Goal: Task Accomplishment & Management: Manage account settings

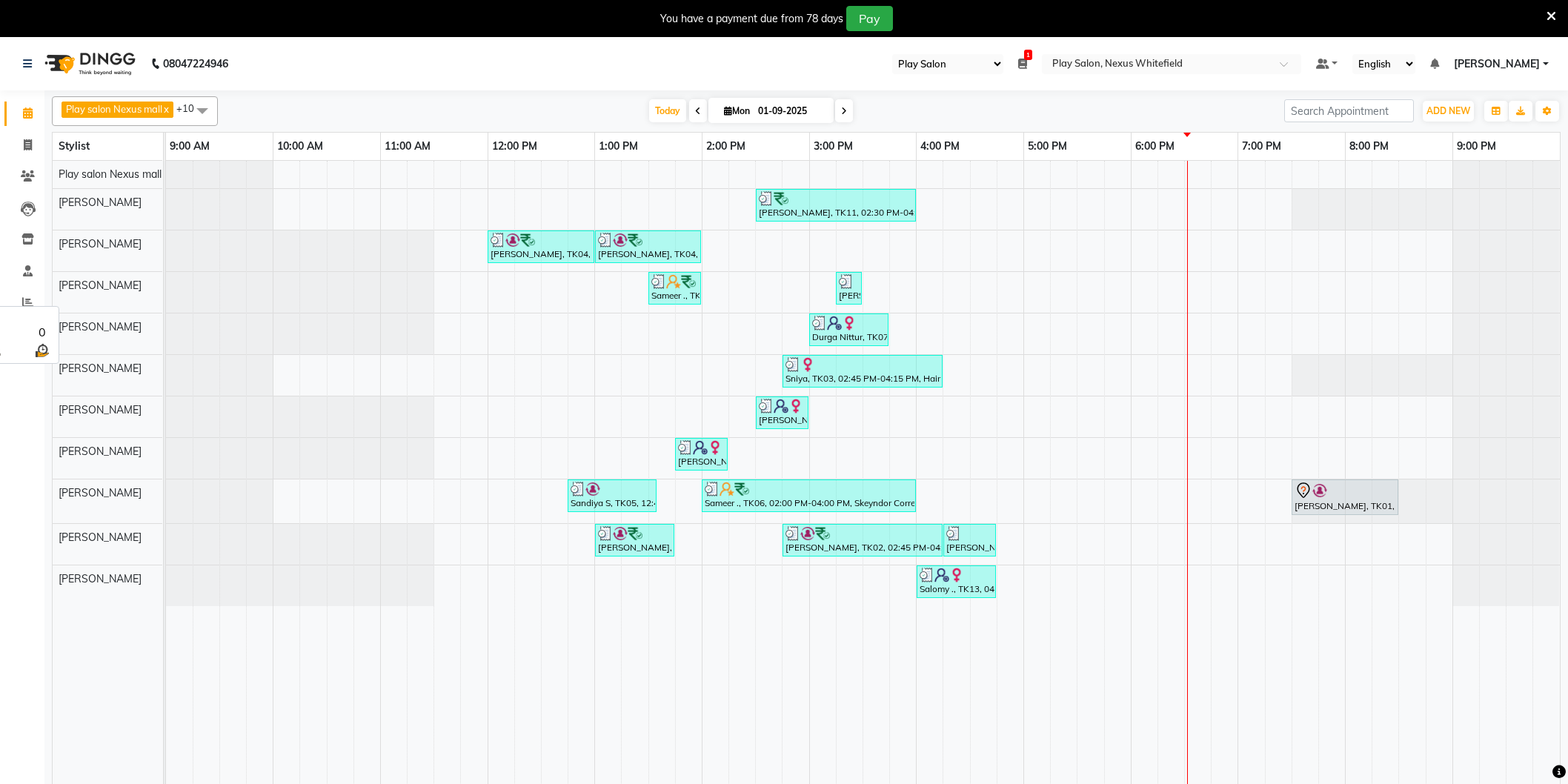
select select "104"
click at [1200, 205] on div "[PERSON_NAME], TK11, 02:30 PM-04:00 PM, [PERSON_NAME] Shaping,Hair Cut Men (Sen…" at bounding box center [863, 482] width 1394 height 642
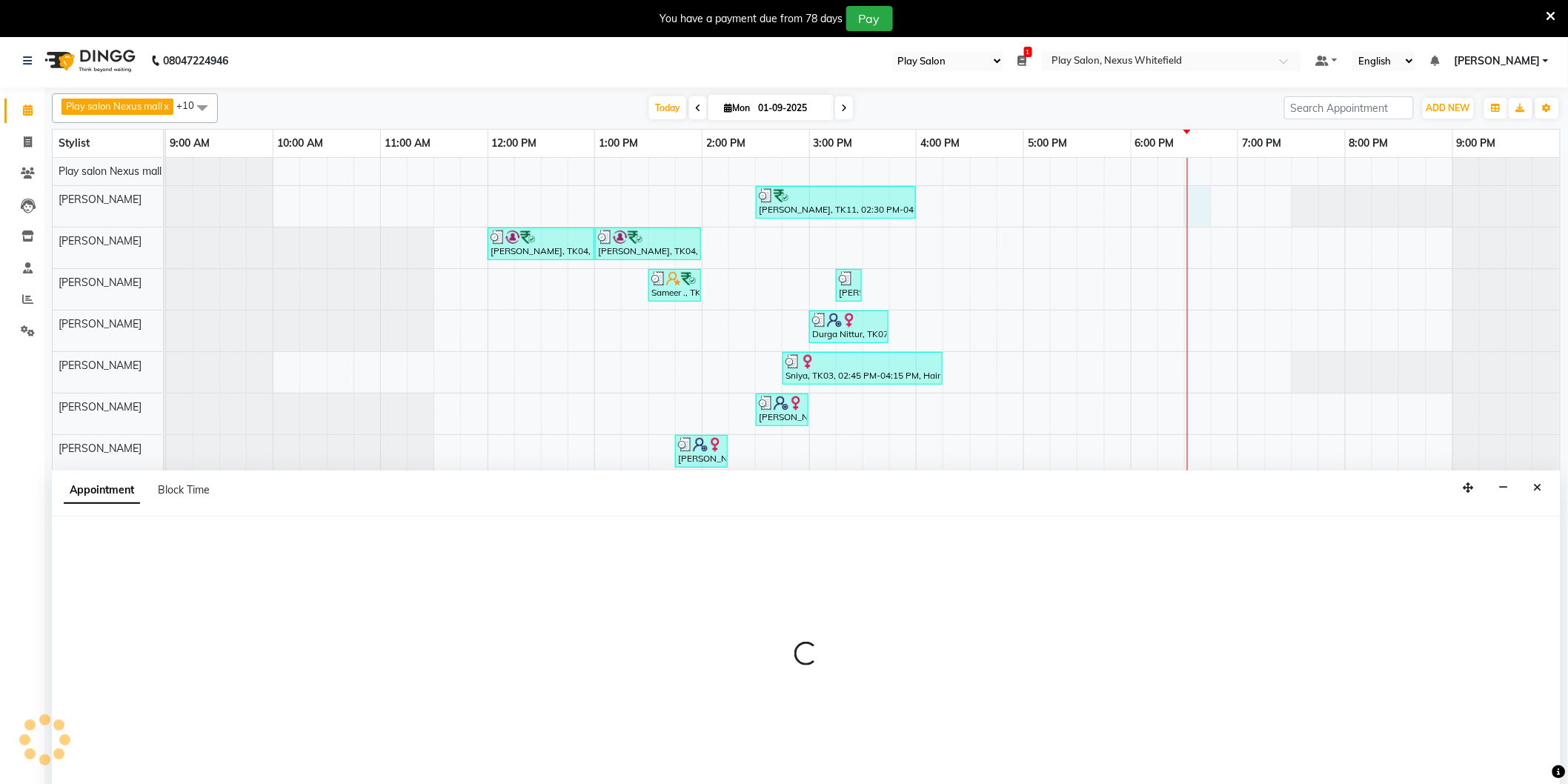
scroll to position [21, 0]
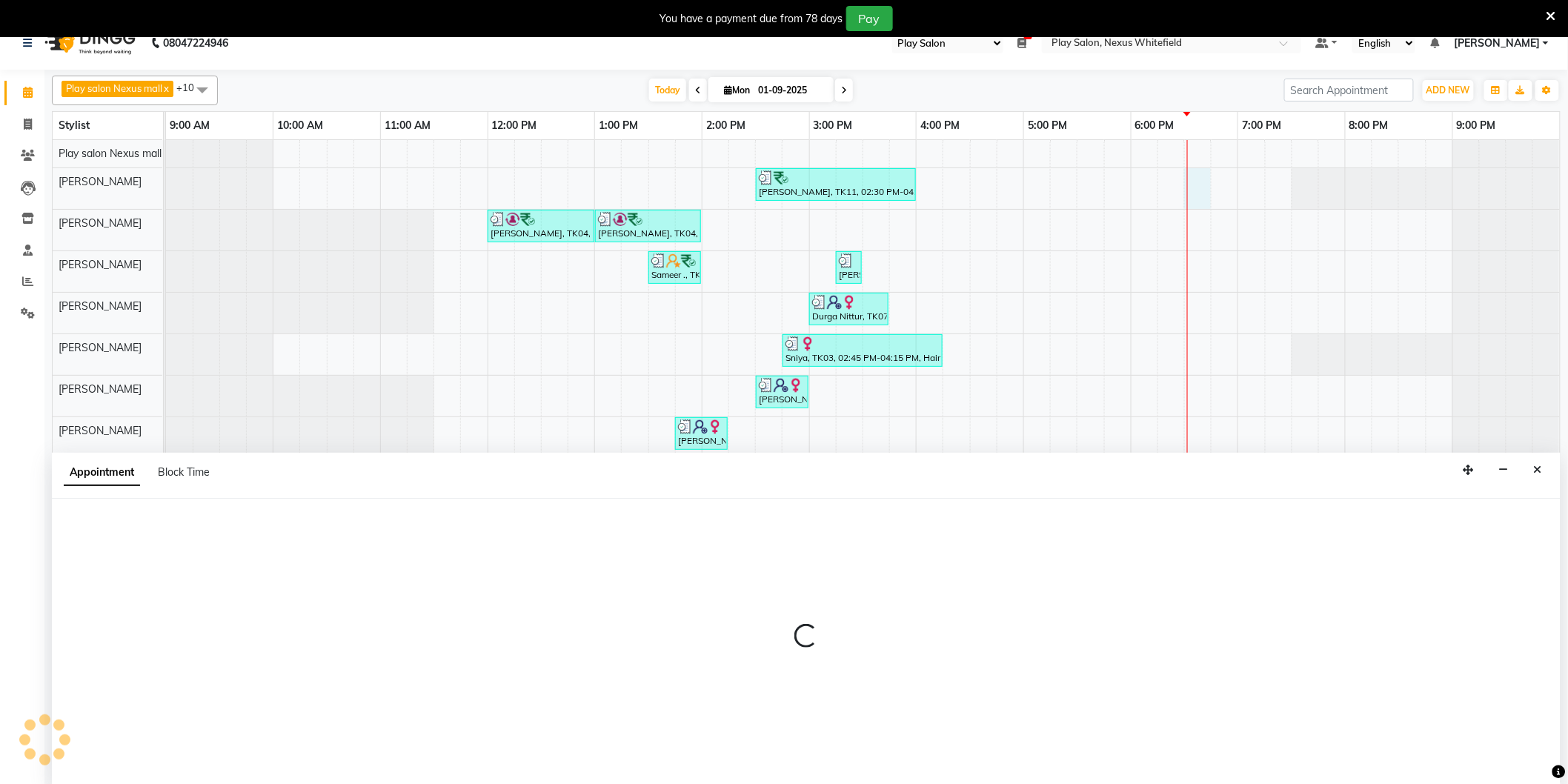
select select "81400"
select select "1110"
select select "tentative"
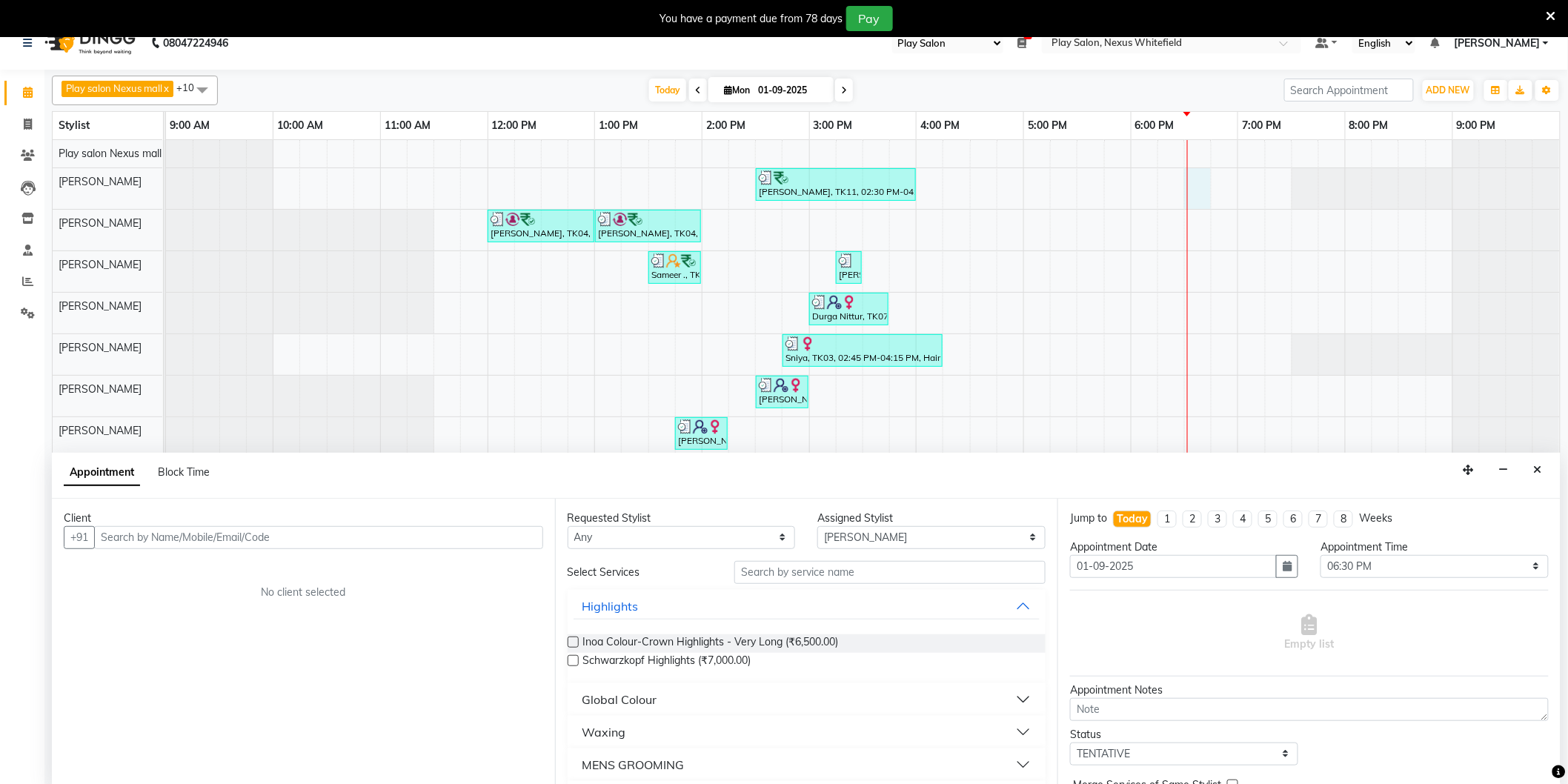
click at [246, 540] on input "text" at bounding box center [319, 538] width 449 height 23
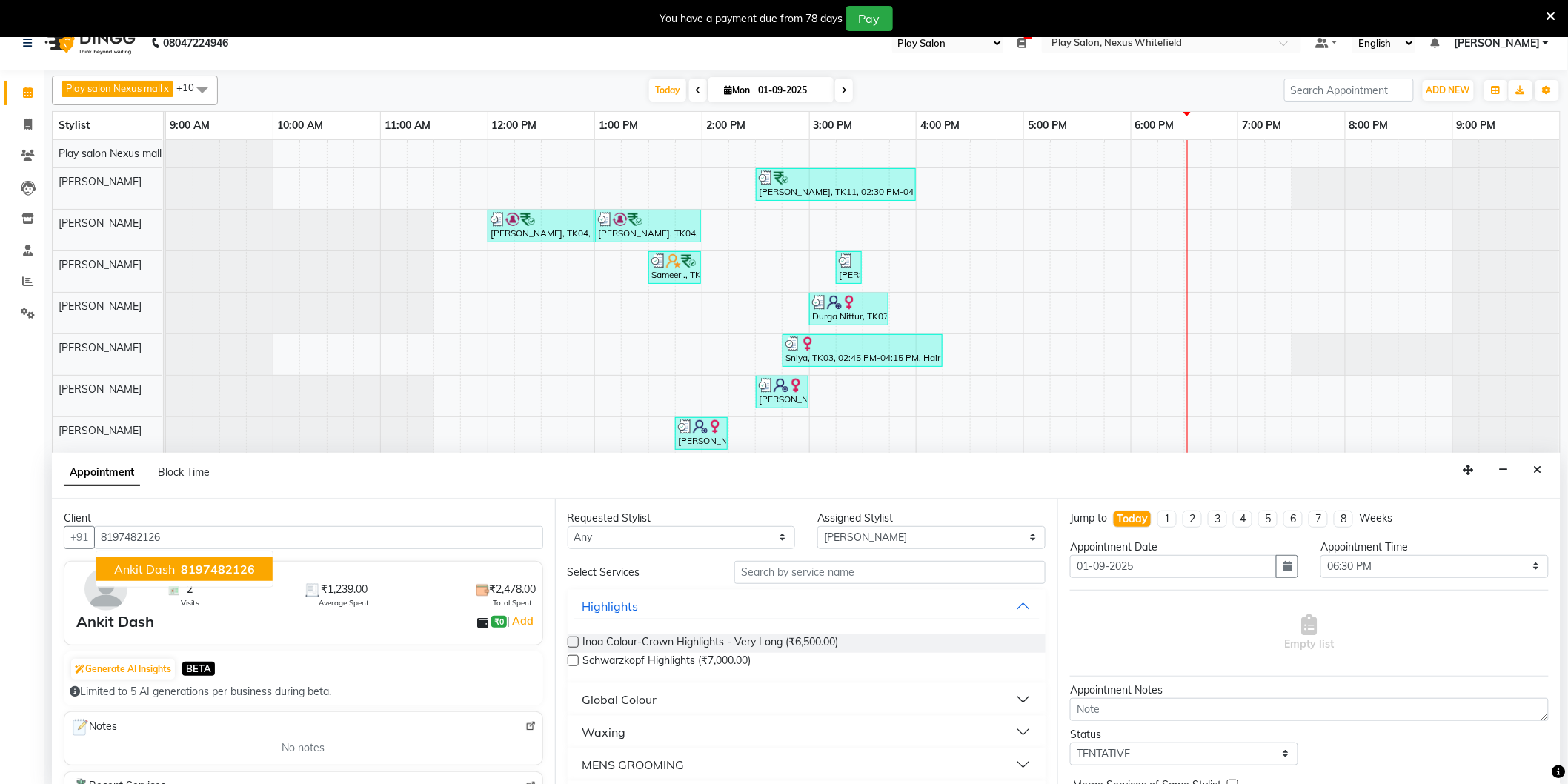
click at [241, 565] on span "8197482126" at bounding box center [218, 569] width 74 height 15
type input "8197482126"
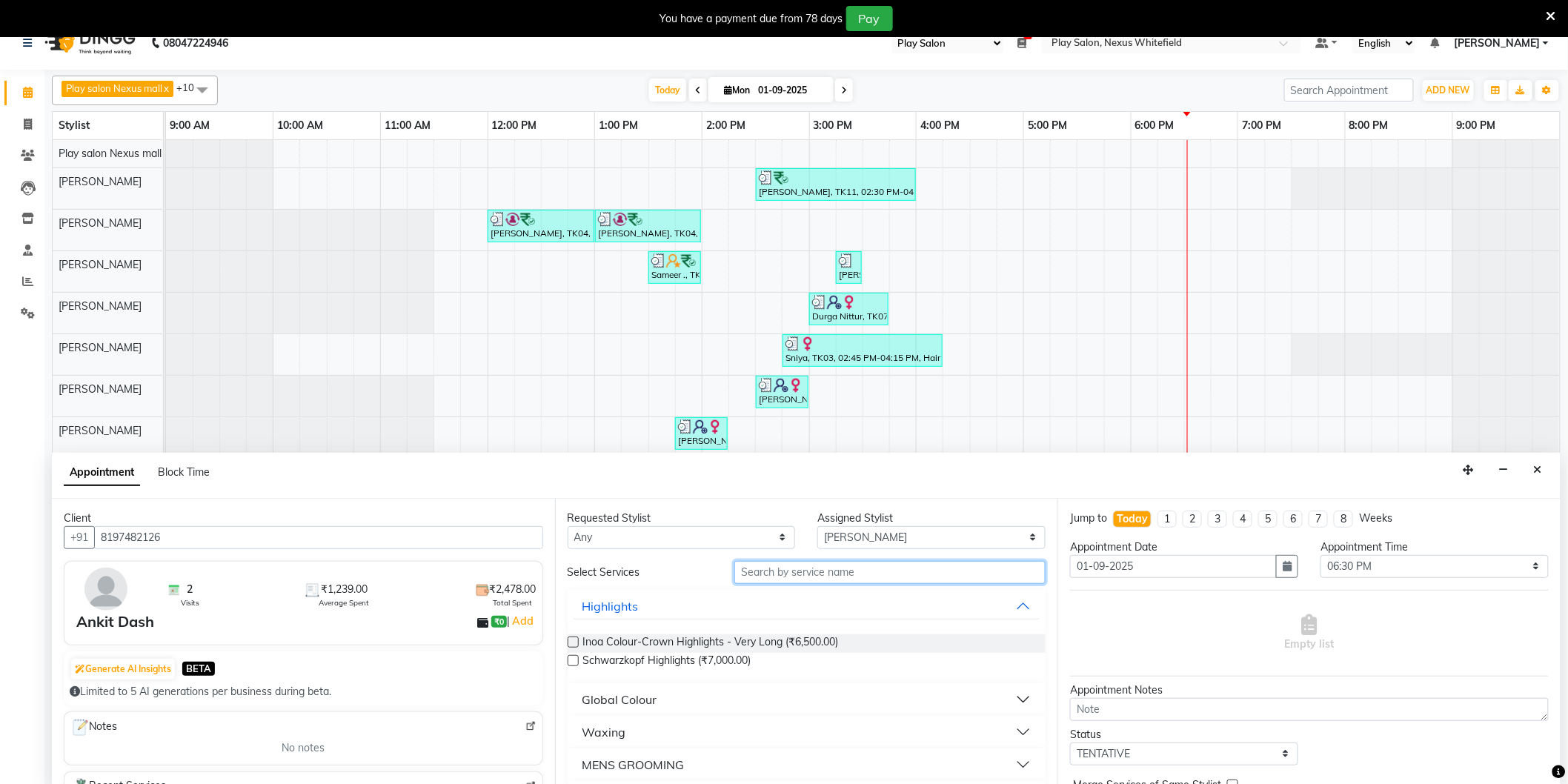
click at [766, 576] on input "text" at bounding box center [890, 573] width 311 height 23
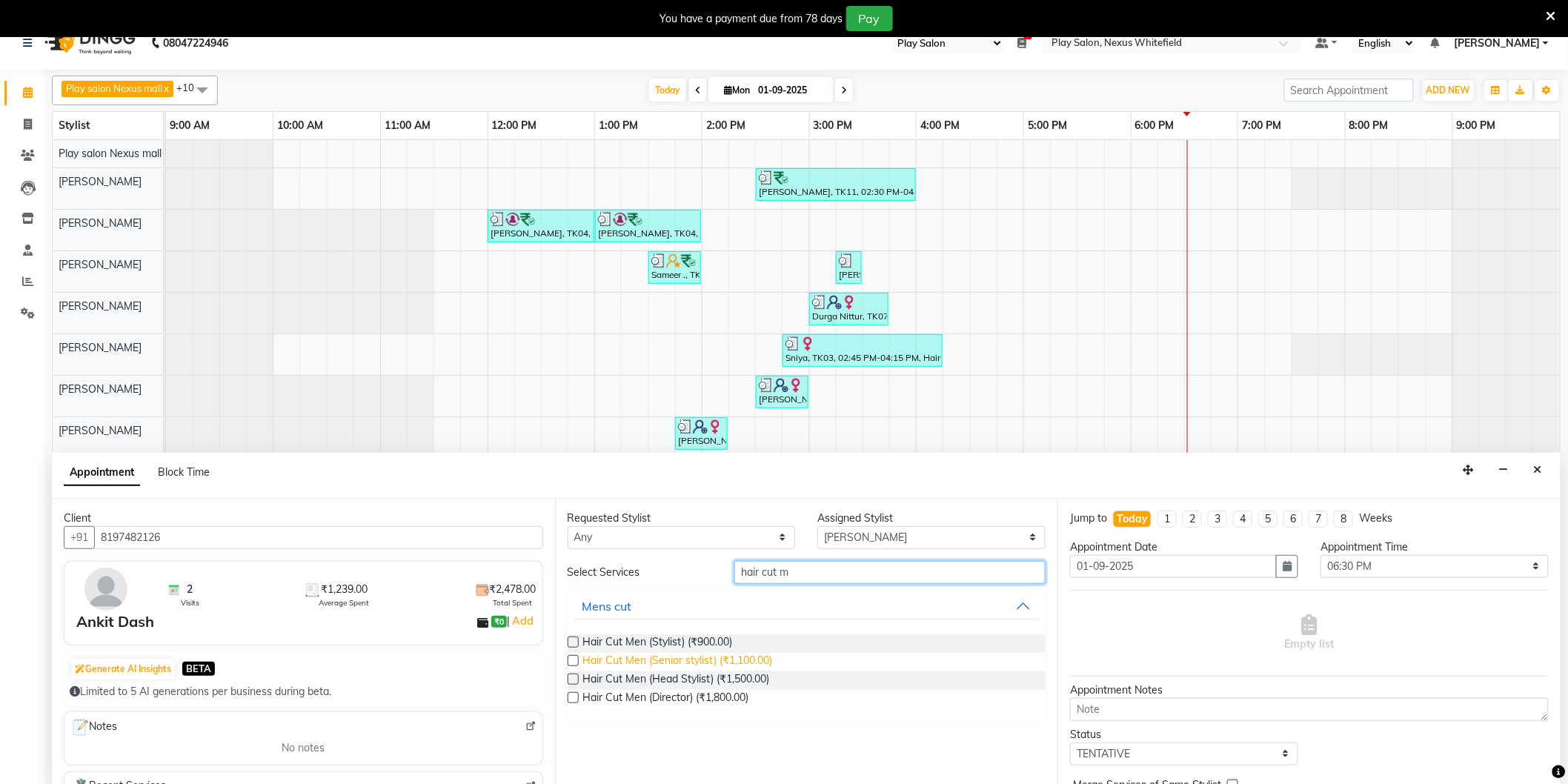
type input "hair cut m"
click at [672, 660] on span "Hair Cut Men (Senior stylist) (₹1,100.00)" at bounding box center [678, 662] width 190 height 19
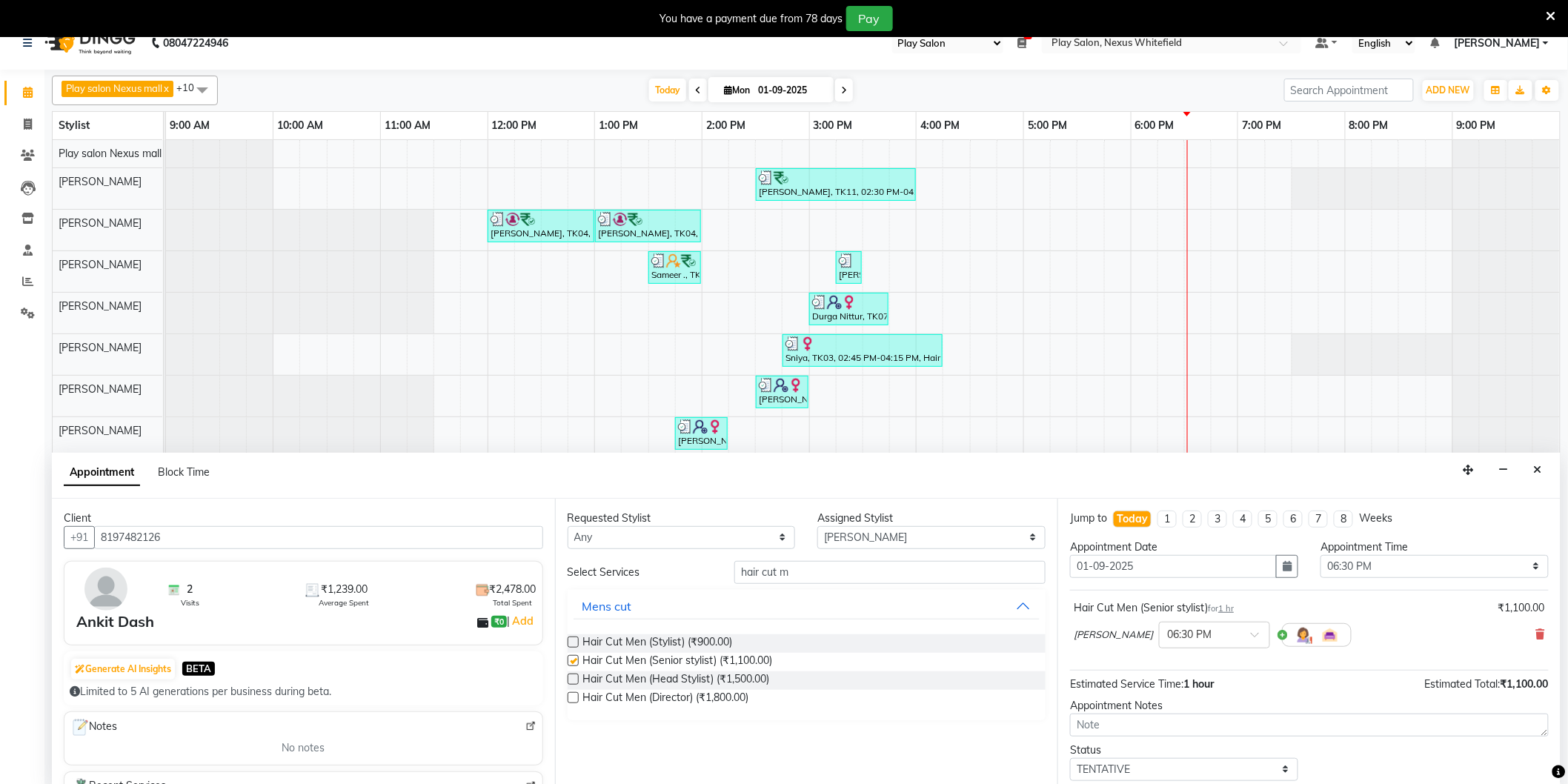
checkbox input "false"
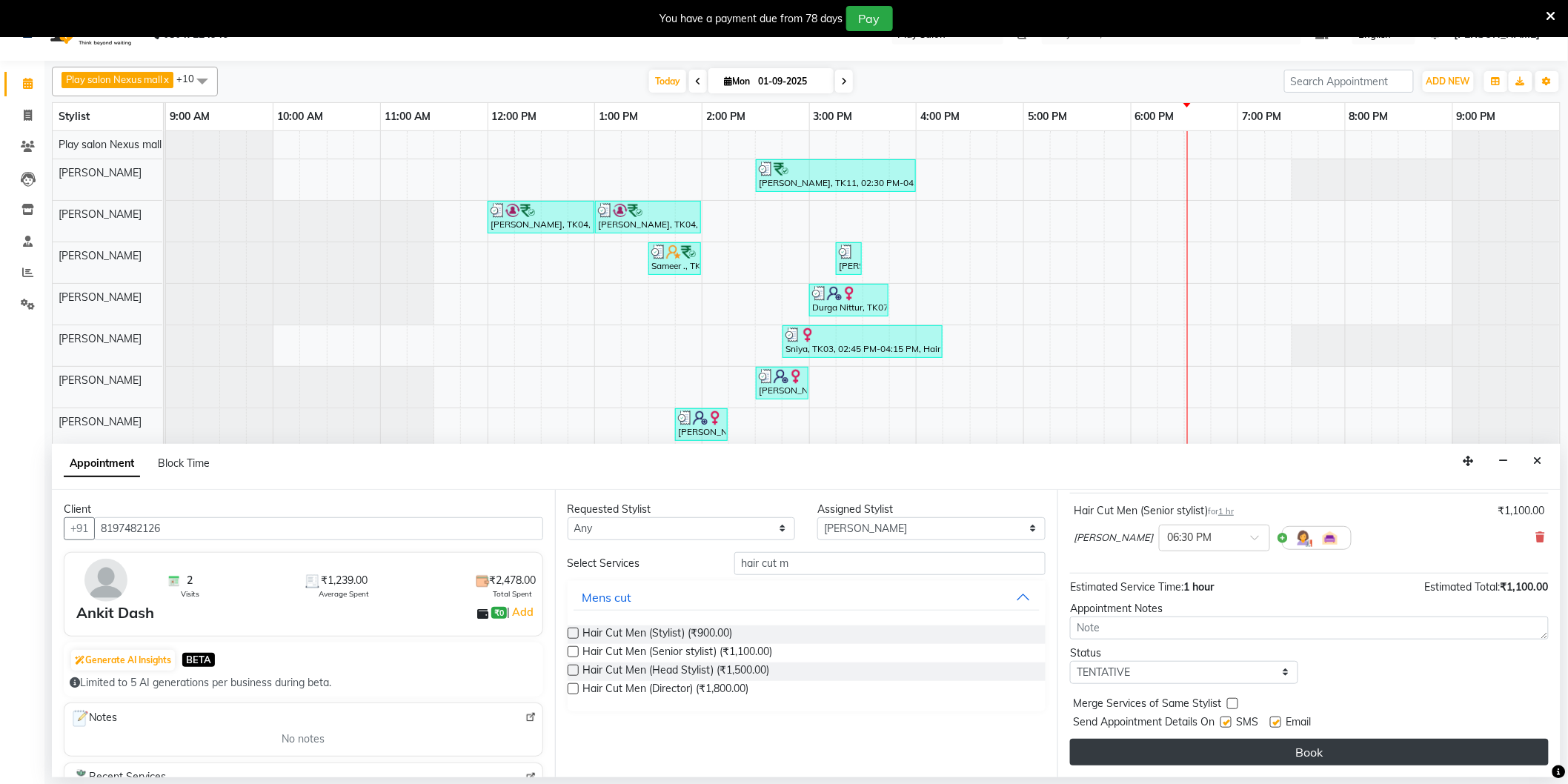
scroll to position [37, 0]
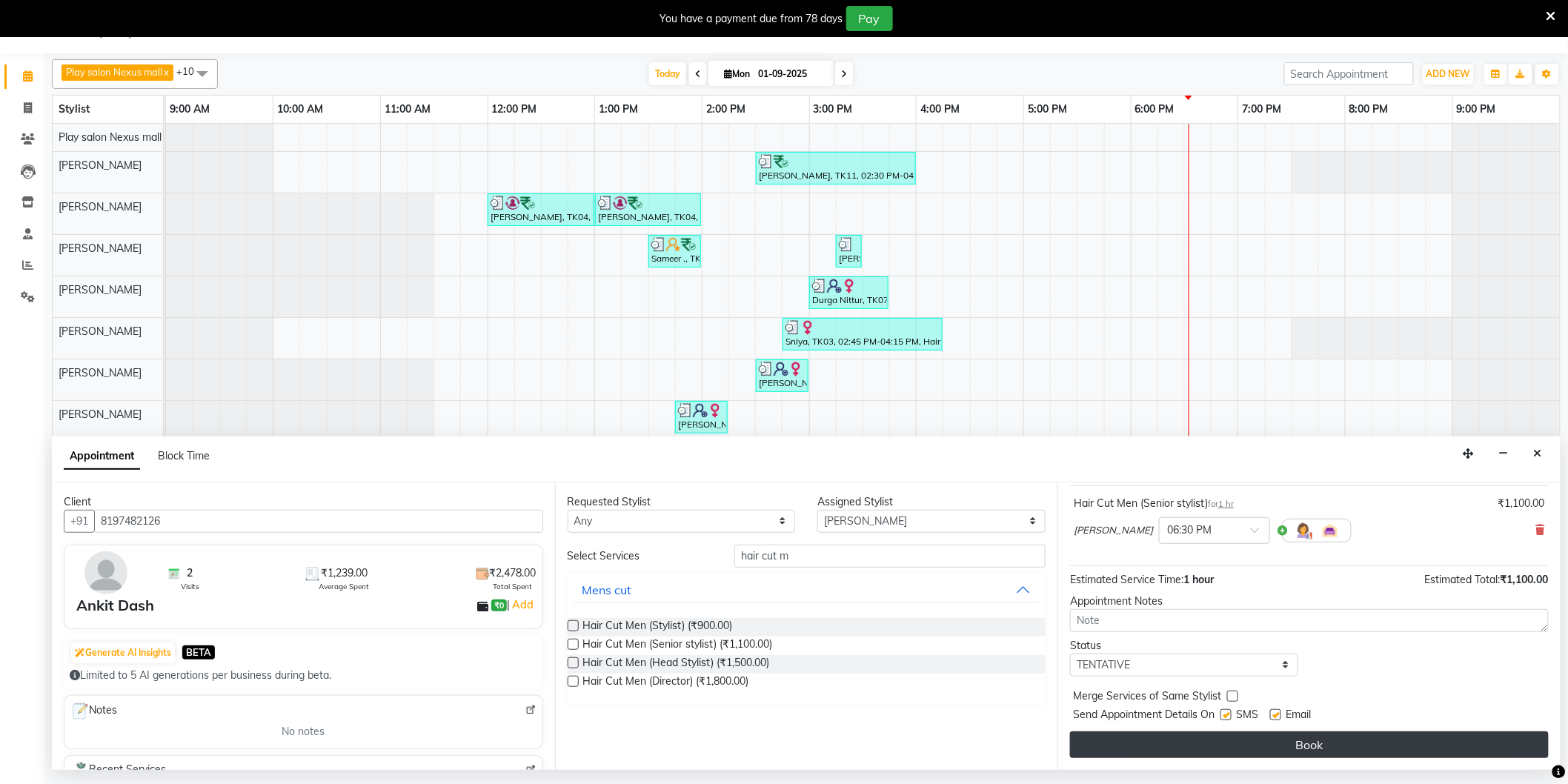
click at [1287, 743] on button "Book" at bounding box center [1309, 744] width 479 height 26
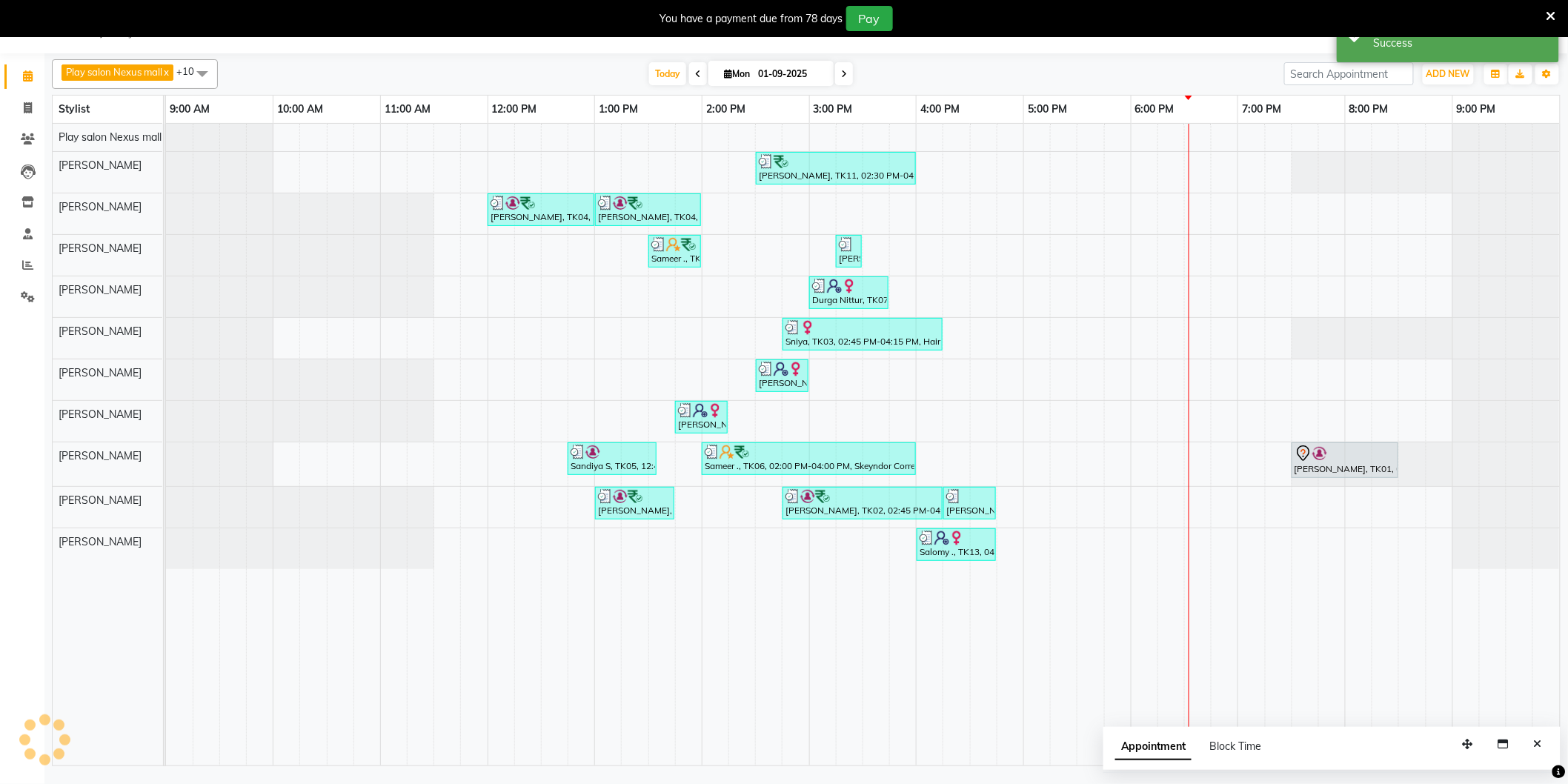
scroll to position [0, 0]
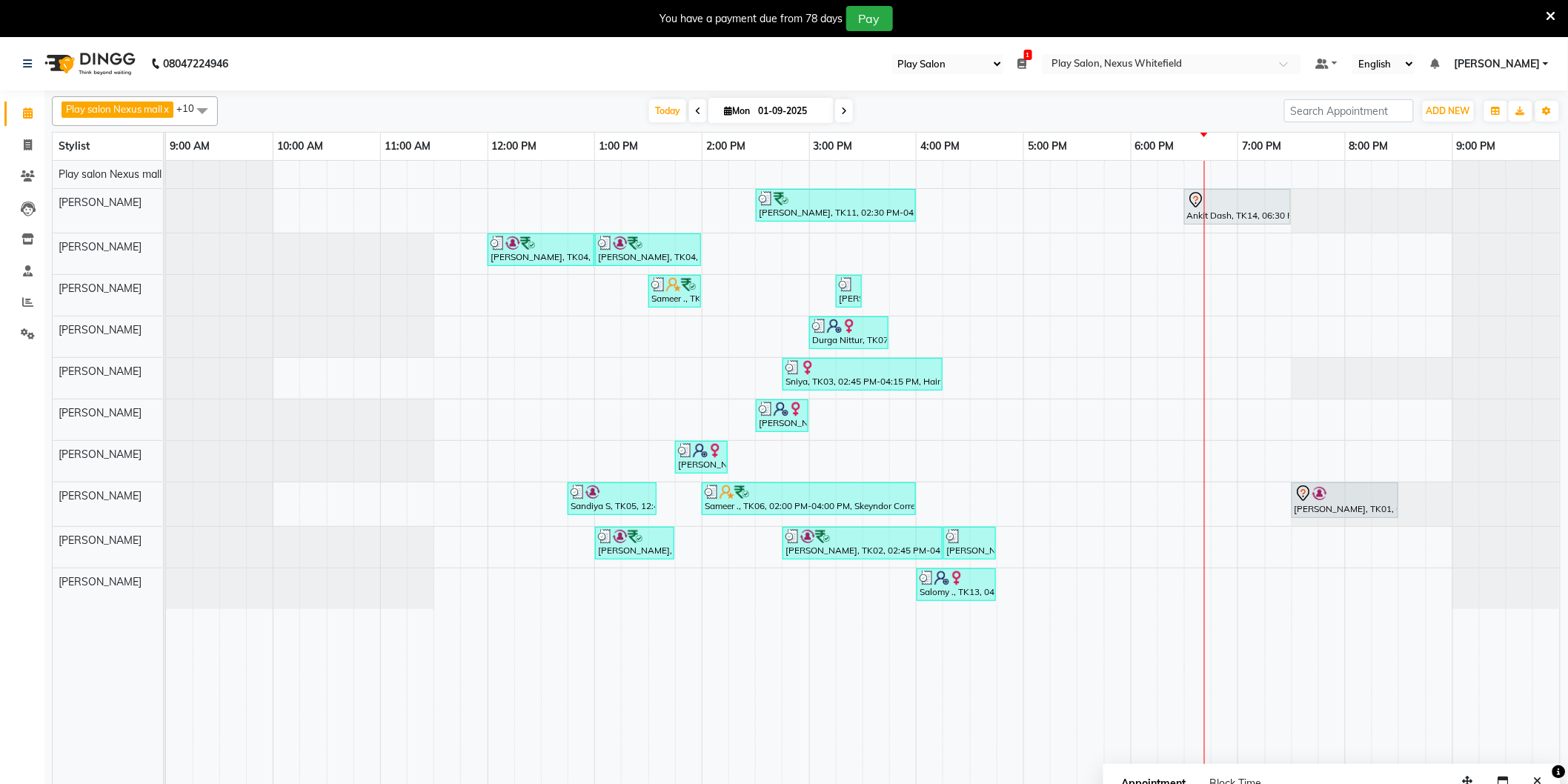
click at [1237, 210] on div "Ankit Dash, TK14, 06:30 PM-07:30 PM, Hair Cut Men (Senior stylist)" at bounding box center [1237, 207] width 104 height 31
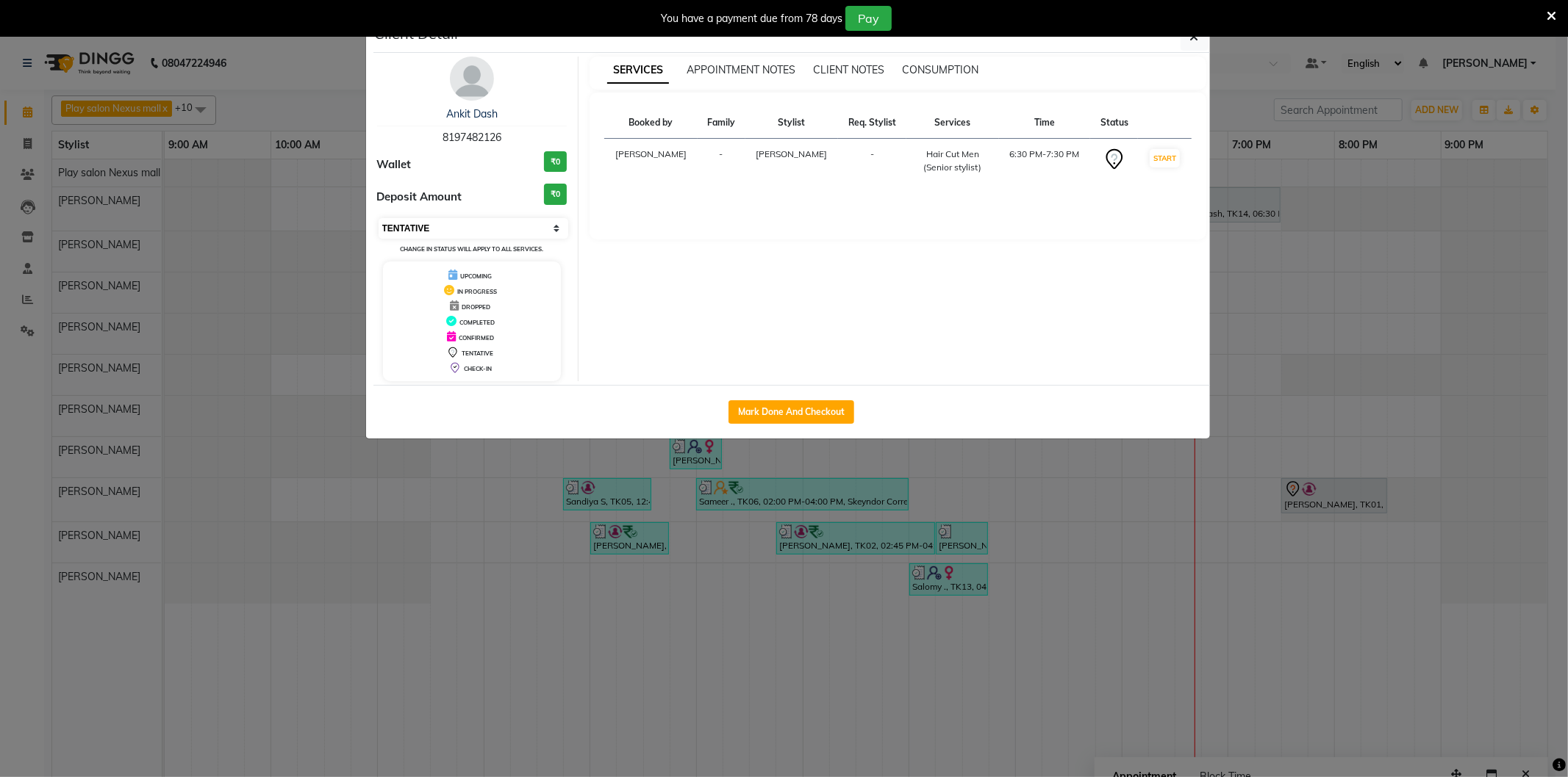
click at [456, 218] on select "Select IN SERVICE CONFIRMED TENTATIVE CHECK IN MARK DONE DROPPED UPCOMING" at bounding box center [474, 228] width 191 height 21
select select "8"
click at [379, 218] on select "Select IN SERVICE CONFIRMED TENTATIVE CHECK IN MARK DONE DROPPED UPCOMING" at bounding box center [474, 228] width 191 height 21
click at [1197, 38] on icon "button" at bounding box center [1194, 36] width 8 height 12
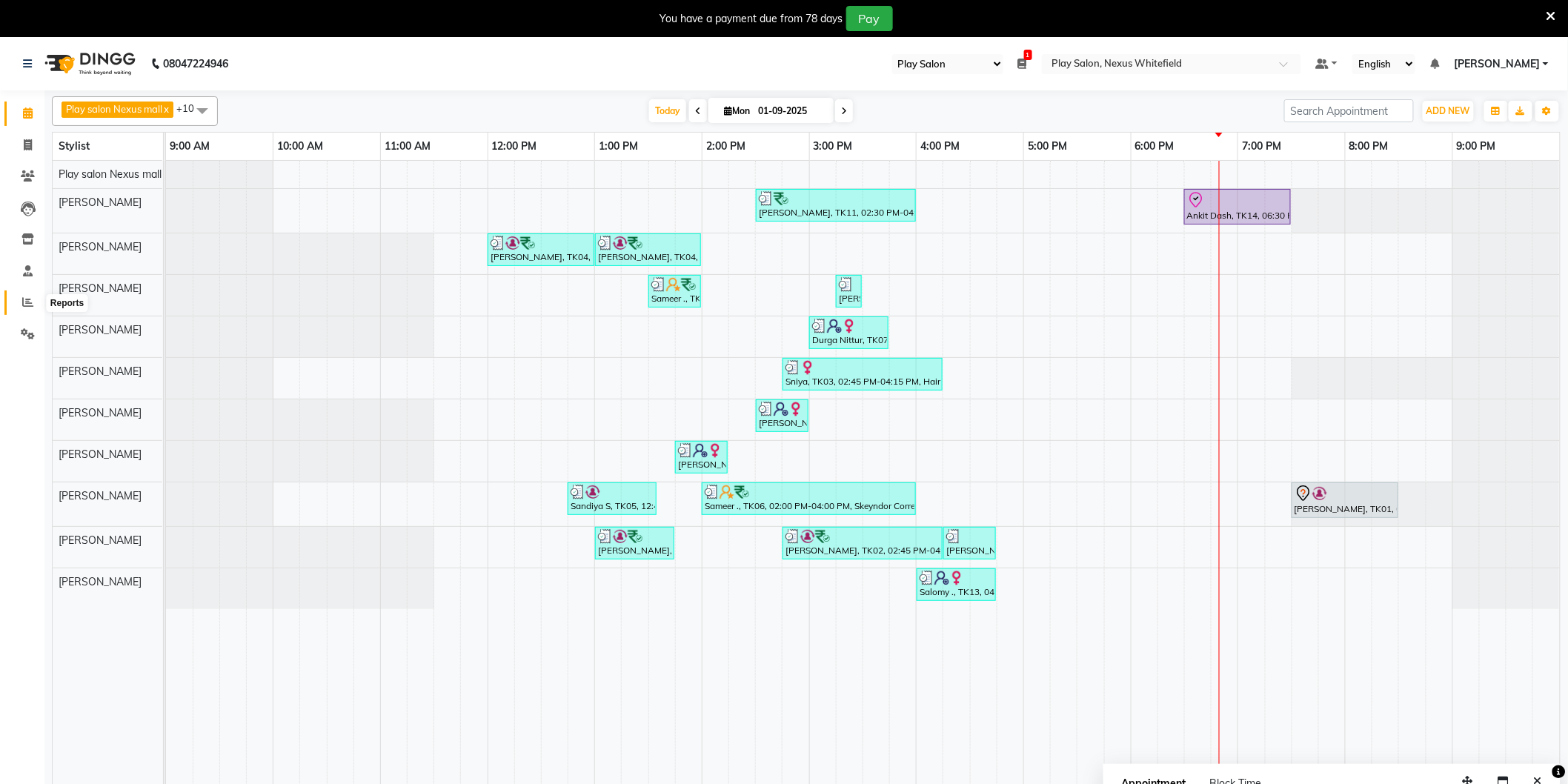
click at [35, 304] on span at bounding box center [27, 303] width 26 height 17
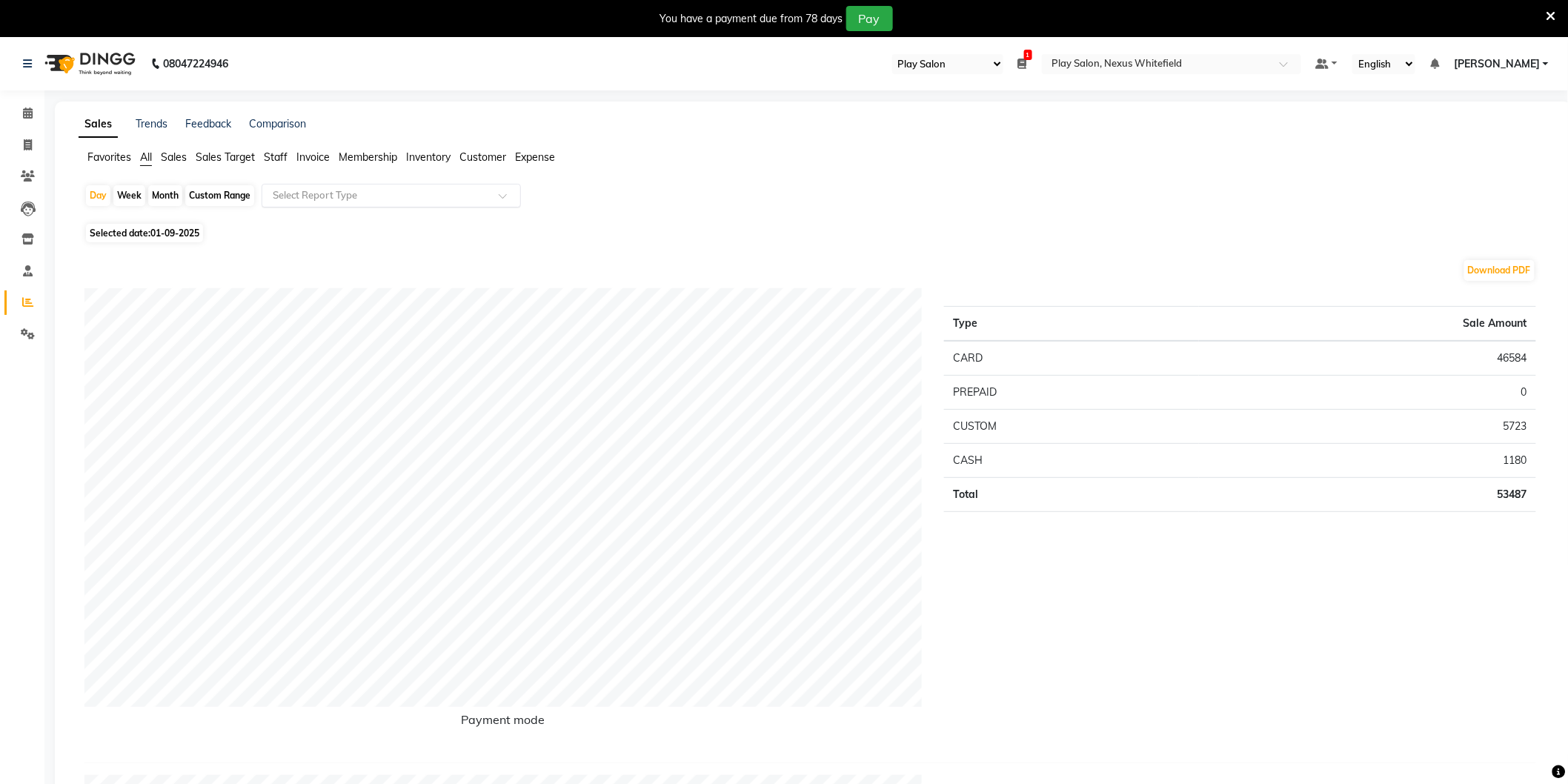
drag, startPoint x: 328, startPoint y: 193, endPoint x: 329, endPoint y: 204, distance: 11.0
click at [329, 193] on input "text" at bounding box center [376, 195] width 214 height 15
click at [322, 284] on div "Sales summary" at bounding box center [391, 281] width 258 height 29
select select "full_report"
select select "csv"
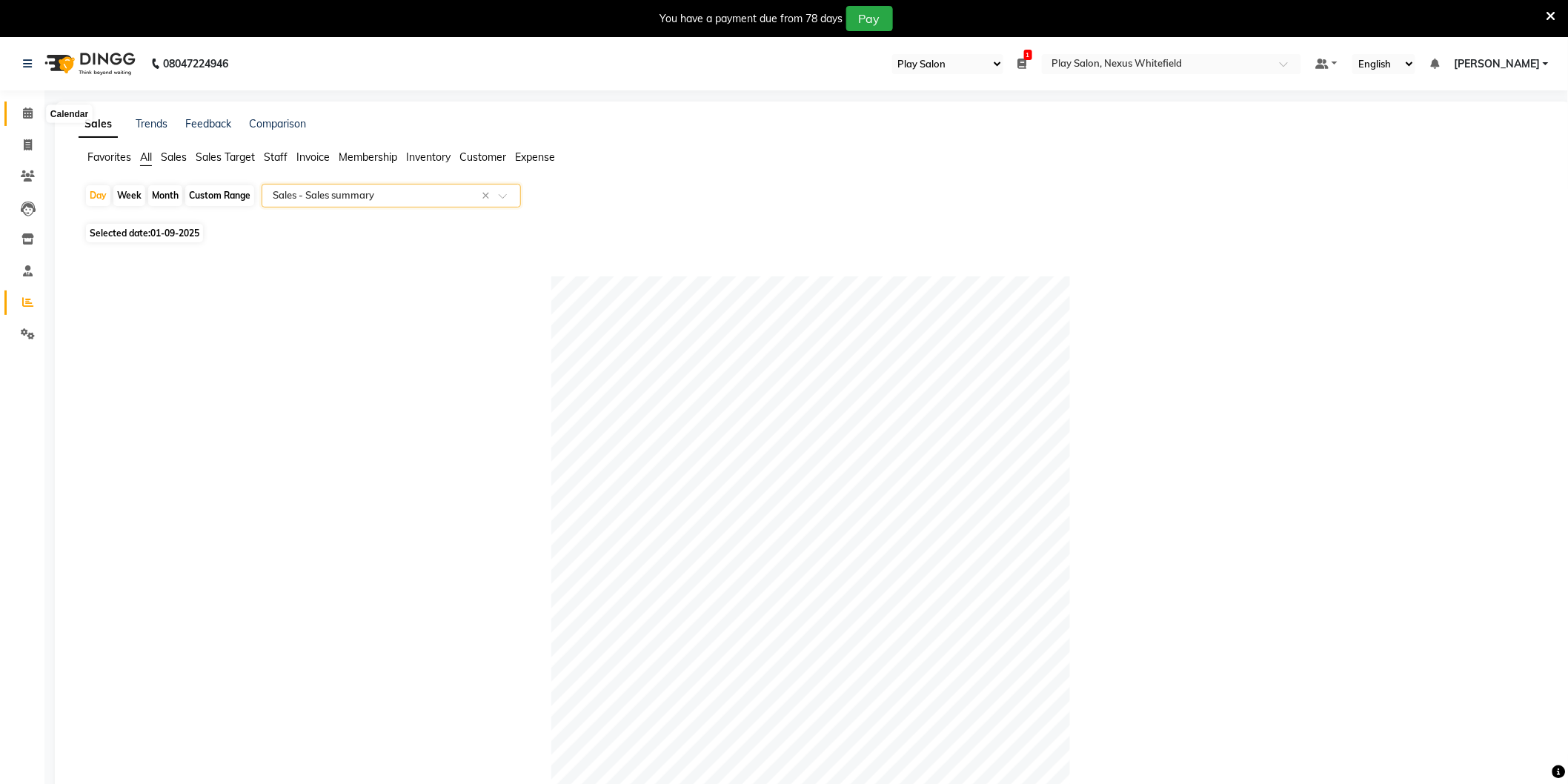
click at [23, 112] on icon at bounding box center [28, 113] width 9 height 11
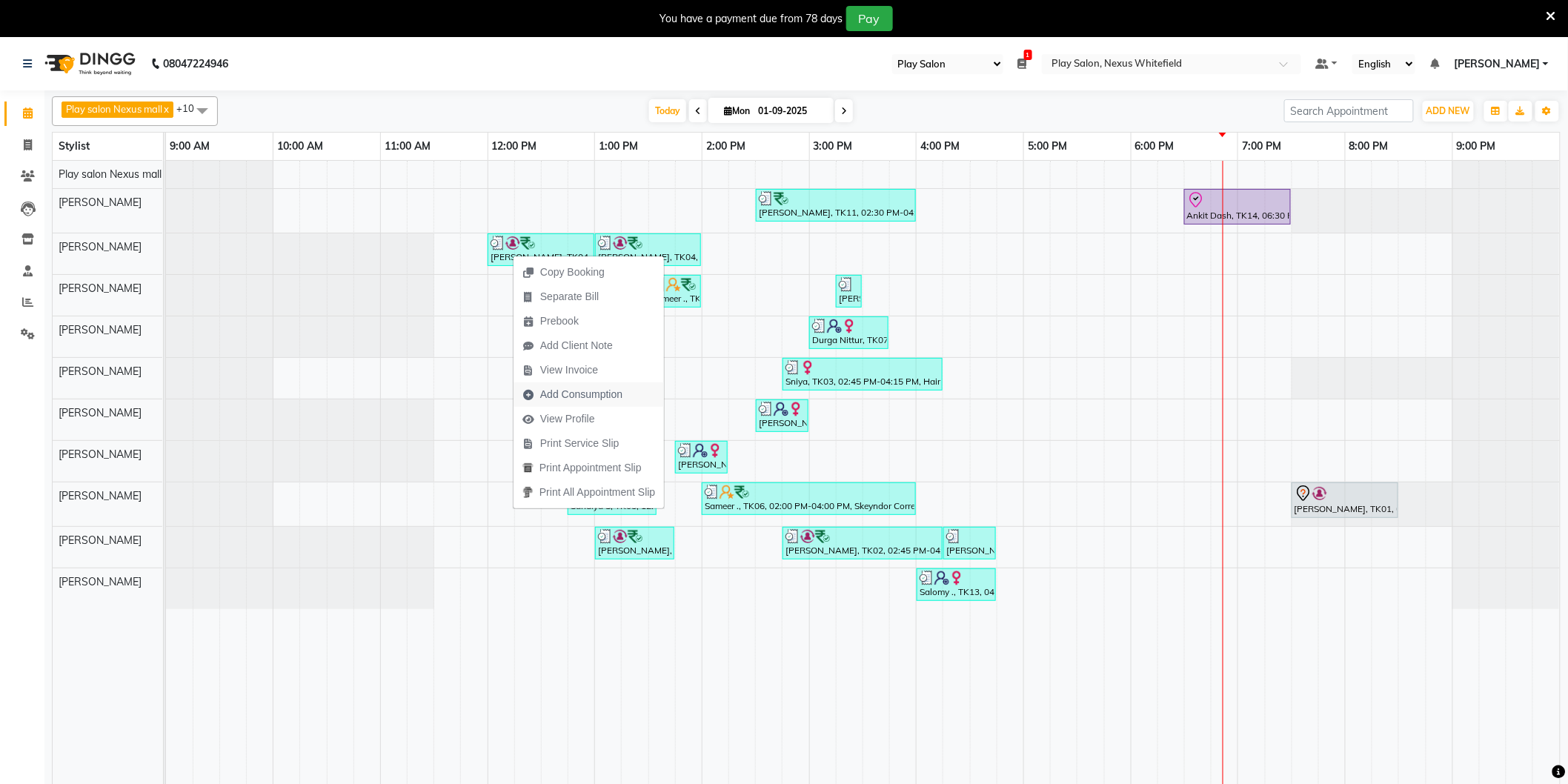
click at [575, 391] on span "Add Consumption" at bounding box center [582, 394] width 82 height 15
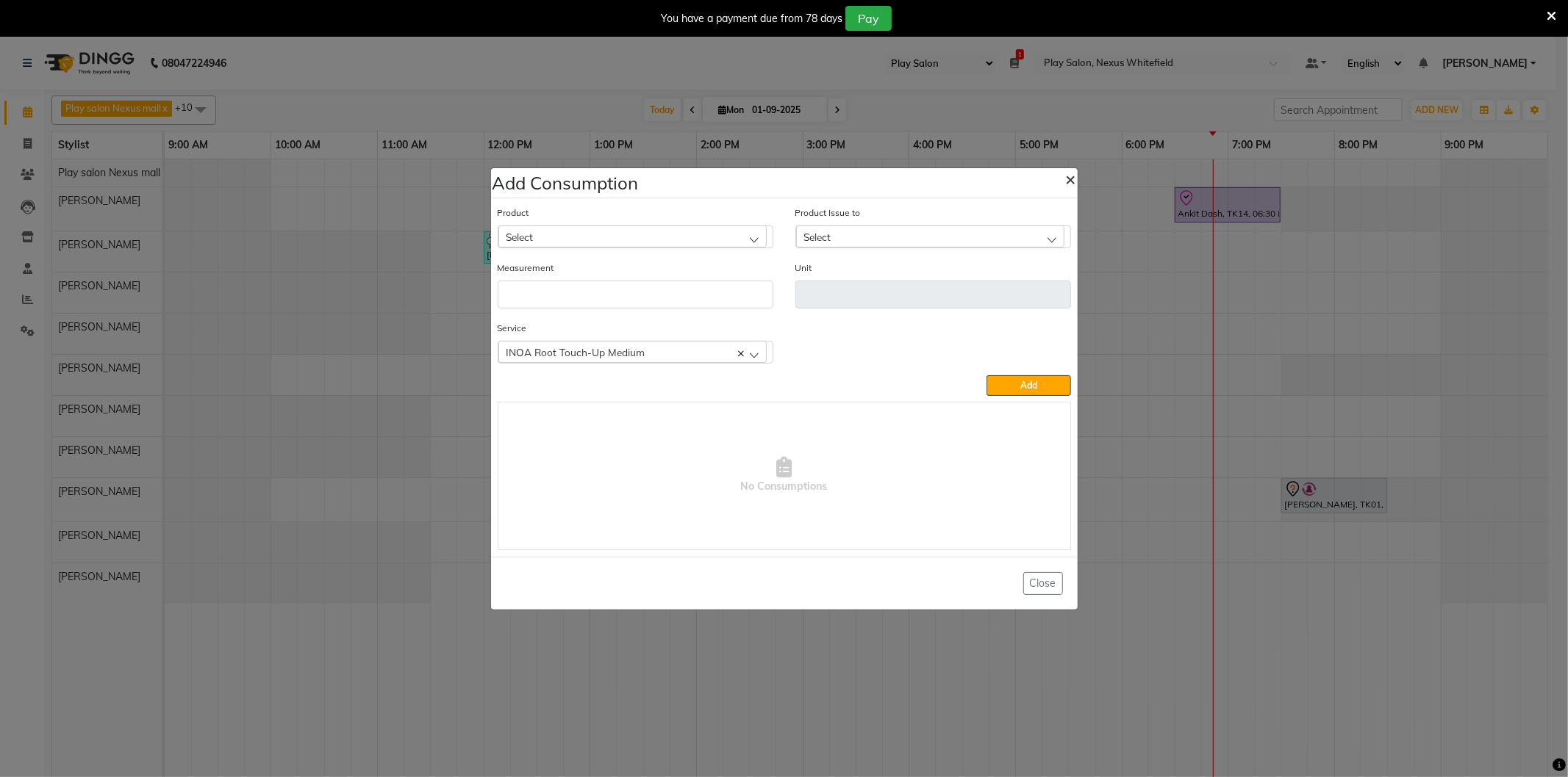
click at [1066, 186] on span "×" at bounding box center [1070, 178] width 10 height 22
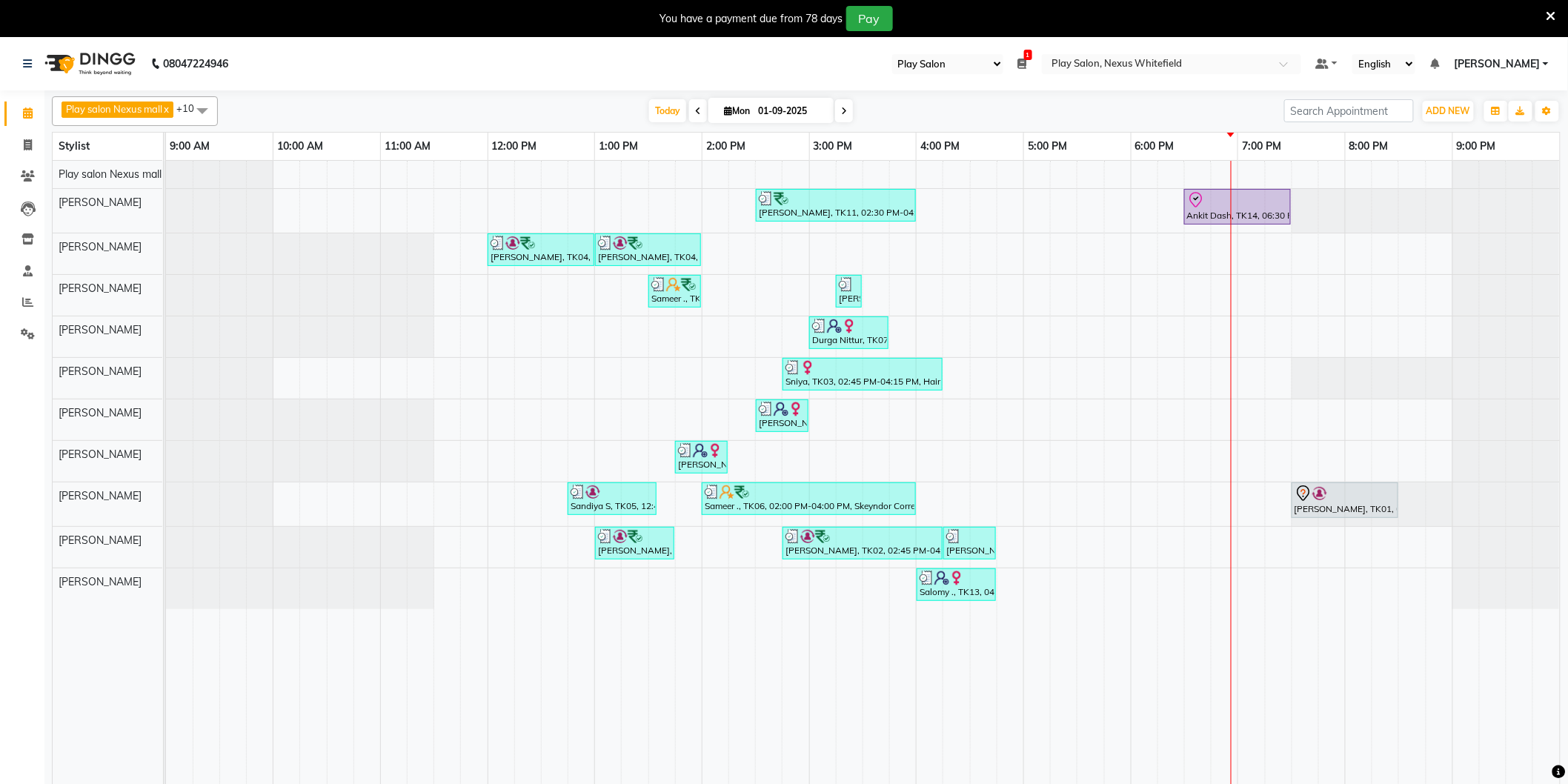
click at [841, 112] on icon at bounding box center [844, 111] width 6 height 9
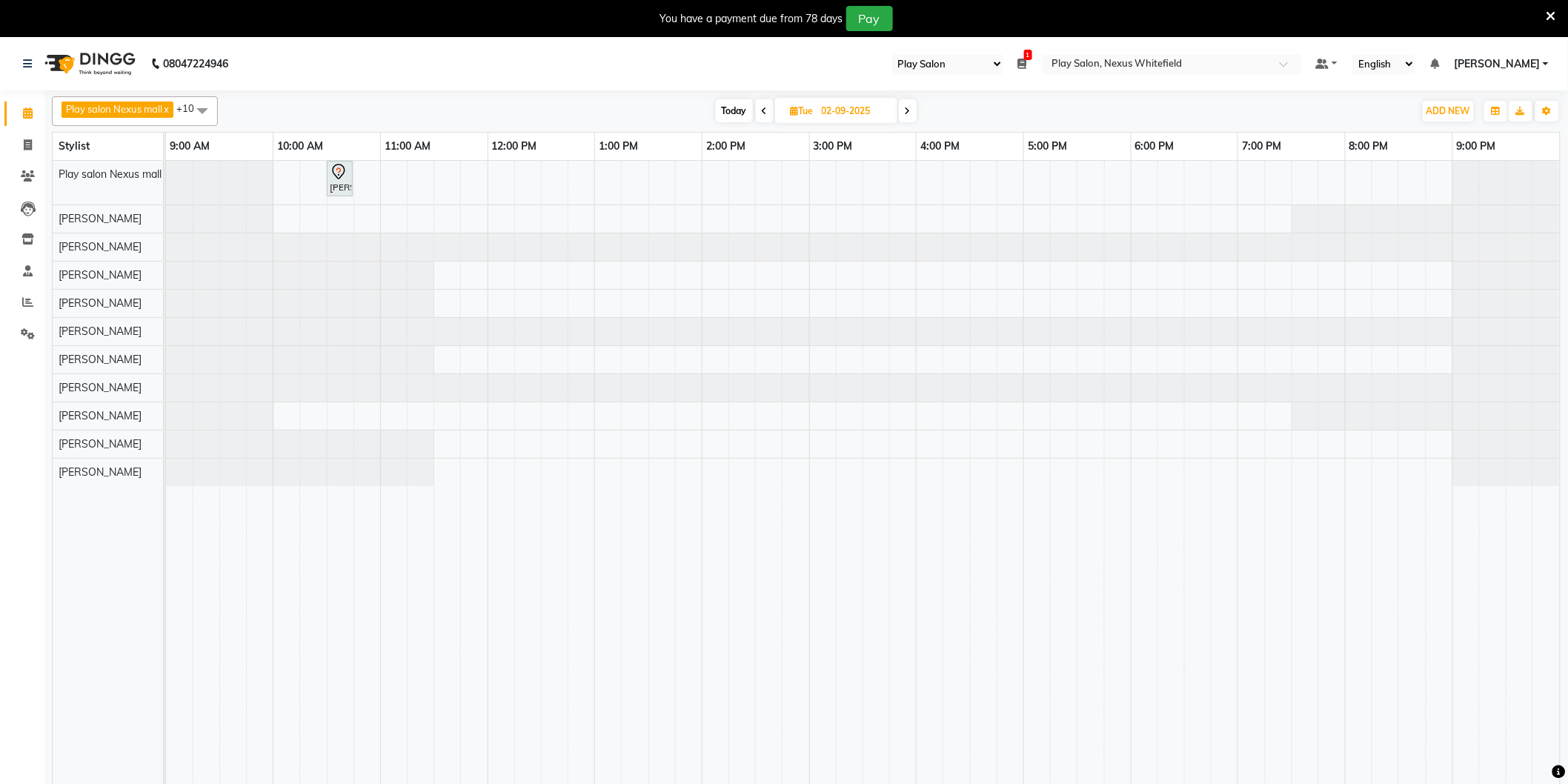
click at [734, 112] on span "Today" at bounding box center [734, 111] width 37 height 23
type input "01-09-2025"
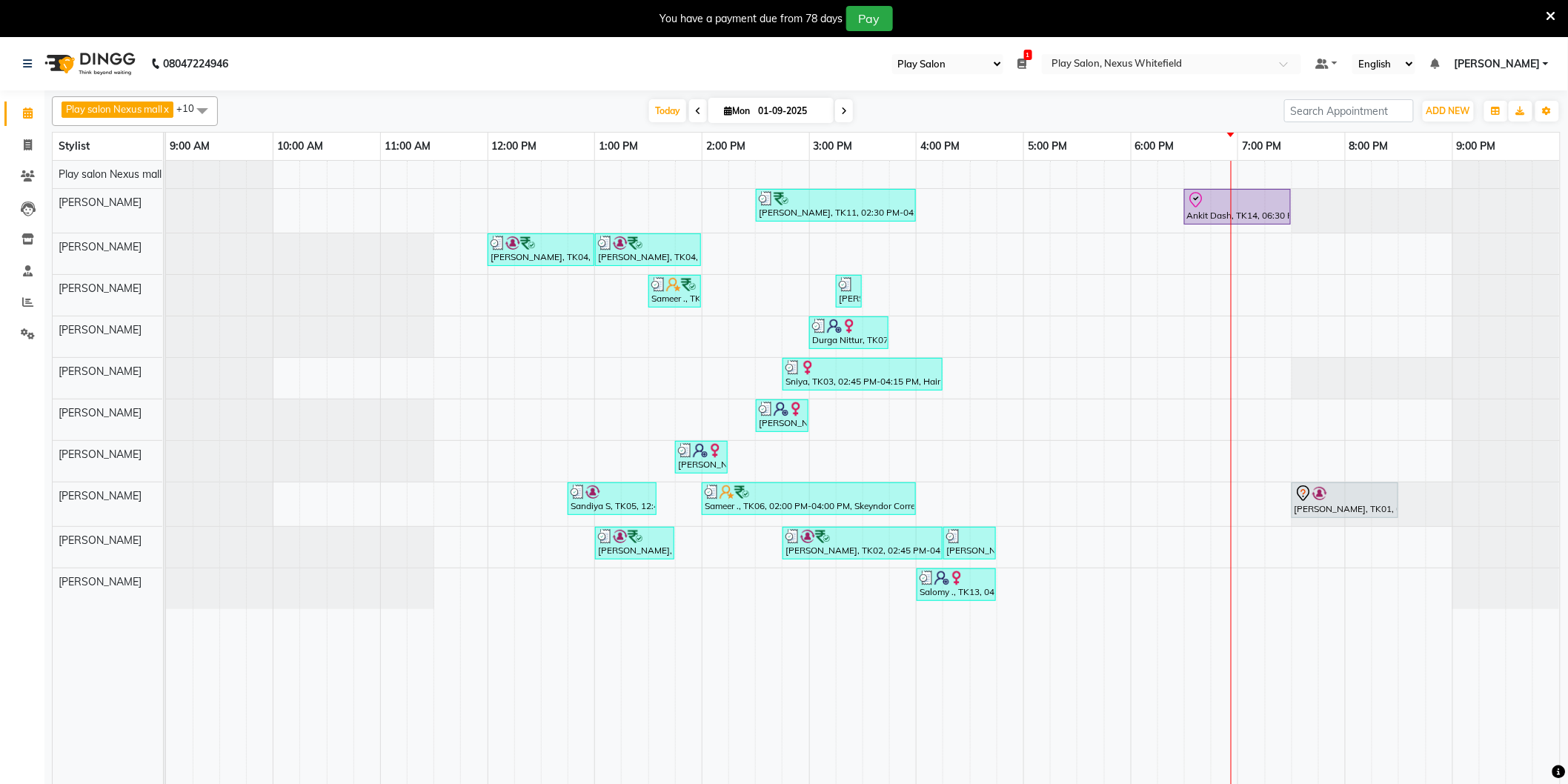
click at [734, 112] on span "Mon" at bounding box center [736, 111] width 33 height 11
select select "9"
select select "2025"
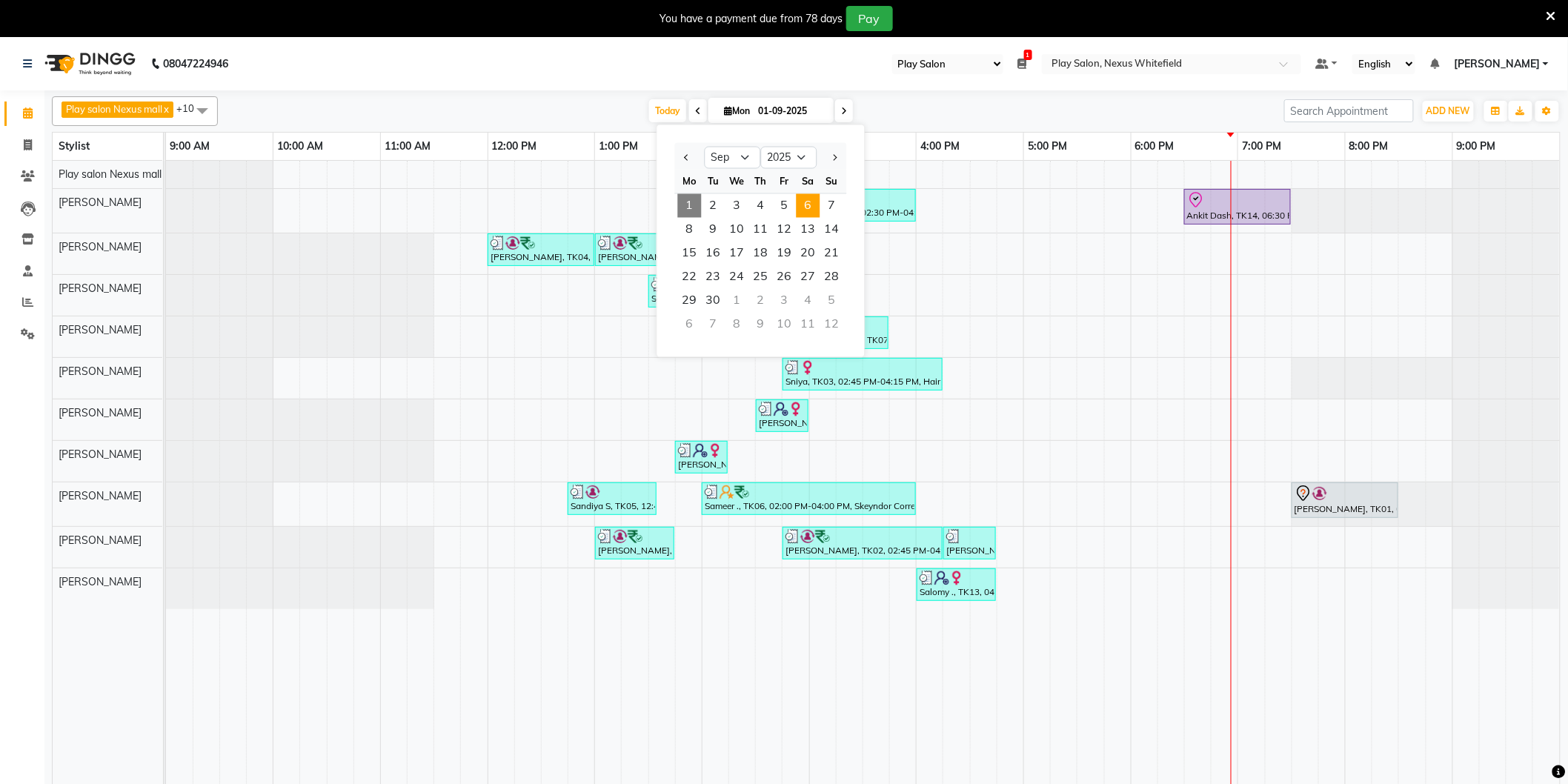
click at [811, 206] on span "6" at bounding box center [808, 206] width 24 height 24
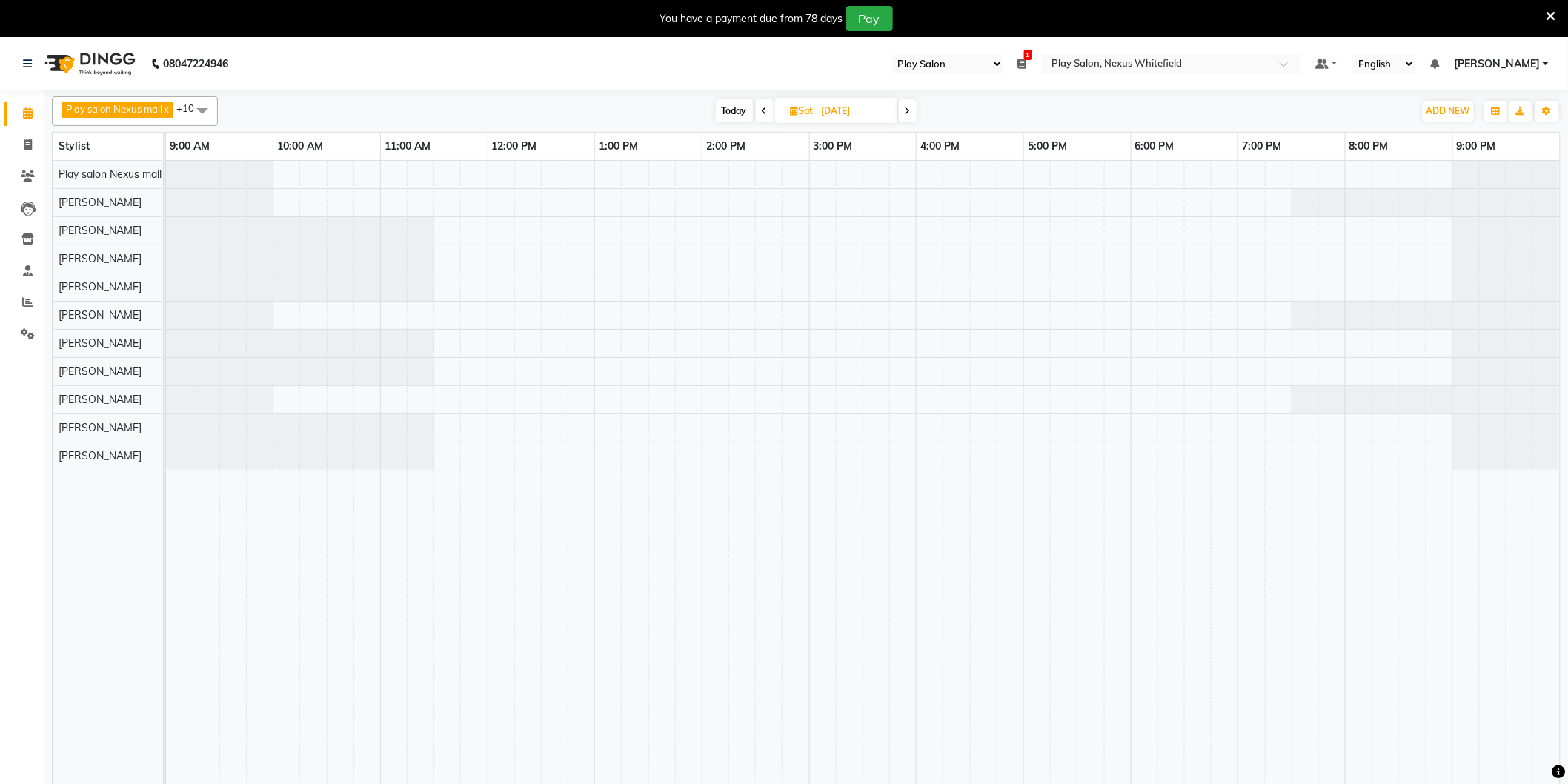
click at [911, 107] on icon at bounding box center [908, 111] width 6 height 9
click at [909, 107] on icon at bounding box center [908, 111] width 6 height 9
click at [767, 107] on span at bounding box center [763, 111] width 18 height 23
click at [739, 109] on span "Today" at bounding box center [733, 111] width 37 height 23
type input "01-09-2025"
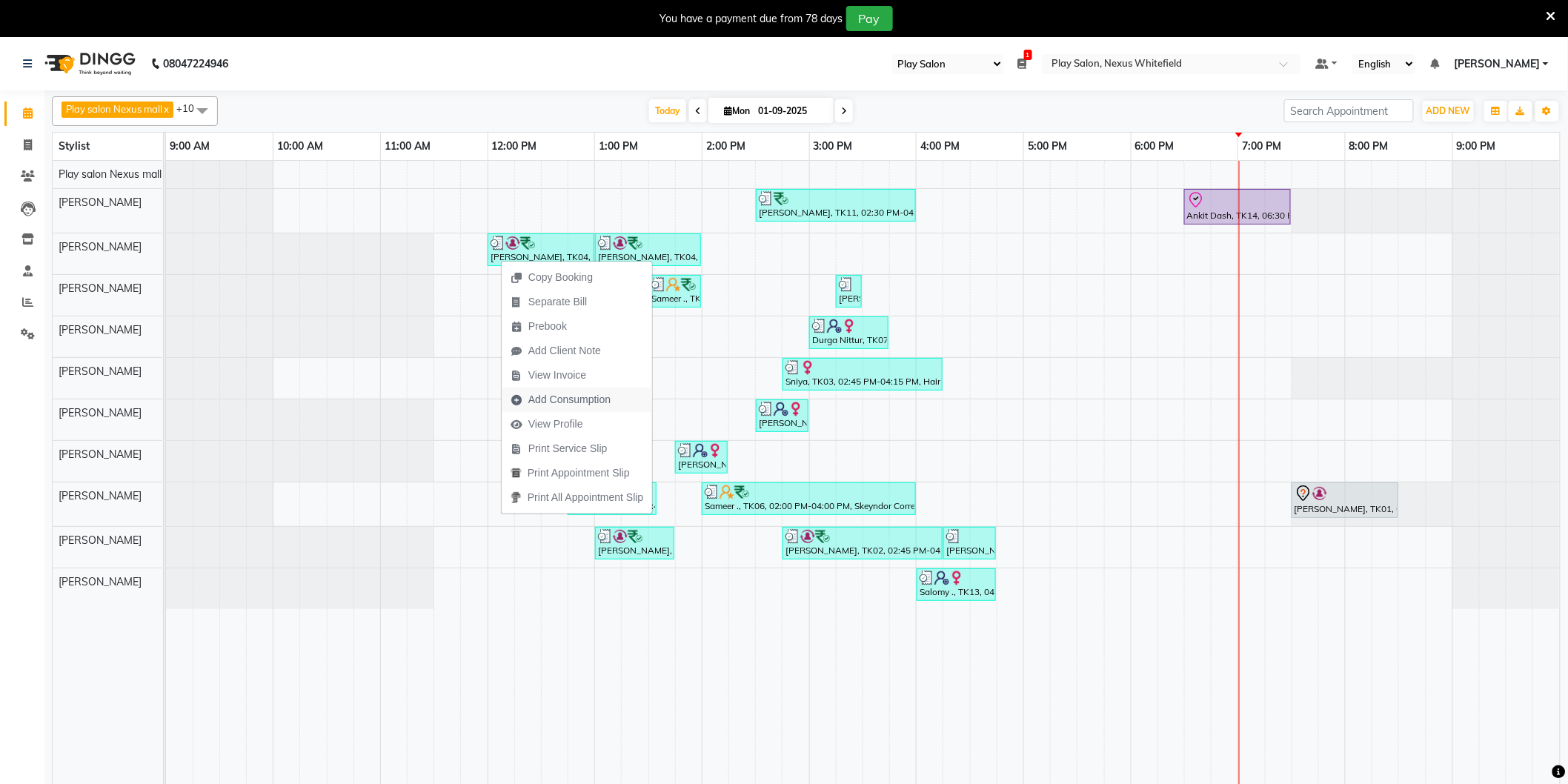
click at [575, 403] on span "Add Consumption" at bounding box center [569, 400] width 82 height 15
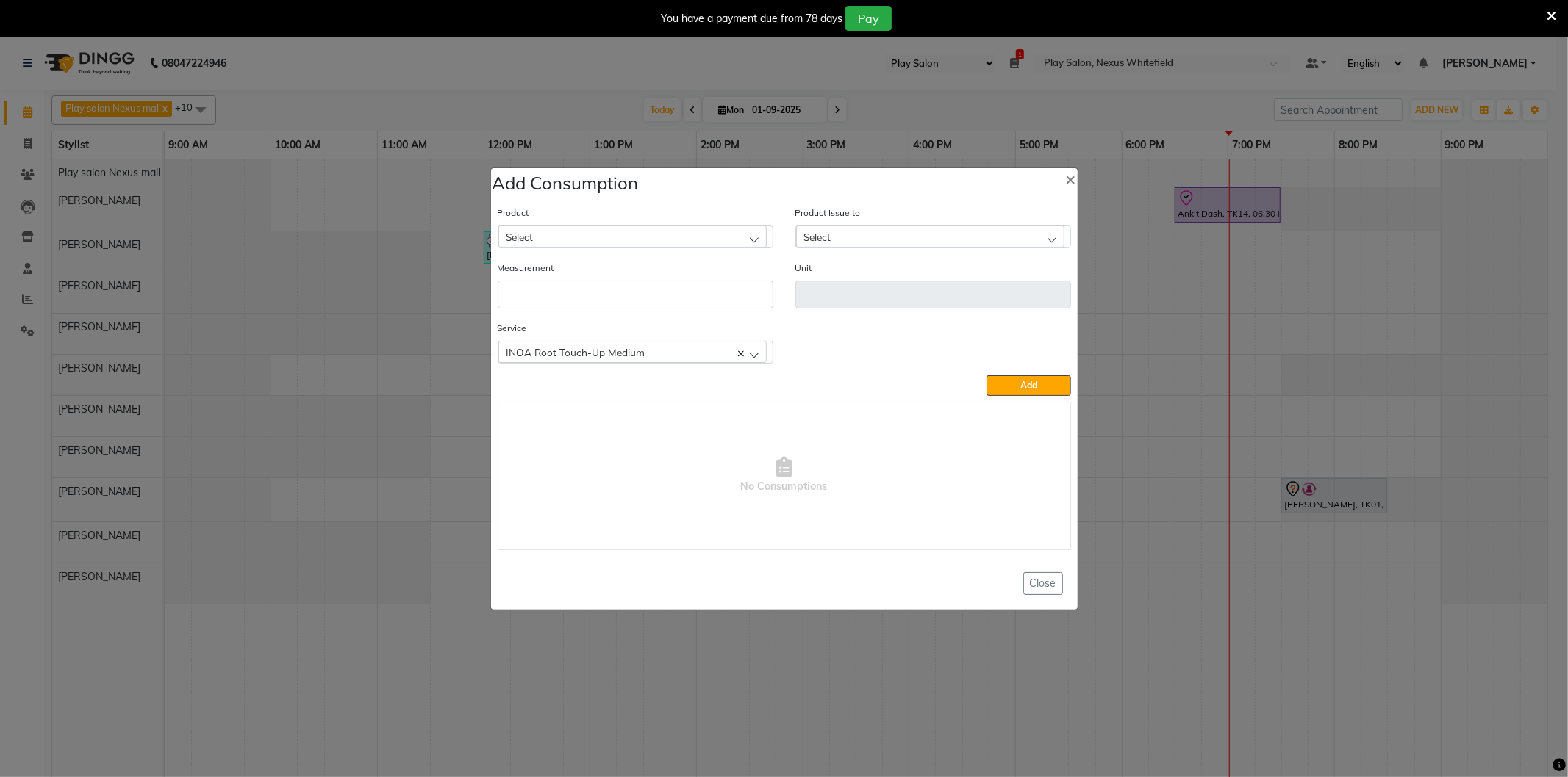
click at [550, 236] on div "Select" at bounding box center [632, 236] width 268 height 22
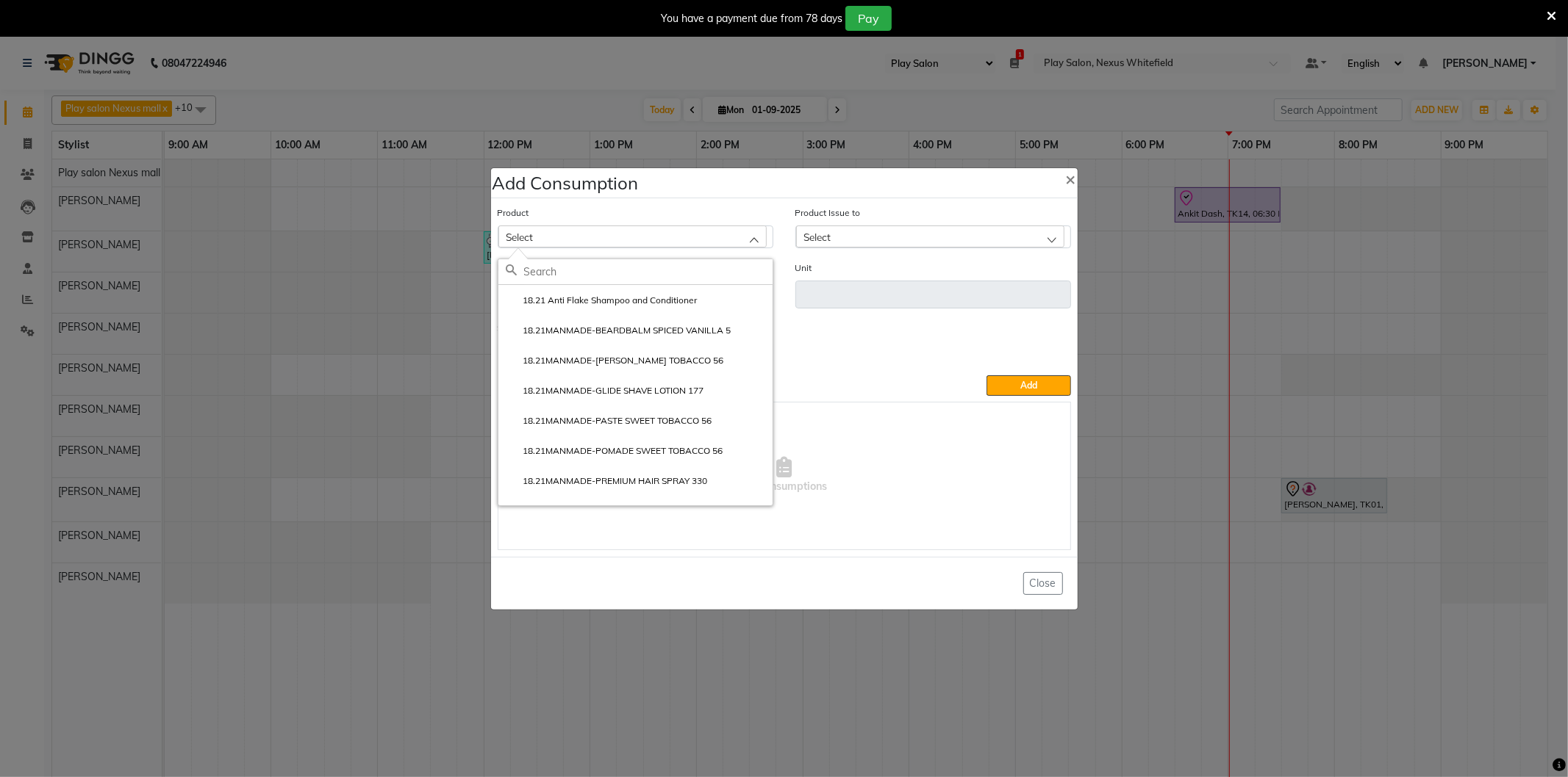
click at [564, 276] on input "text" at bounding box center [648, 272] width 248 height 25
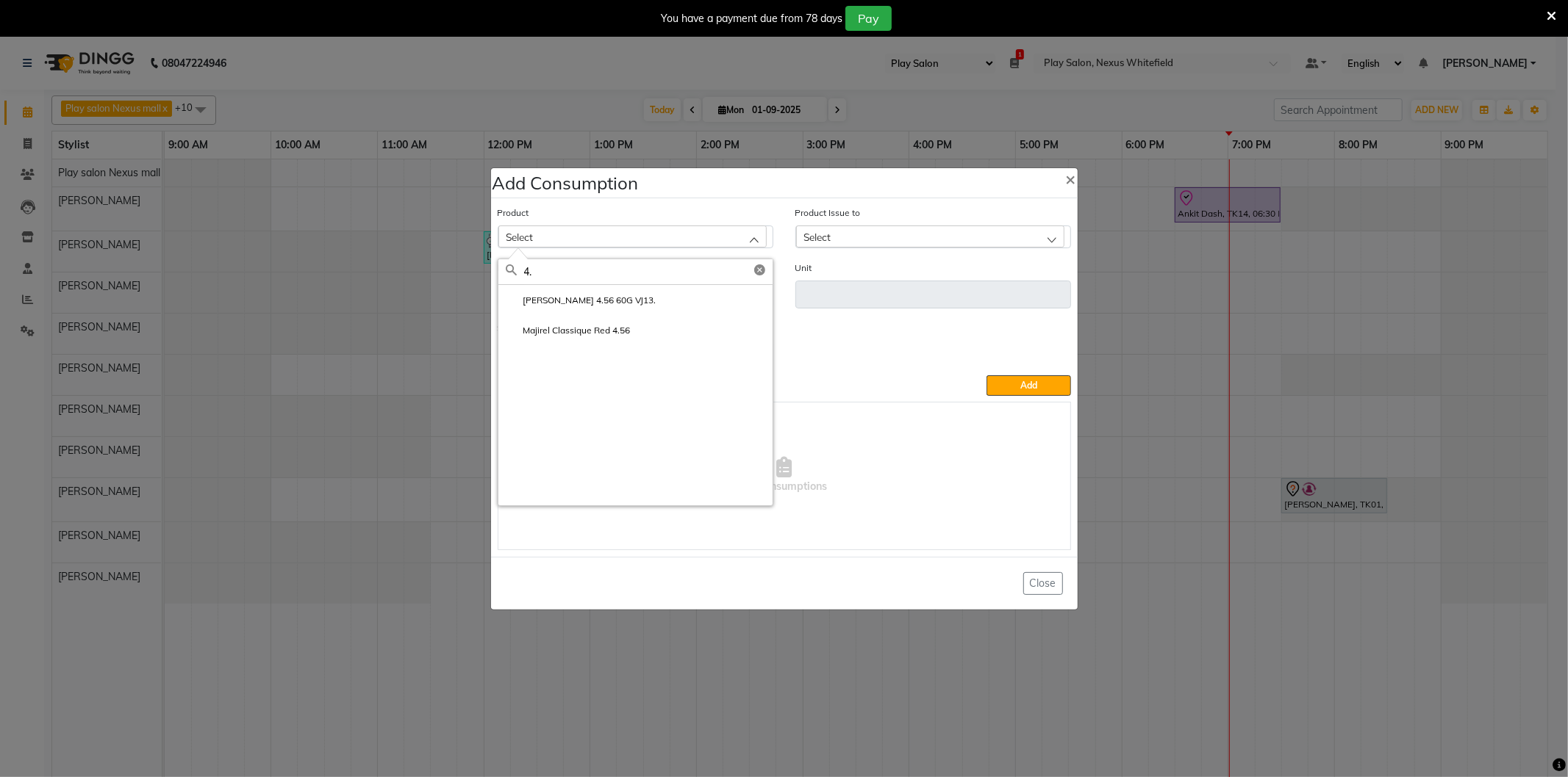
type input "4"
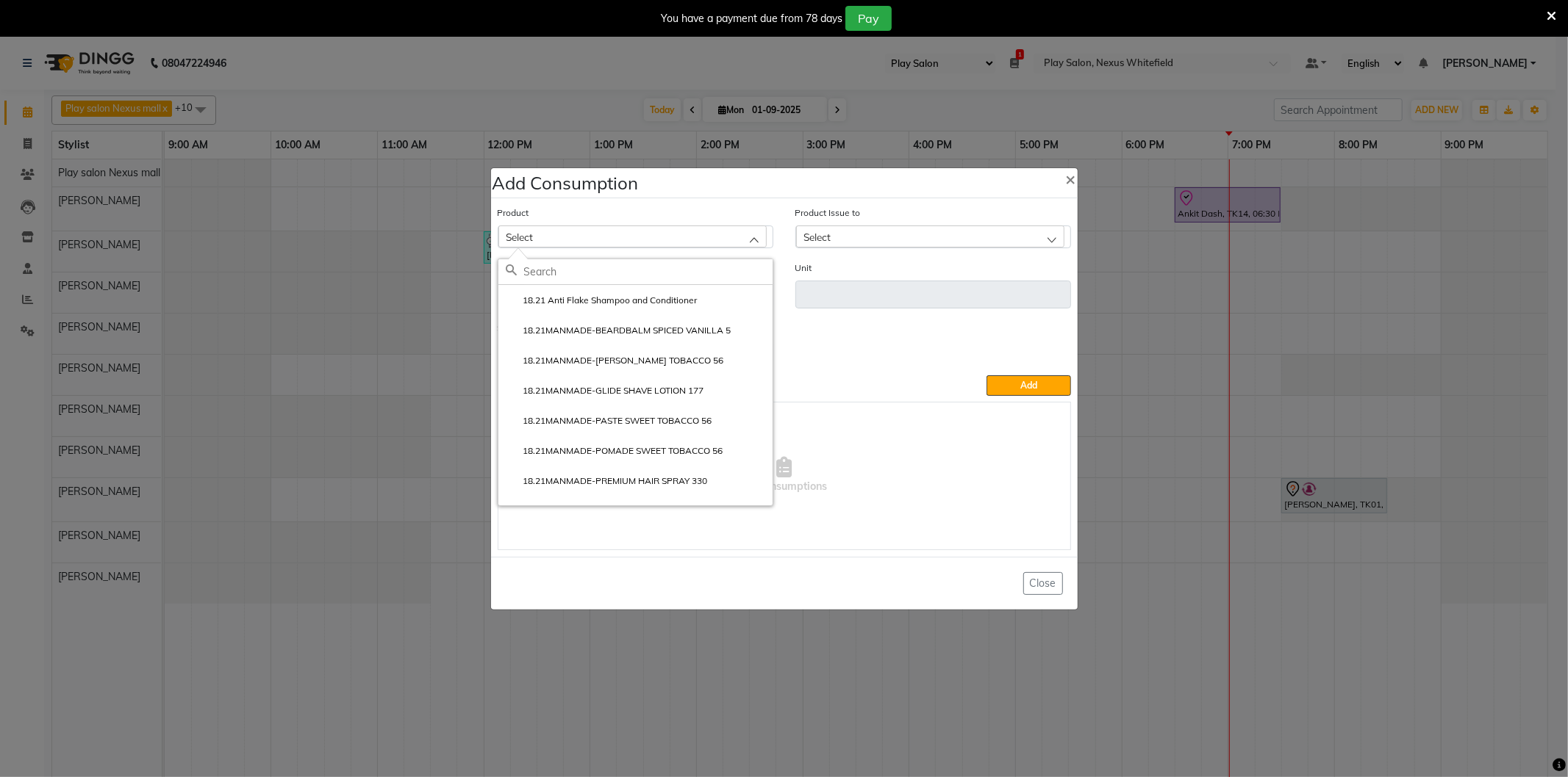
click at [562, 274] on input "text" at bounding box center [648, 272] width 248 height 25
click at [827, 261] on div "Unit" at bounding box center [933, 284] width 276 height 48
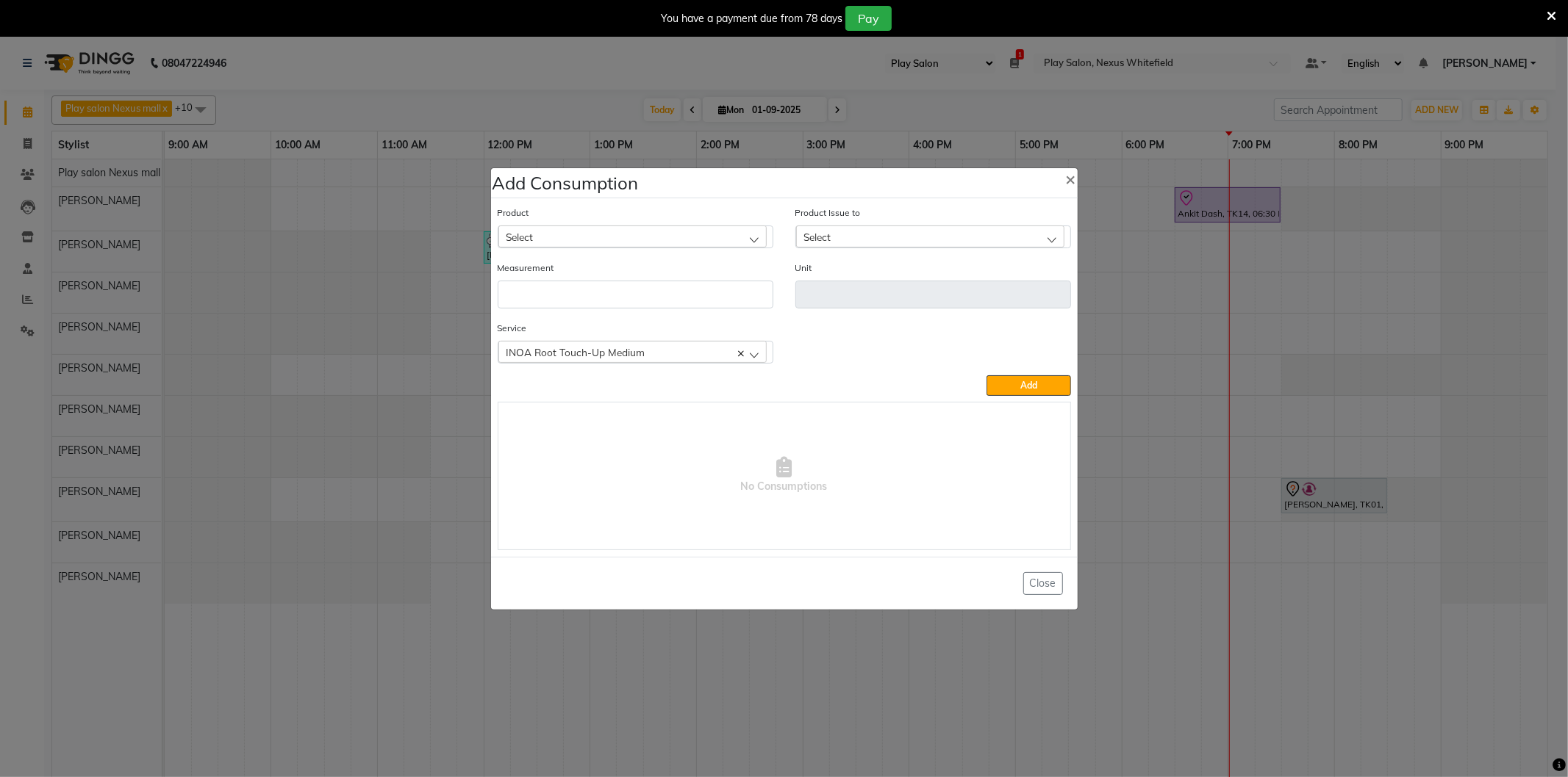
click at [844, 230] on div "Select" at bounding box center [930, 236] width 268 height 22
click at [529, 230] on span "Select" at bounding box center [519, 236] width 27 height 12
type input "4.5"
click at [595, 305] on label "[PERSON_NAME] 4.56 60G VJ13." at bounding box center [581, 300] width 151 height 13
type input "gm"
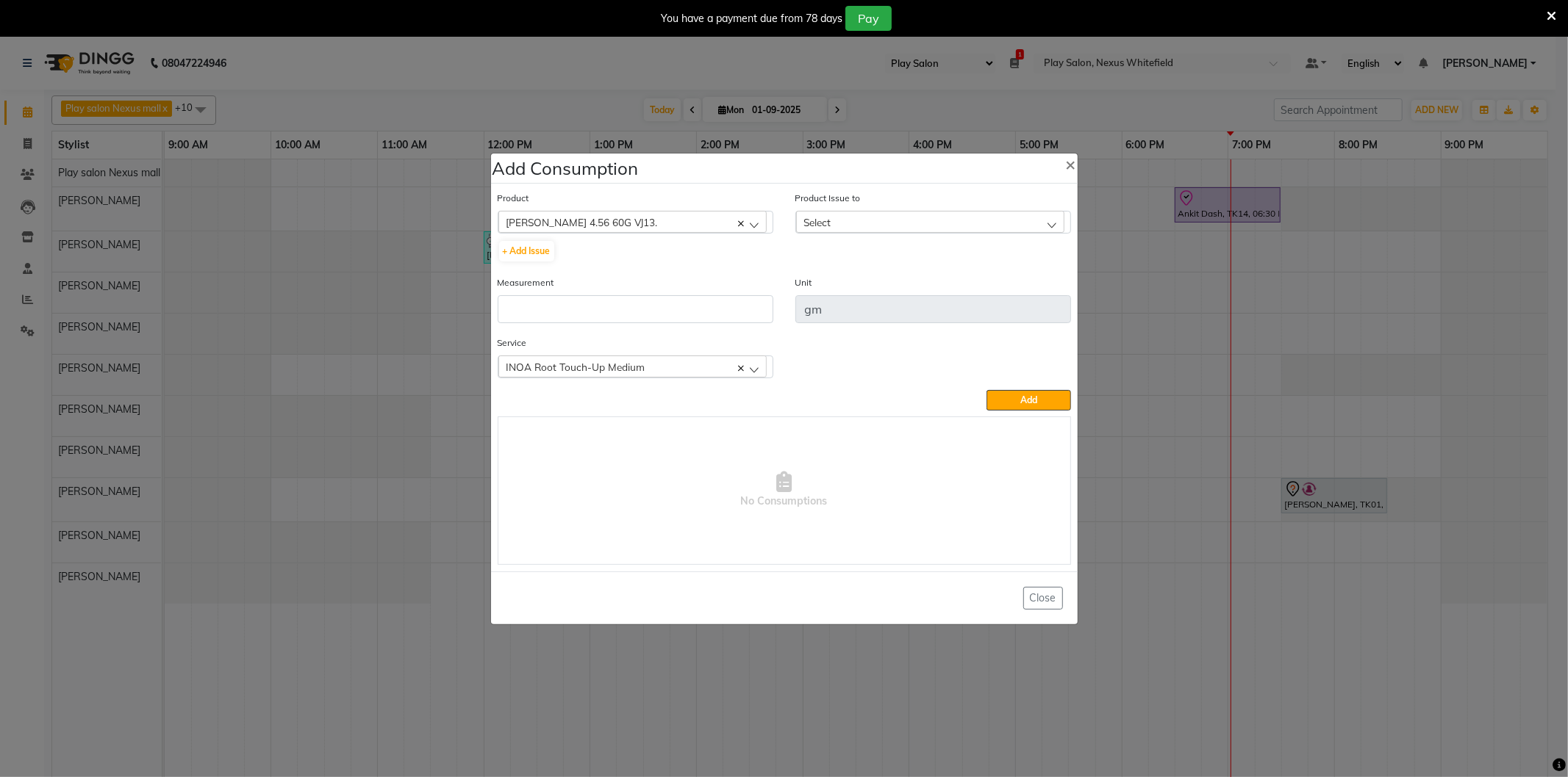
click at [893, 224] on div "Select" at bounding box center [930, 222] width 268 height 22
type input "as"
click at [1055, 253] on icon at bounding box center [1057, 255] width 11 height 11
click at [522, 250] on button "+ Add Issue" at bounding box center [527, 251] width 55 height 21
select select
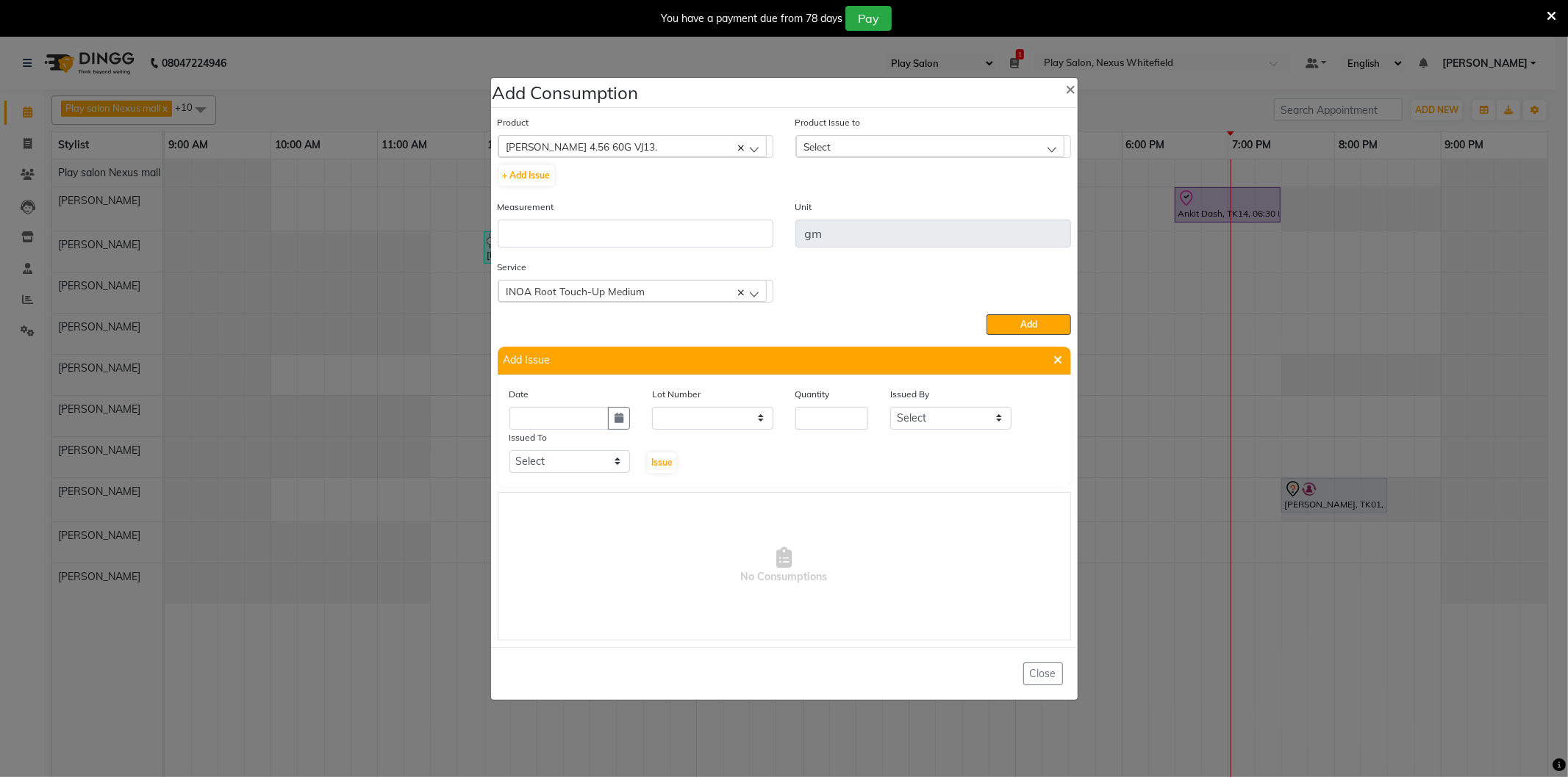
click at [741, 143] on c-icon at bounding box center [741, 147] width 6 height 12
click at [541, 147] on div "Select" at bounding box center [632, 146] width 268 height 22
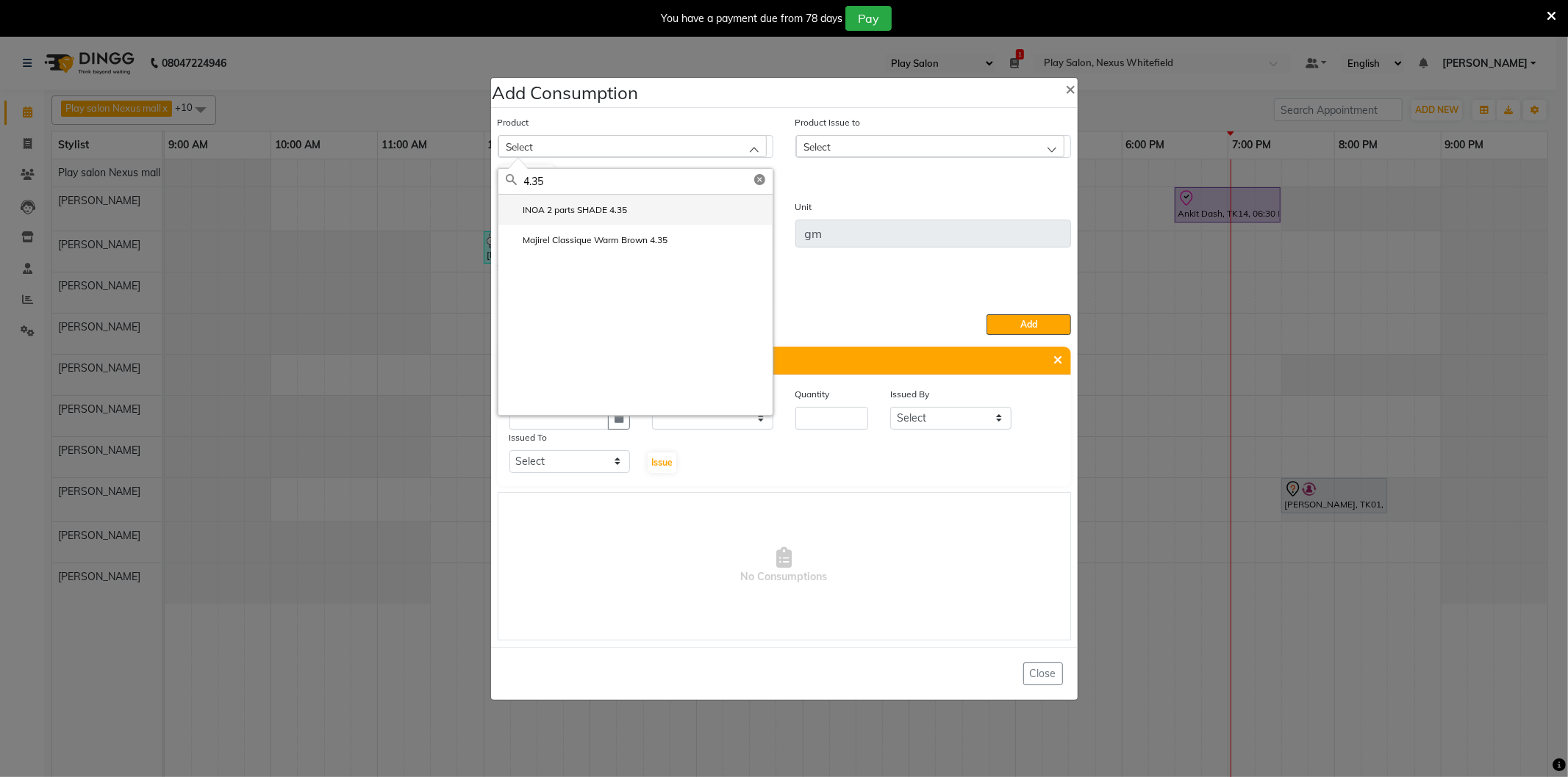
type input "4.35"
click at [574, 212] on label "INOA 2 parts SHADE 4.35" at bounding box center [566, 210] width 122 height 13
type input "ML"
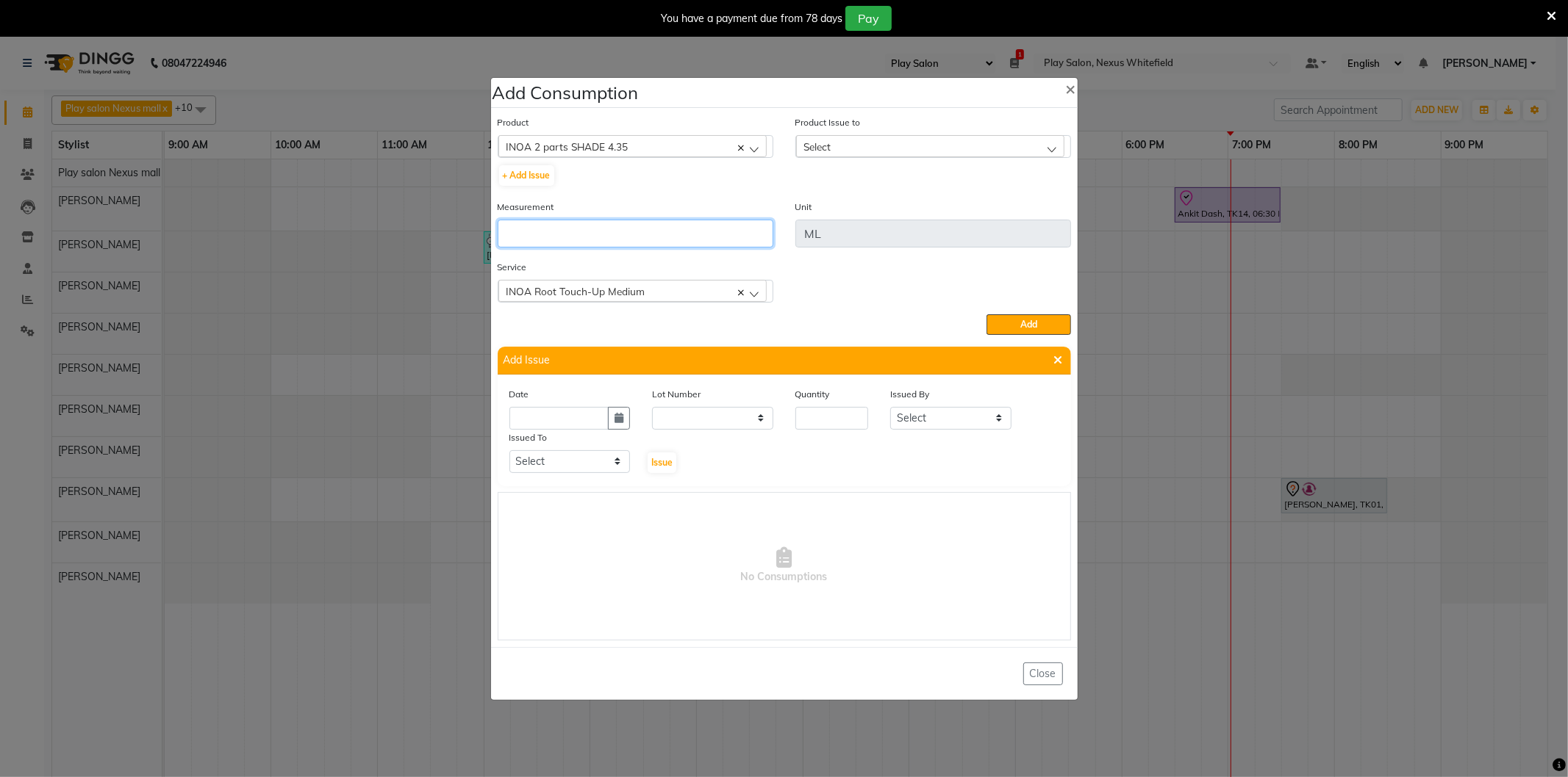
click at [533, 232] on input "number" at bounding box center [635, 233] width 276 height 28
click at [754, 292] on div "INOA Root Touch-Up Medium" at bounding box center [632, 291] width 268 height 22
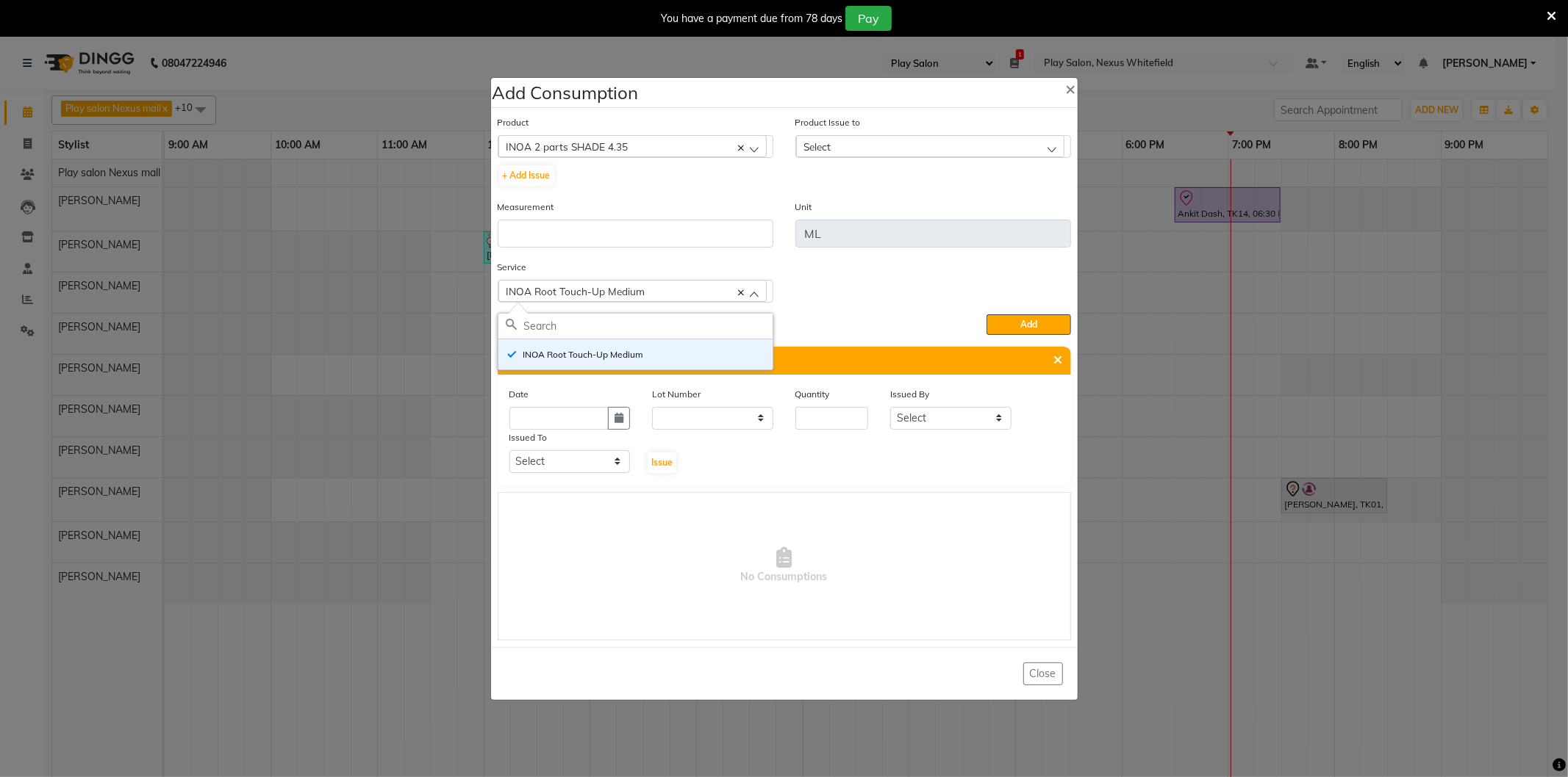
type input "4"
click at [834, 310] on div "Service INOA Root Touch-Up Medium INOA Root Touch-Up Medium" at bounding box center [784, 287] width 595 height 55
click at [651, 144] on div "INOA 2 parts SHADE 4.35" at bounding box center [632, 146] width 268 height 22
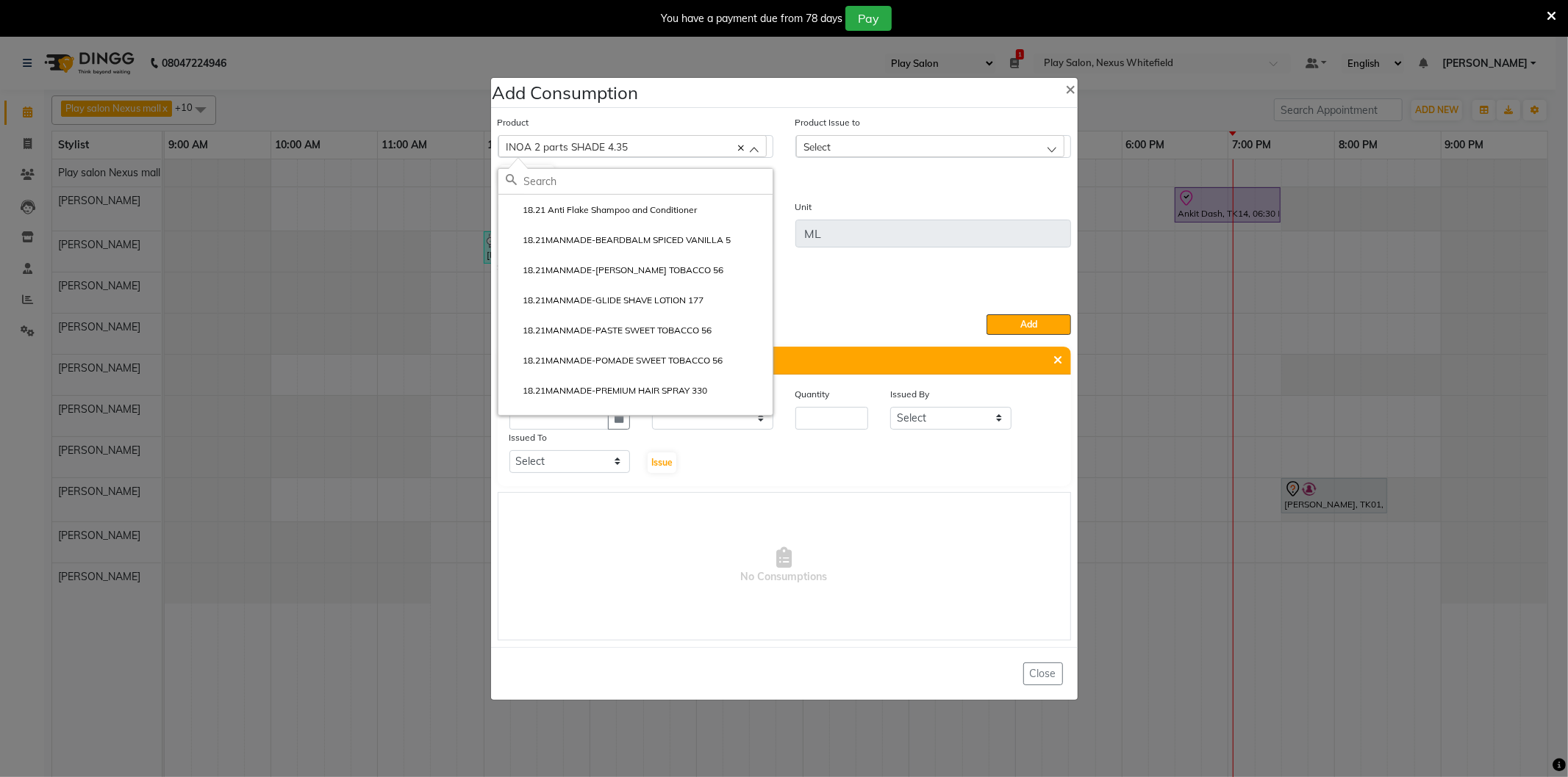
type input "4"
type input "inoa 2 parts shade"
click at [598, 331] on label "INOA 2 parts SHADE 4" at bounding box center [560, 330] width 110 height 13
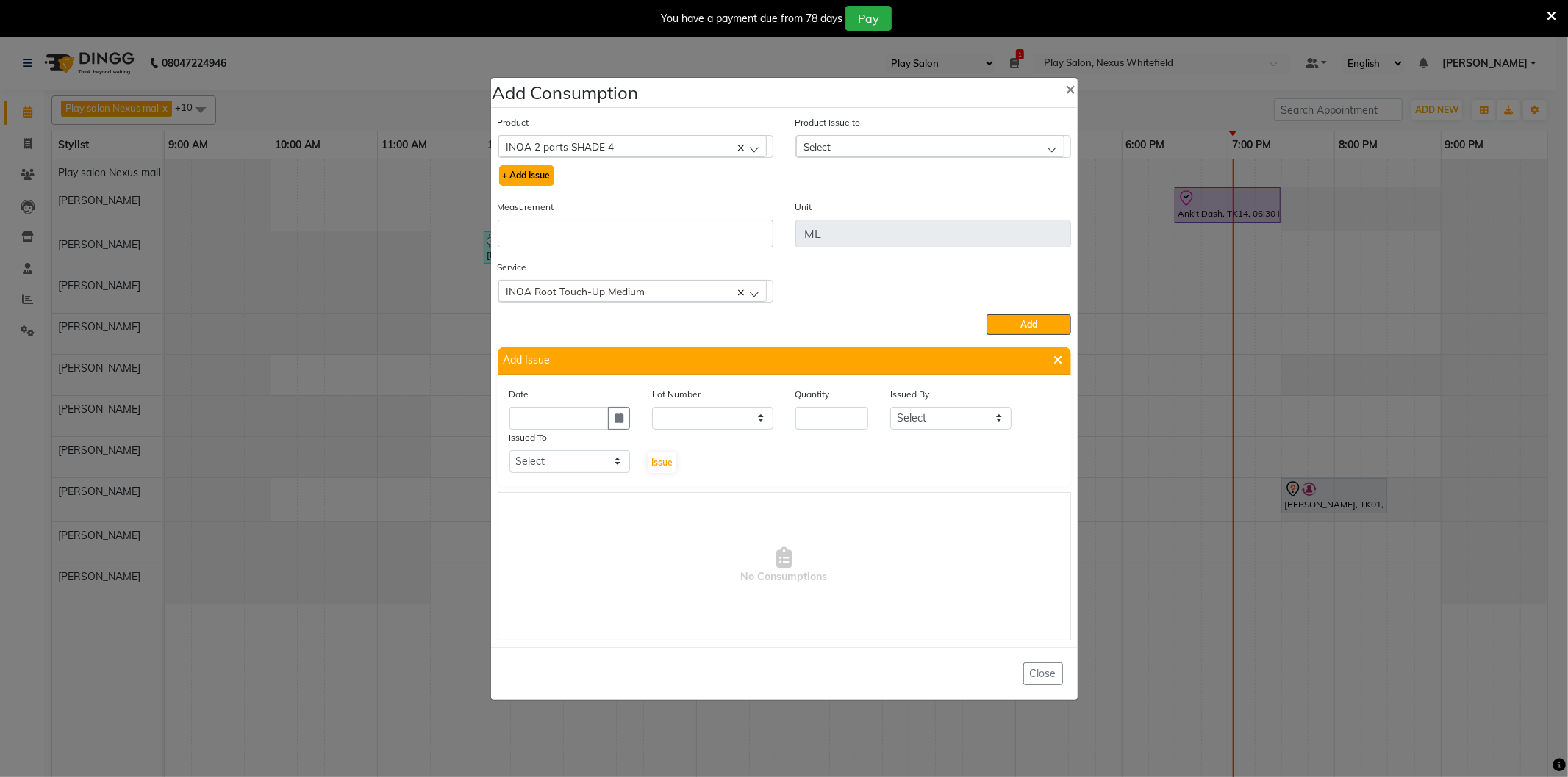
click at [540, 177] on button "+ Add Issue" at bounding box center [527, 175] width 55 height 21
click at [616, 423] on icon "button" at bounding box center [618, 418] width 8 height 10
select select "9"
select select "2025"
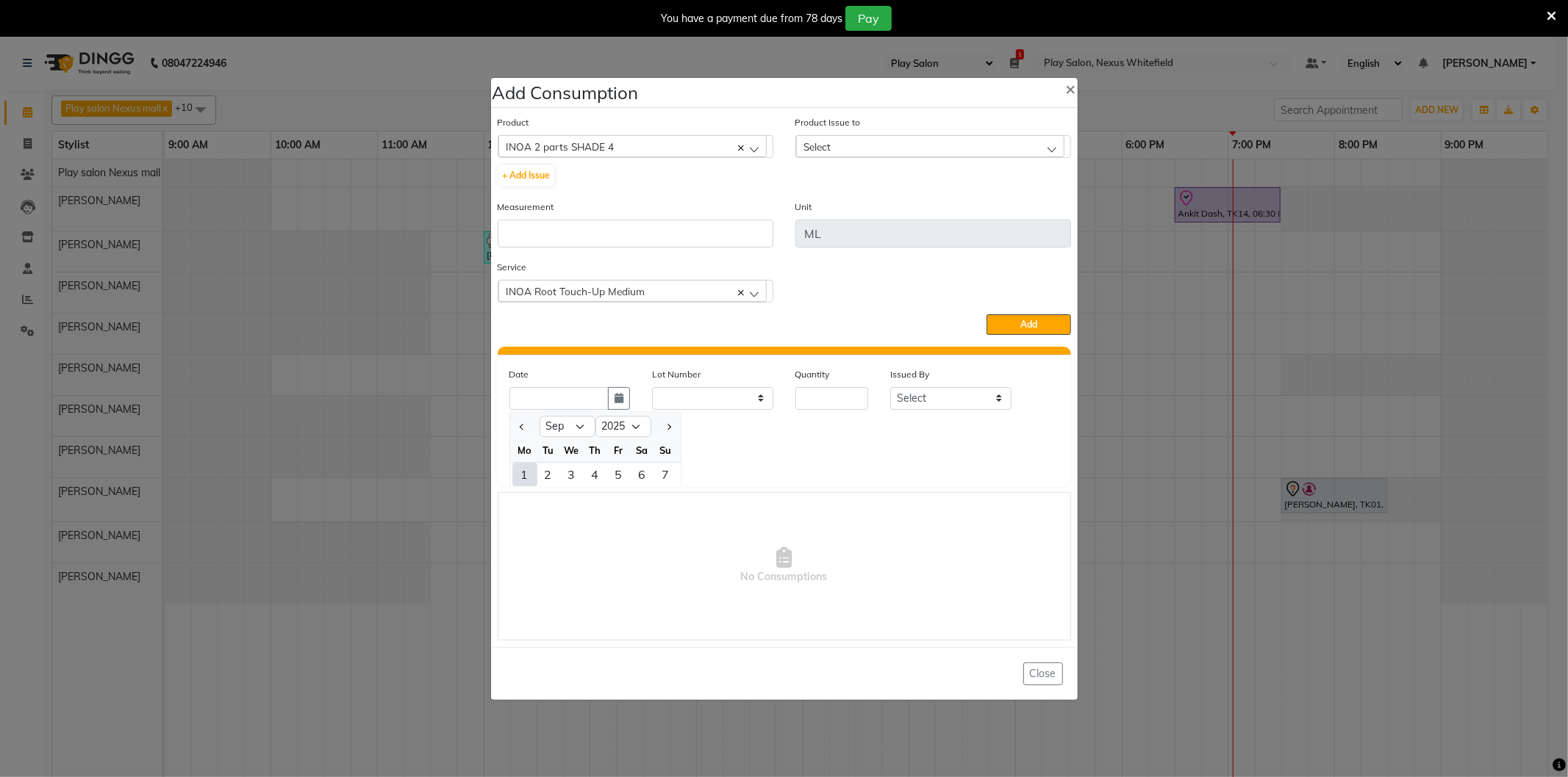
click at [525, 474] on div "1" at bounding box center [525, 474] width 24 height 24
type input "01-09-2025"
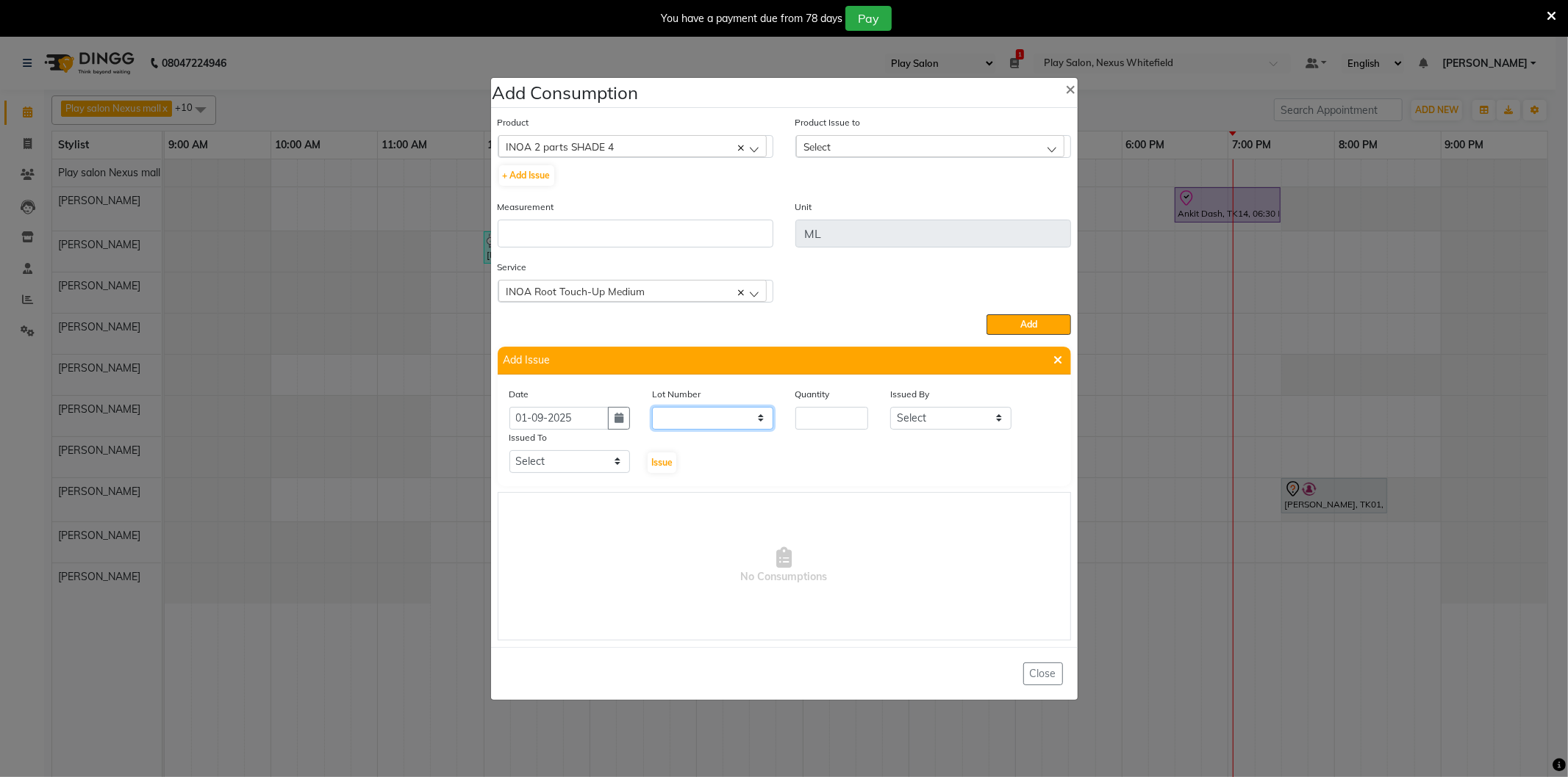
click at [675, 415] on select "None" at bounding box center [713, 418] width 121 height 23
click at [820, 417] on input "number" at bounding box center [832, 418] width 74 height 23
type input "1"
click at [927, 425] on select "Select Play salon Nexus mall [PERSON_NAME] [PERSON_NAME] [PERSON_NAME] [PERSON_…" at bounding box center [951, 418] width 121 height 23
select select "81395"
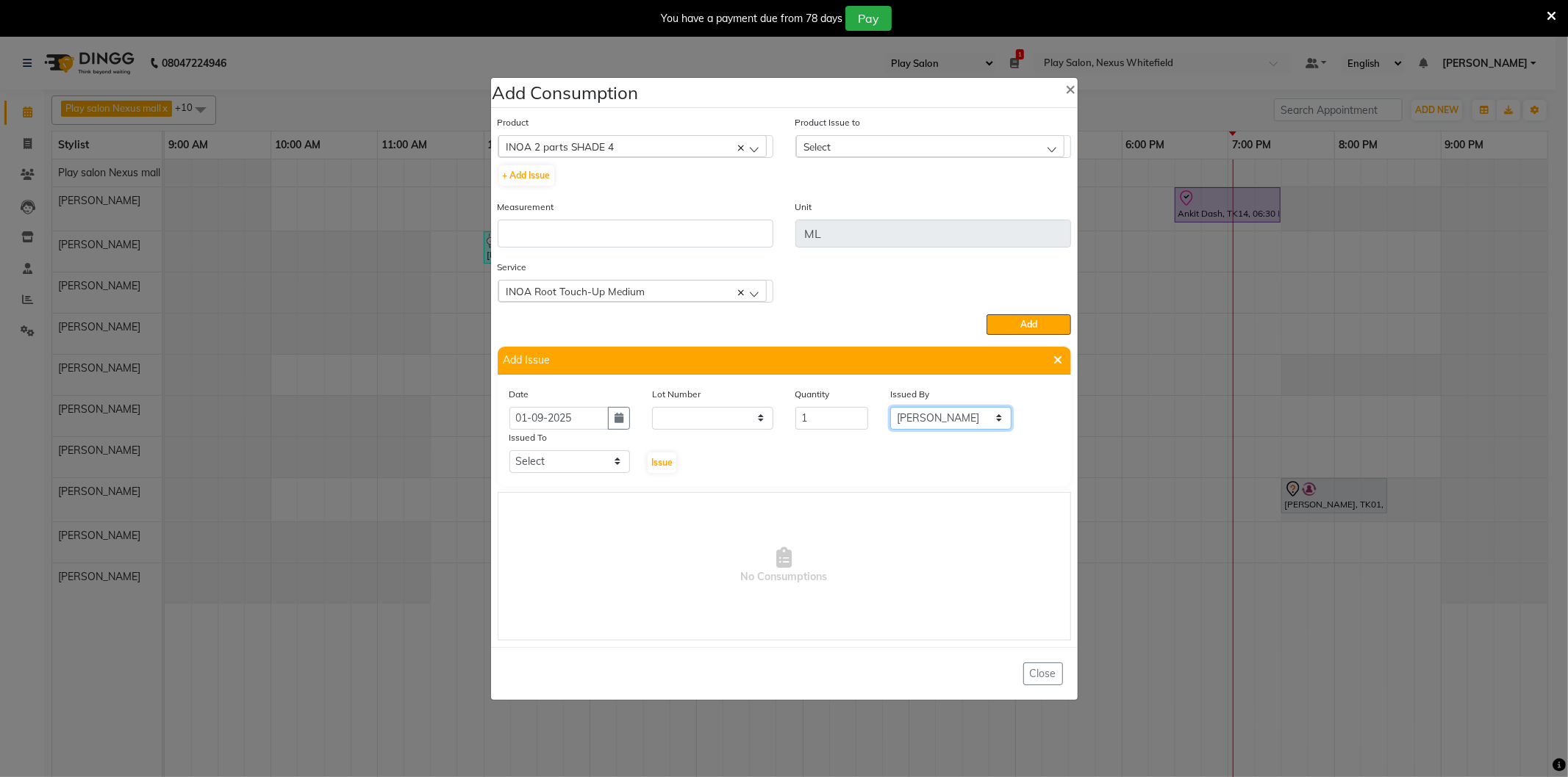
click at [890, 407] on select "Select Play salon Nexus mall [PERSON_NAME] [PERSON_NAME] [PERSON_NAME] [PERSON_…" at bounding box center [951, 418] width 121 height 23
click at [545, 464] on select "Select Play salon Nexus mall [PERSON_NAME] [PERSON_NAME] [PERSON_NAME] [PERSON_…" at bounding box center [570, 462] width 121 height 23
select select "81395"
click at [509, 451] on select "Select Play salon Nexus mall [PERSON_NAME] [PERSON_NAME] [PERSON_NAME] [PERSON_…" at bounding box center [570, 462] width 121 height 23
click at [666, 461] on span "Issue" at bounding box center [662, 462] width 22 height 11
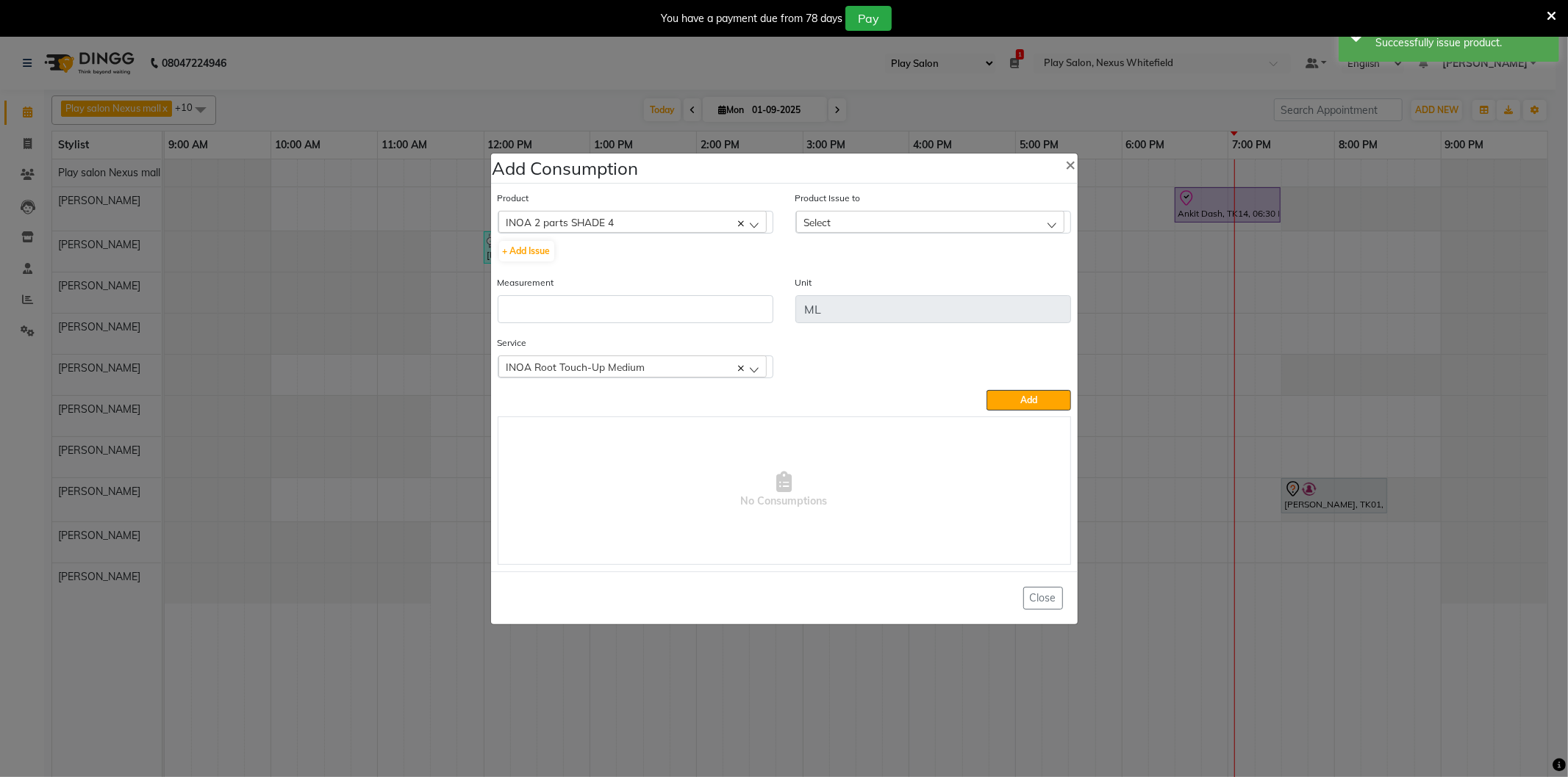
click at [855, 221] on div "Select" at bounding box center [930, 222] width 268 height 22
click at [883, 286] on label "[DATE], Issued to: [PERSON_NAME], Balance: 60" at bounding box center [911, 286] width 215 height 13
click at [553, 320] on input "number" at bounding box center [635, 309] width 276 height 28
type input "4"
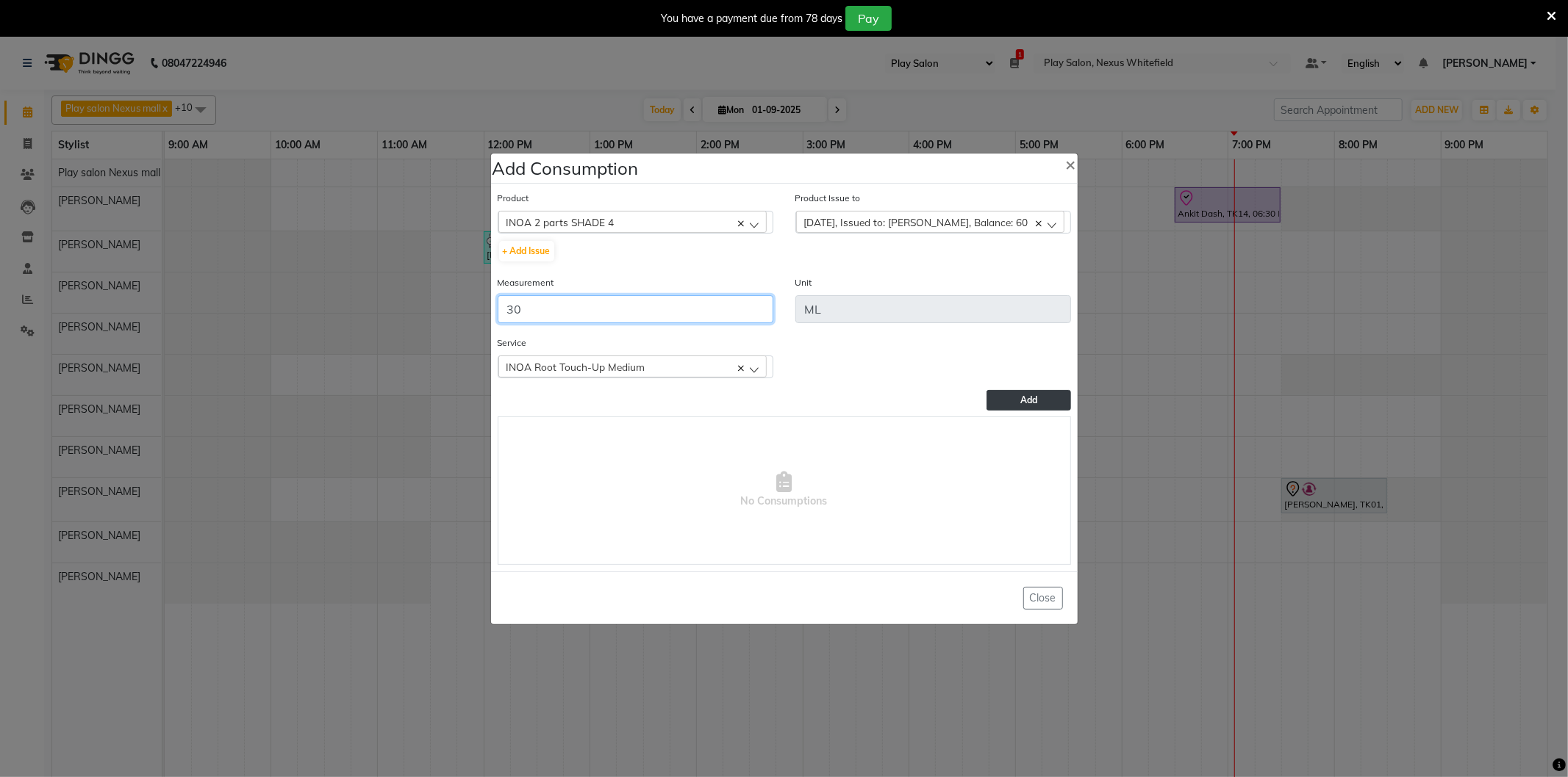
type input "30"
click at [1023, 400] on span "Add" at bounding box center [1029, 400] width 17 height 11
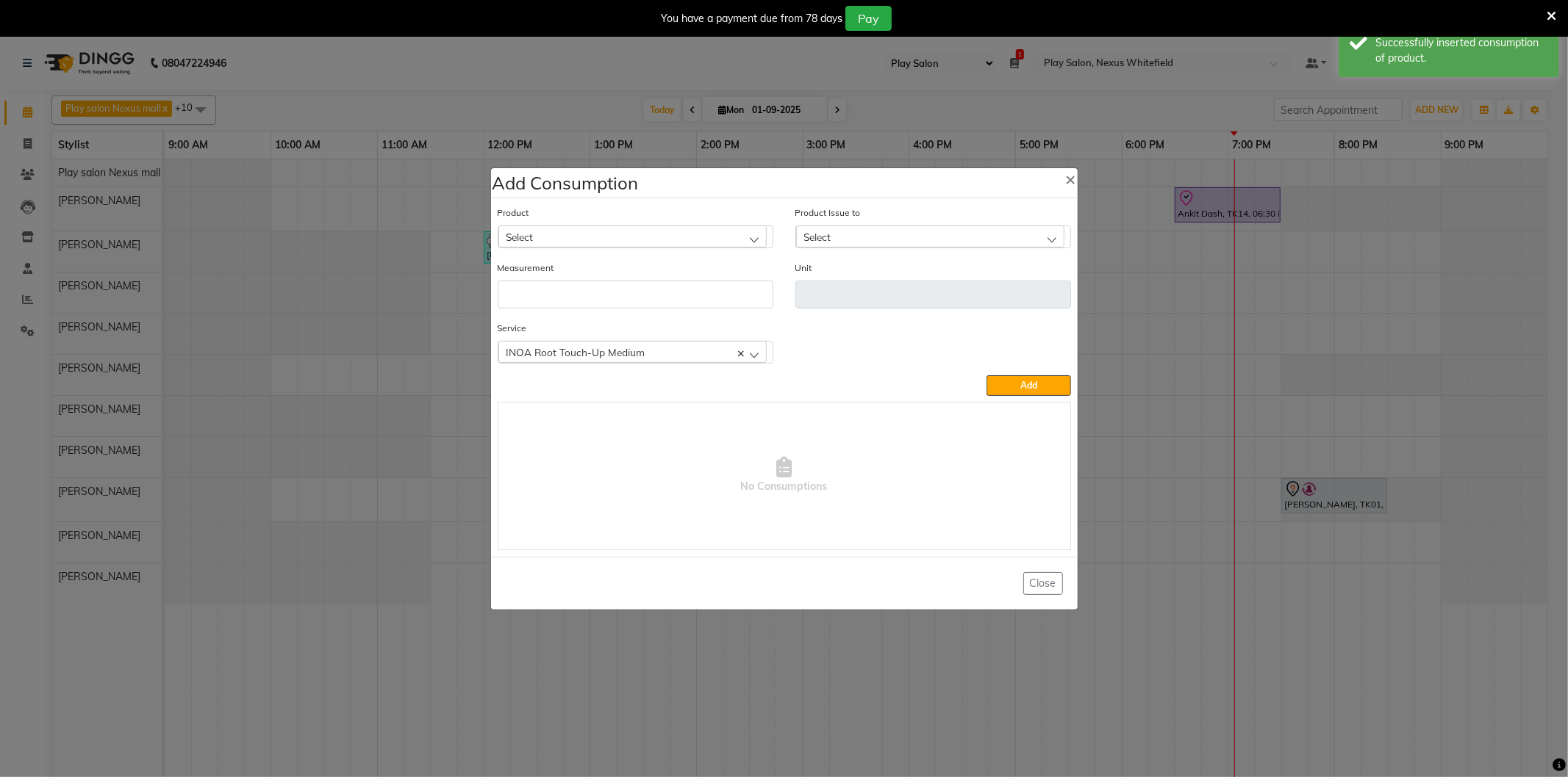
click at [559, 236] on div "Select" at bounding box center [632, 236] width 268 height 22
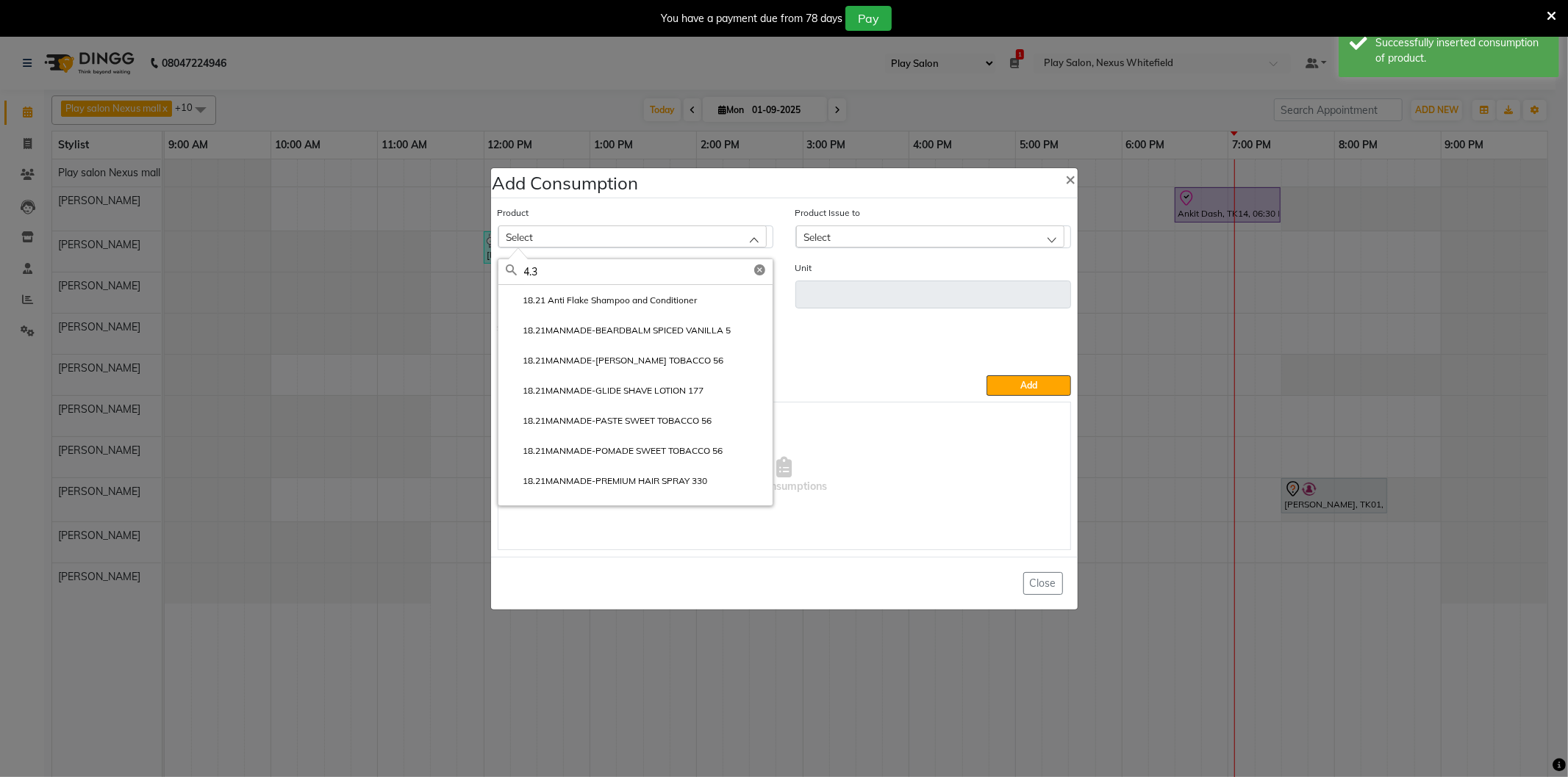
type input "4.35"
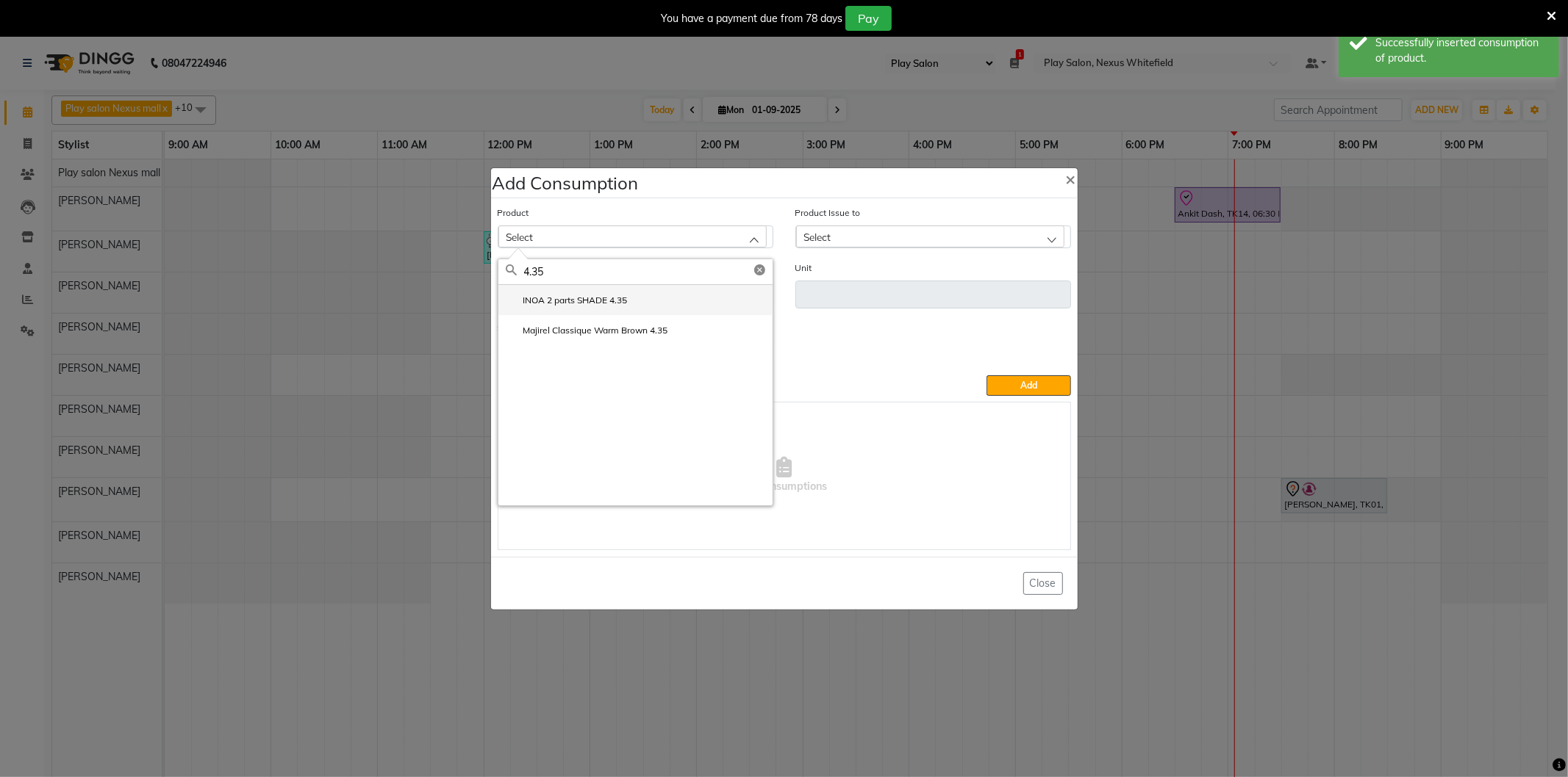
click at [588, 304] on label "INOA 2 parts SHADE 4.35" at bounding box center [566, 300] width 122 height 13
type input "ML"
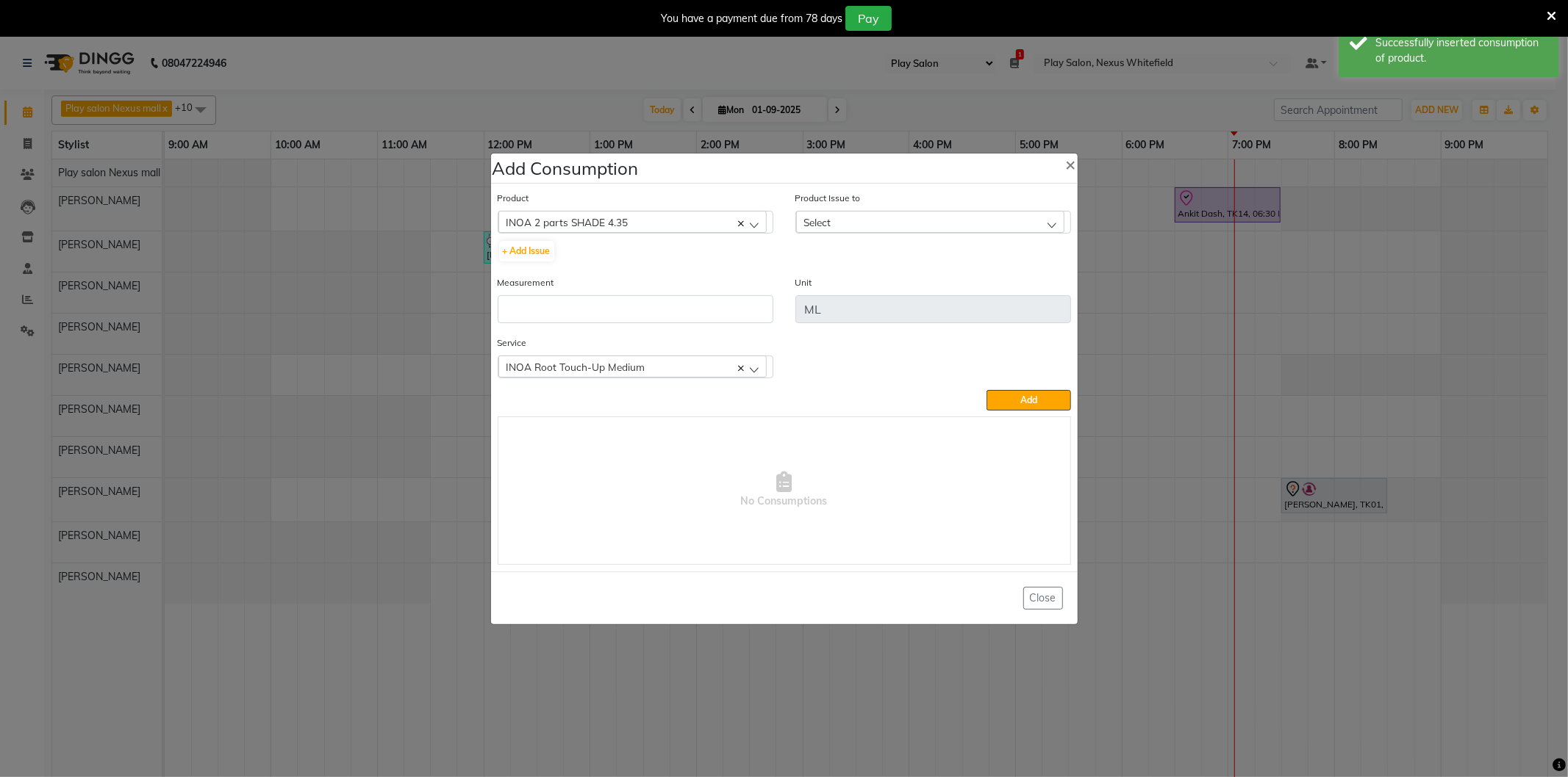
click at [850, 217] on div "Select" at bounding box center [930, 222] width 268 height 22
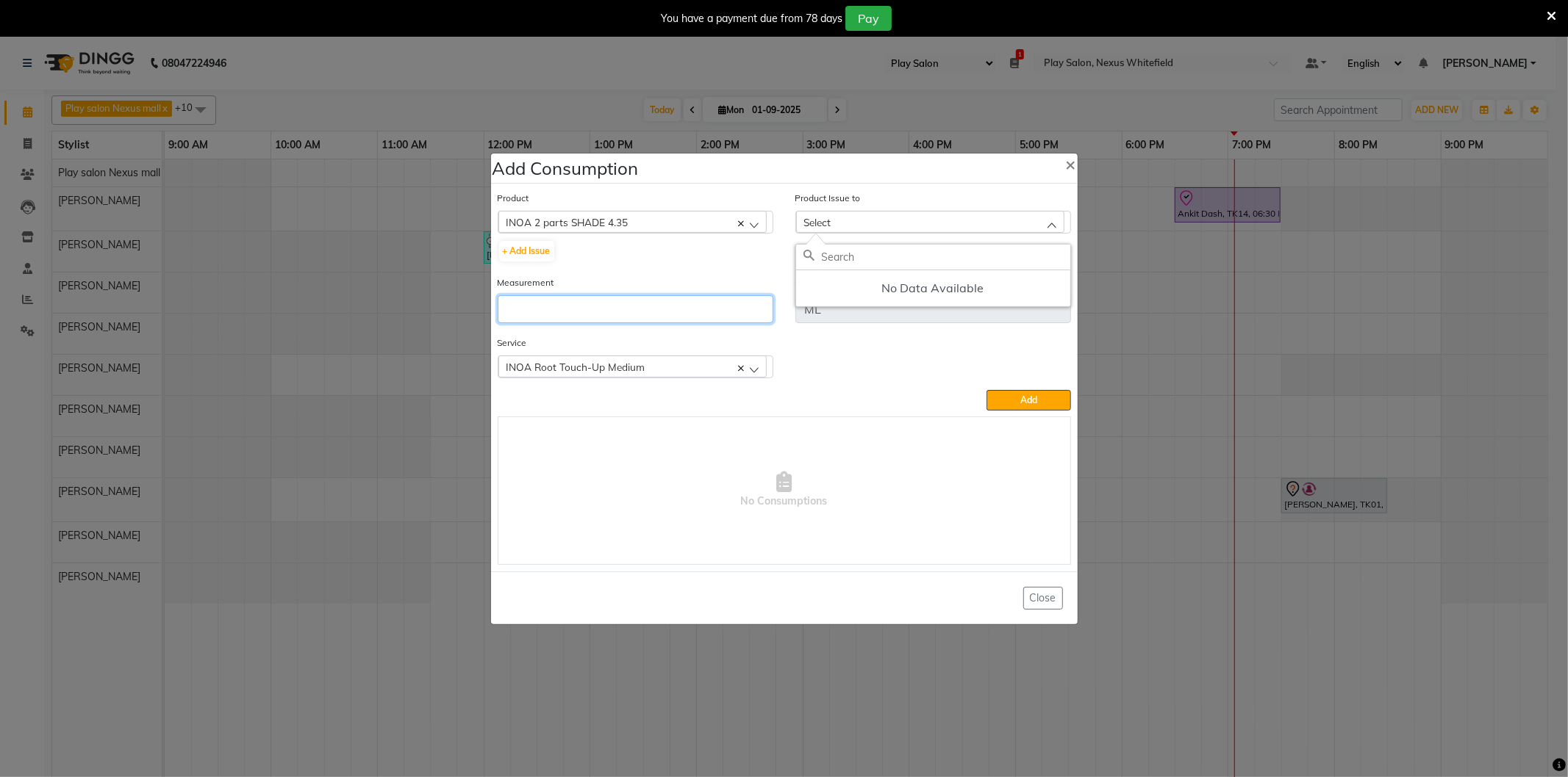
click at [530, 304] on input "number" at bounding box center [635, 309] width 276 height 28
type input "25"
click at [1001, 398] on button "Add" at bounding box center [1028, 400] width 84 height 21
click at [526, 252] on button "+ Add Issue" at bounding box center [527, 251] width 55 height 21
click at [829, 220] on span "Select" at bounding box center [817, 222] width 27 height 12
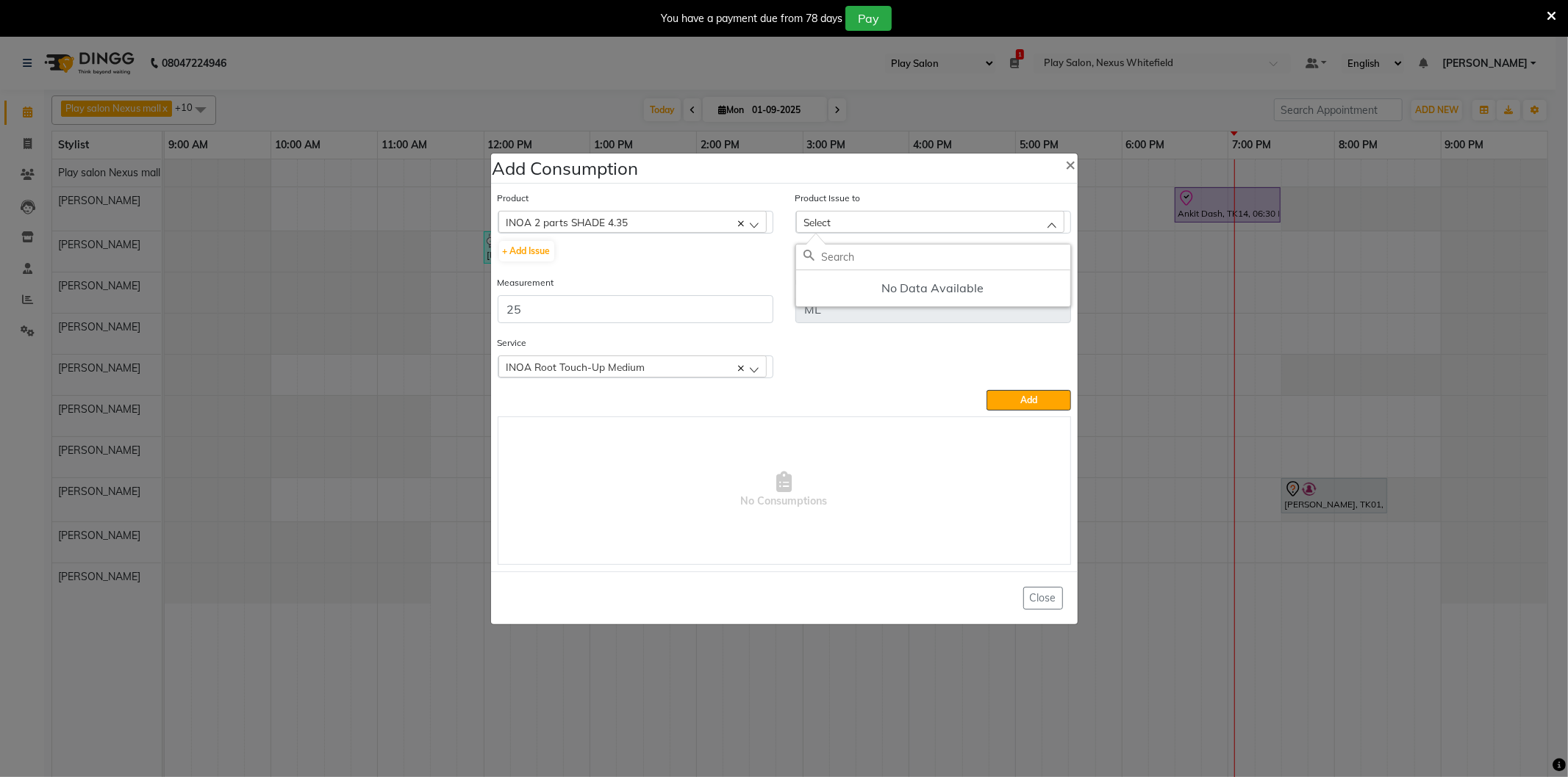
click at [829, 220] on span "Select" at bounding box center [817, 222] width 27 height 12
click at [530, 248] on button "+ Add Issue" at bounding box center [527, 251] width 55 height 21
click at [532, 250] on button "+ Add Issue" at bounding box center [527, 251] width 55 height 21
click at [1074, 160] on span "×" at bounding box center [1070, 164] width 10 height 22
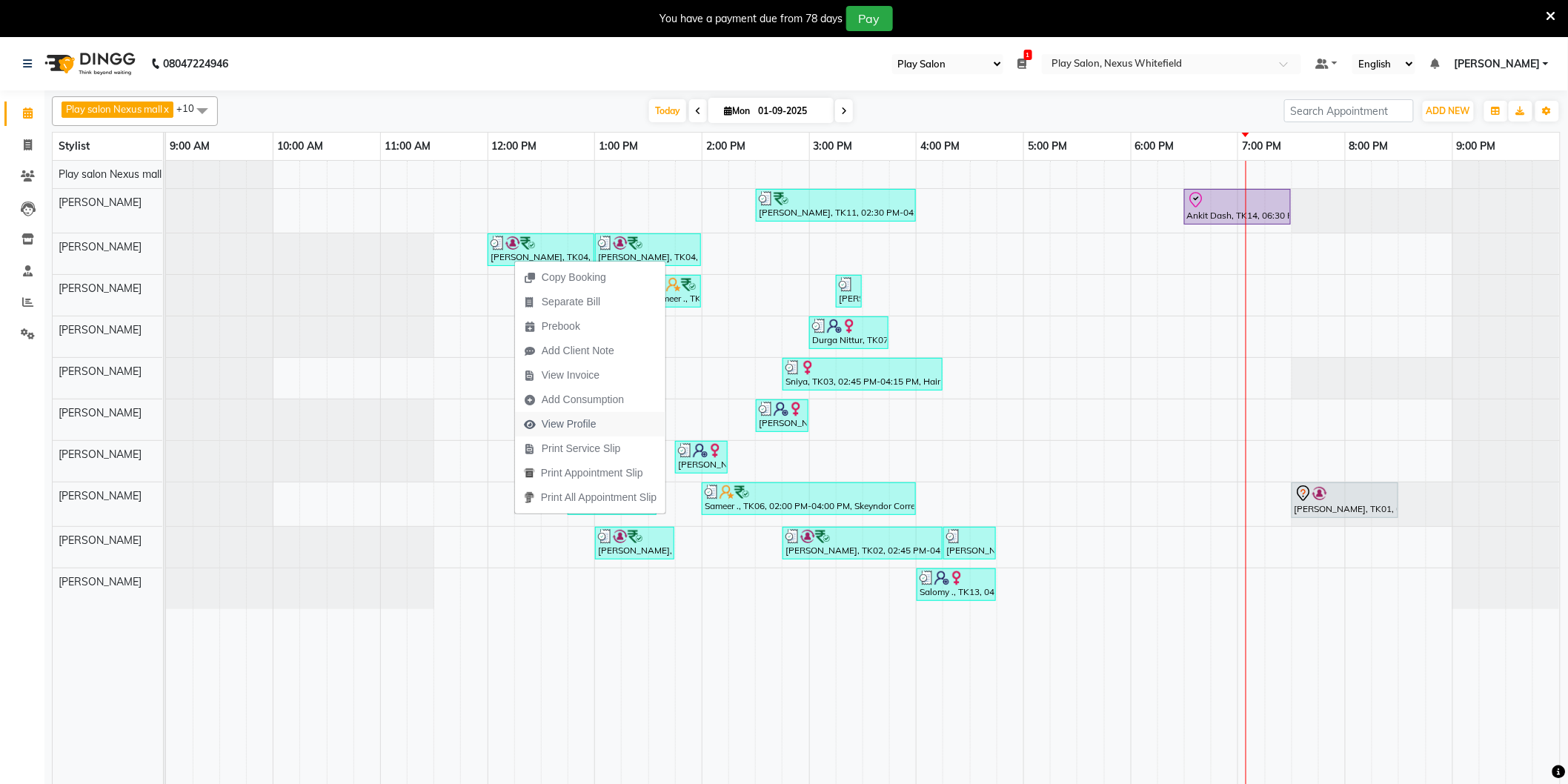
click at [554, 421] on span "View Profile" at bounding box center [568, 425] width 55 height 15
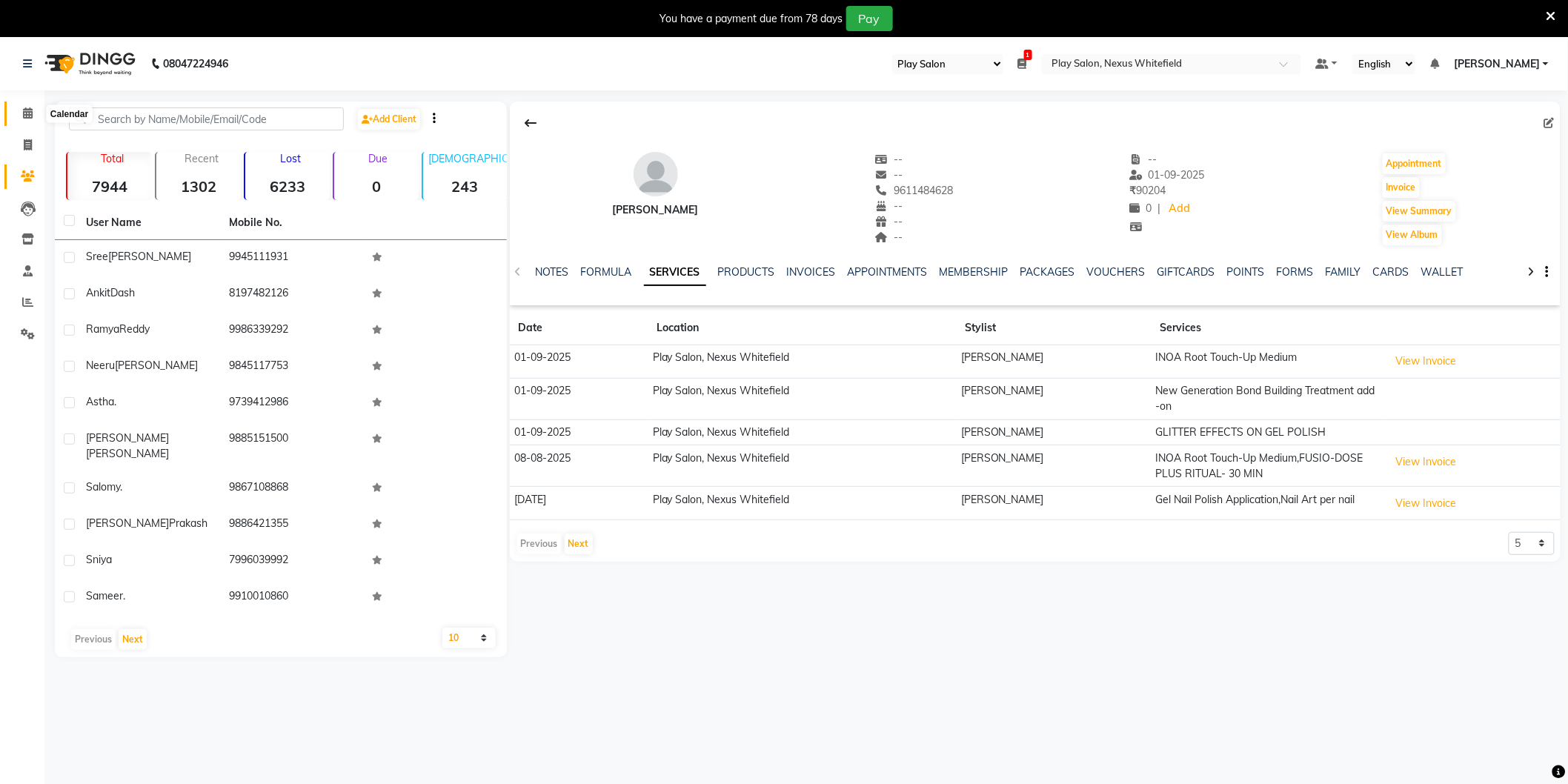
click at [19, 112] on span at bounding box center [27, 114] width 26 height 17
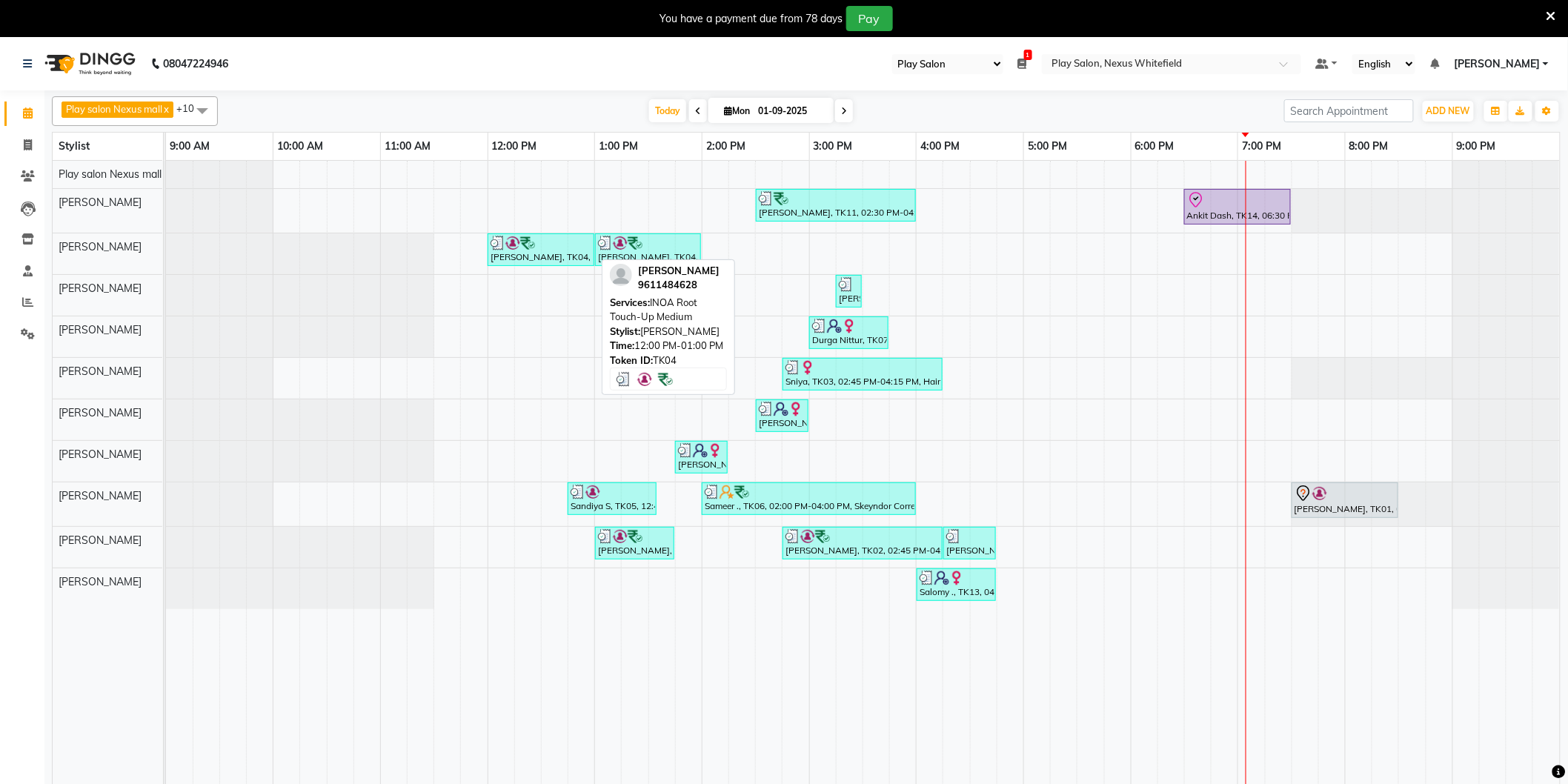
click at [540, 257] on div "[PERSON_NAME], TK04, 12:00 PM-01:00 PM, INOA Root Touch-Up Medium" at bounding box center [541, 249] width 104 height 28
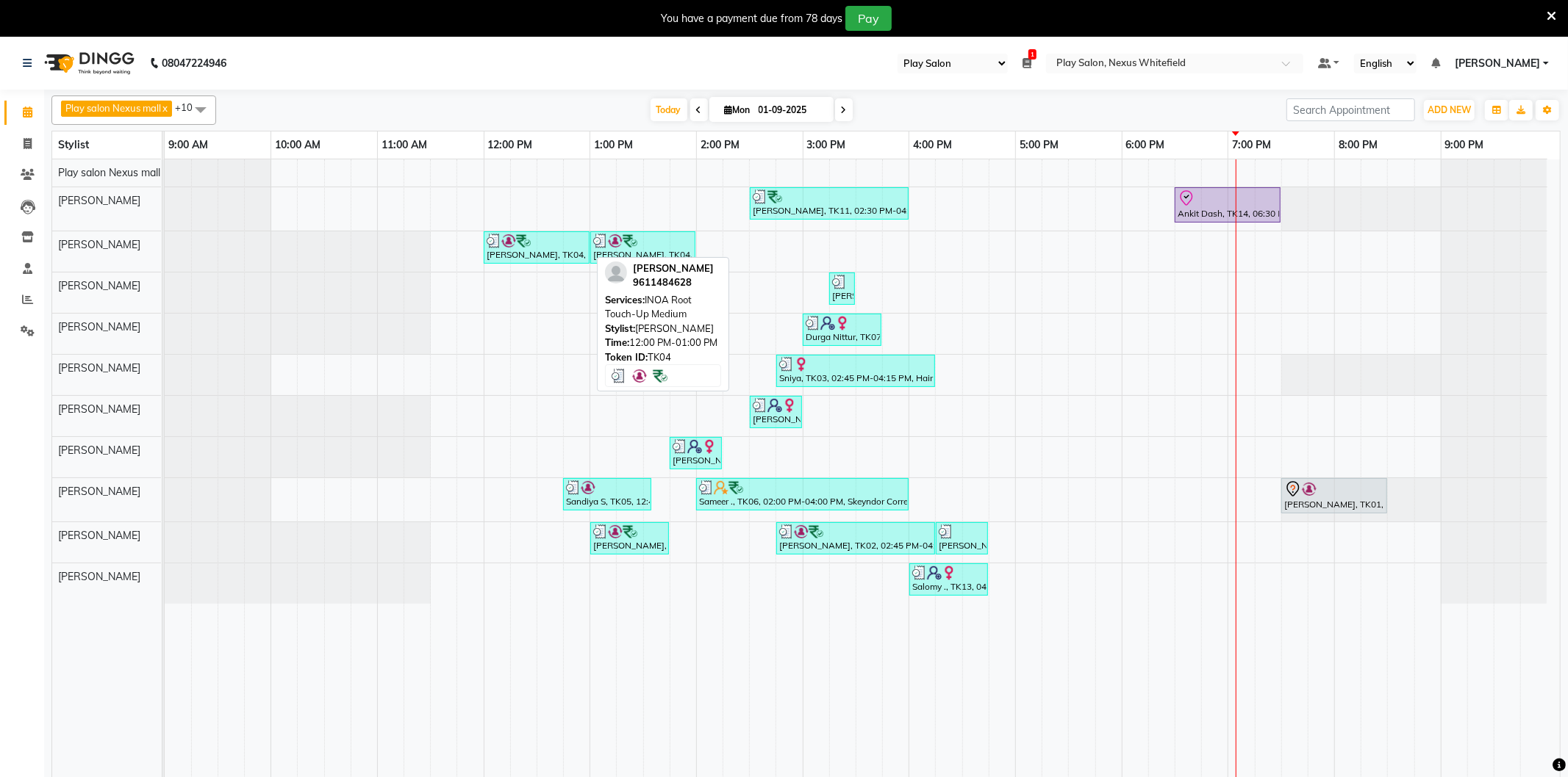
select select "3"
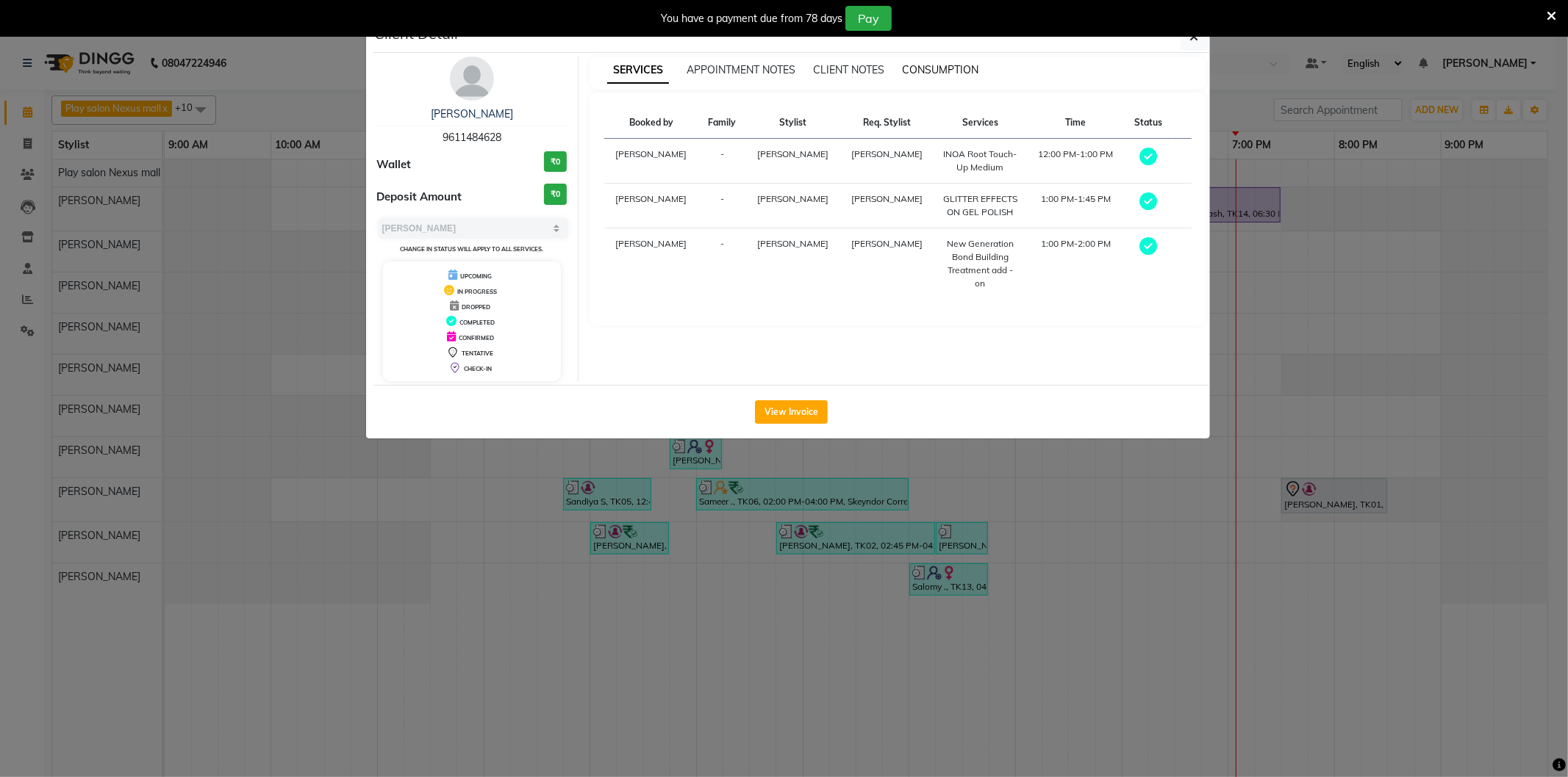
click at [923, 71] on span "CONSUMPTION" at bounding box center [940, 69] width 77 height 13
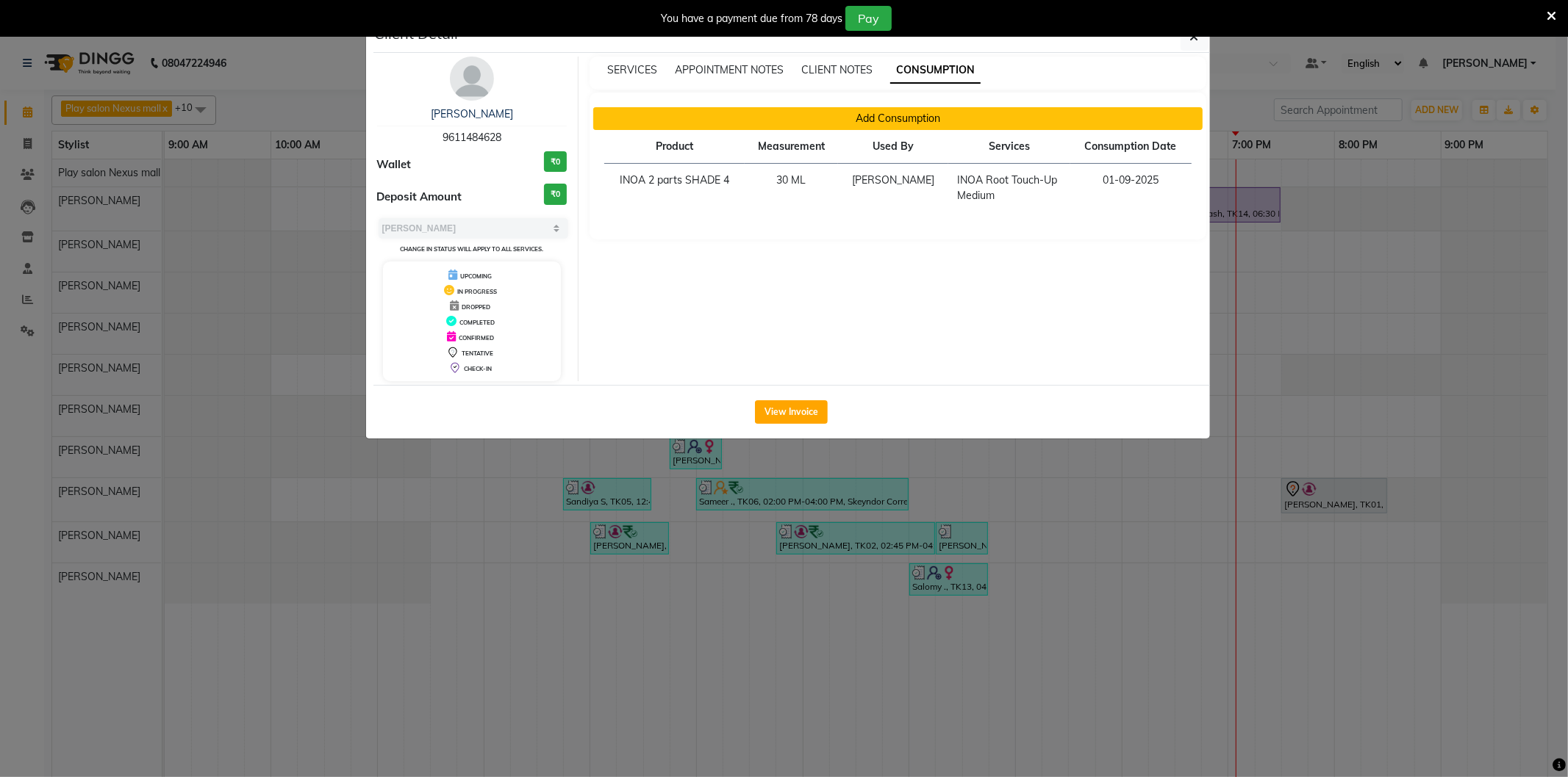
click at [898, 121] on button "Add Consumption" at bounding box center [897, 119] width 609 height 23
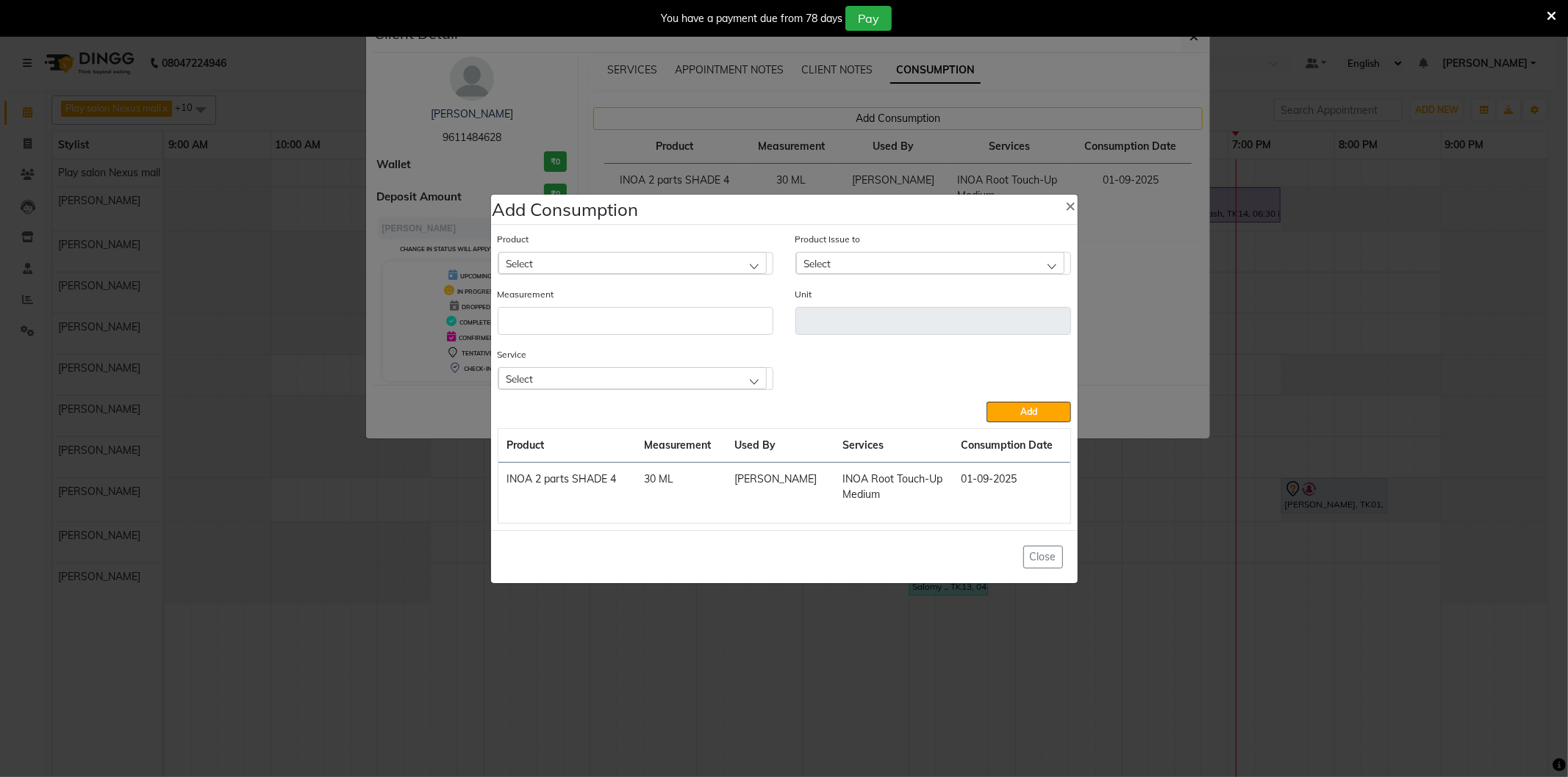
click at [537, 262] on div "Select" at bounding box center [632, 263] width 268 height 22
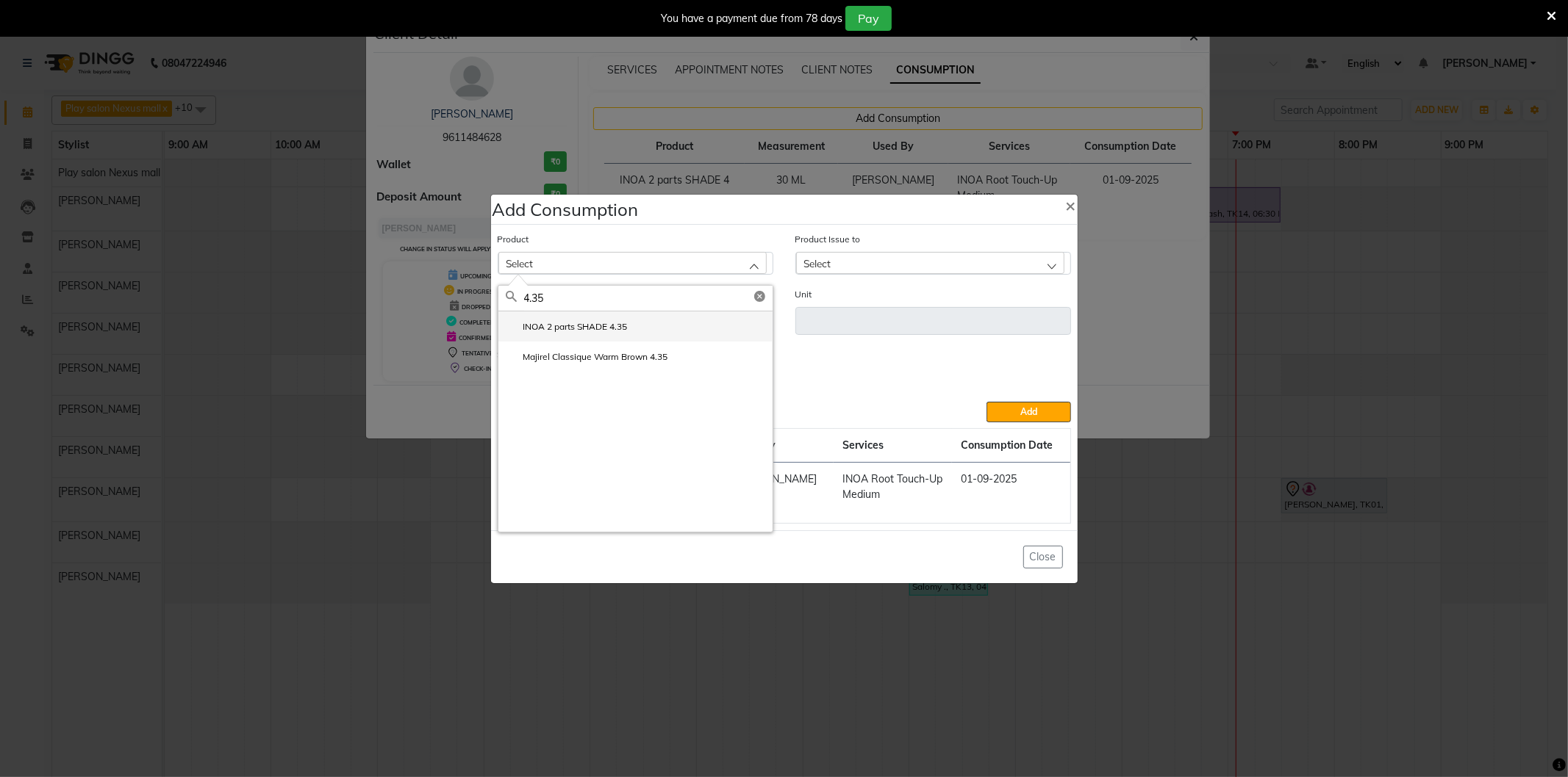
type input "4.35"
click at [613, 328] on label "INOA 2 parts SHADE 4.35" at bounding box center [566, 326] width 122 height 13
type input "ML"
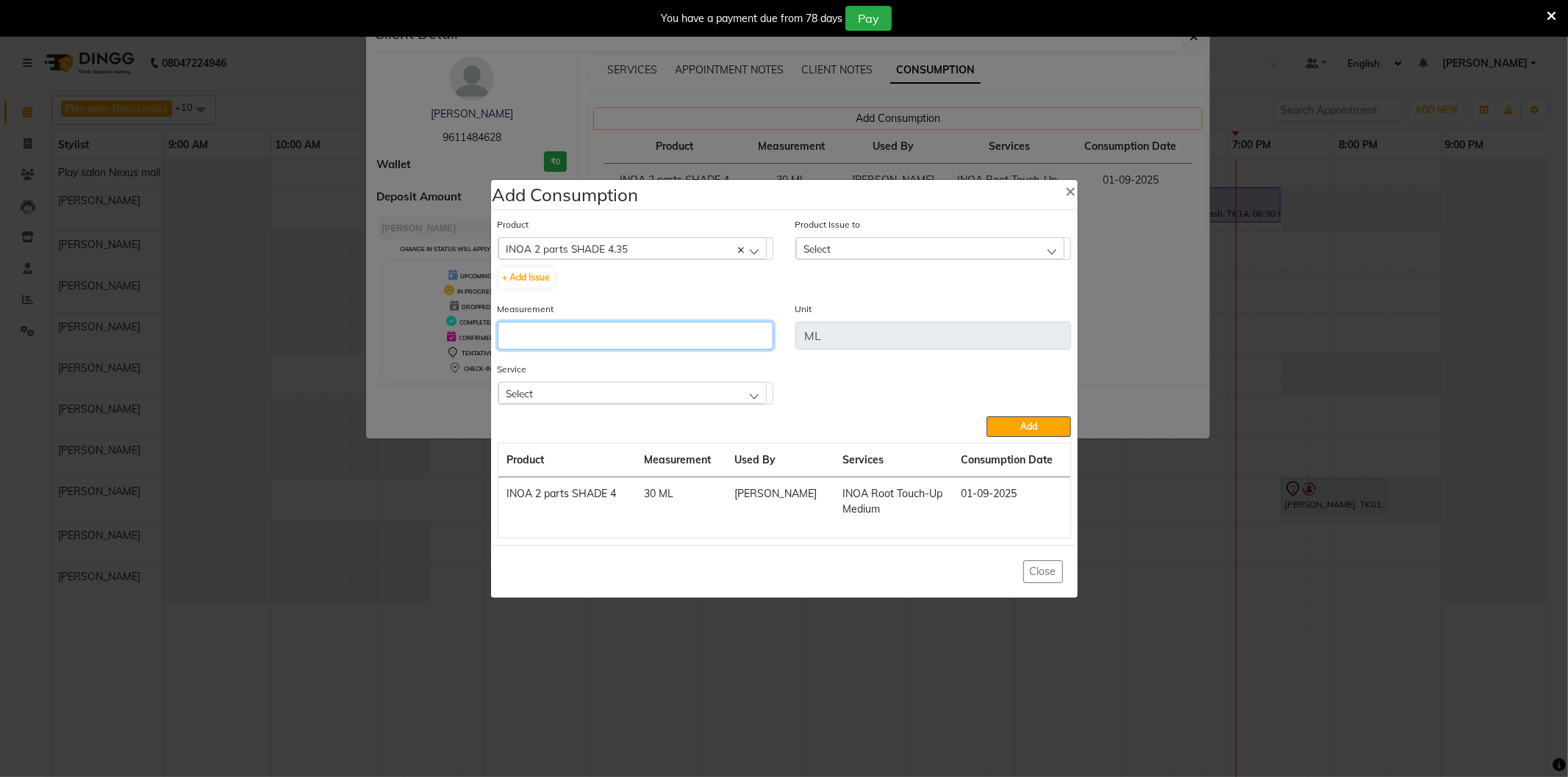
click at [537, 335] on input "number" at bounding box center [635, 336] width 276 height 28
click at [835, 248] on div "Select" at bounding box center [930, 248] width 268 height 22
click at [529, 328] on input "number" at bounding box center [635, 336] width 276 height 28
click at [553, 392] on div "Select" at bounding box center [632, 393] width 268 height 22
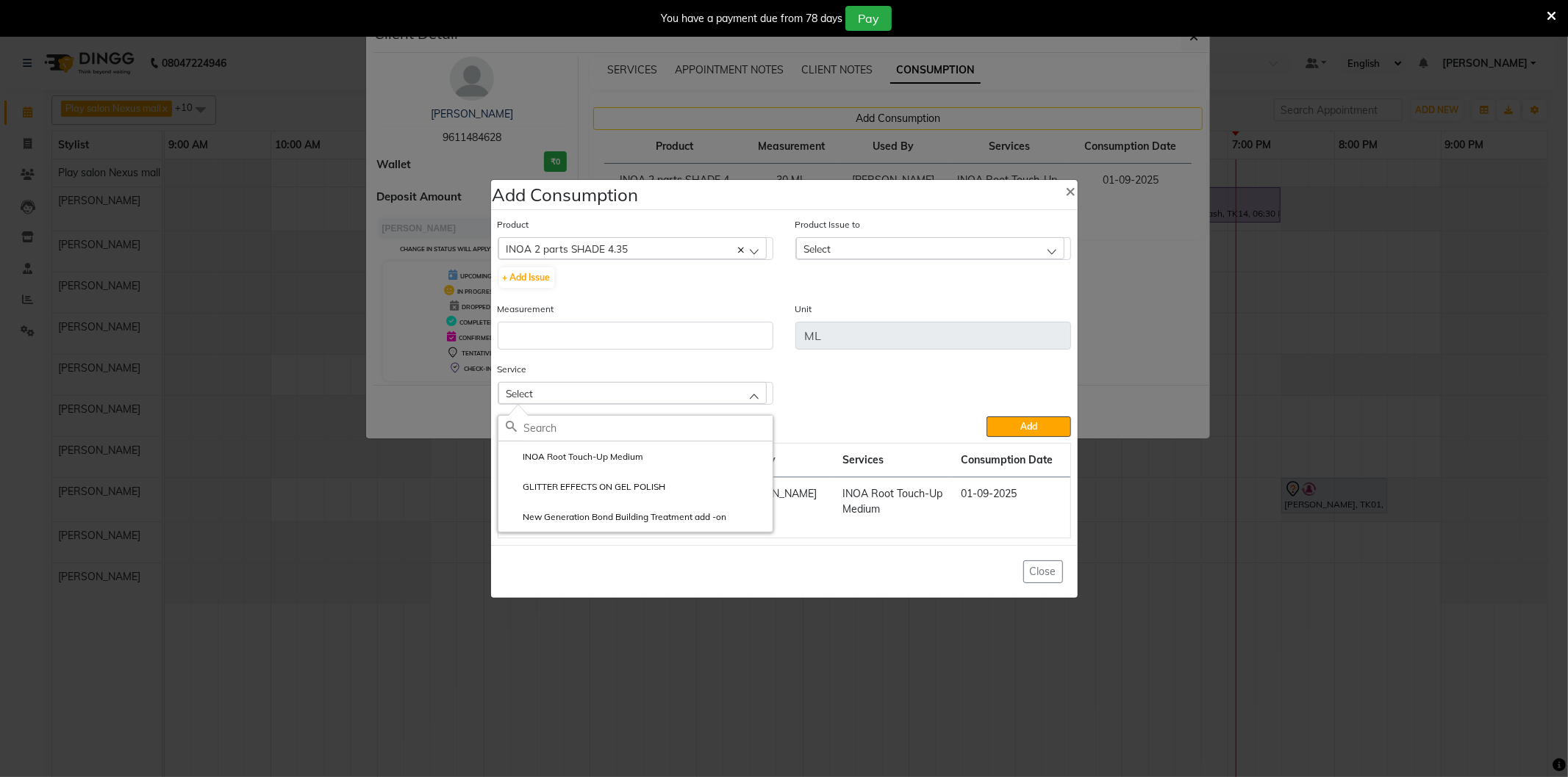
click at [588, 461] on label "INOA Root Touch-Up Medium" at bounding box center [575, 457] width 138 height 13
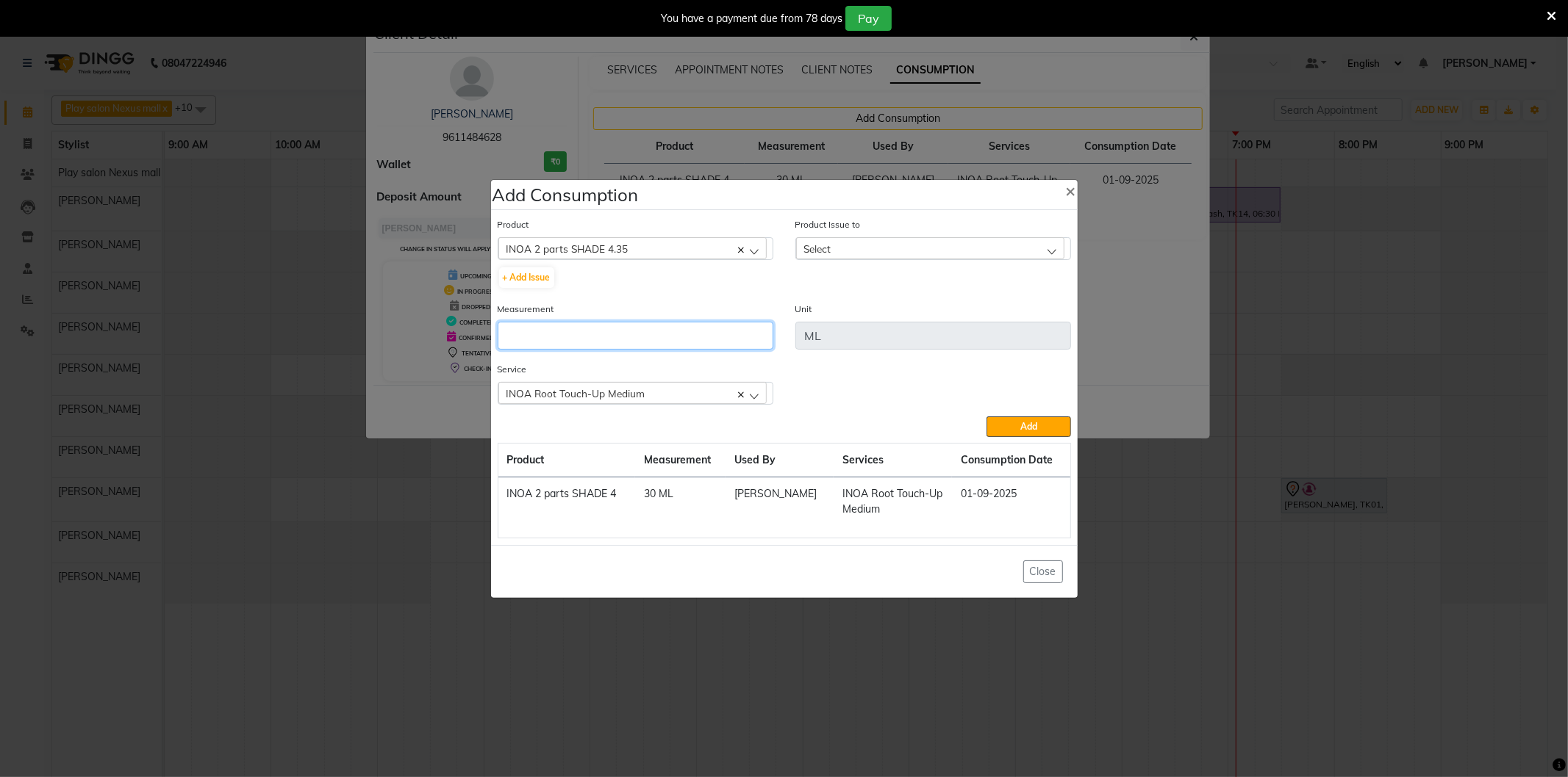
click at [549, 332] on input "number" at bounding box center [635, 336] width 276 height 28
type input "25"
click at [1038, 419] on button "Add" at bounding box center [1028, 427] width 84 height 21
click at [1018, 429] on button "Add" at bounding box center [1028, 427] width 84 height 21
click at [1008, 252] on div "Select" at bounding box center [930, 248] width 268 height 22
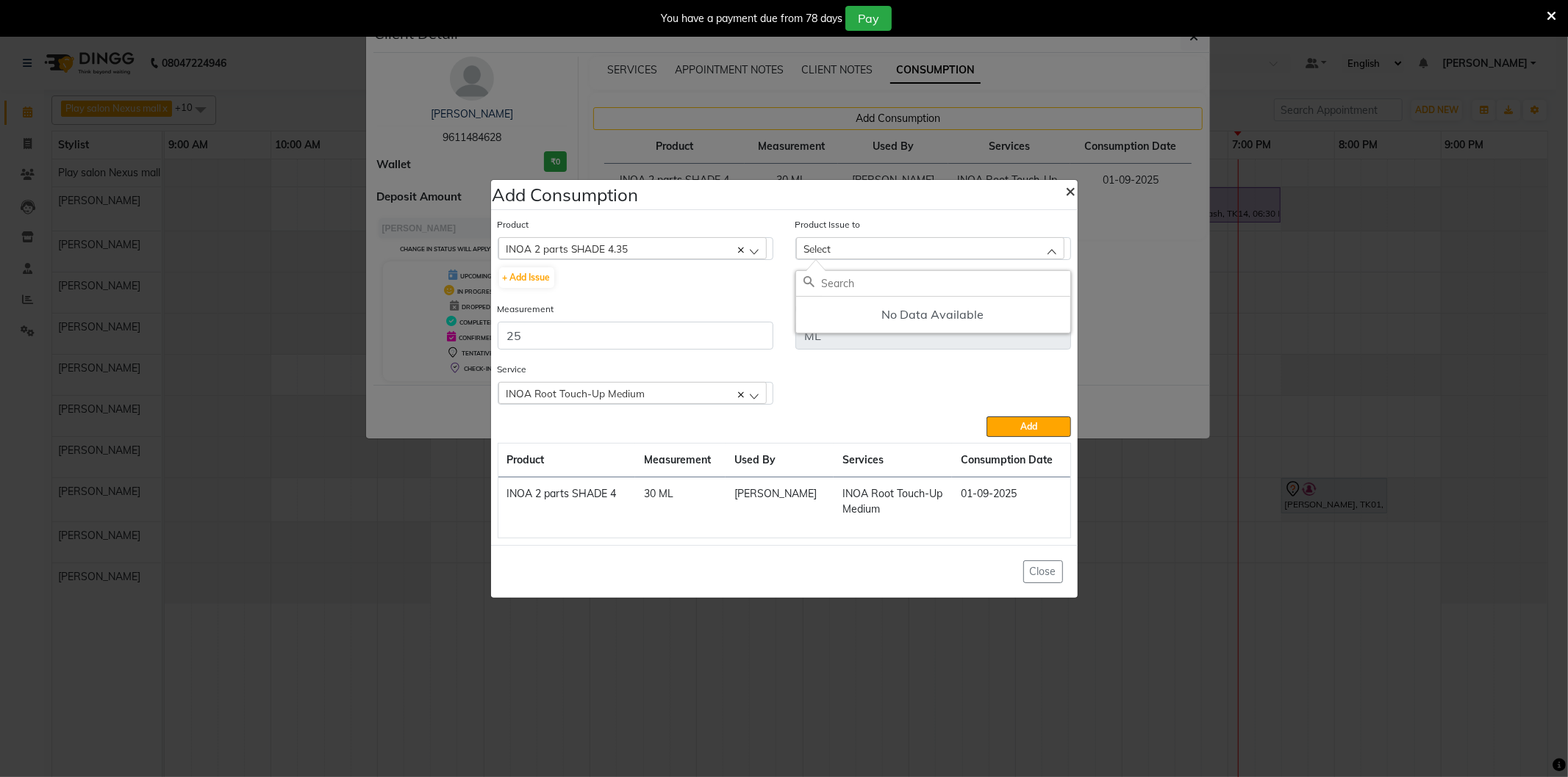
click at [1072, 191] on span "×" at bounding box center [1070, 190] width 10 height 22
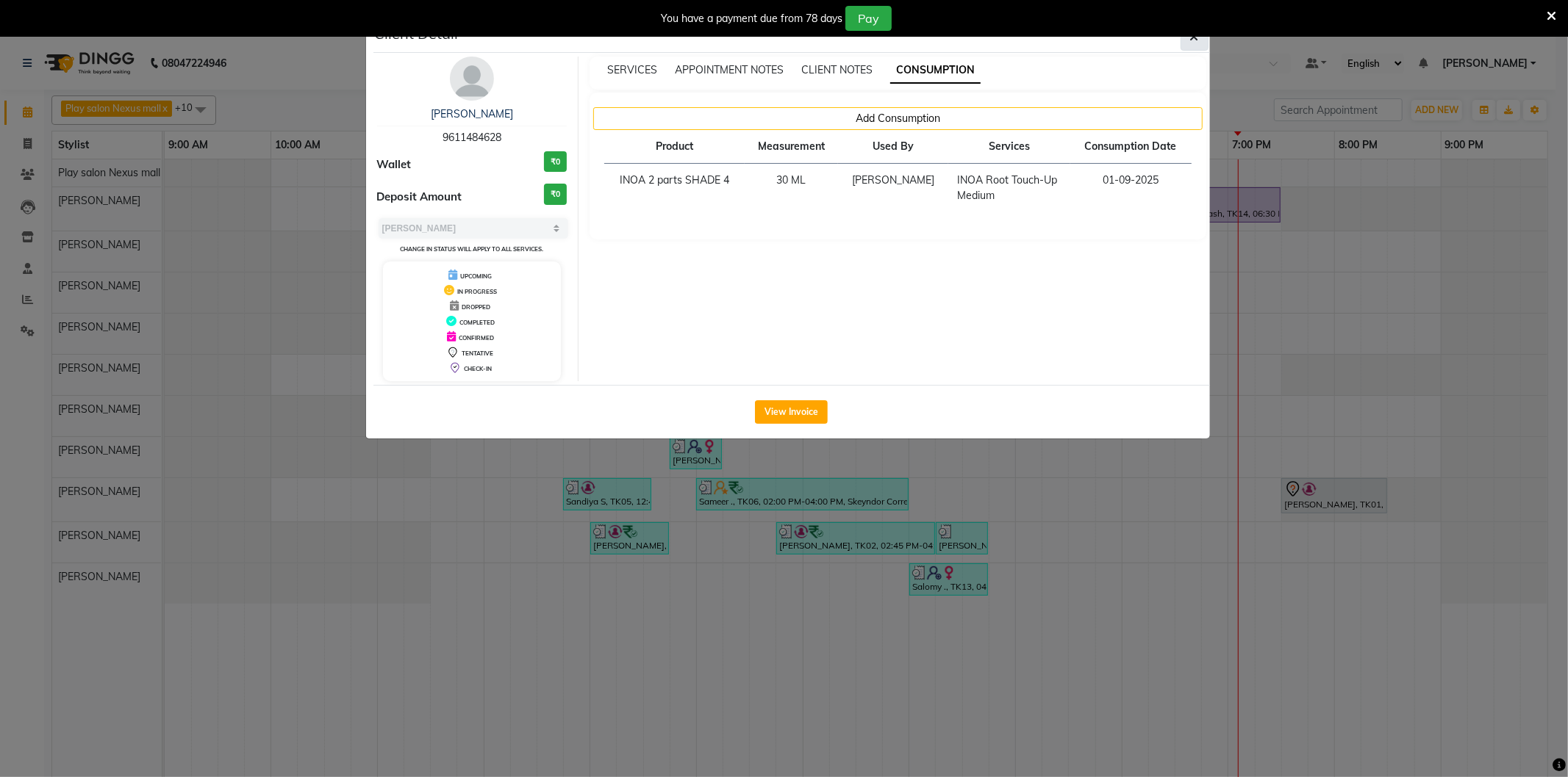
click at [1192, 40] on icon "button" at bounding box center [1194, 36] width 8 height 12
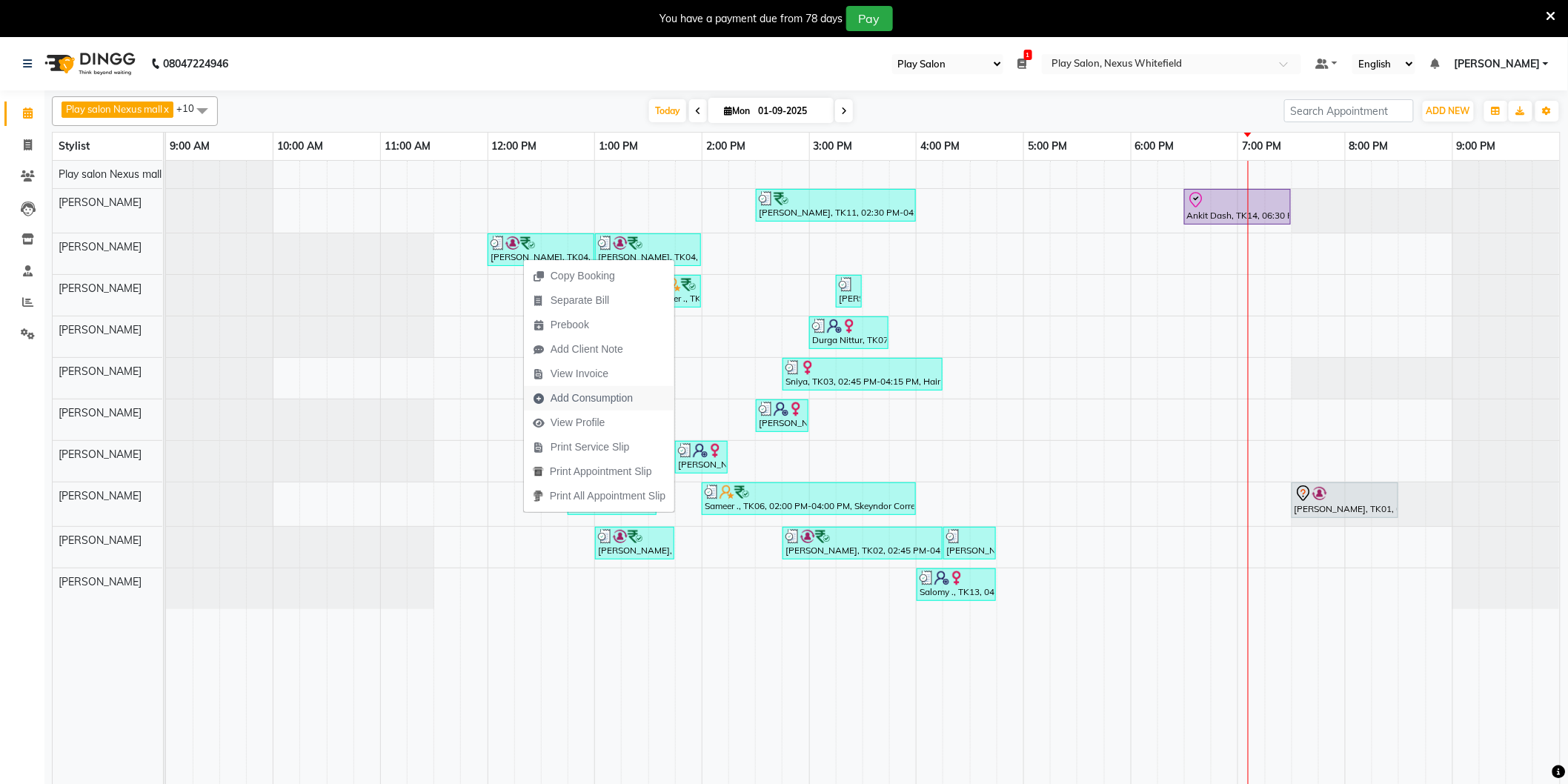
click at [568, 399] on span "Add Consumption" at bounding box center [592, 398] width 82 height 15
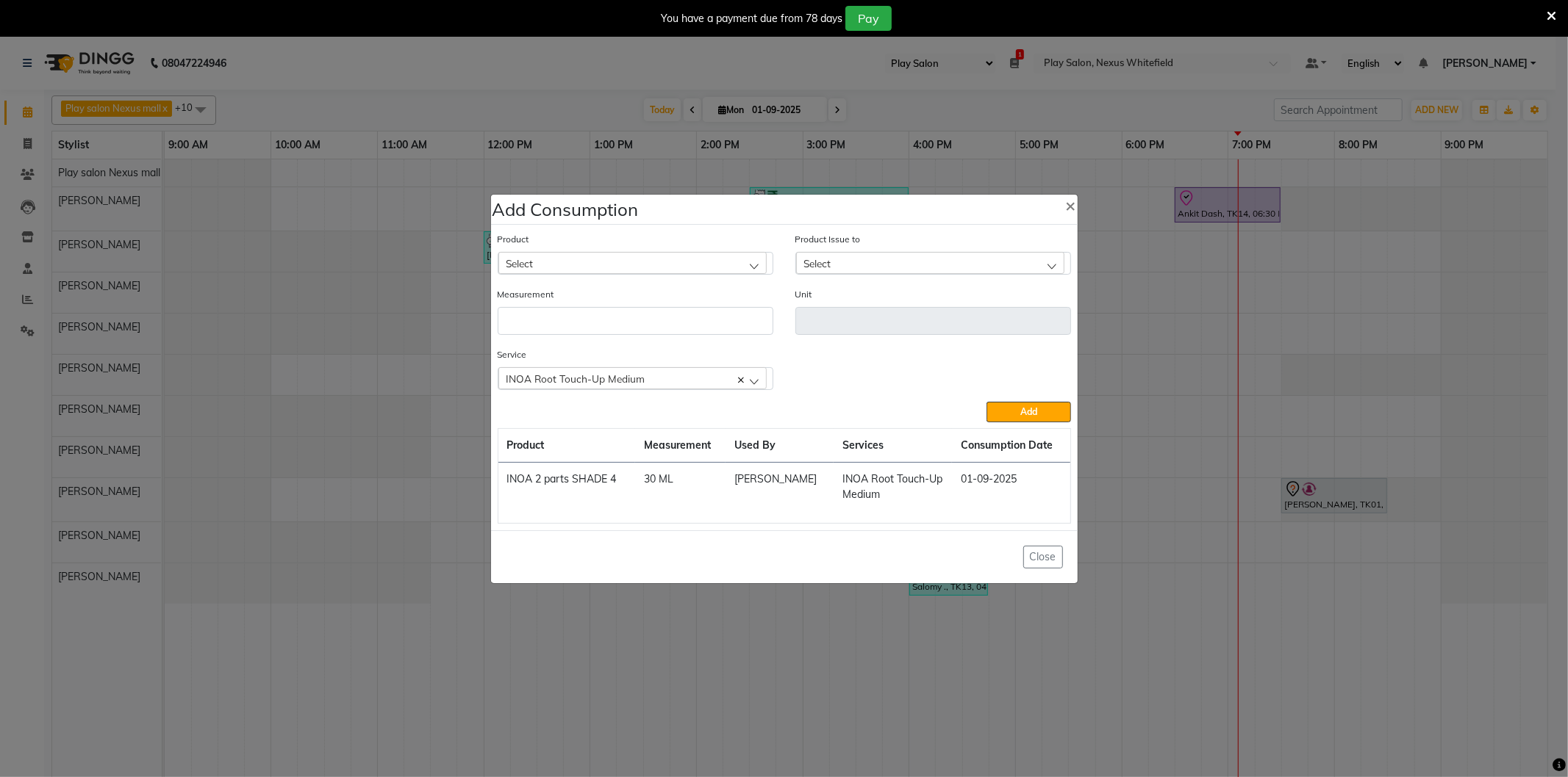
click at [557, 266] on div "Select" at bounding box center [632, 263] width 268 height 22
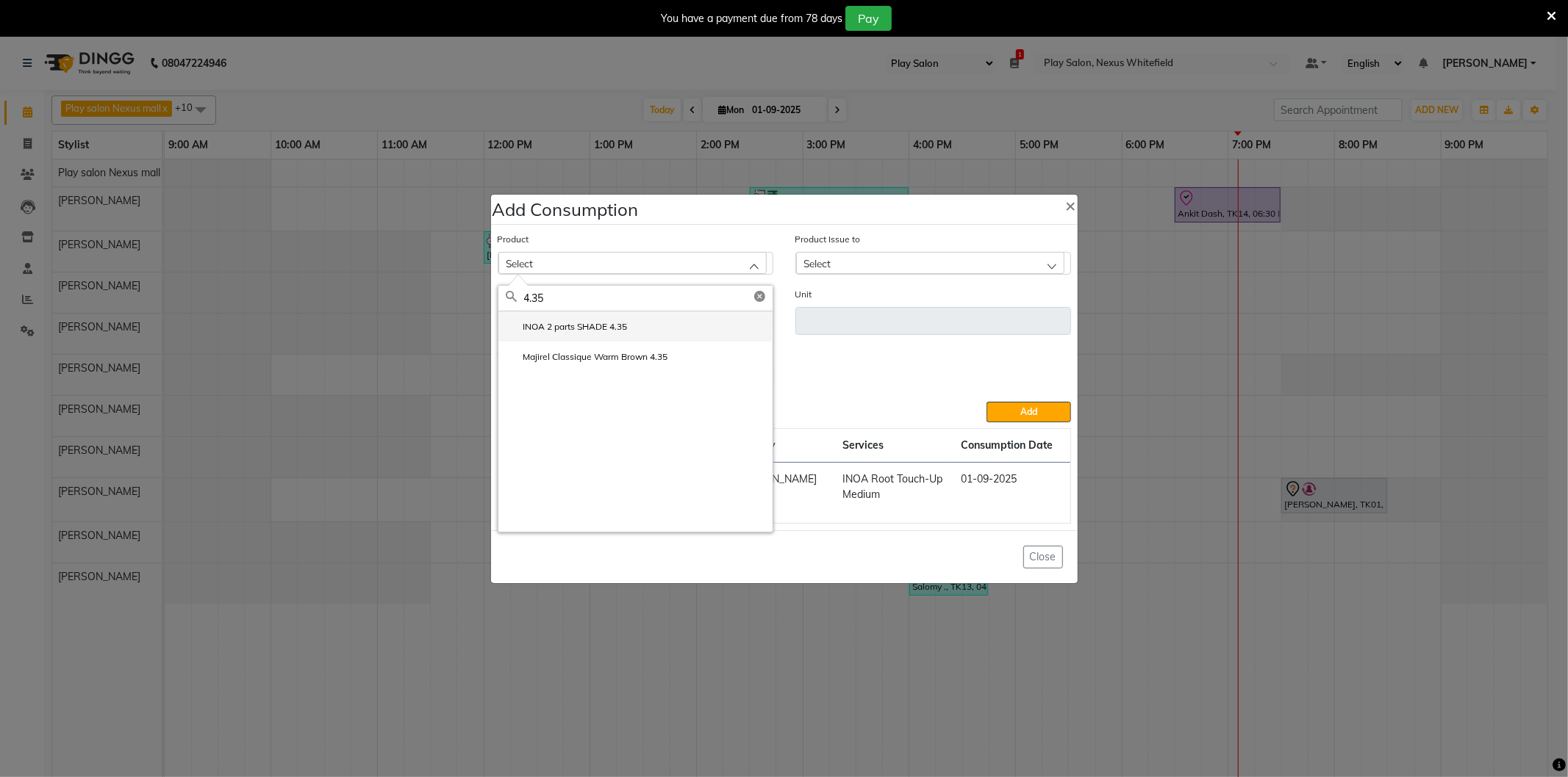
type input "4.35"
click at [602, 331] on label "INOA 2 parts SHADE 4.35" at bounding box center [566, 326] width 122 height 13
type input "ML"
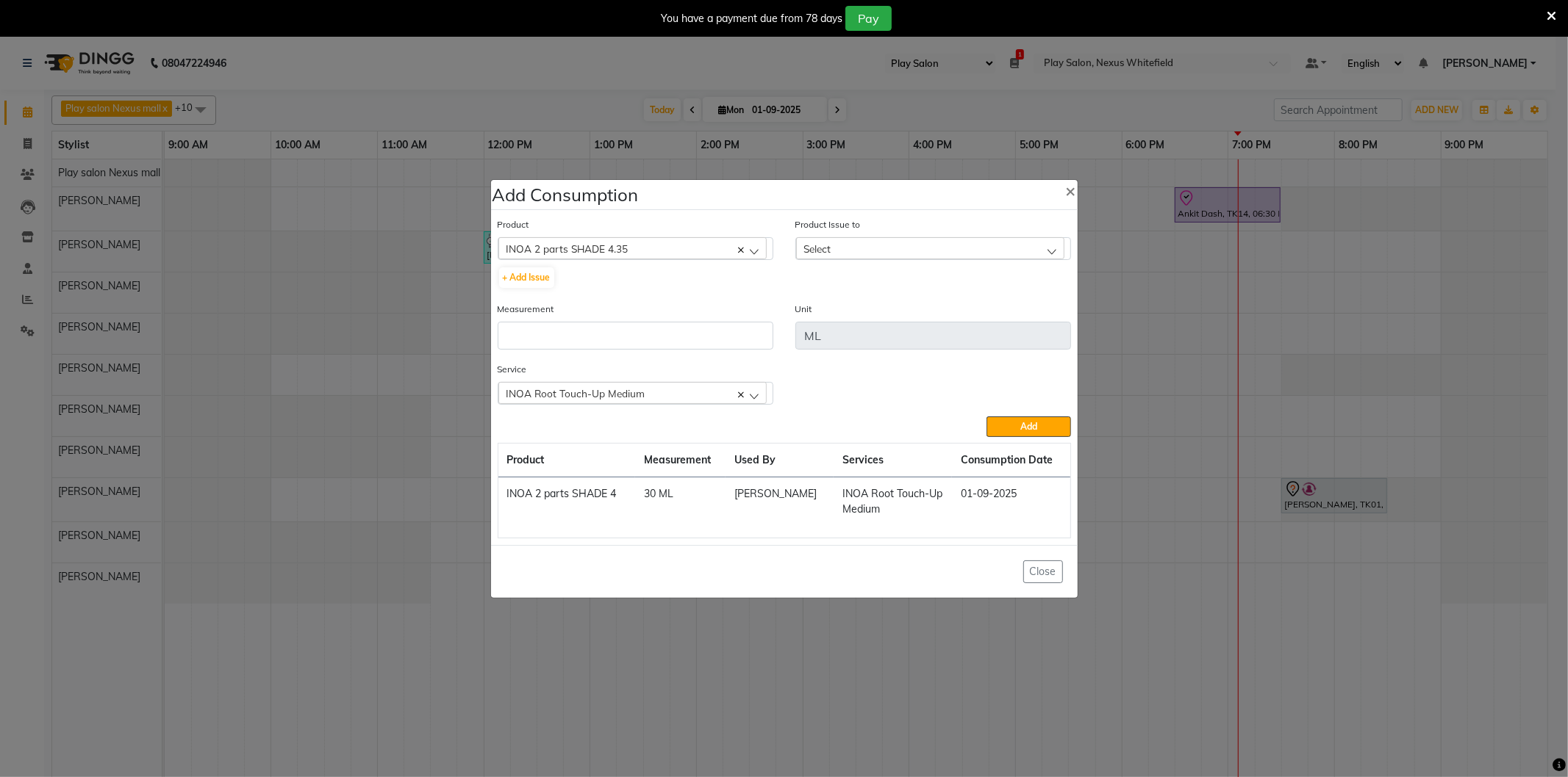
click at [843, 250] on div "Select" at bounding box center [930, 248] width 268 height 22
click at [529, 274] on button "+ Add Issue" at bounding box center [527, 277] width 55 height 21
select select
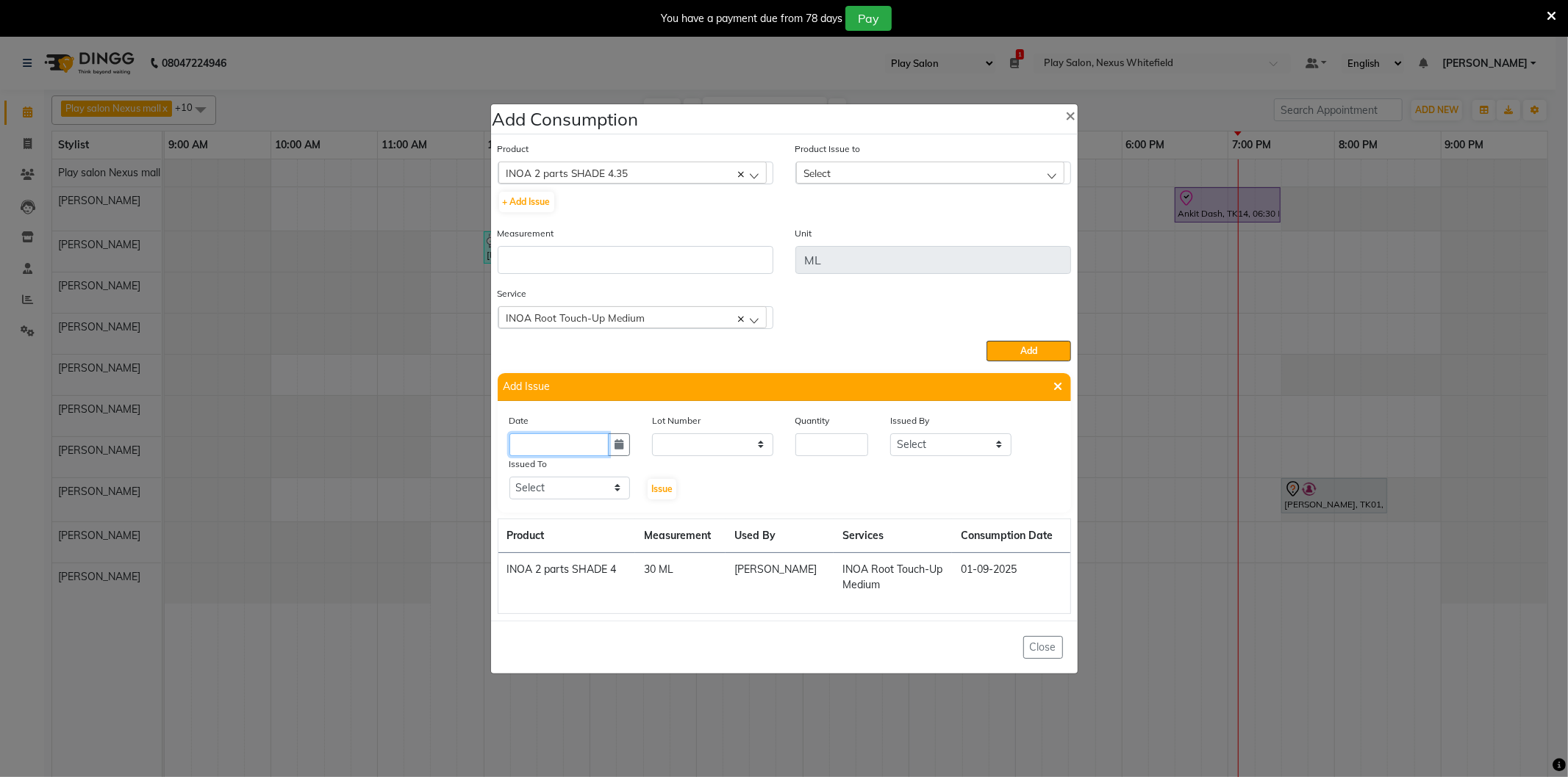
click at [533, 441] on input "text" at bounding box center [559, 445] width 100 height 23
select select "9"
select select "2025"
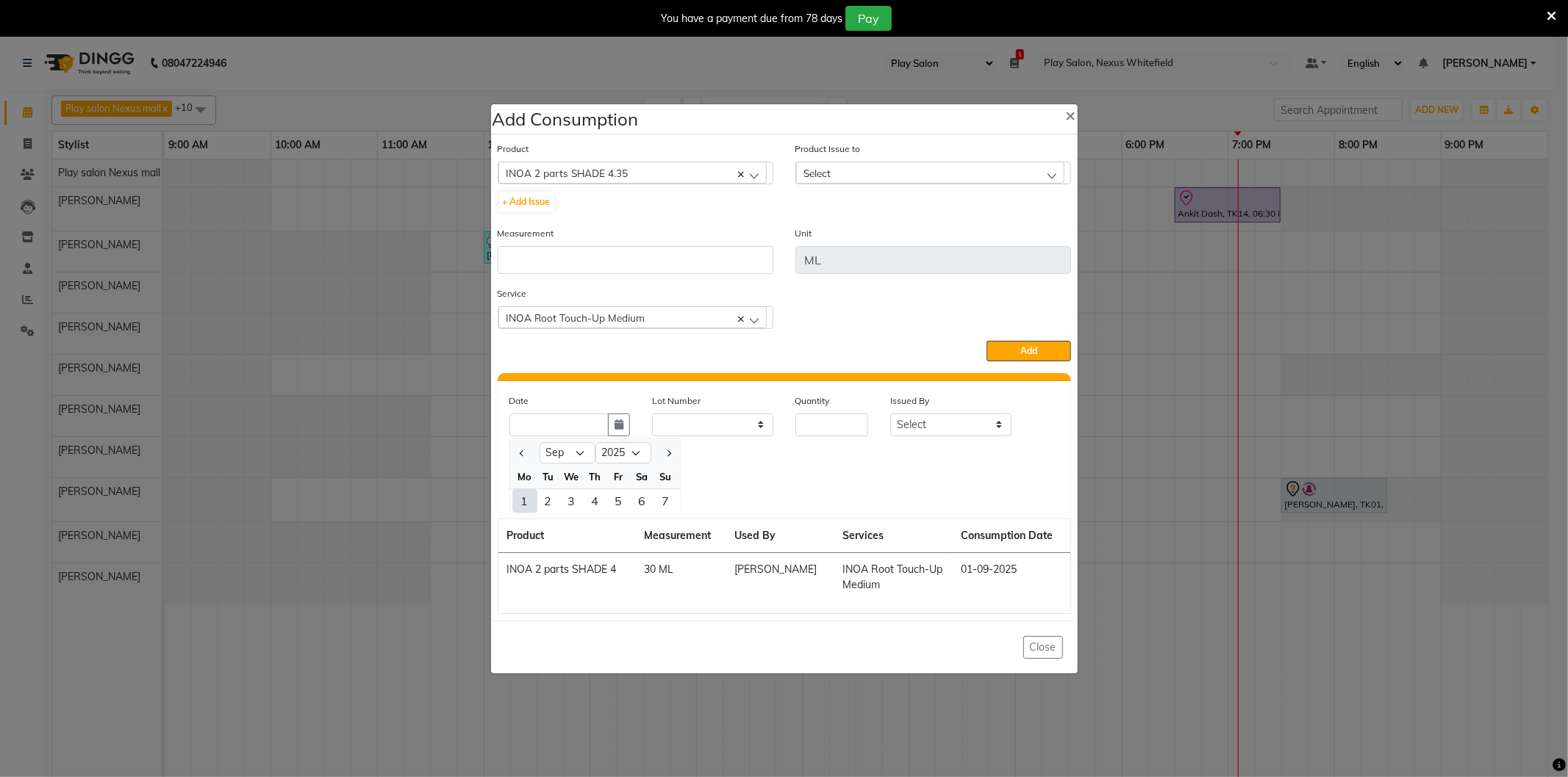
click at [522, 500] on div "1" at bounding box center [525, 501] width 24 height 24
type input "01-09-2025"
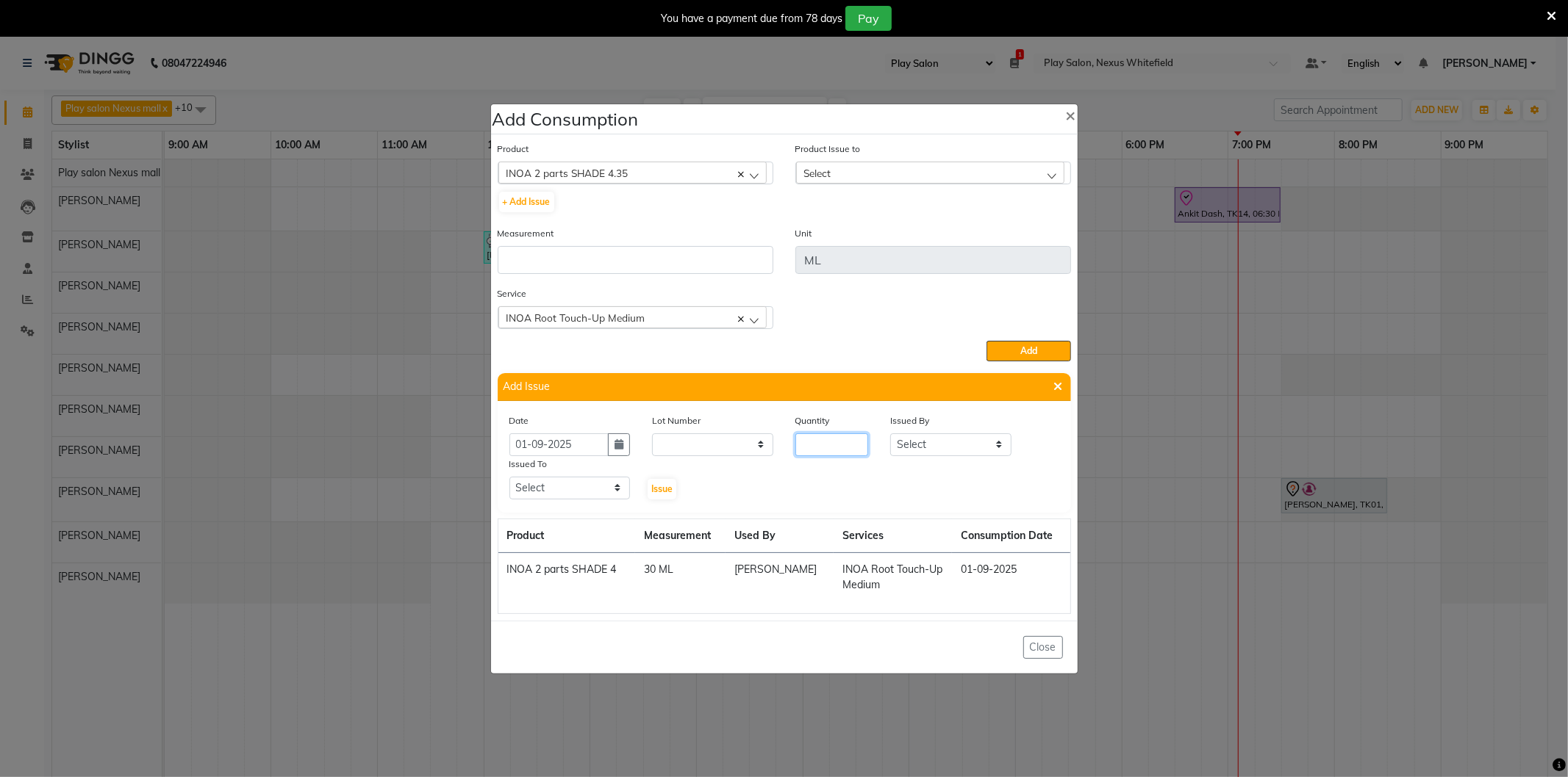
click at [799, 447] on input "number" at bounding box center [832, 445] width 74 height 23
type input "1"
click at [923, 441] on select "Select Play salon Nexus mall [PERSON_NAME] [PERSON_NAME] [PERSON_NAME] [PERSON_…" at bounding box center [951, 445] width 121 height 23
select select "81395"
click at [890, 434] on select "Select Play salon Nexus mall [PERSON_NAME] [PERSON_NAME] [PERSON_NAME] [PERSON_…" at bounding box center [951, 445] width 121 height 23
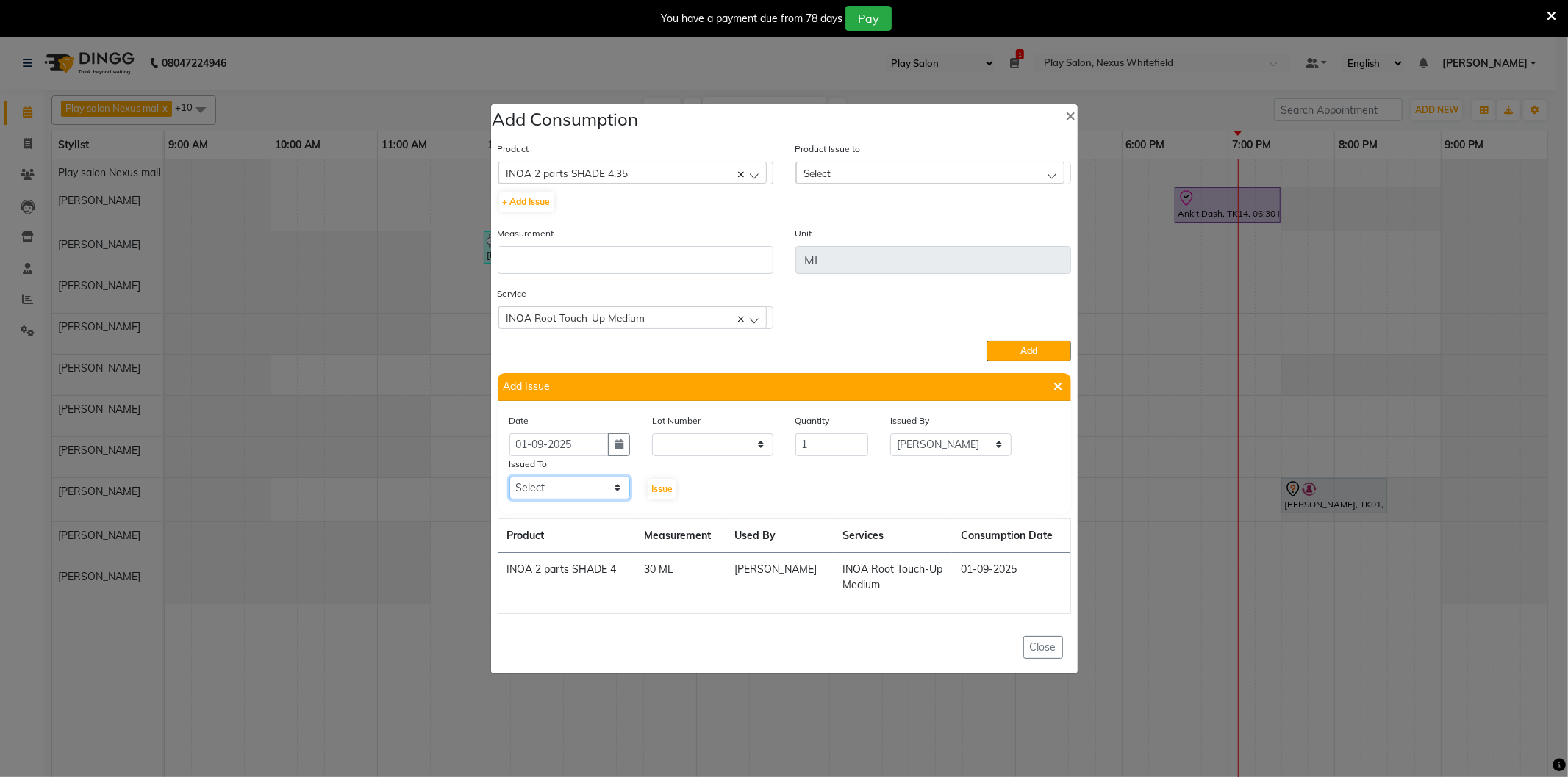
click at [542, 487] on select "Select Play salon Nexus mall [PERSON_NAME] [PERSON_NAME] [PERSON_NAME] [PERSON_…" at bounding box center [570, 488] width 121 height 23
select select "81395"
click at [509, 477] on select "Select Play salon Nexus mall [PERSON_NAME] [PERSON_NAME] [PERSON_NAME] [PERSON_…" at bounding box center [570, 488] width 121 height 23
click at [660, 490] on span "Issue" at bounding box center [662, 489] width 22 height 11
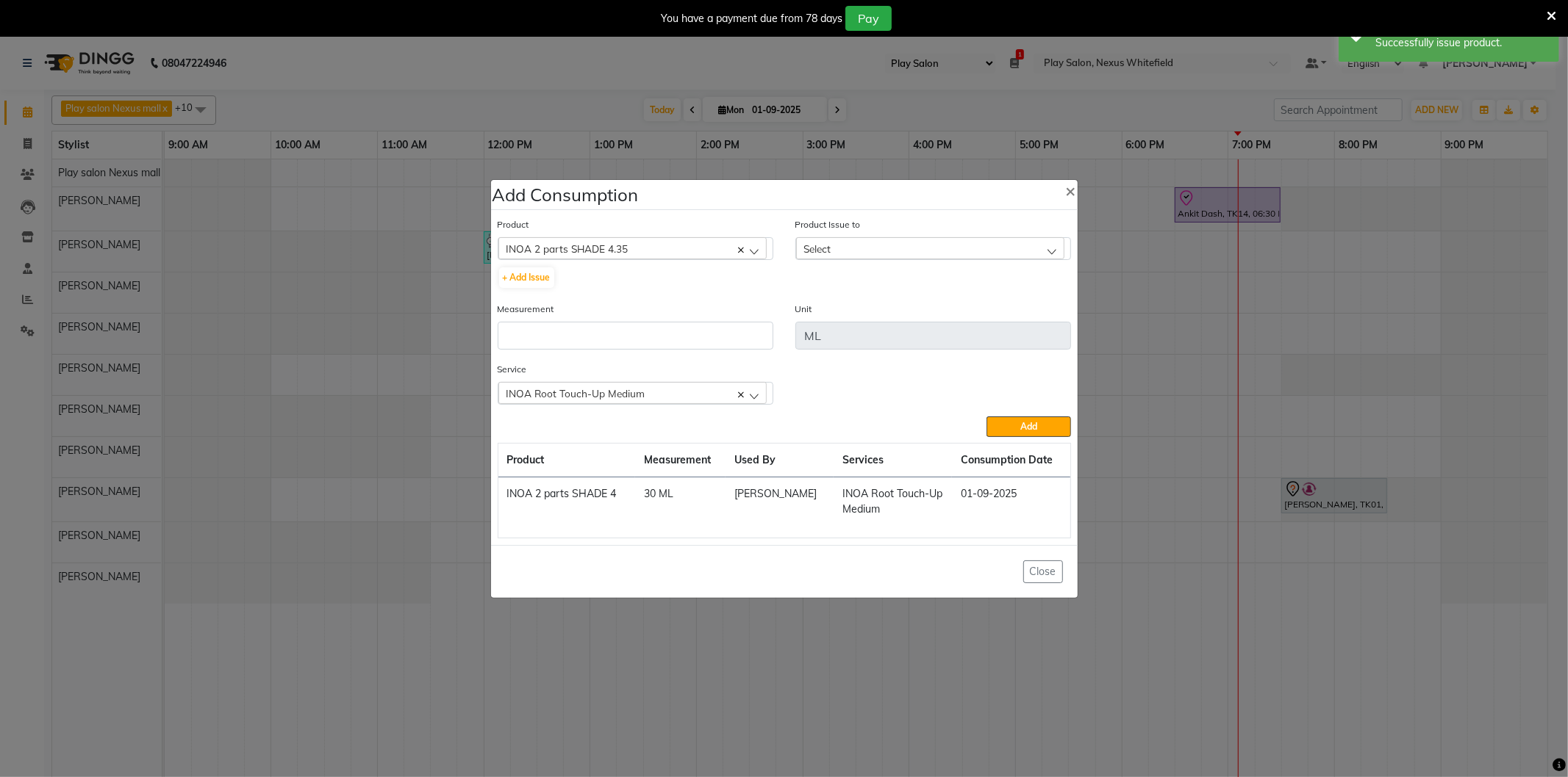
click at [840, 245] on div "Select" at bounding box center [930, 248] width 268 height 22
click at [868, 313] on label "[DATE], Issued to: [PERSON_NAME], Balance: 60" at bounding box center [911, 312] width 215 height 13
click at [527, 336] on input "number" at bounding box center [635, 336] width 276 height 28
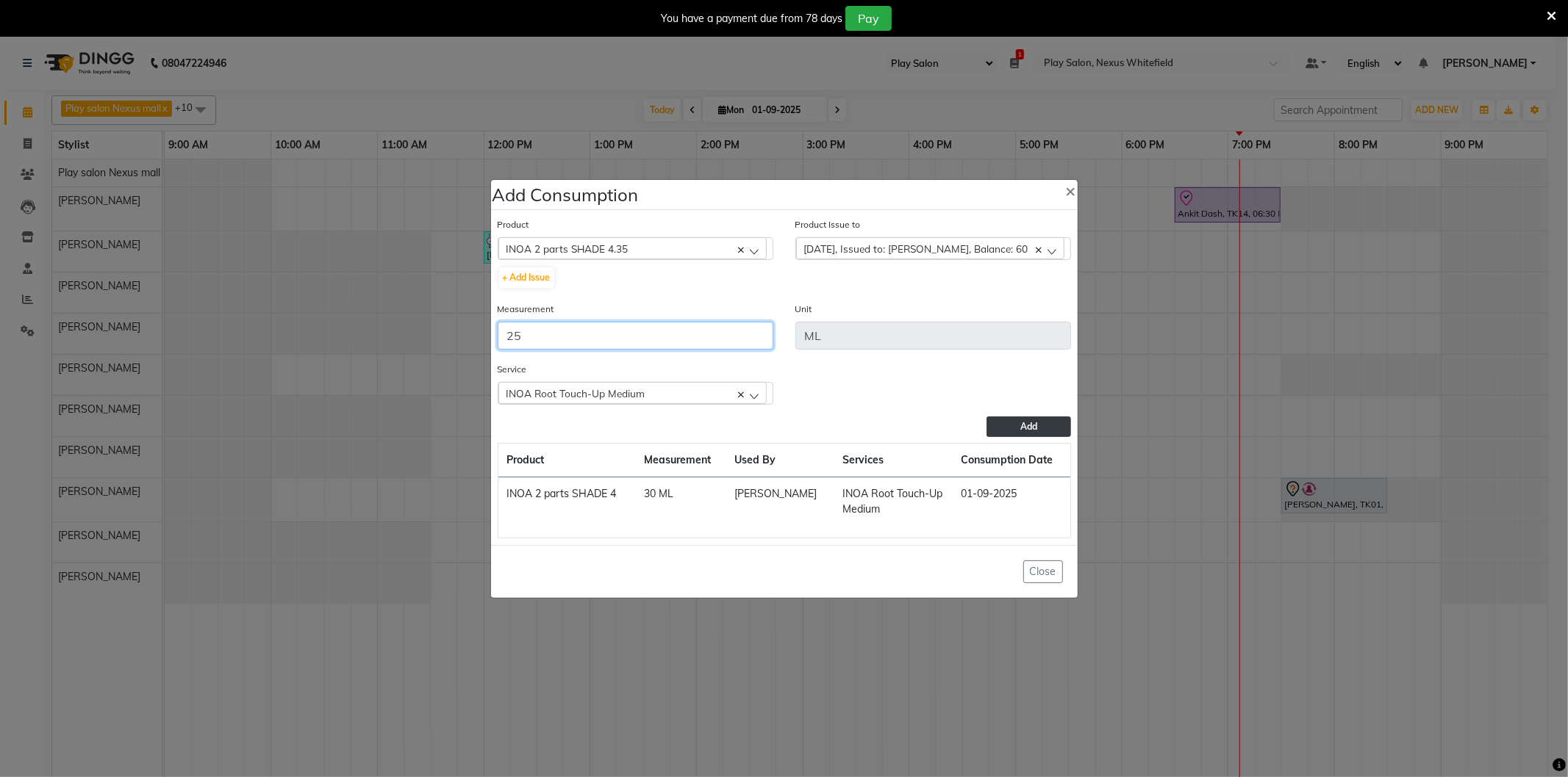
type input "25"
click at [1012, 430] on button "Add" at bounding box center [1028, 427] width 84 height 21
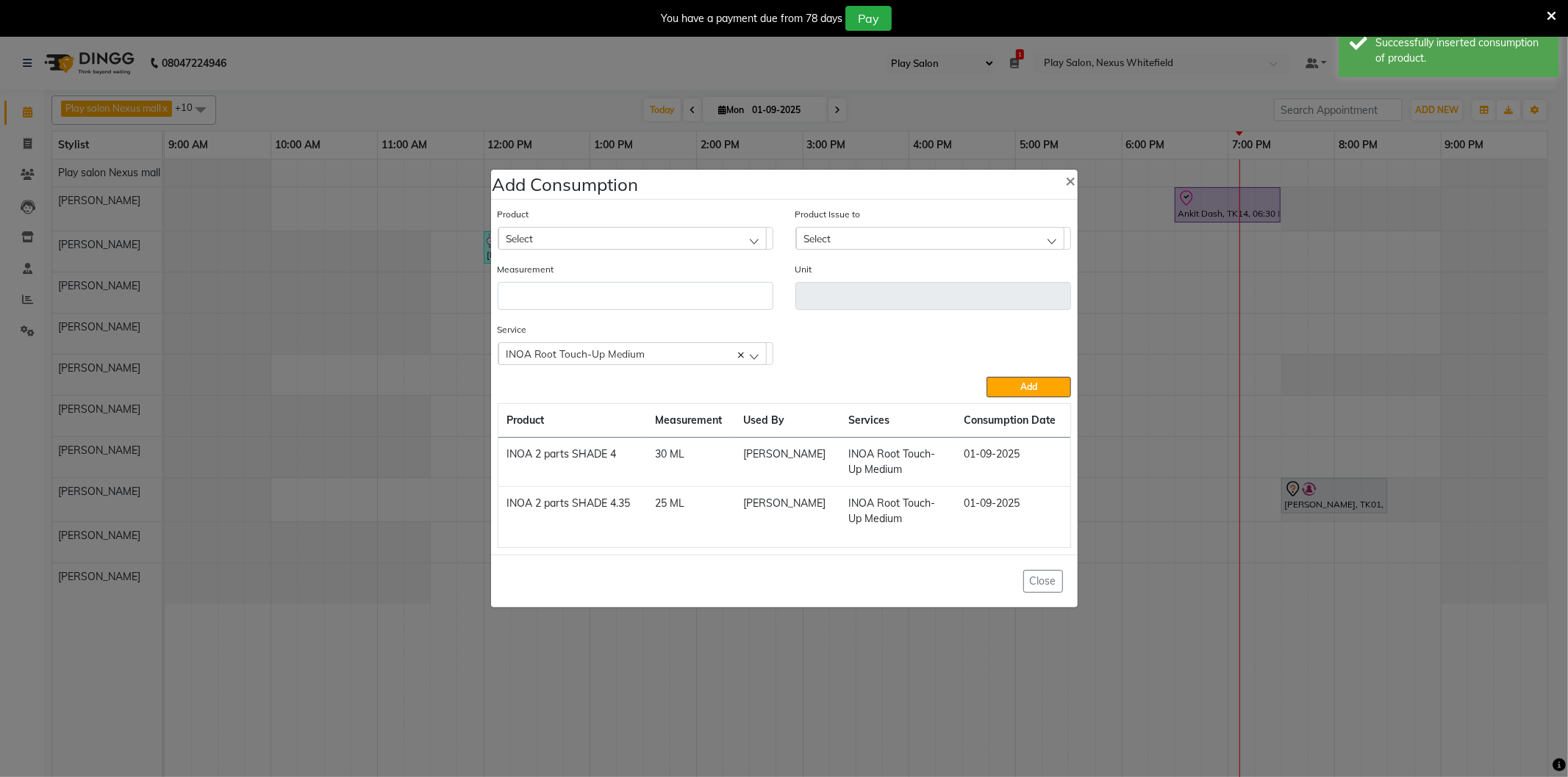
click at [565, 238] on div "Select" at bounding box center [632, 238] width 268 height 22
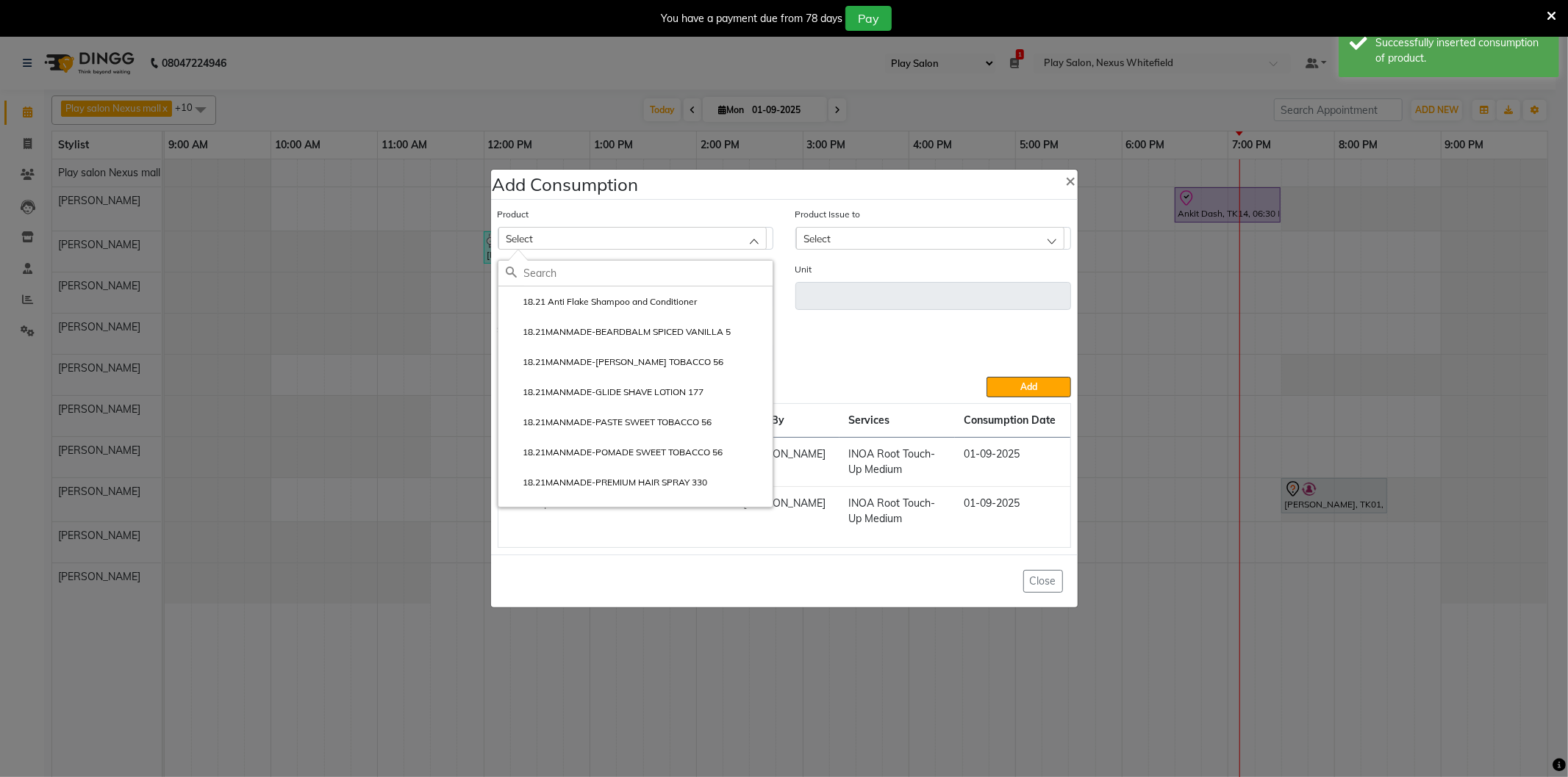
click at [567, 273] on input "text" at bounding box center [648, 273] width 248 height 25
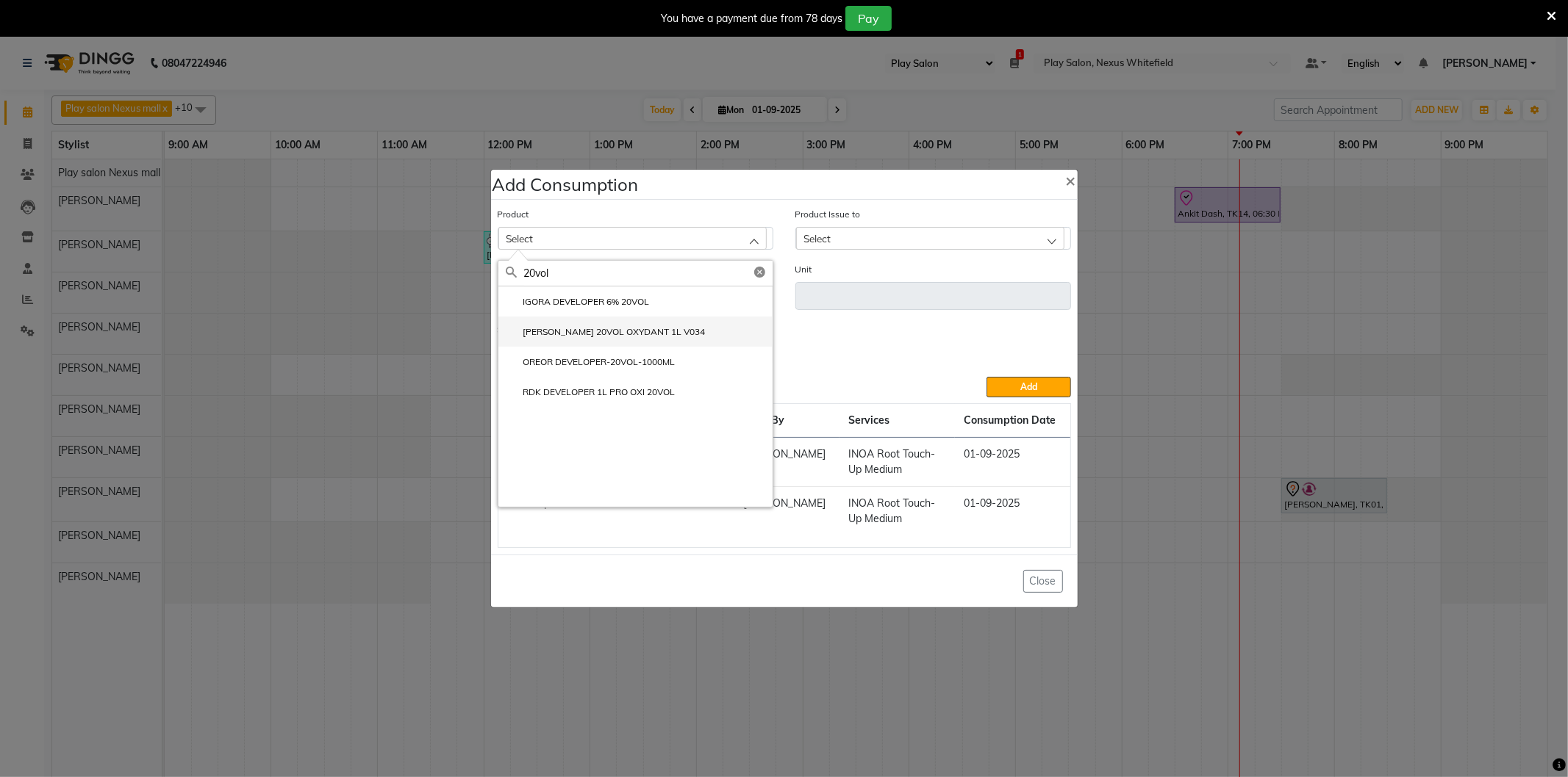
type input "20vol"
click at [604, 334] on label "[PERSON_NAME] 20VOL OXYDANT 1L V034" at bounding box center [605, 332] width 200 height 13
type input "ml"
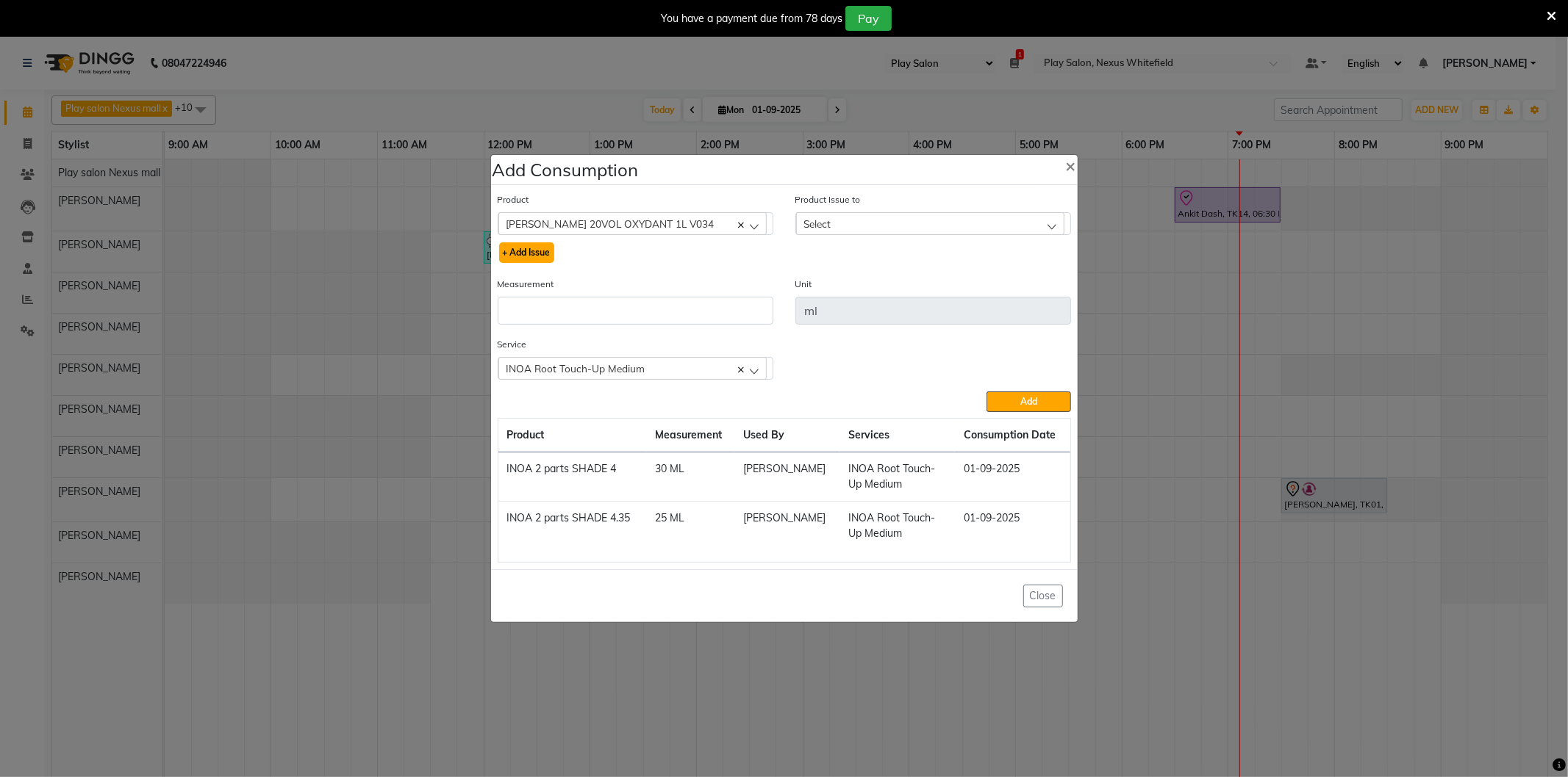
click at [530, 250] on button "+ Add Issue" at bounding box center [527, 253] width 55 height 21
select select
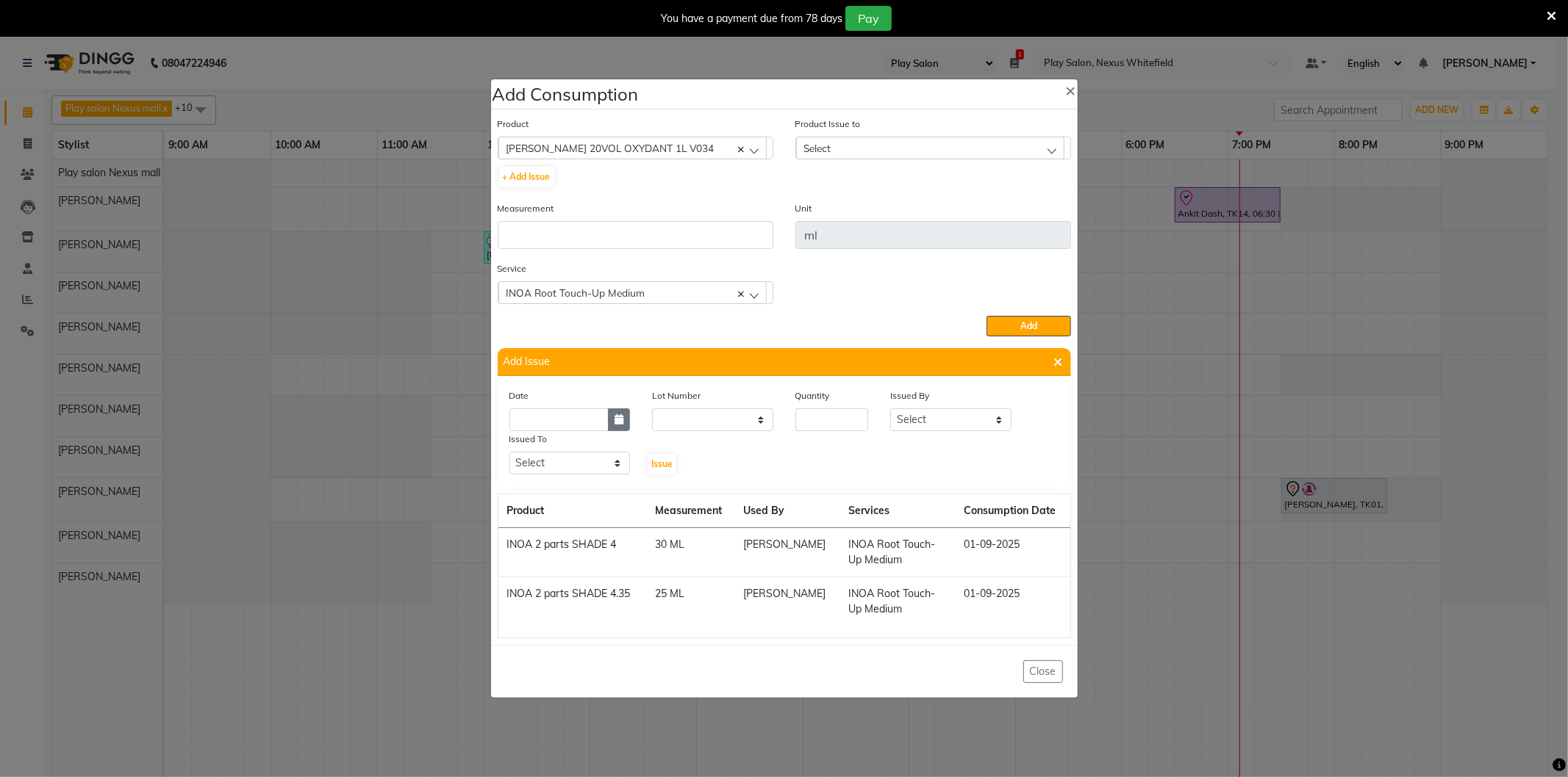
click at [619, 418] on icon "button" at bounding box center [618, 419] width 8 height 10
select select "9"
select select "2025"
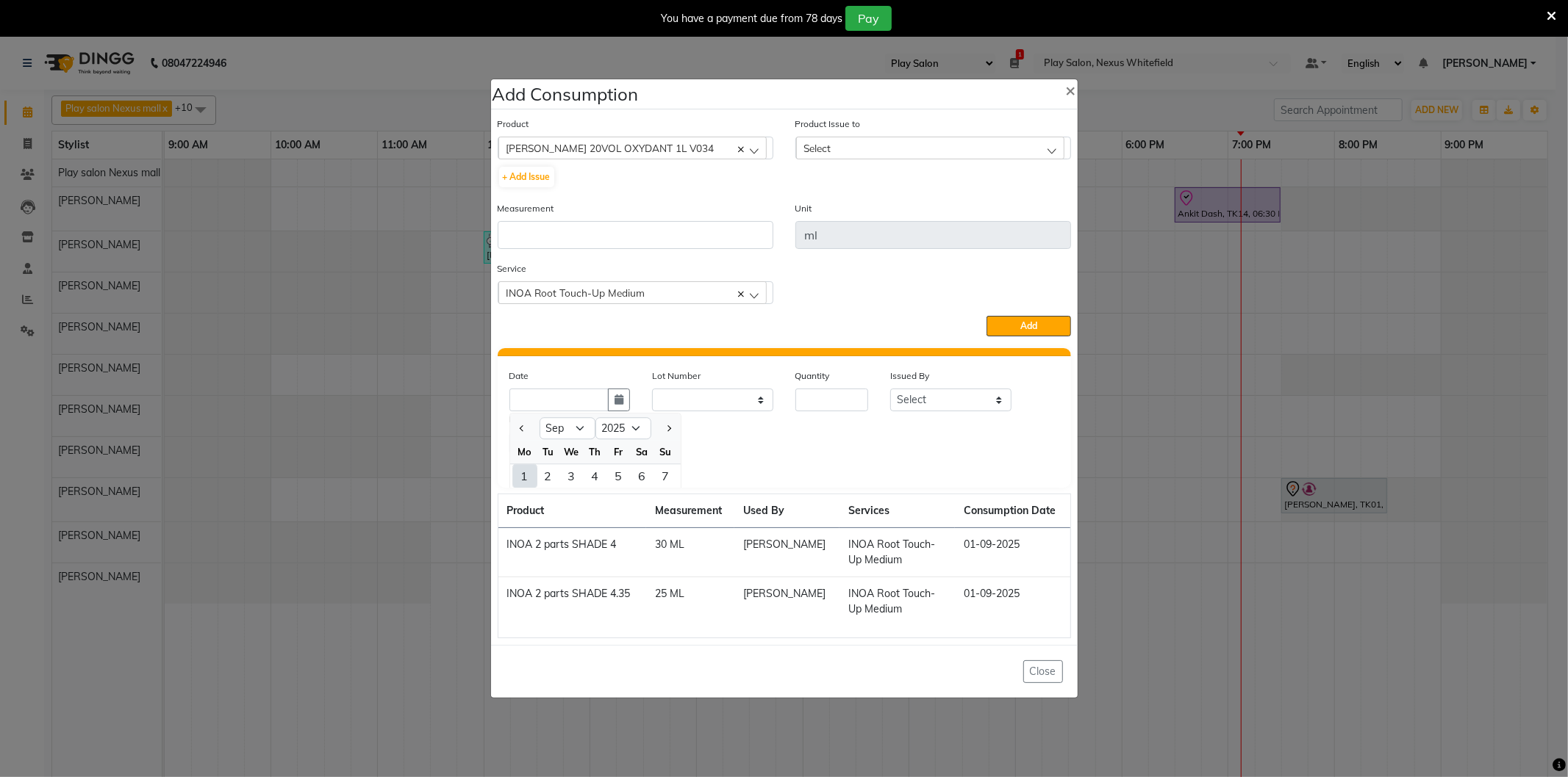
click at [517, 473] on div "1" at bounding box center [525, 476] width 24 height 24
type input "01-09-2025"
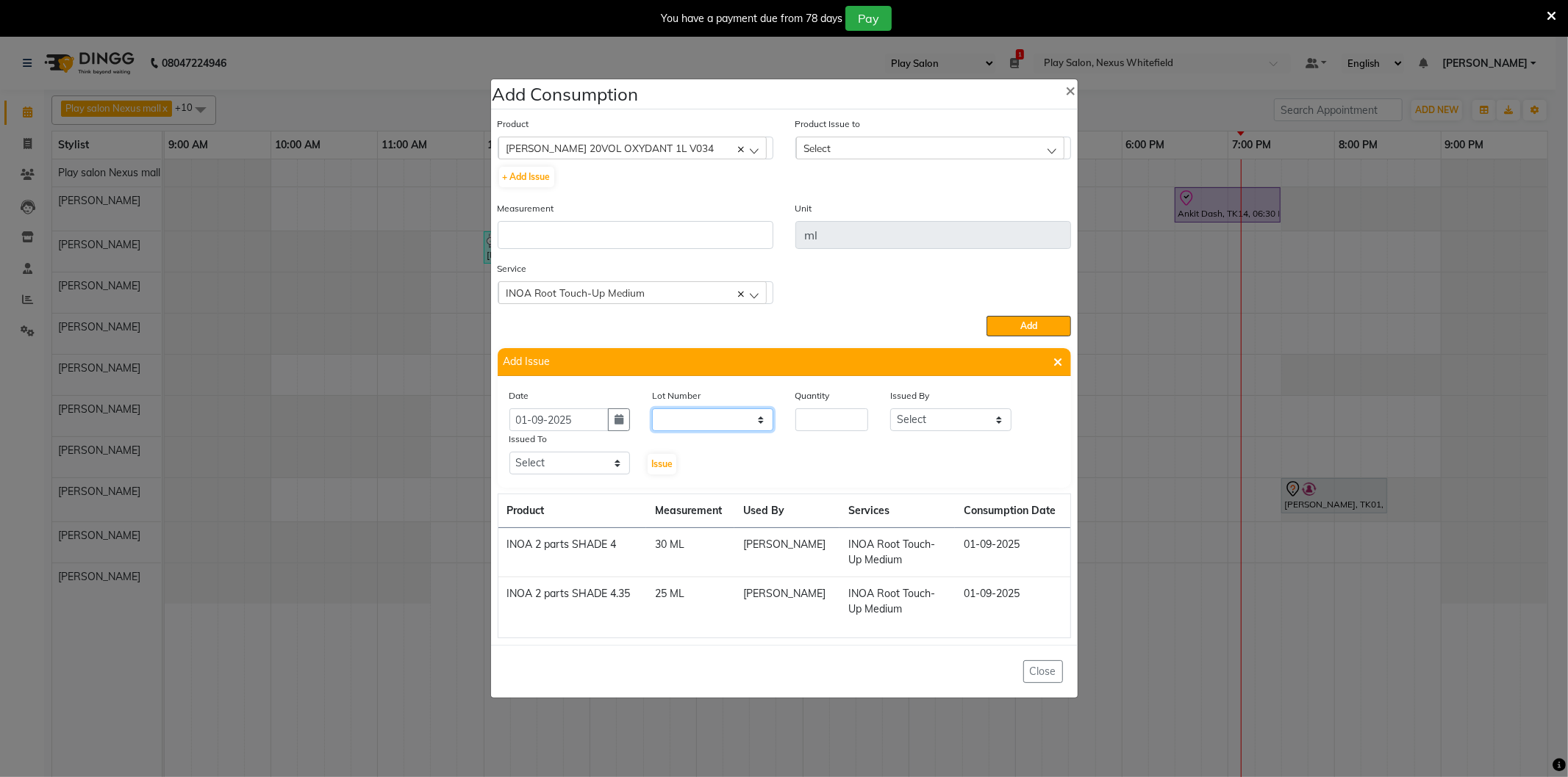
click at [701, 421] on select "None" at bounding box center [713, 420] width 121 height 23
click at [813, 417] on input "number" at bounding box center [832, 420] width 74 height 23
type input "1"
click at [929, 417] on select "Select Play salon Nexus mall [PERSON_NAME] [PERSON_NAME] [PERSON_NAME] [PERSON_…" at bounding box center [951, 420] width 121 height 23
select select "81395"
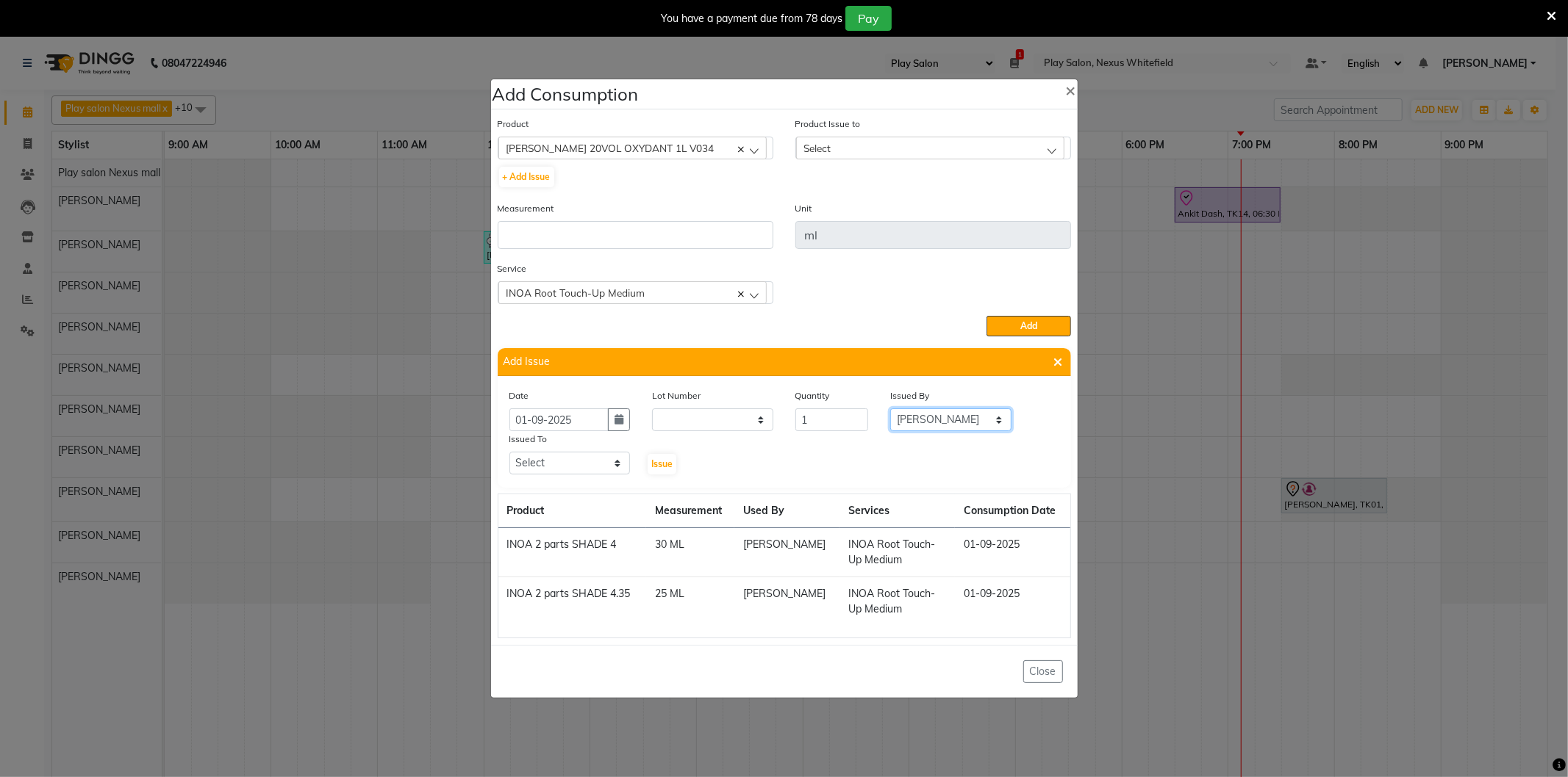
click at [890, 408] on select "Select Play salon Nexus mall [PERSON_NAME] [PERSON_NAME] [PERSON_NAME] [PERSON_…" at bounding box center [951, 420] width 121 height 23
click at [548, 463] on select "Select Play salon Nexus mall [PERSON_NAME] [PERSON_NAME] [PERSON_NAME] [PERSON_…" at bounding box center [570, 463] width 121 height 23
select select "81395"
click at [509, 451] on select "Select Play salon Nexus mall [PERSON_NAME] [PERSON_NAME] [PERSON_NAME] [PERSON_…" at bounding box center [570, 463] width 121 height 23
click at [668, 469] on span "Issue" at bounding box center [662, 464] width 22 height 11
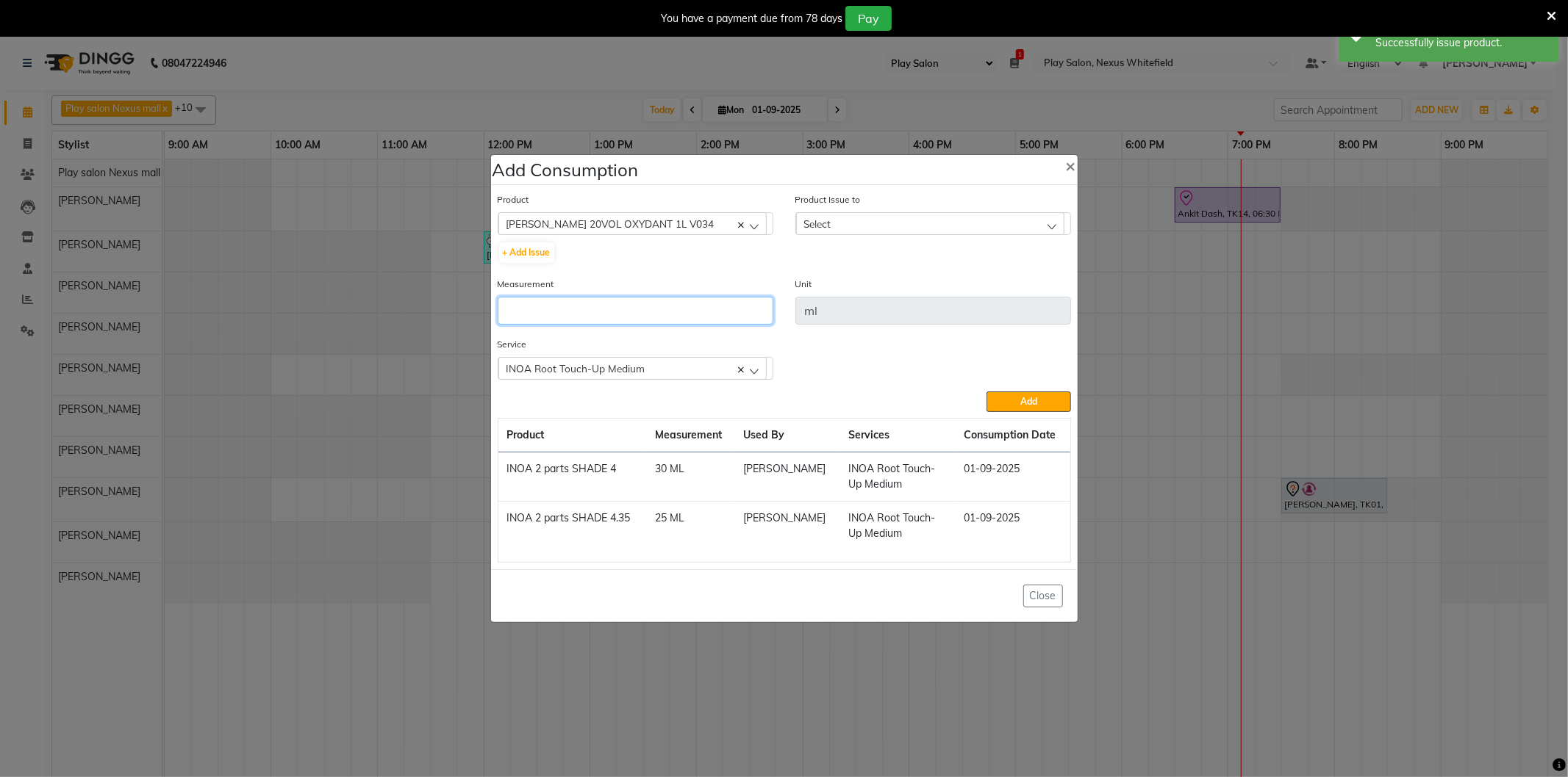
click at [554, 309] on input "number" at bounding box center [635, 311] width 276 height 28
type input "55"
click at [1003, 400] on button "Add" at bounding box center [1028, 402] width 84 height 21
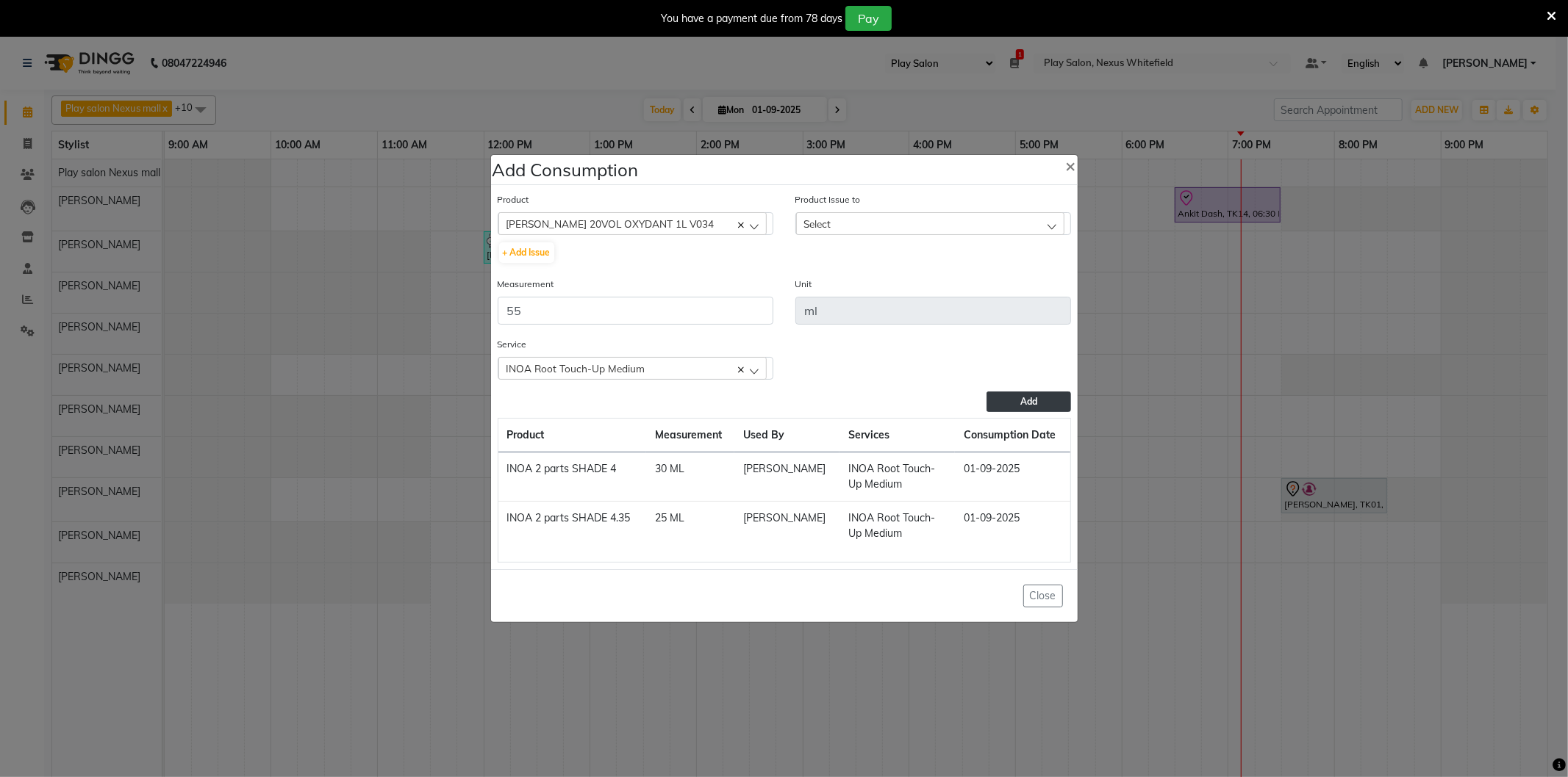
click at [1013, 400] on button "Add" at bounding box center [1028, 402] width 84 height 21
click at [844, 224] on div "Select" at bounding box center [930, 223] width 268 height 22
click at [865, 294] on label "[DATE], Issued to: [PERSON_NAME], Balance: 1000" at bounding box center [917, 287] width 226 height 13
click at [1039, 399] on button "Add" at bounding box center [1028, 402] width 84 height 21
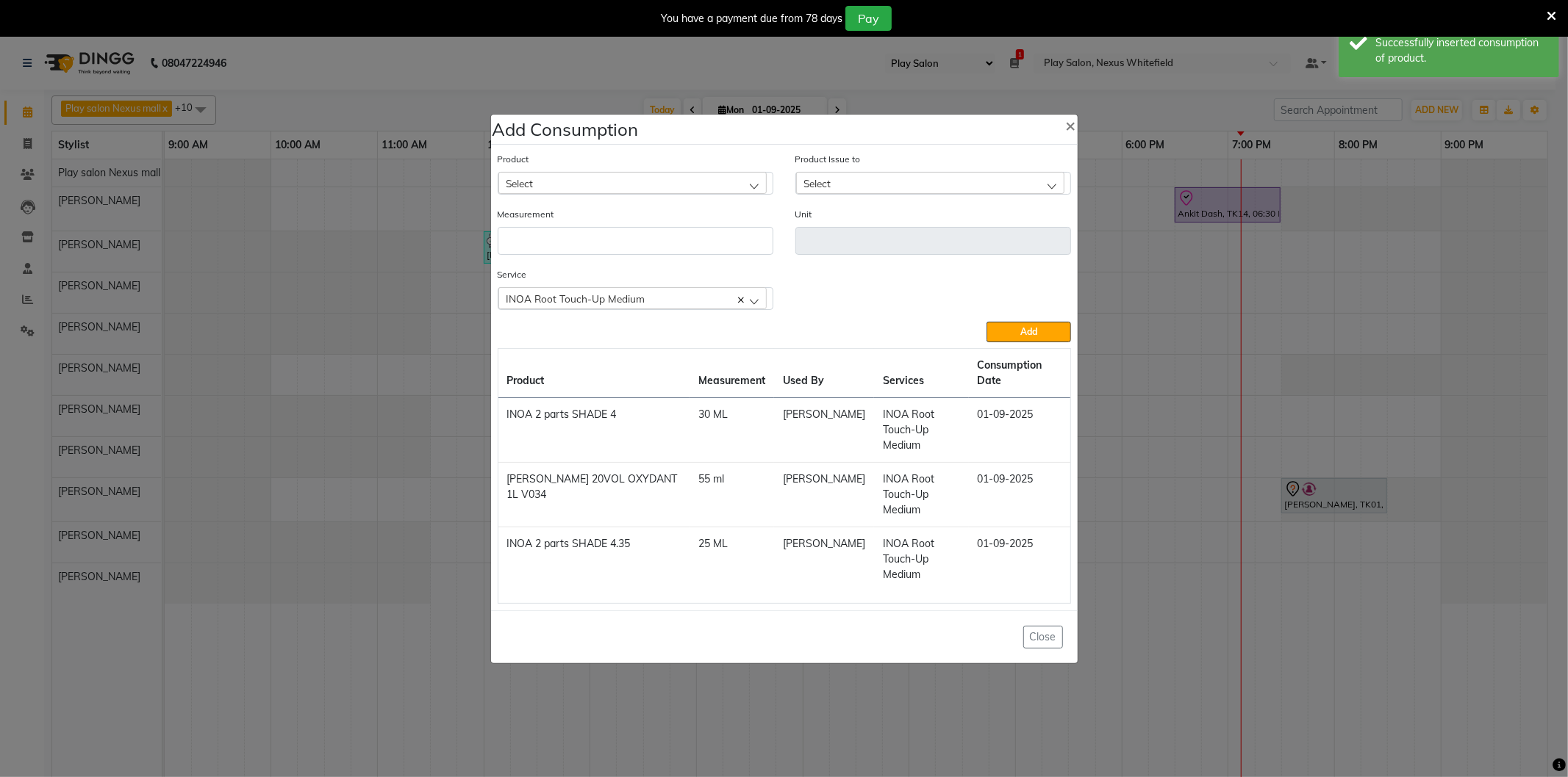
click at [588, 194] on div "Select" at bounding box center [632, 183] width 268 height 22
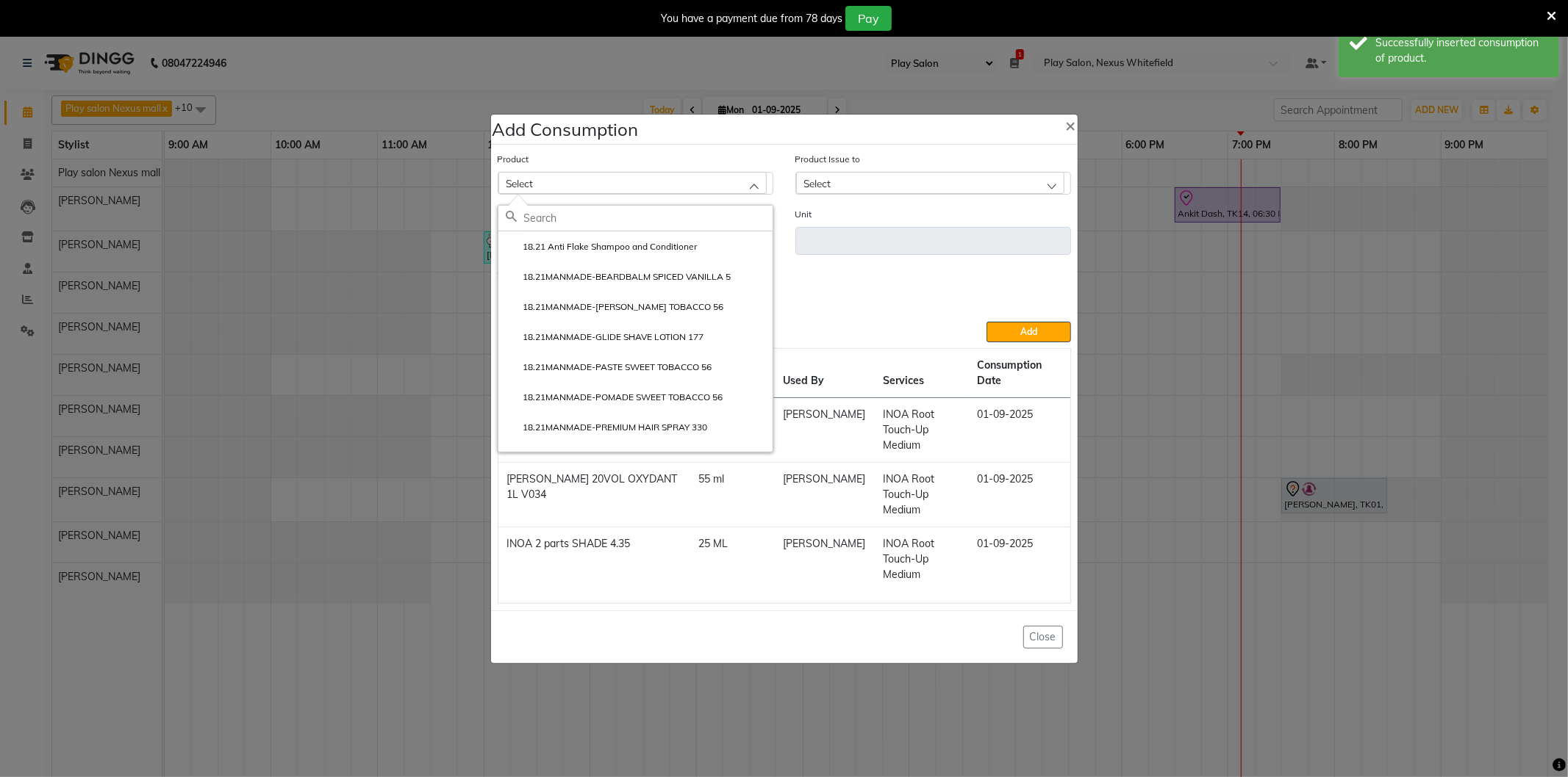
click at [542, 230] on input "text" at bounding box center [648, 218] width 248 height 25
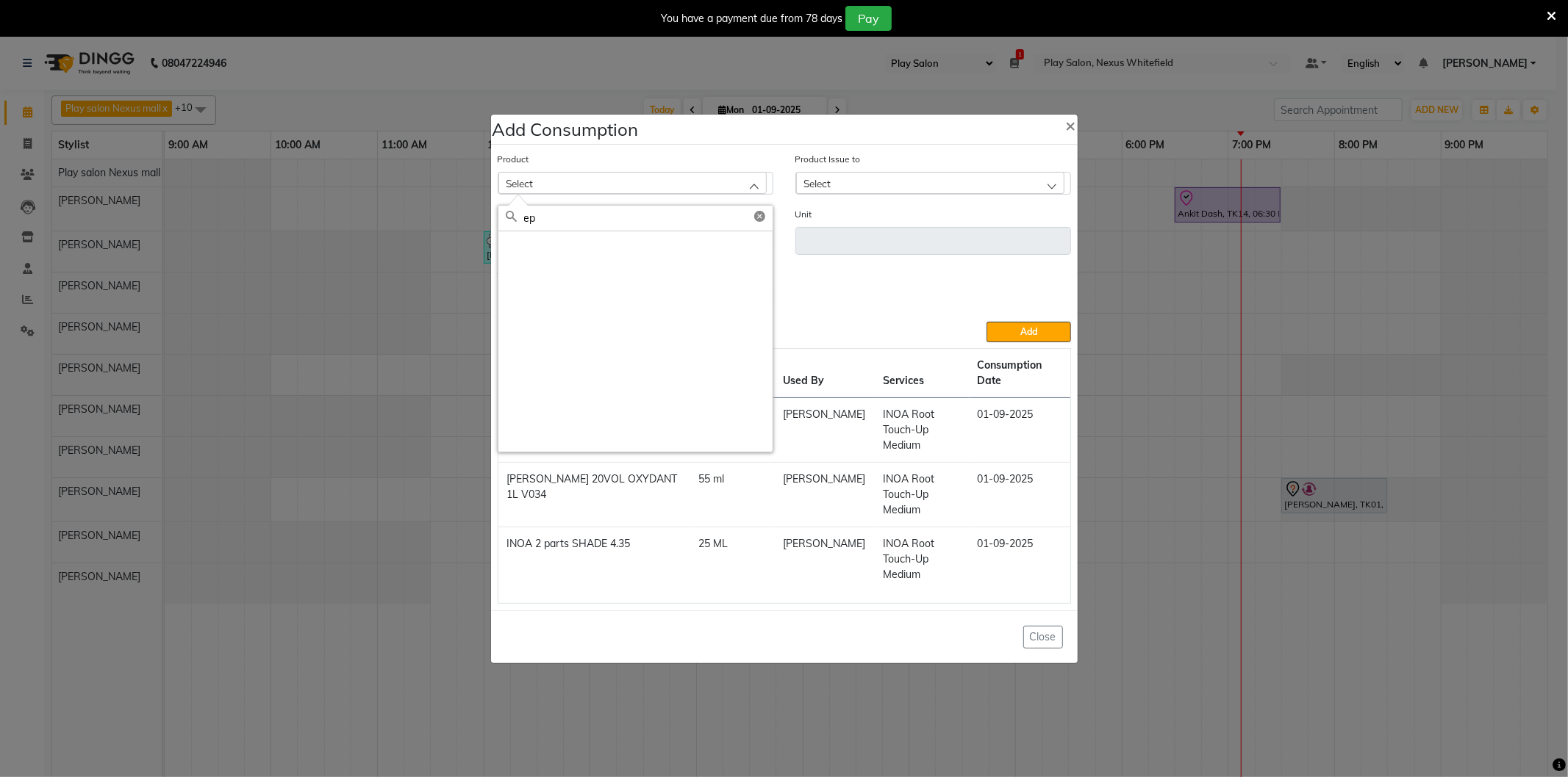
type input "e"
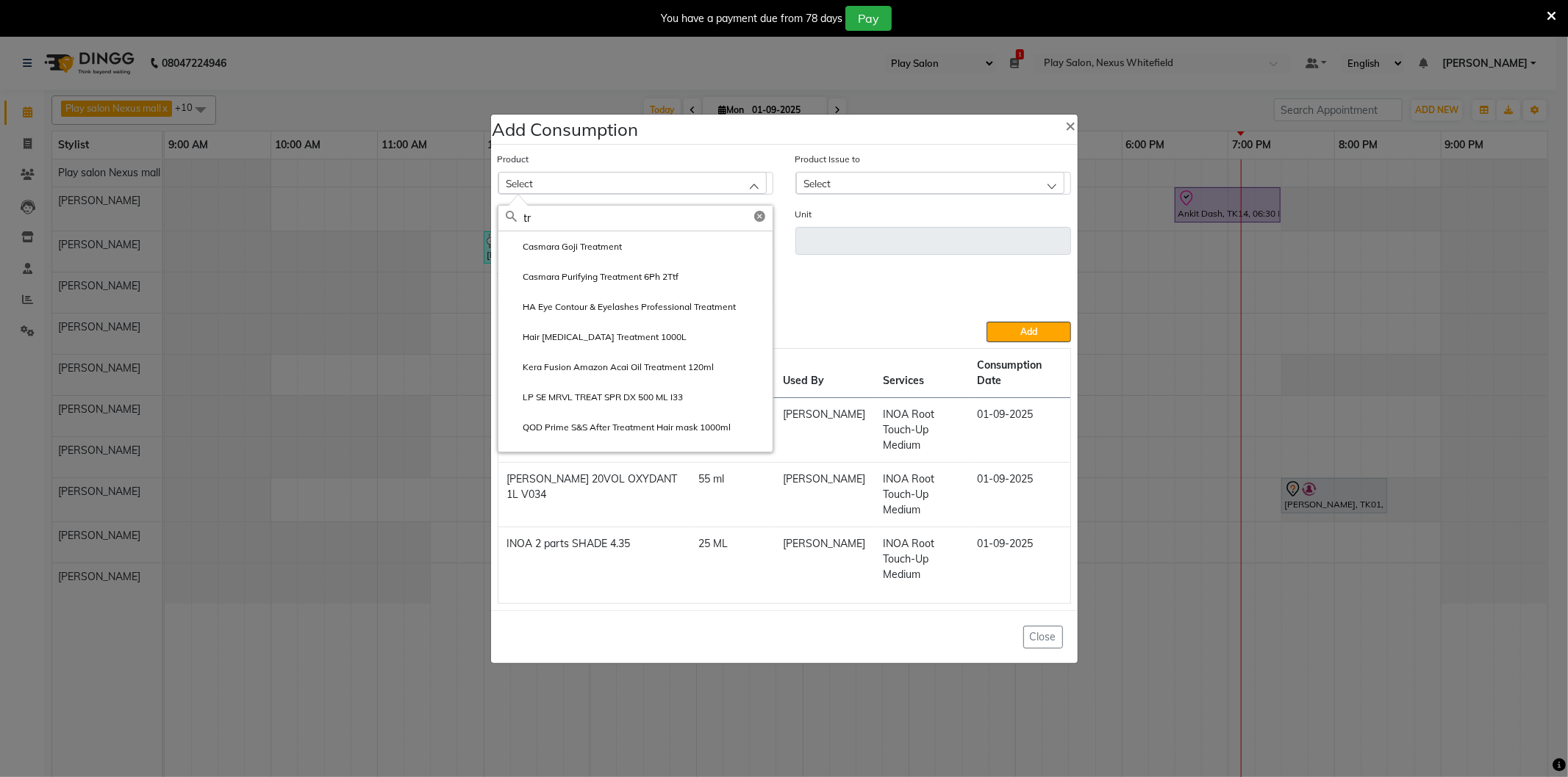
type input "t"
type input "c"
type input "bond"
drag, startPoint x: 539, startPoint y: 241, endPoint x: 504, endPoint y: 245, distance: 35.2
click at [505, 231] on div "bond" at bounding box center [635, 218] width 274 height 25
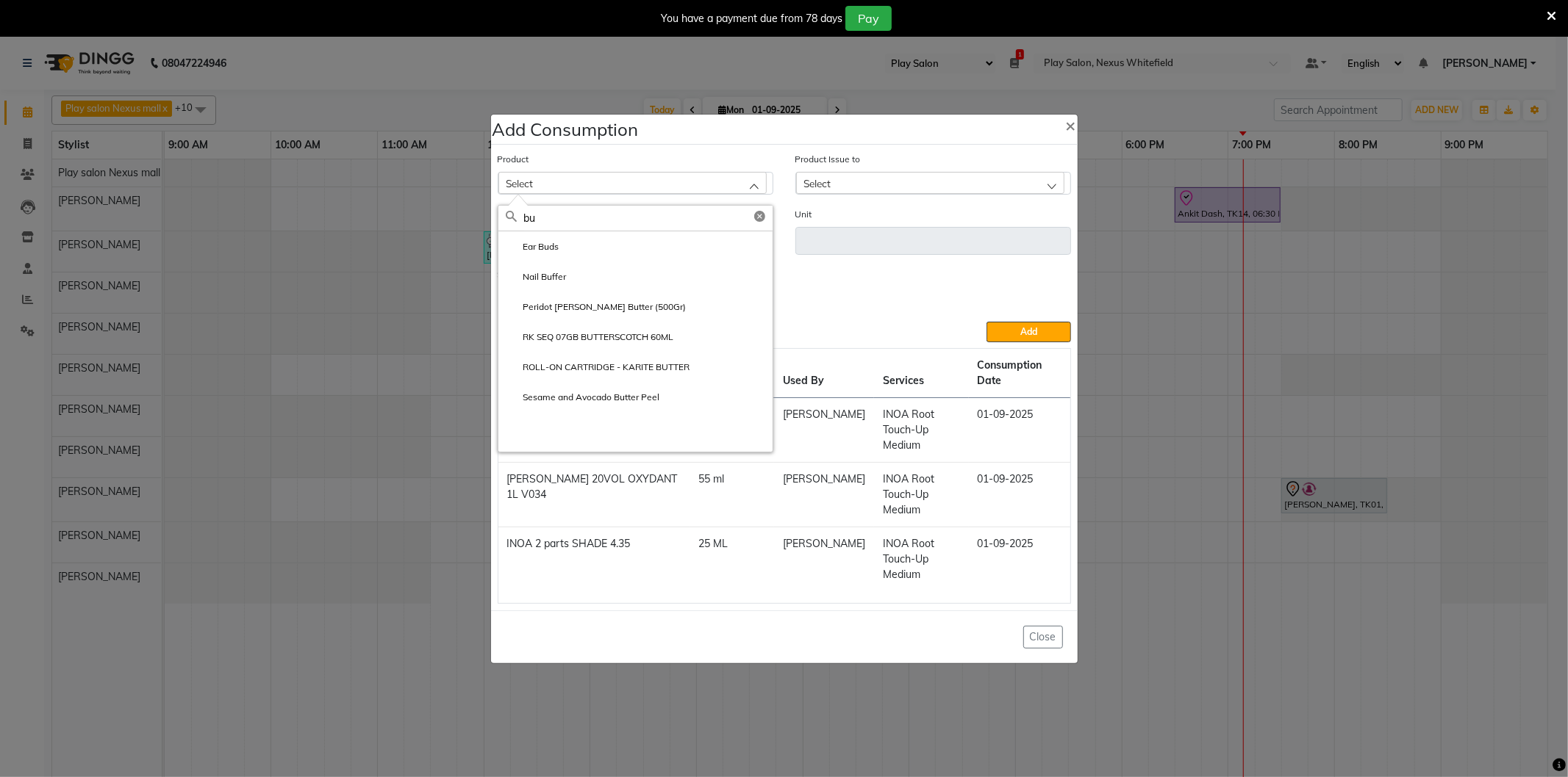
type input "b"
type input "e"
click at [920, 295] on div "Service INOA Root Touch-Up Medium INOA Root Touch-Up Medium" at bounding box center [784, 294] width 595 height 55
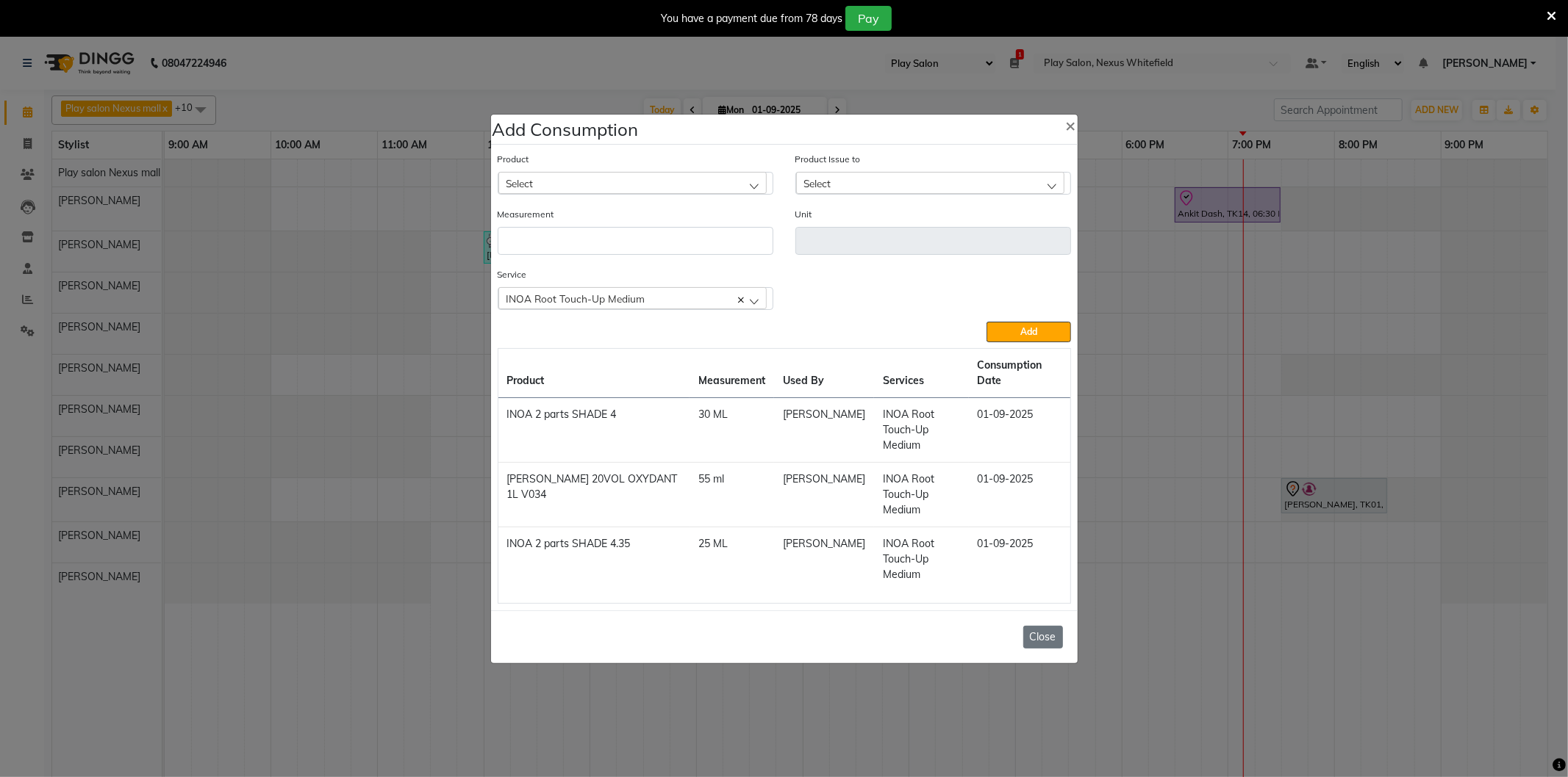
click at [1034, 626] on button "Close" at bounding box center [1043, 637] width 40 height 23
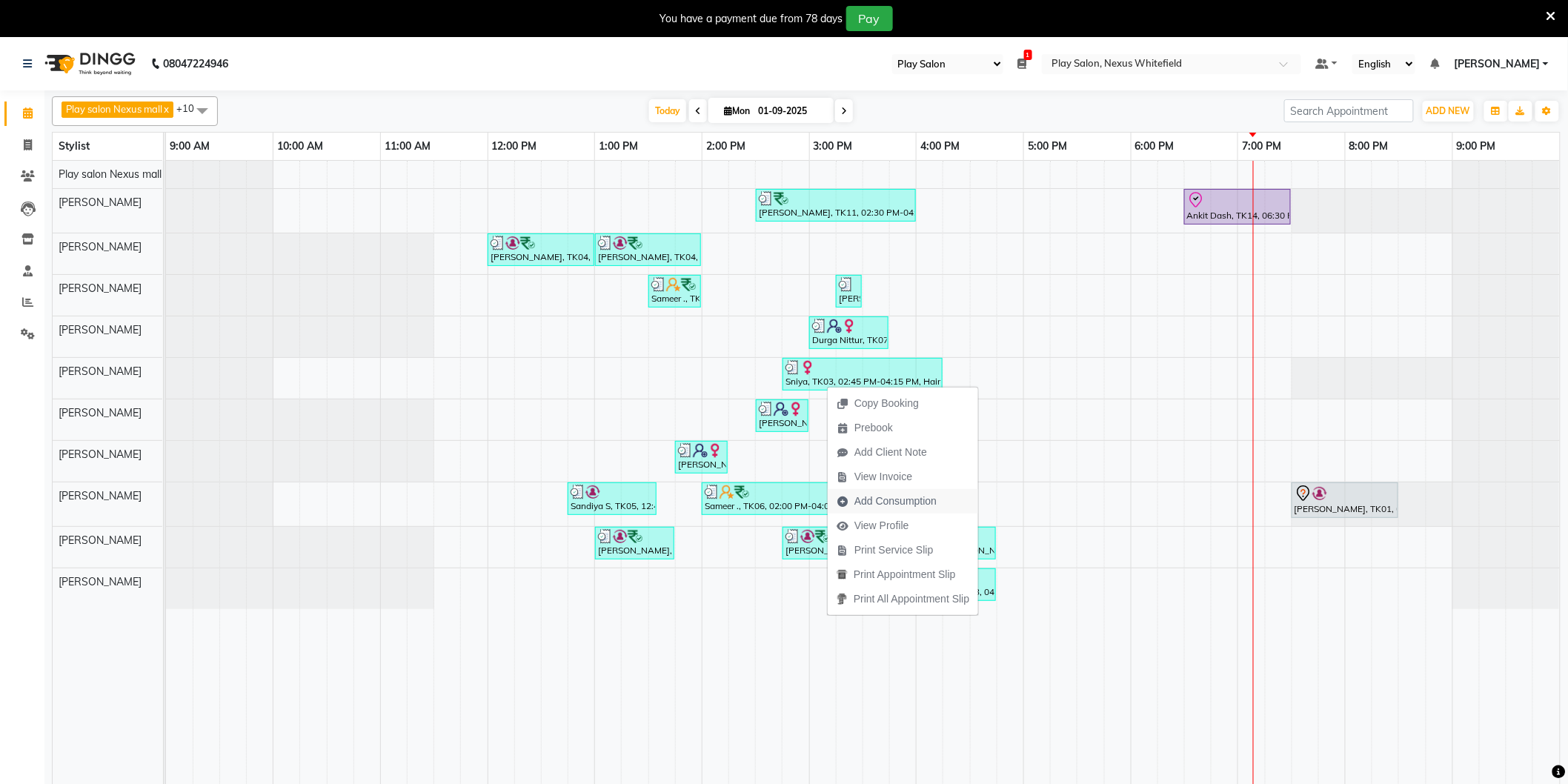
click at [883, 500] on span "Add Consumption" at bounding box center [895, 501] width 82 height 15
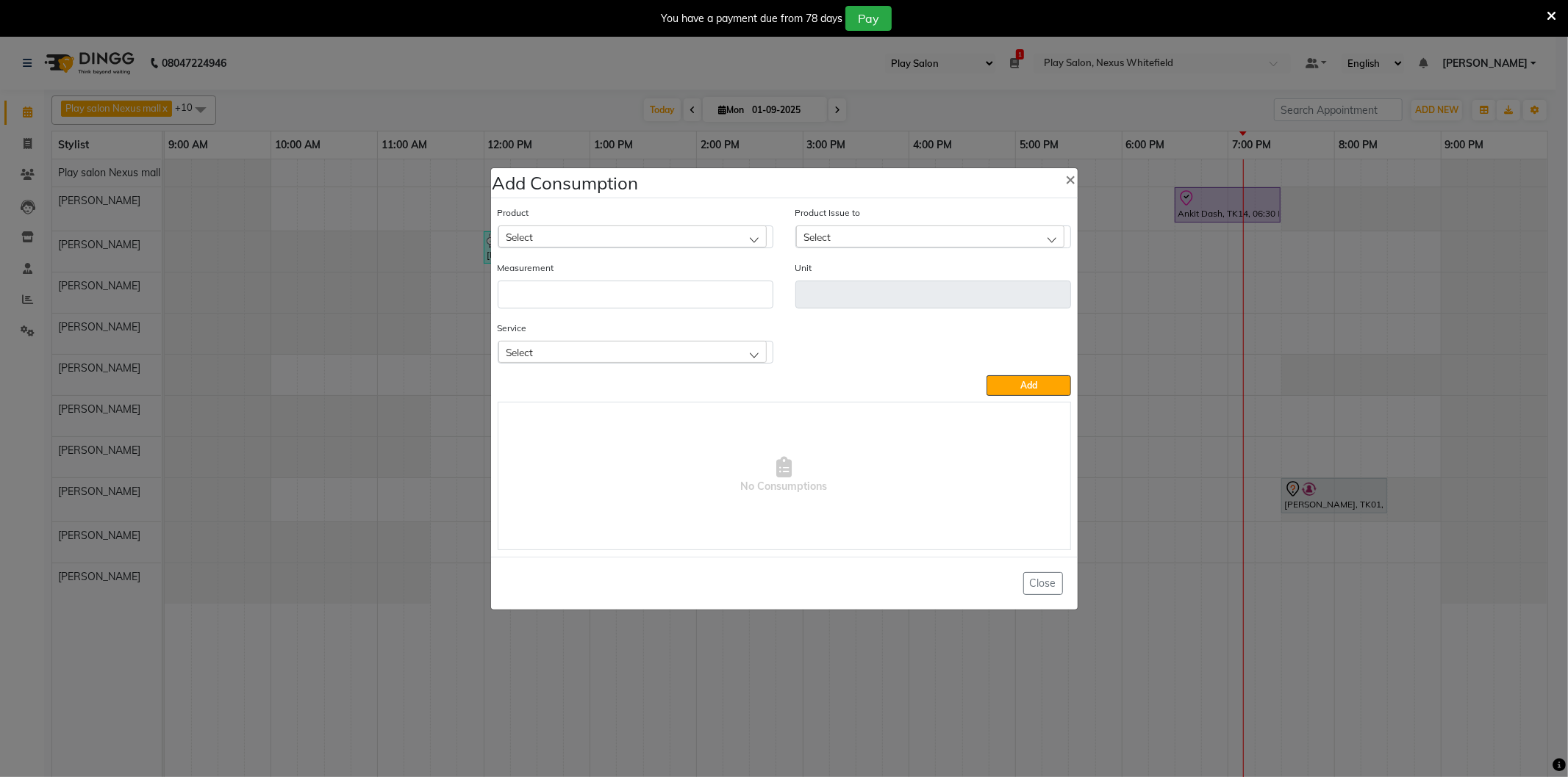
click at [554, 240] on div "Select" at bounding box center [632, 236] width 268 height 22
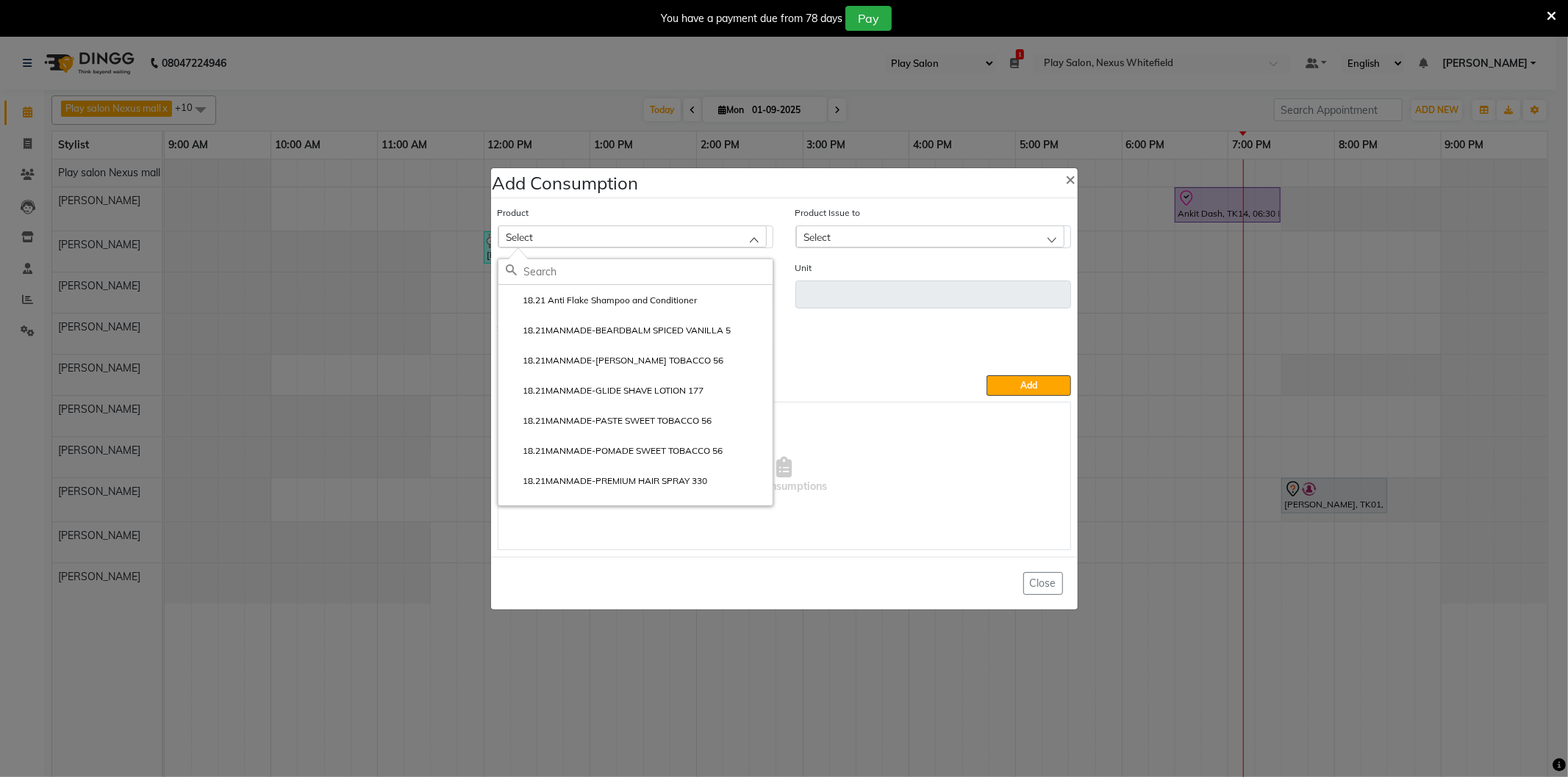
click at [547, 269] on input "text" at bounding box center [648, 272] width 248 height 25
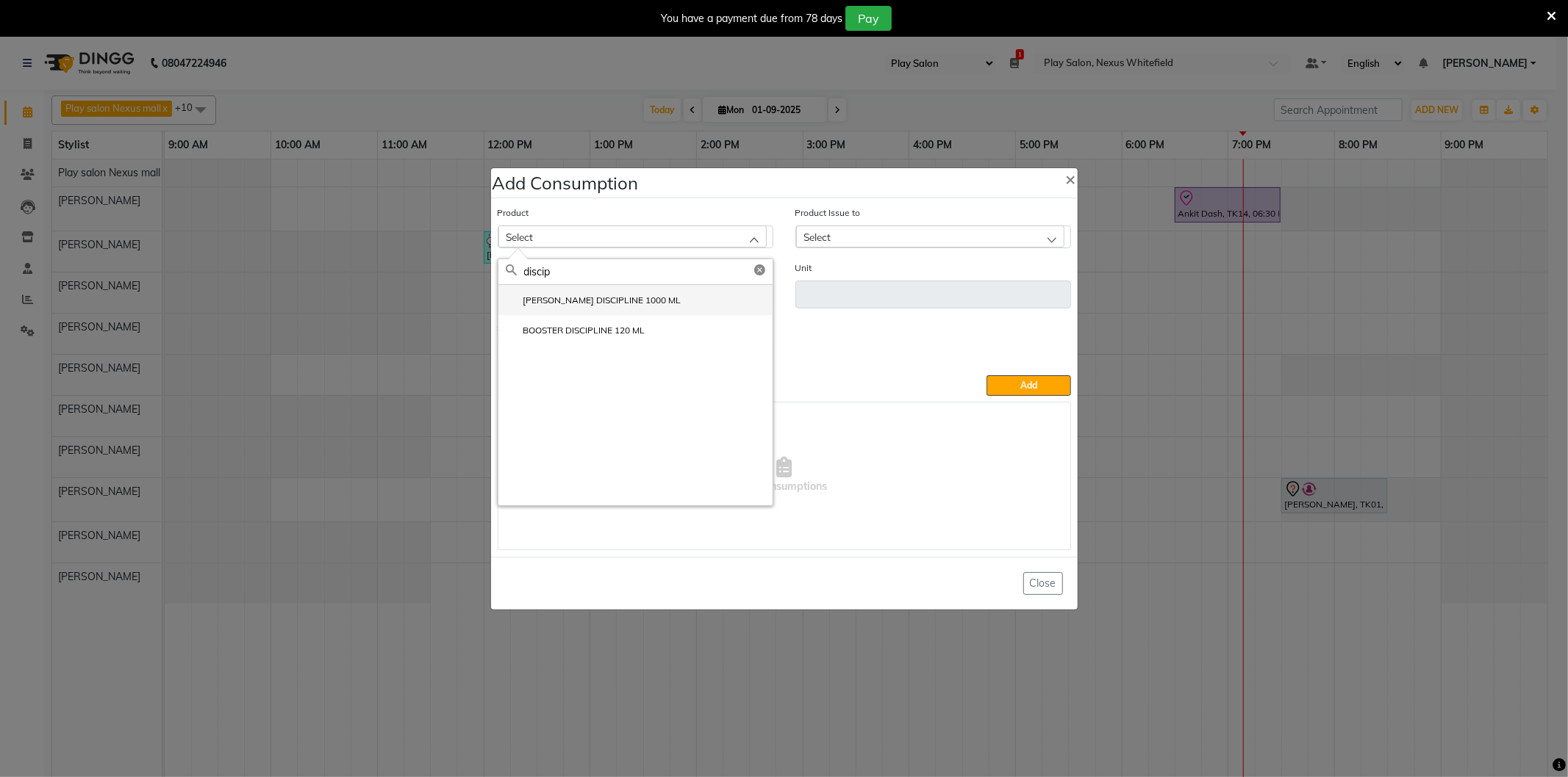
type input "discip"
click at [600, 301] on label "[PERSON_NAME] DISCIPLINE 1000 ML" at bounding box center [593, 300] width 176 height 13
type input "ml"
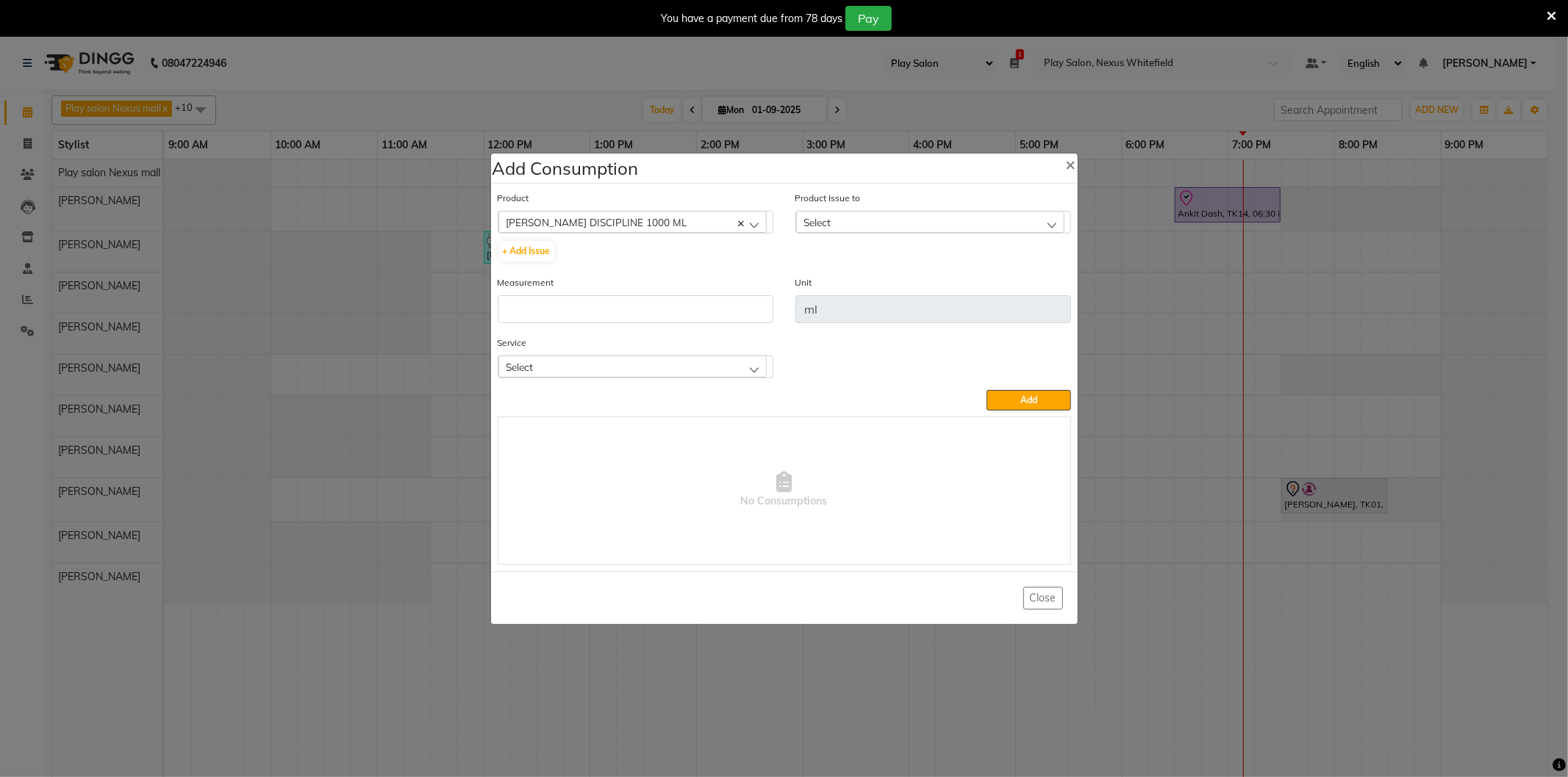
click at [819, 224] on span "Select" at bounding box center [817, 222] width 27 height 12
click at [524, 250] on button "+ Add Issue" at bounding box center [527, 251] width 55 height 21
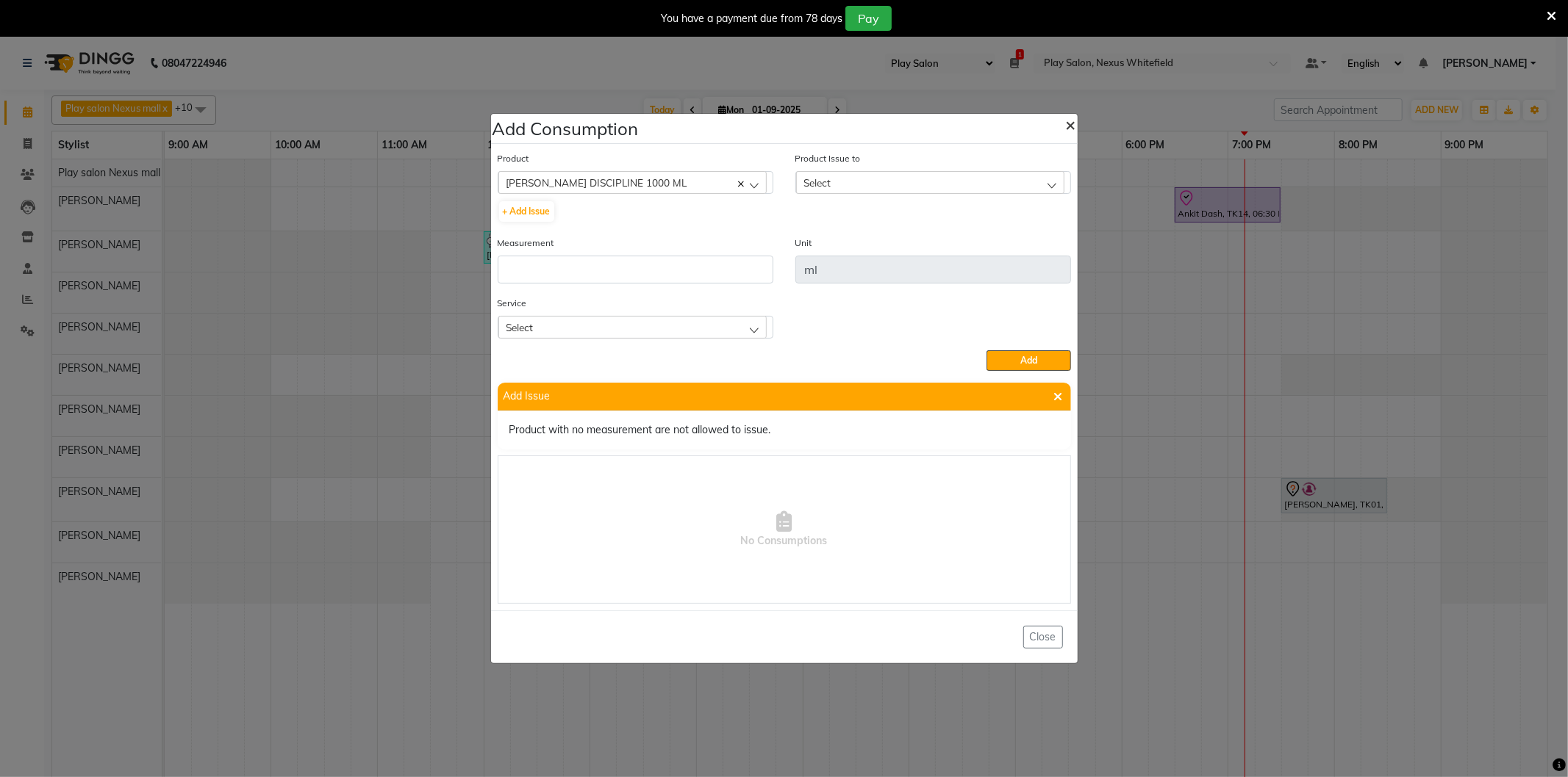
drag, startPoint x: 1068, startPoint y: 125, endPoint x: 1056, endPoint y: 120, distance: 13.0
click at [1067, 125] on span "×" at bounding box center [1070, 124] width 10 height 22
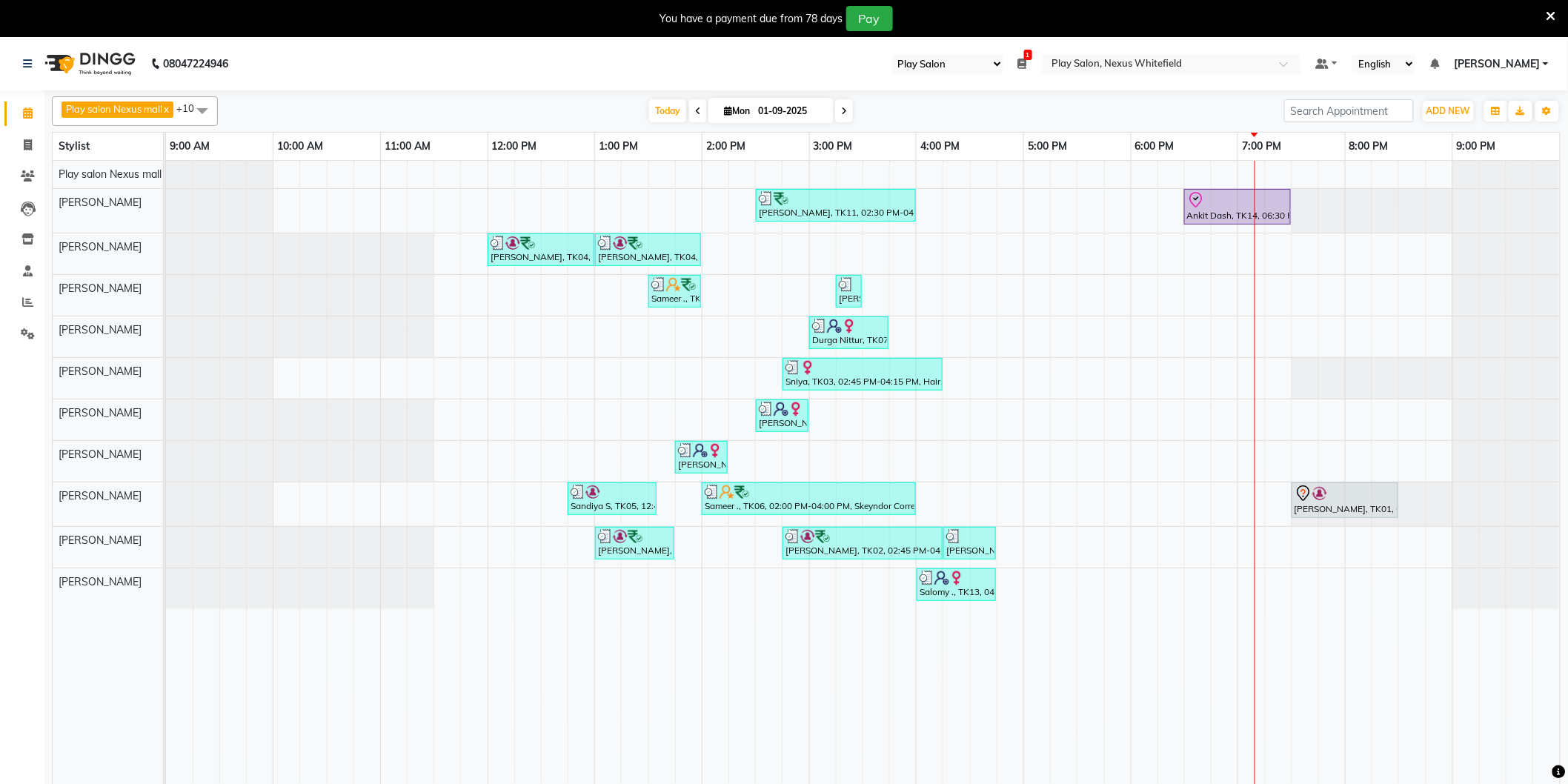
click at [1223, 581] on div "[PERSON_NAME], TK11, 02:30 PM-04:00 PM, [PERSON_NAME] Shaping,Hair Cut Men (Sen…" at bounding box center [863, 482] width 1394 height 642
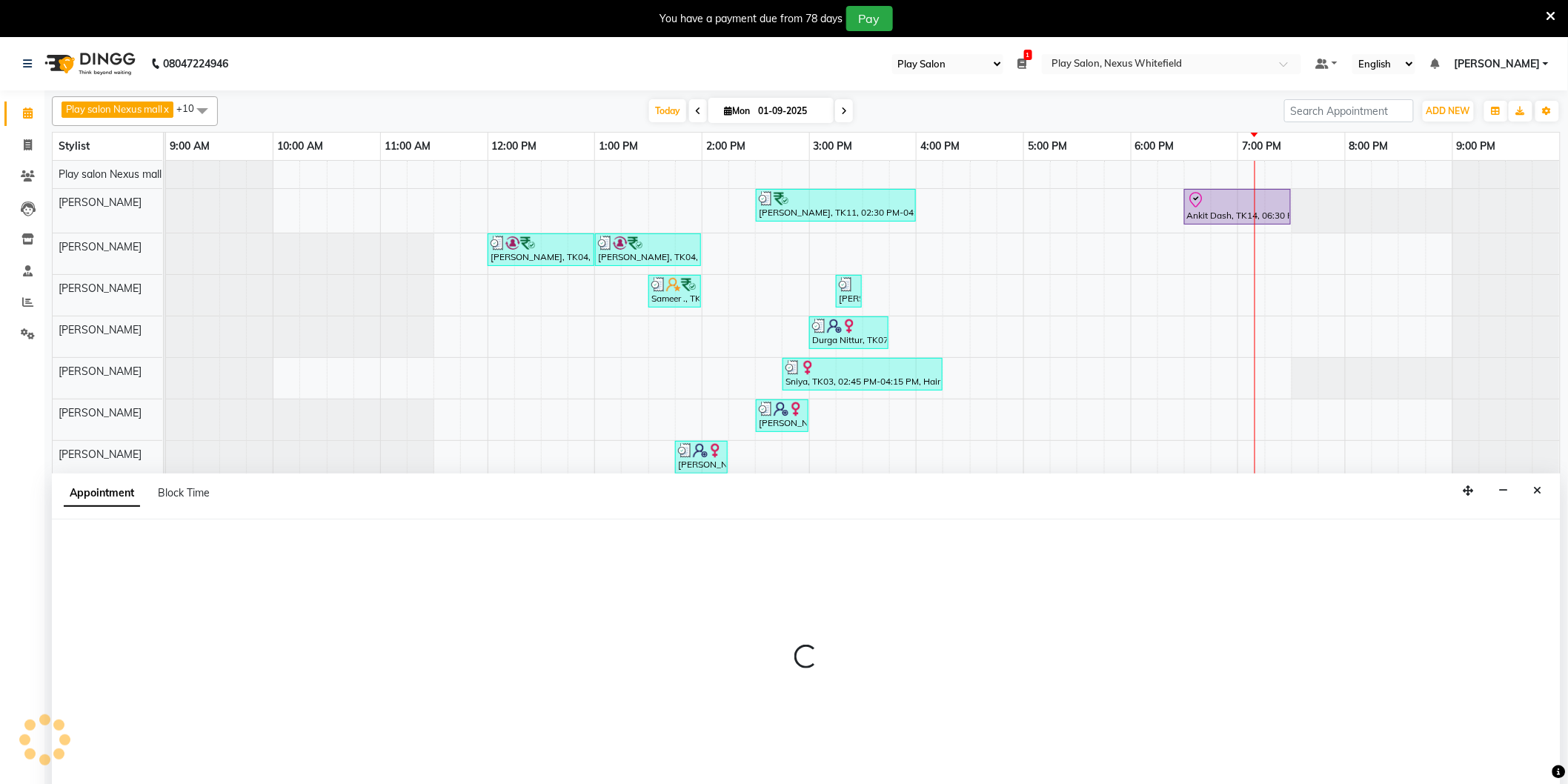
scroll to position [21, 0]
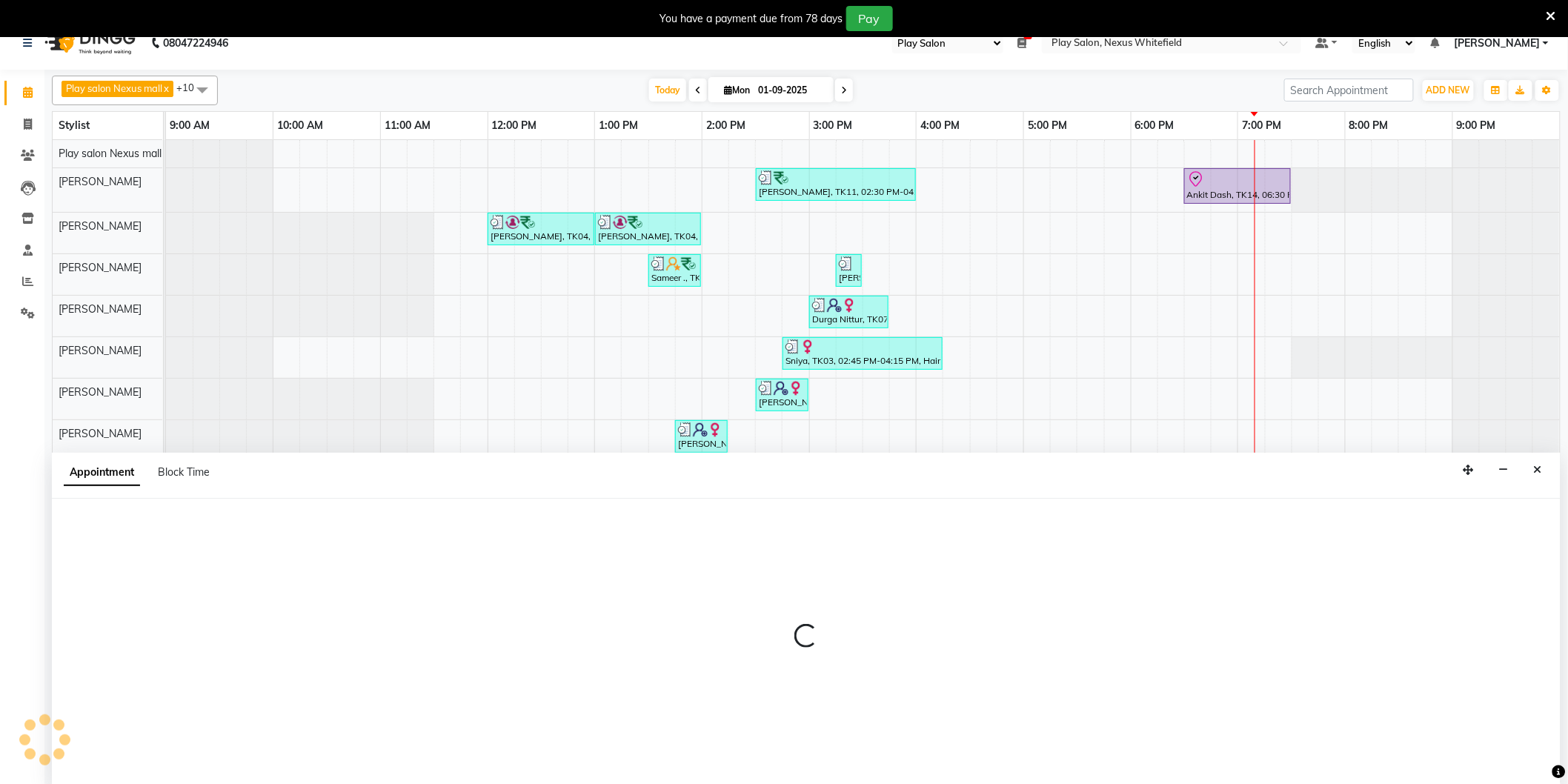
select select "81404"
select select "1125"
select select "tentative"
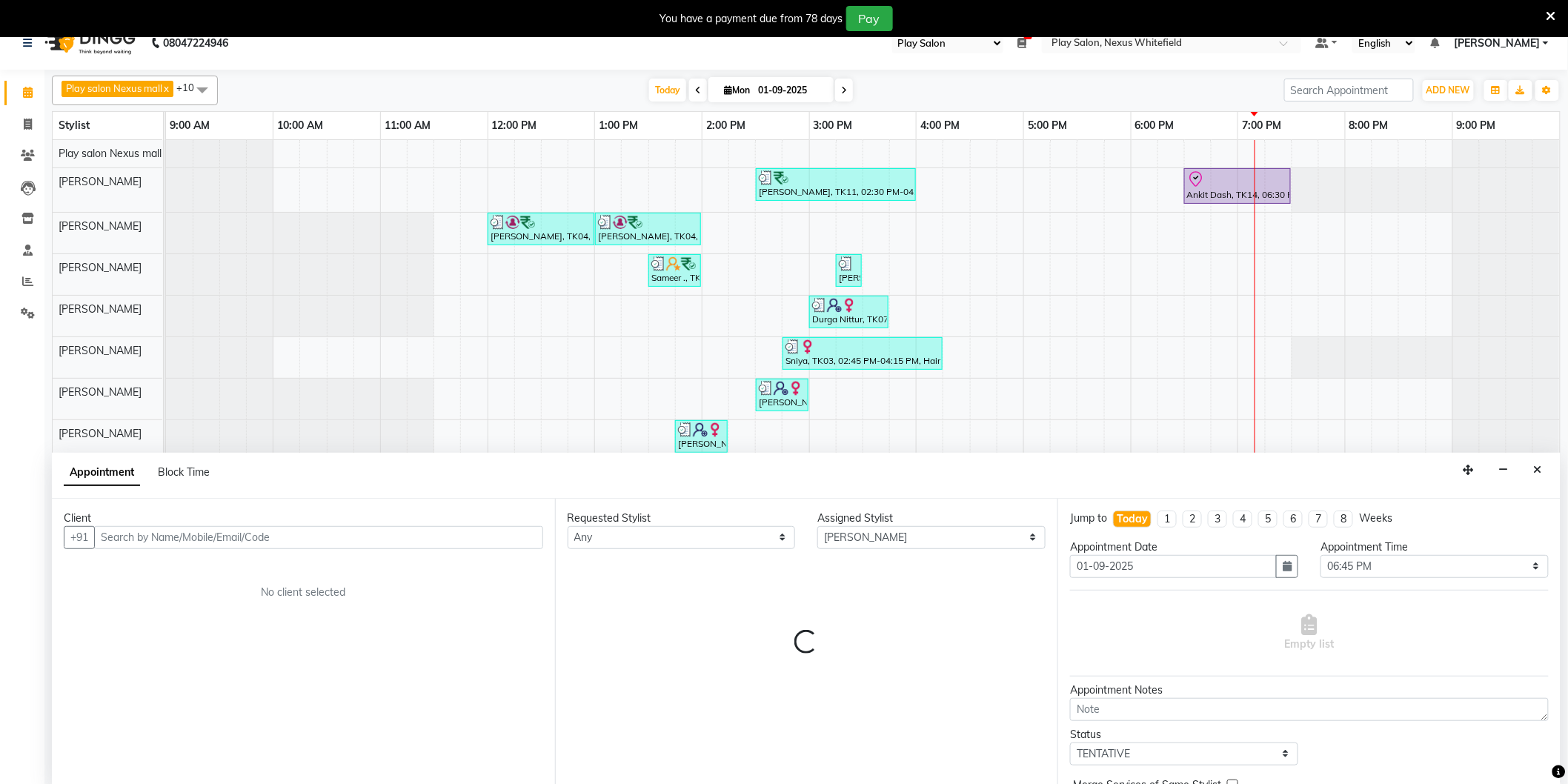
click at [172, 535] on input "text" at bounding box center [319, 538] width 449 height 23
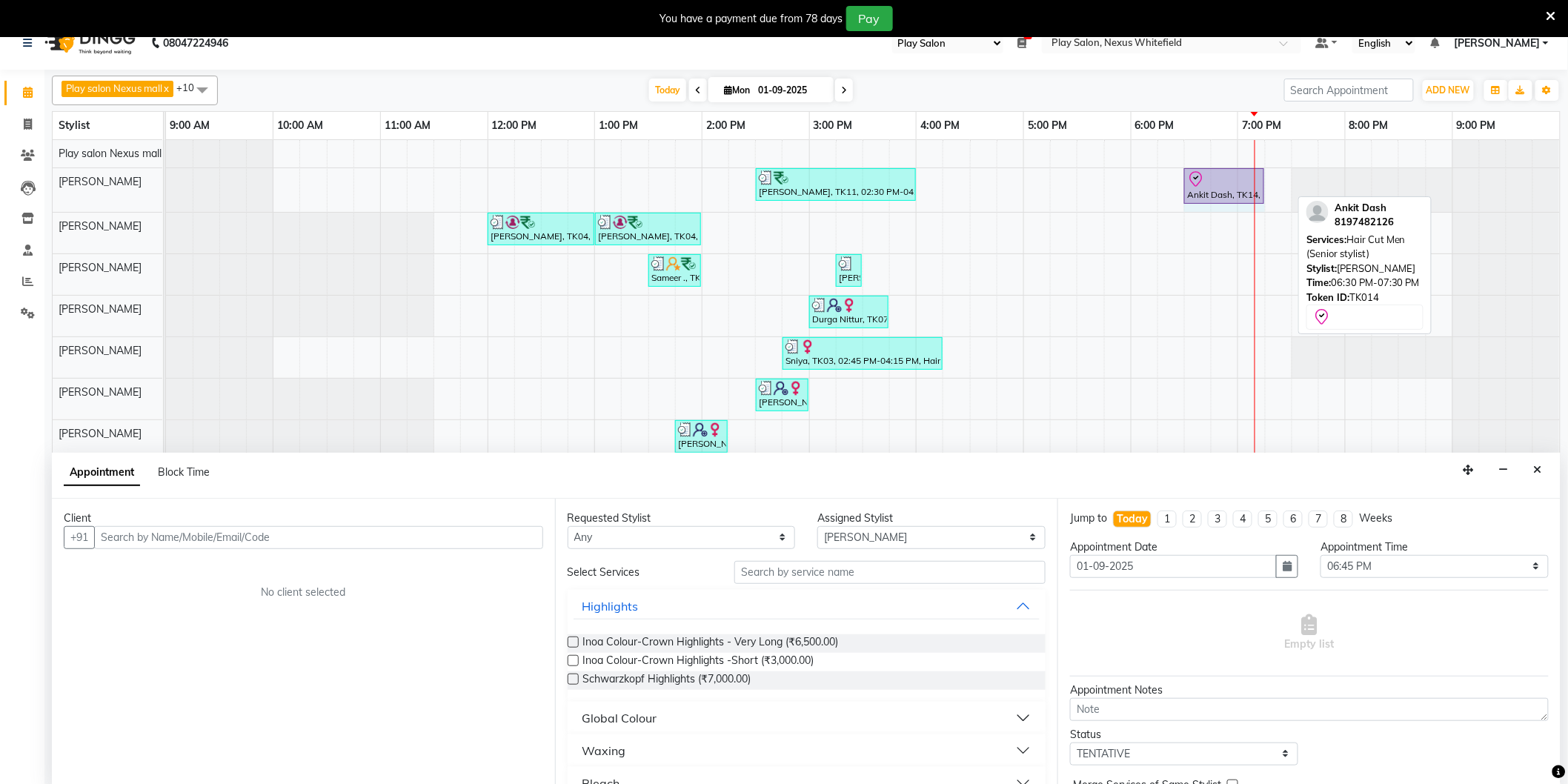
drag, startPoint x: 1286, startPoint y: 186, endPoint x: 1253, endPoint y: 189, distance: 33.1
click at [166, 189] on div "[PERSON_NAME], TK11, 02:30 PM-04:00 PM, [PERSON_NAME] Shaping,Hair Cut Men (Sen…" at bounding box center [166, 190] width 0 height 43
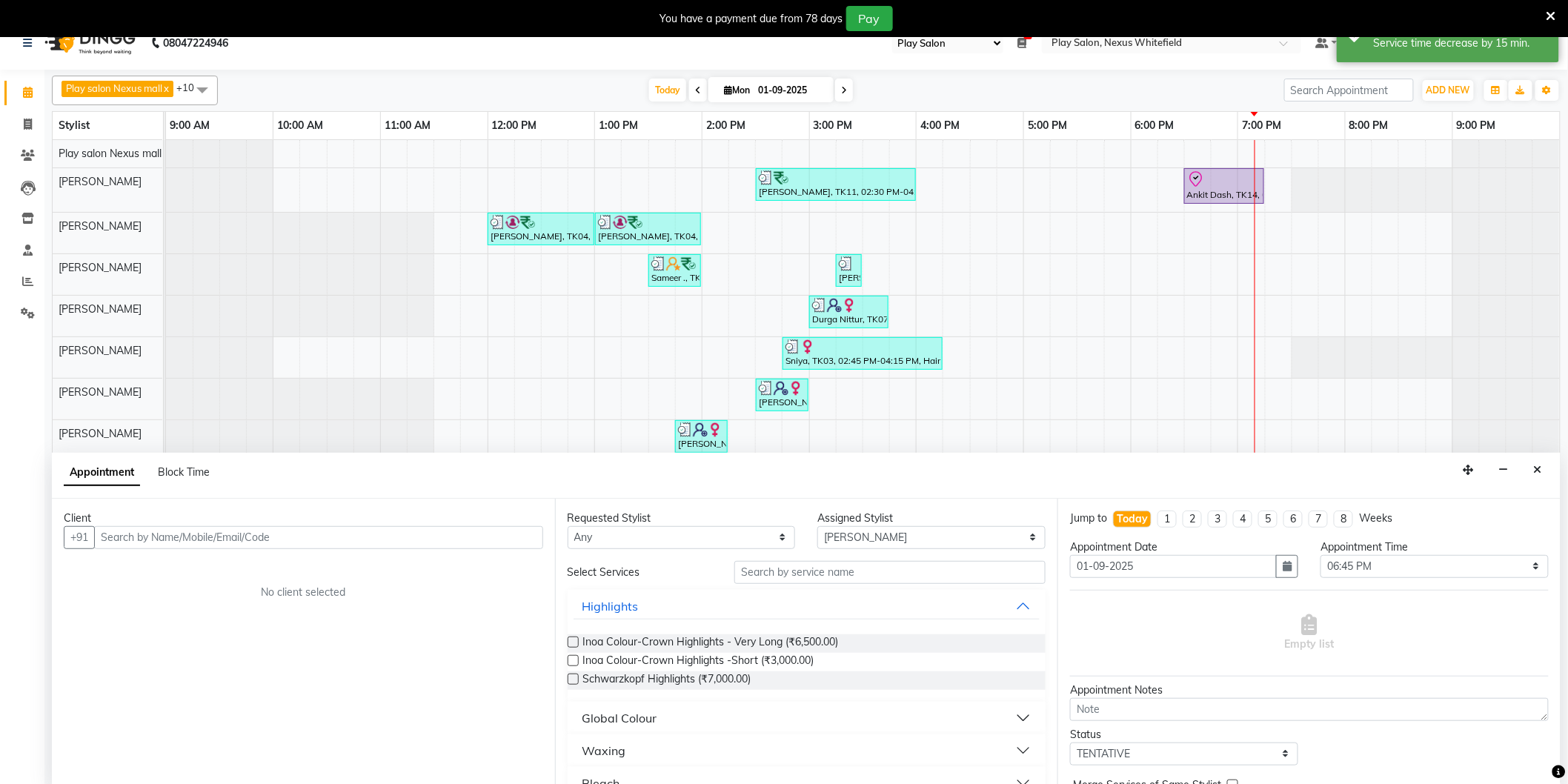
click at [1531, 466] on button "Close" at bounding box center [1538, 470] width 22 height 23
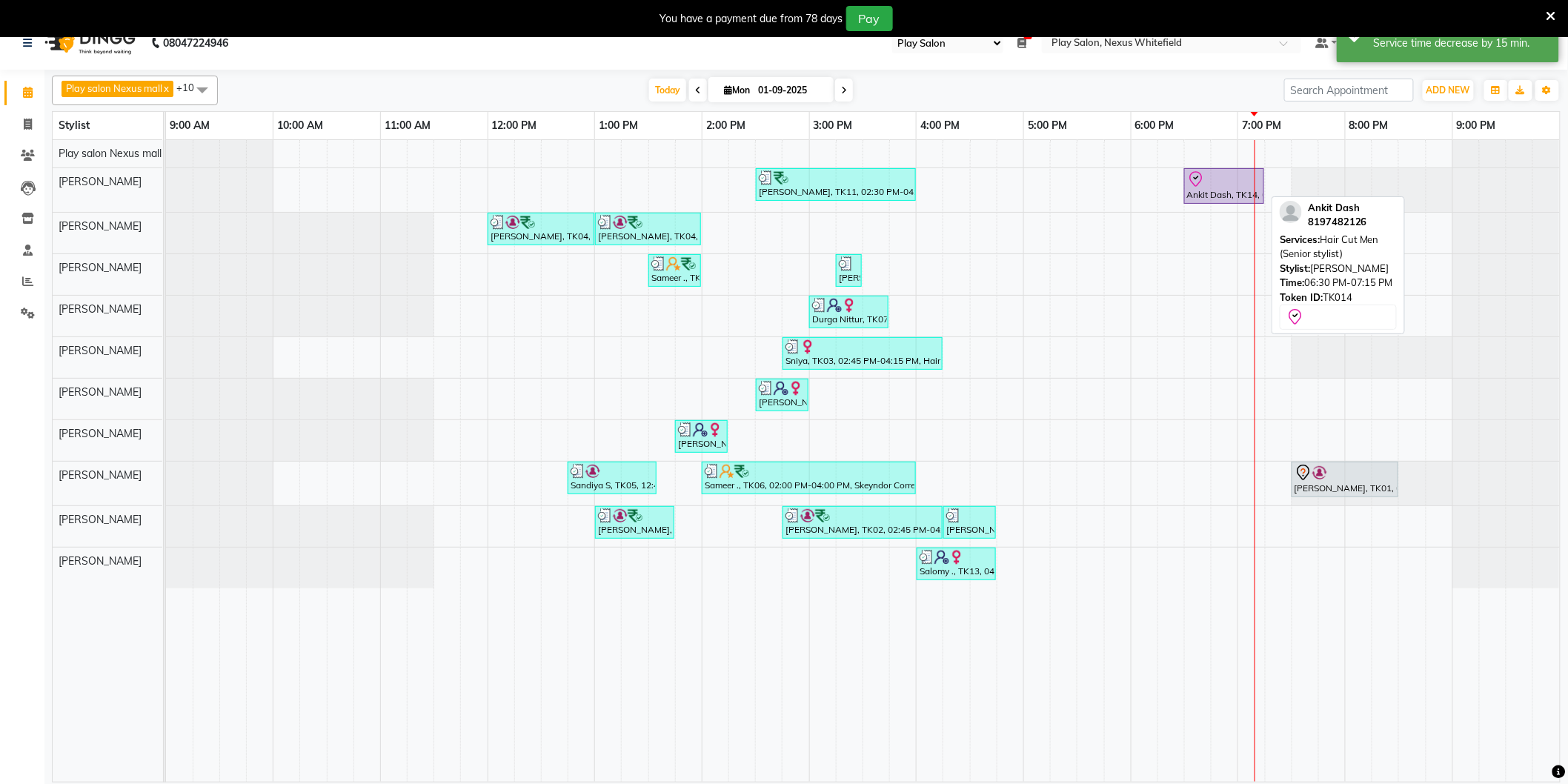
click at [1216, 190] on div "Ankit Dash, TK14, 06:30 PM-07:15 PM, Hair Cut Men (Senior stylist)" at bounding box center [1224, 186] width 77 height 31
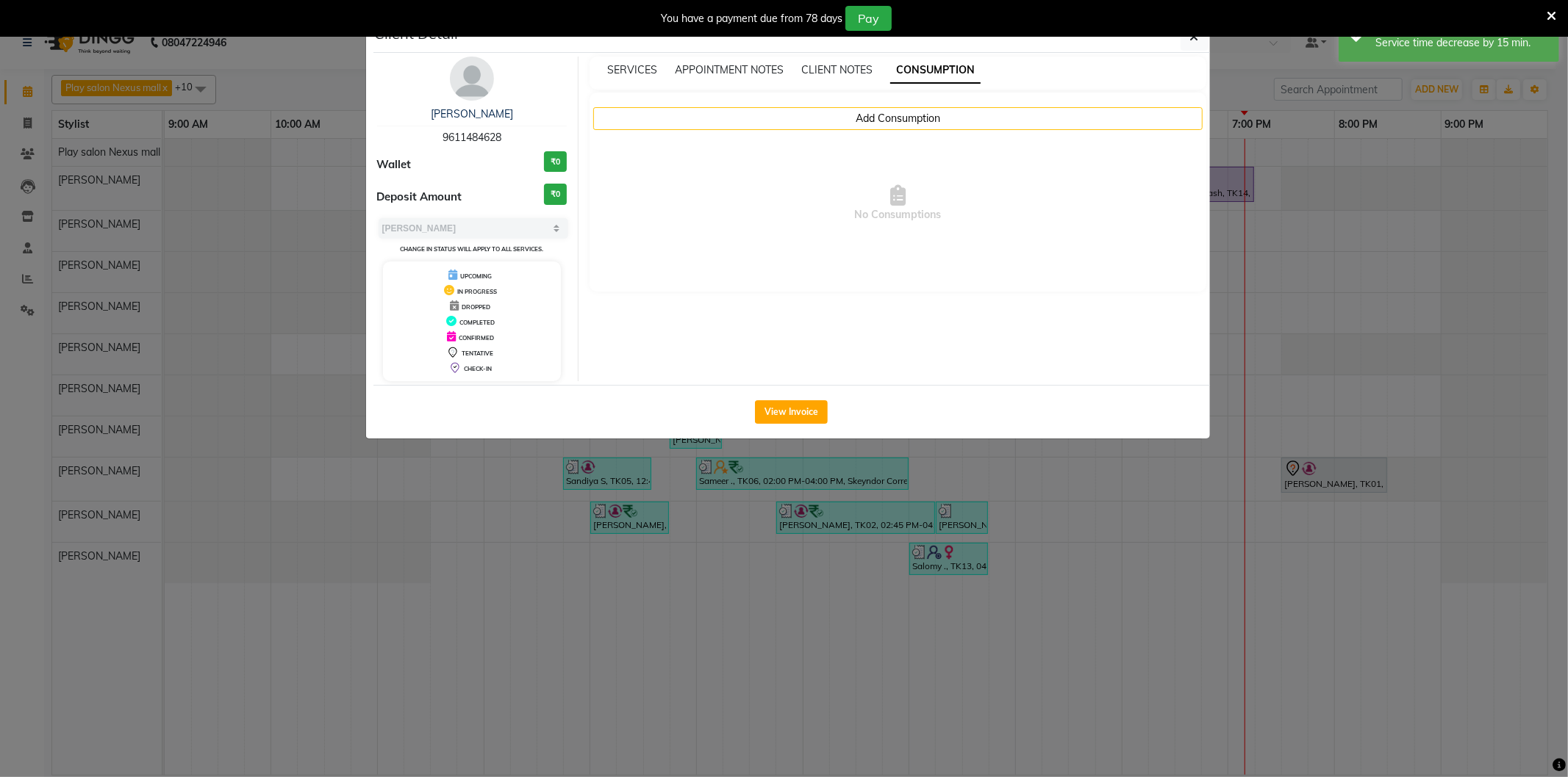
select select "8"
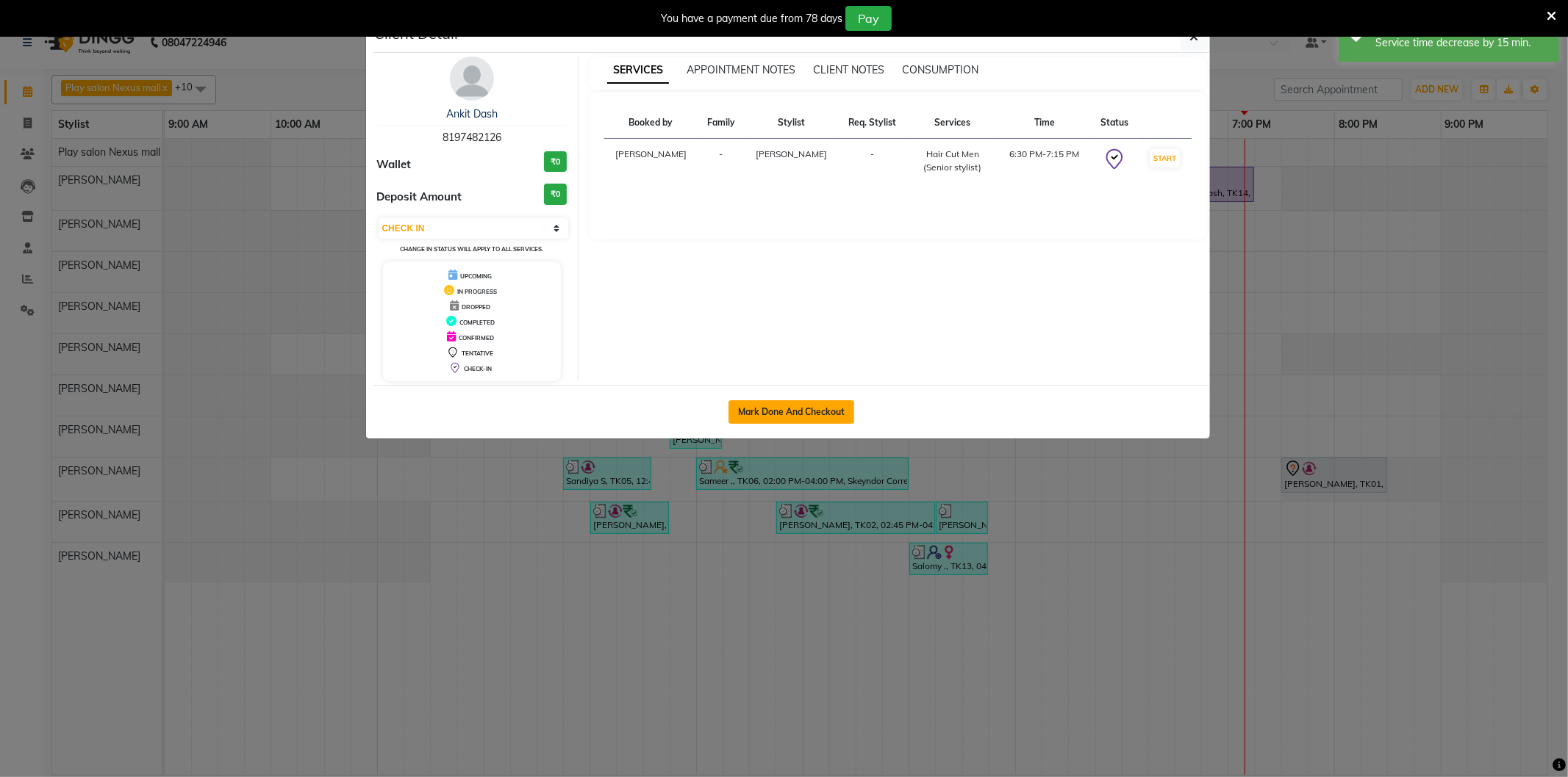
click at [831, 407] on button "Mark Done And Checkout" at bounding box center [791, 412] width 126 height 24
select select "service"
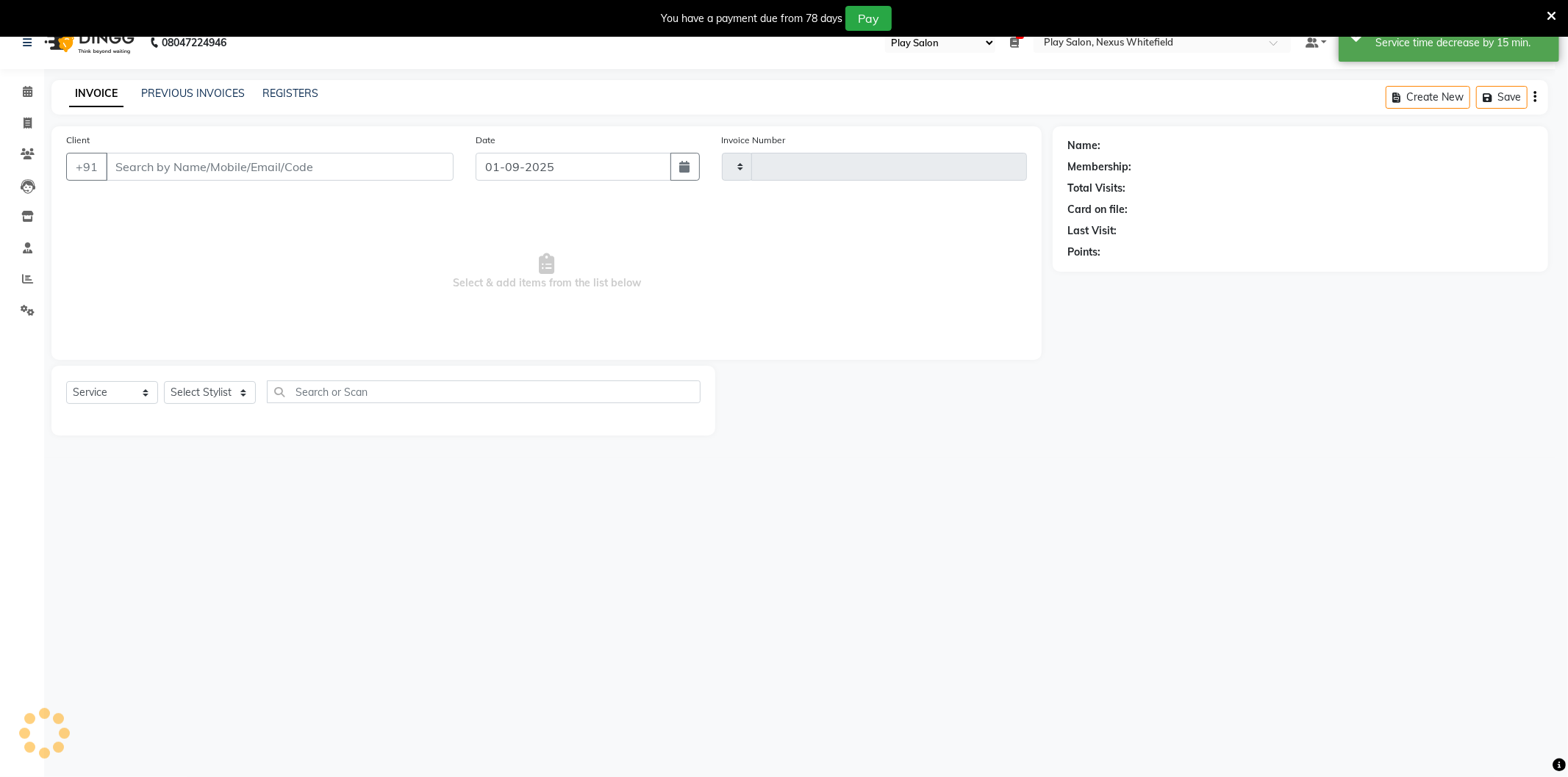
type input "3174"
select select "8356"
type input "8197482126"
select select "81400"
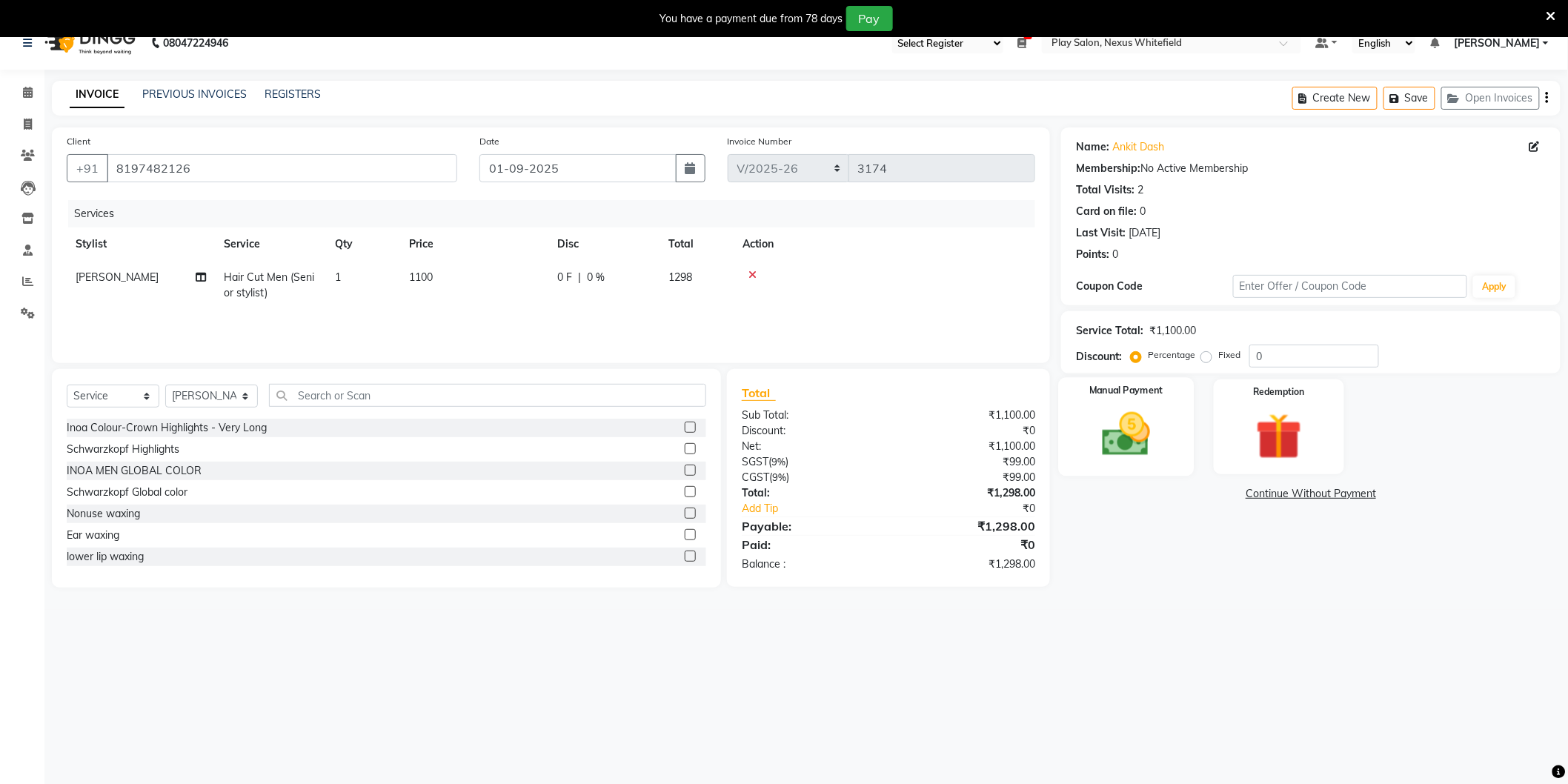
click at [1129, 436] on img at bounding box center [1126, 435] width 78 height 56
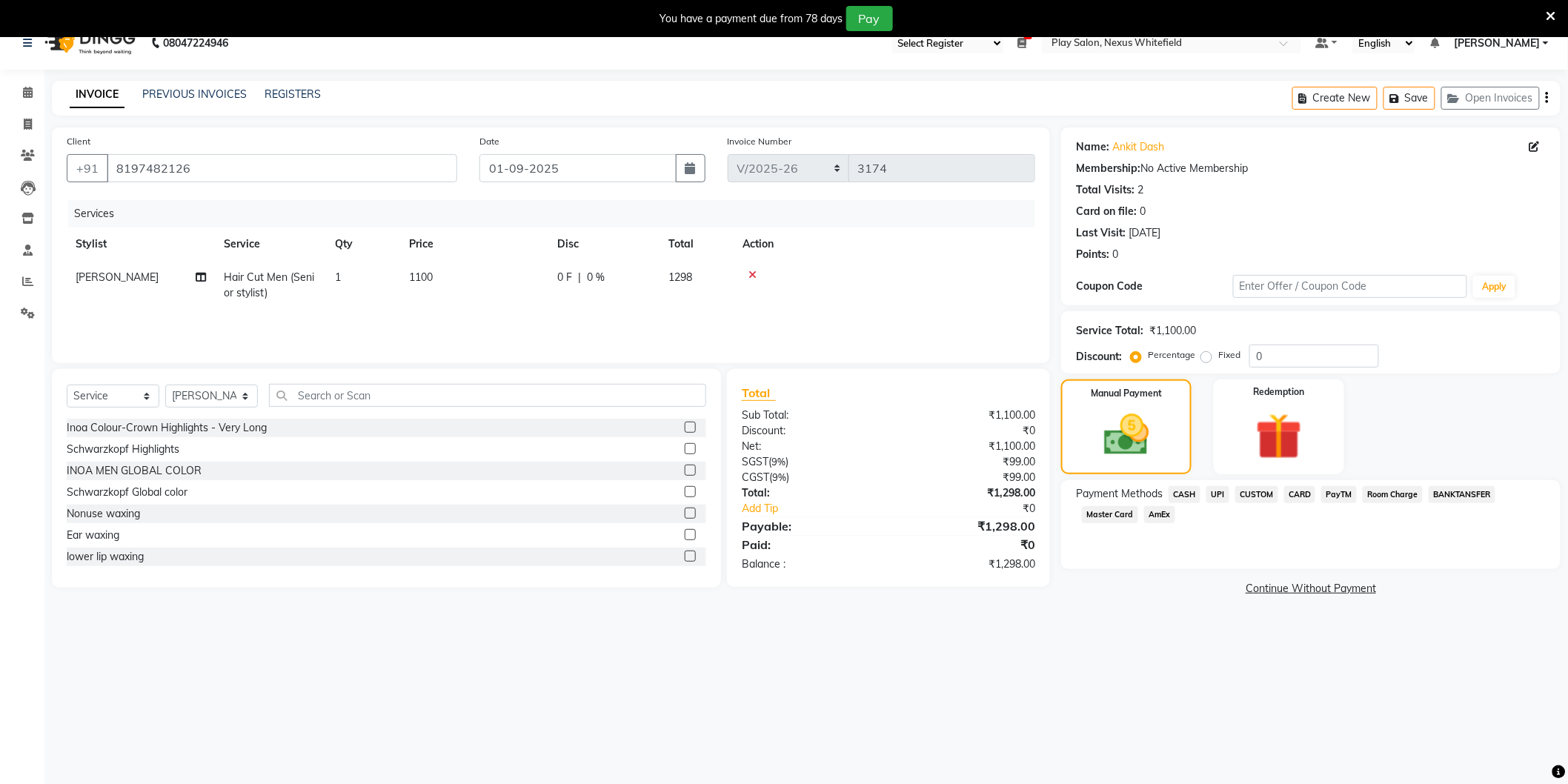
click at [1256, 497] on span "CUSTOM" at bounding box center [1256, 495] width 43 height 17
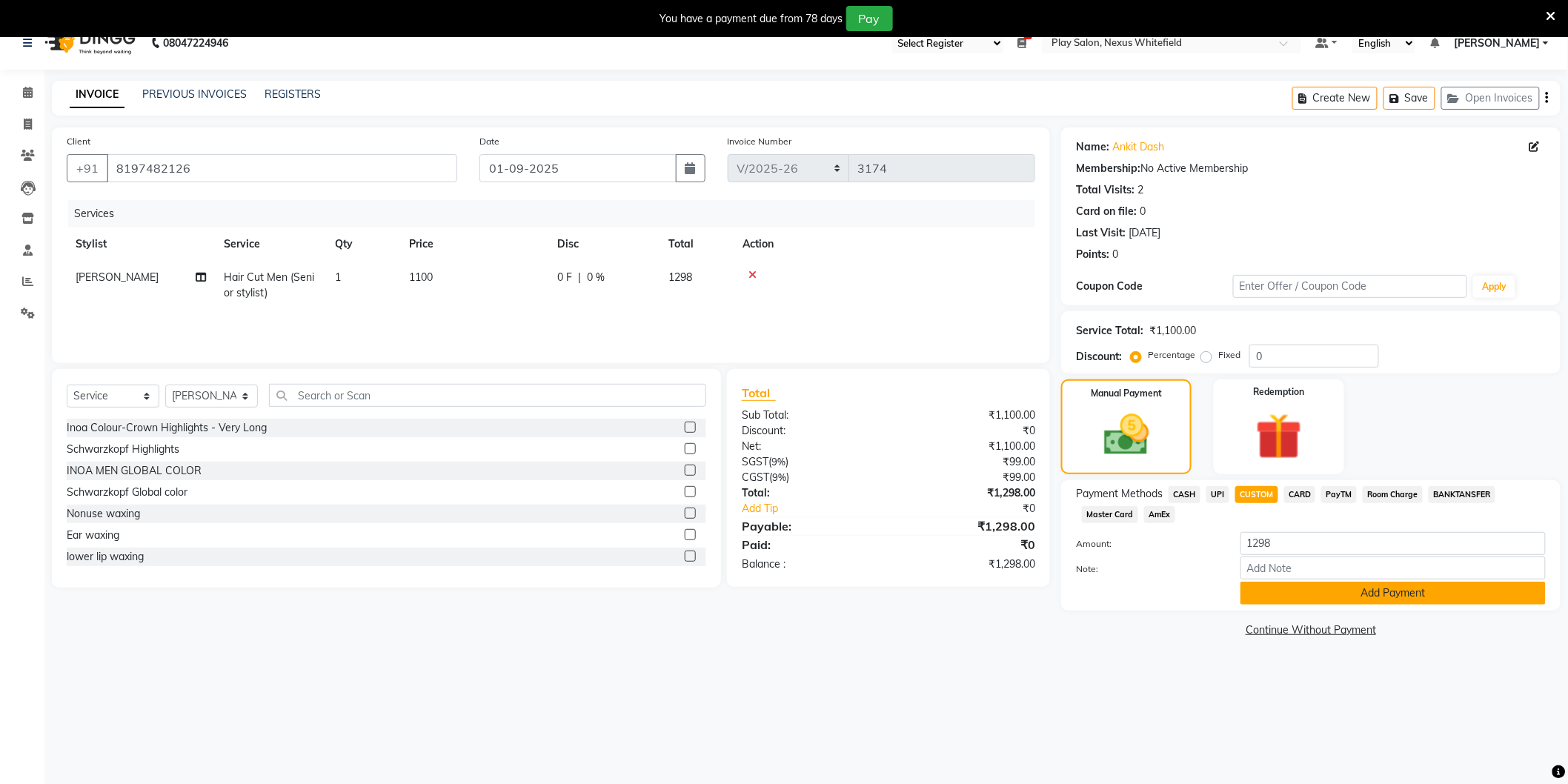
click at [1354, 586] on button "Add Payment" at bounding box center [1393, 593] width 305 height 23
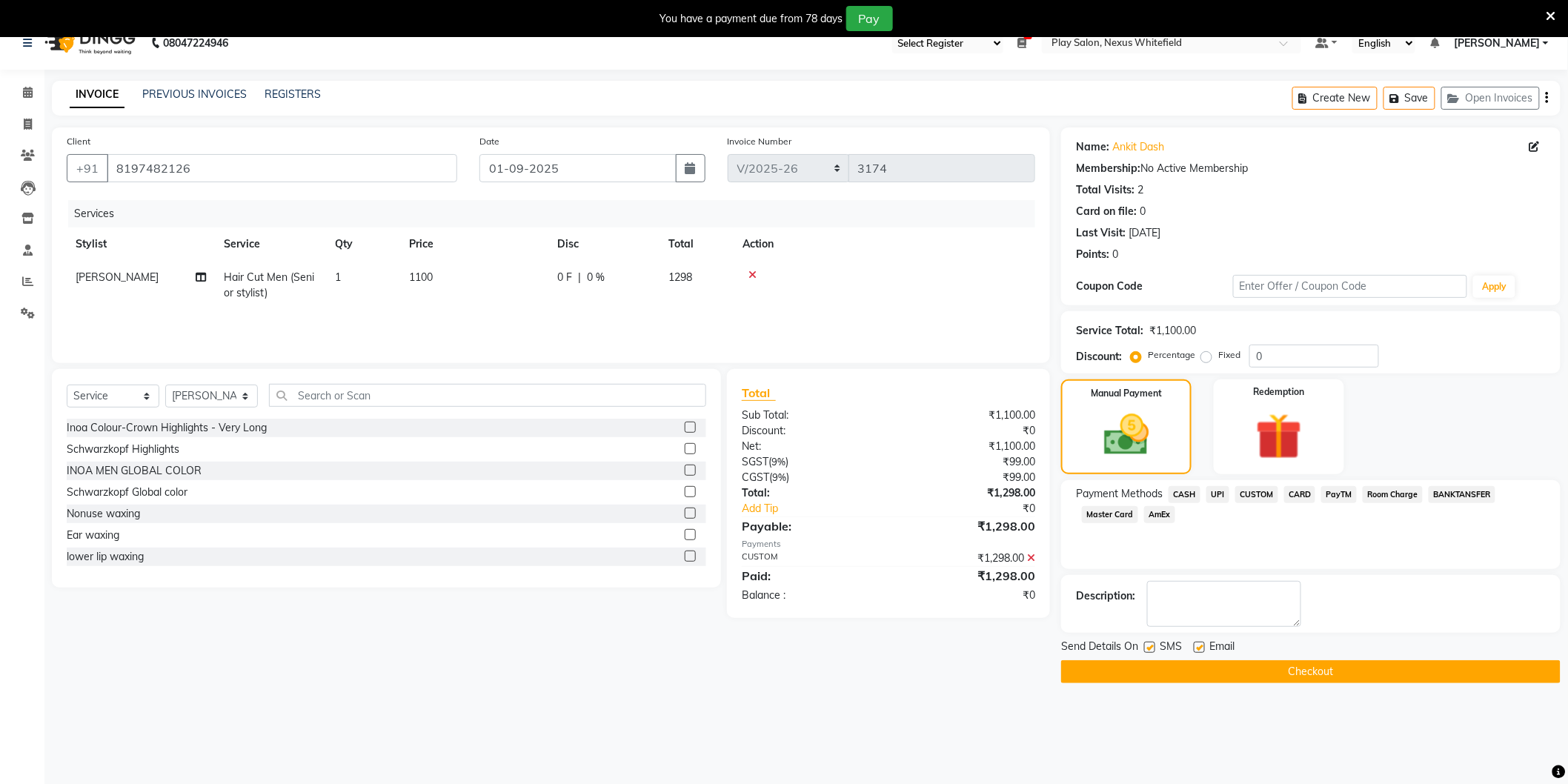
click at [1316, 665] on button "Checkout" at bounding box center [1310, 672] width 499 height 23
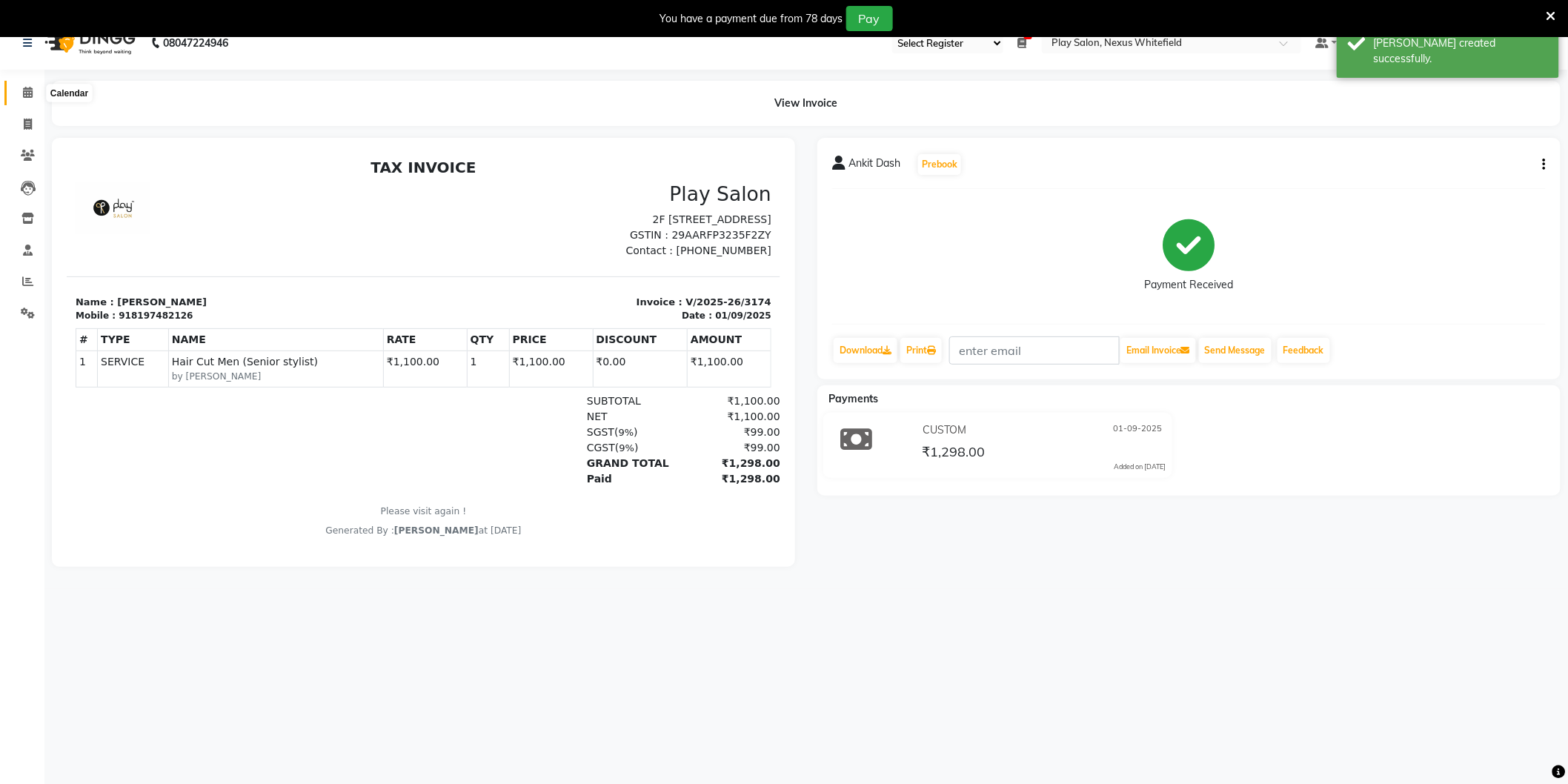
click at [26, 99] on span at bounding box center [27, 93] width 26 height 17
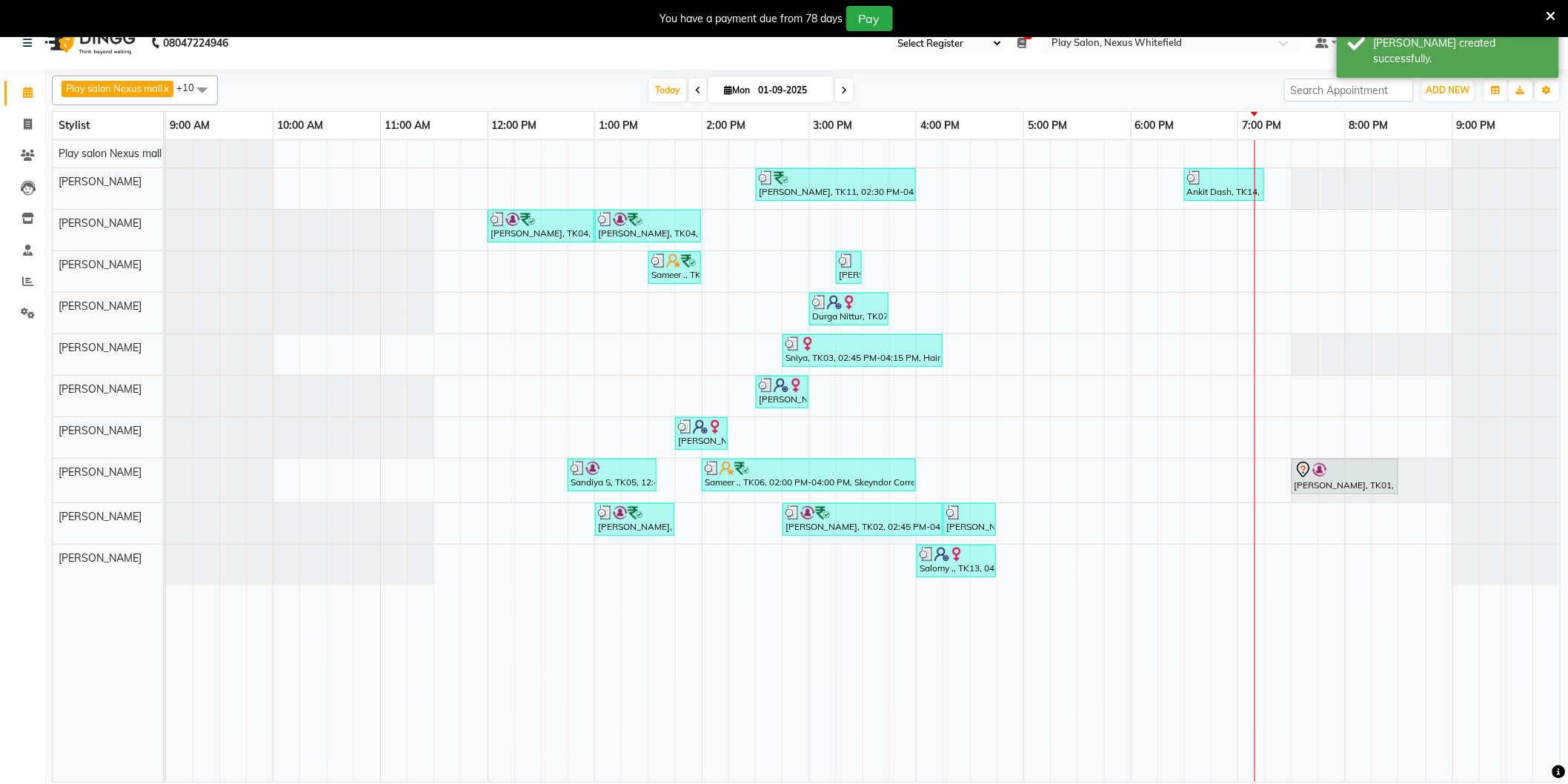
click at [1205, 559] on div "[PERSON_NAME], TK11, 02:30 PM-04:00 PM, [PERSON_NAME] Shaping,Hair Cut Men (Sen…" at bounding box center [863, 461] width 1394 height 642
select select "81404"
select select "1110"
select select "tentative"
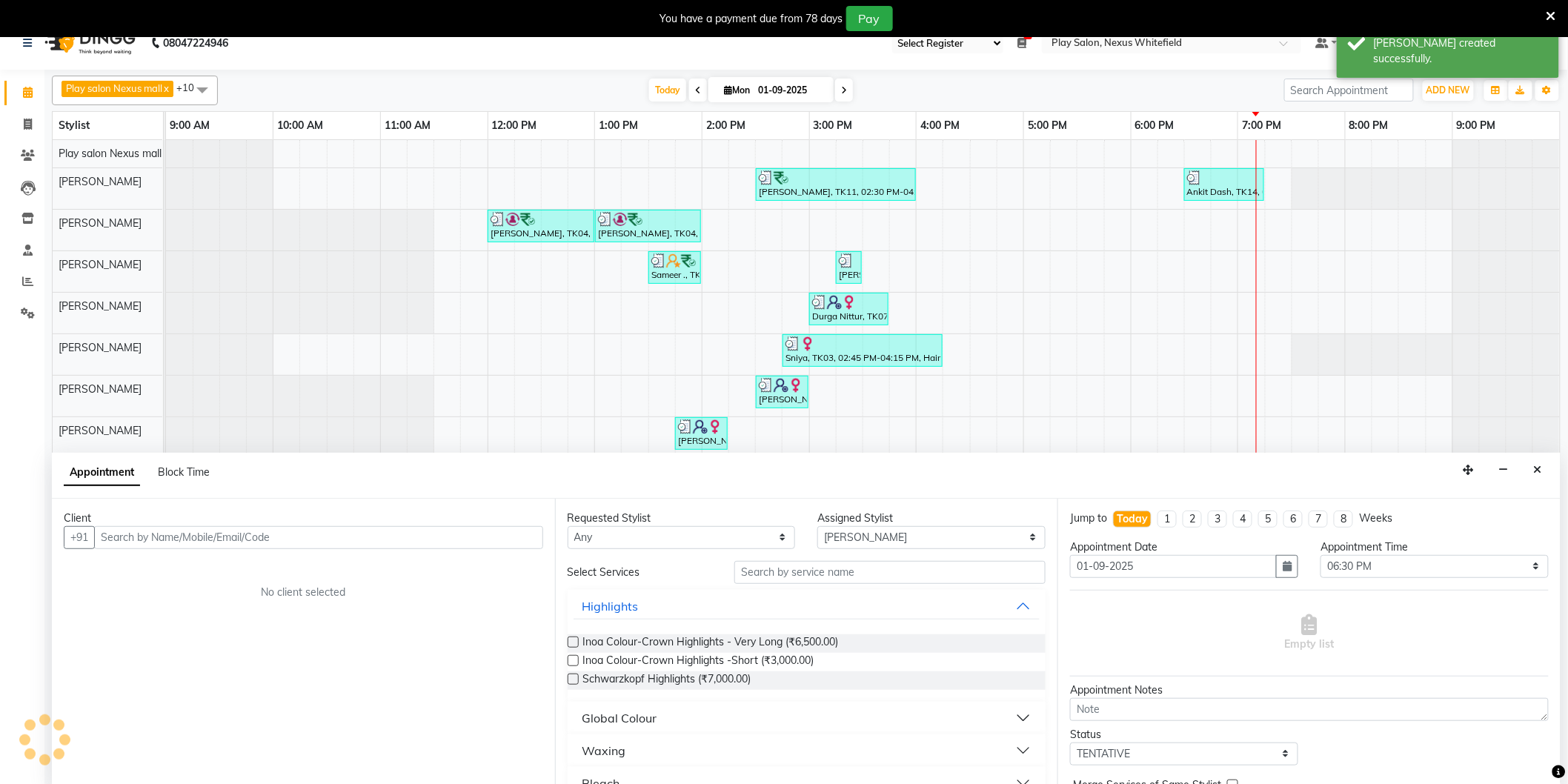
scroll to position [34, 0]
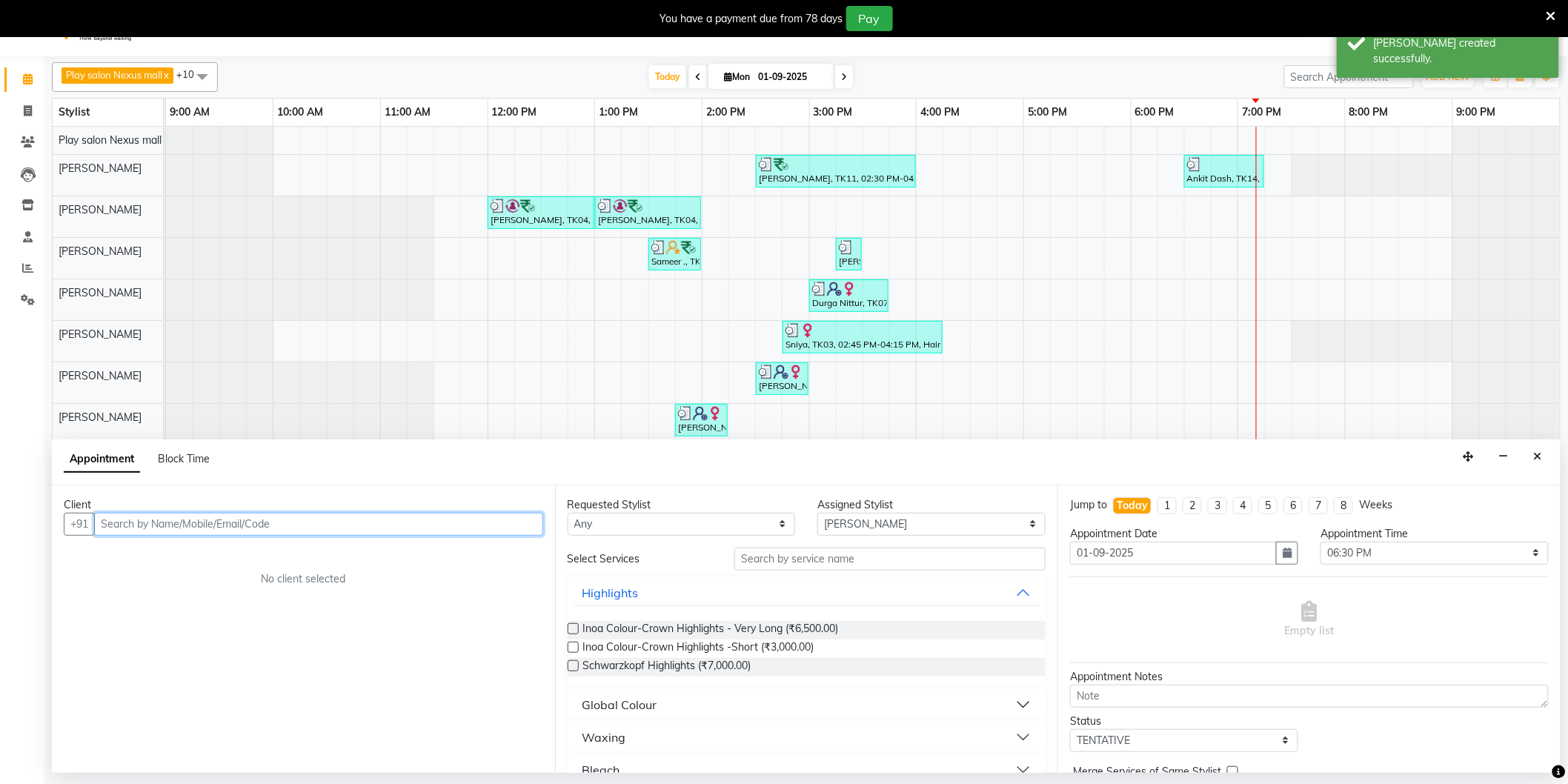
click at [322, 524] on input "text" at bounding box center [319, 524] width 449 height 23
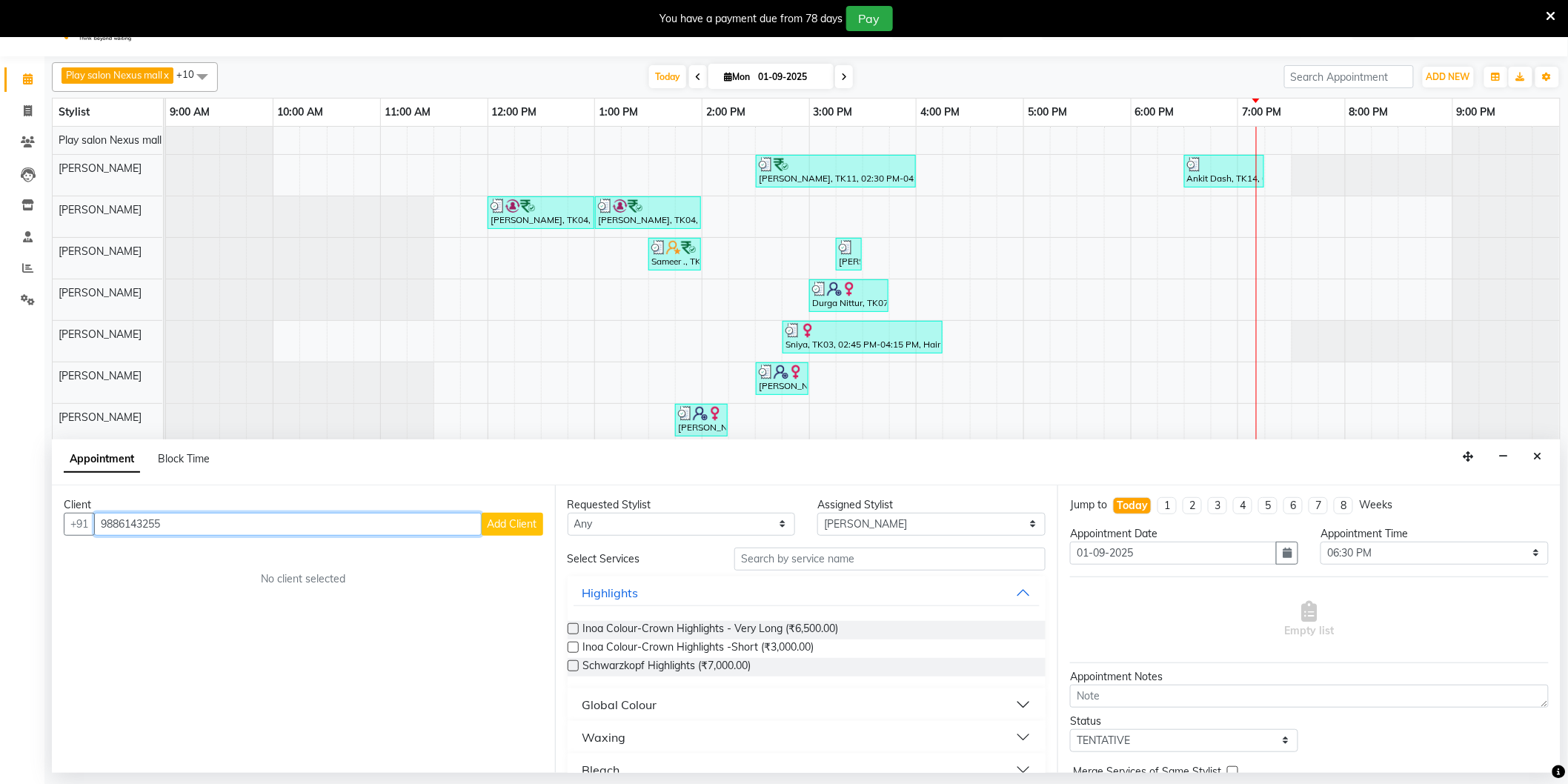
type input "9886143255"
click at [508, 536] on div "Client [PHONE_NUMBER] Add Client No client selected" at bounding box center [304, 629] width 503 height 287
click at [508, 528] on span "Add Client" at bounding box center [513, 524] width 50 height 13
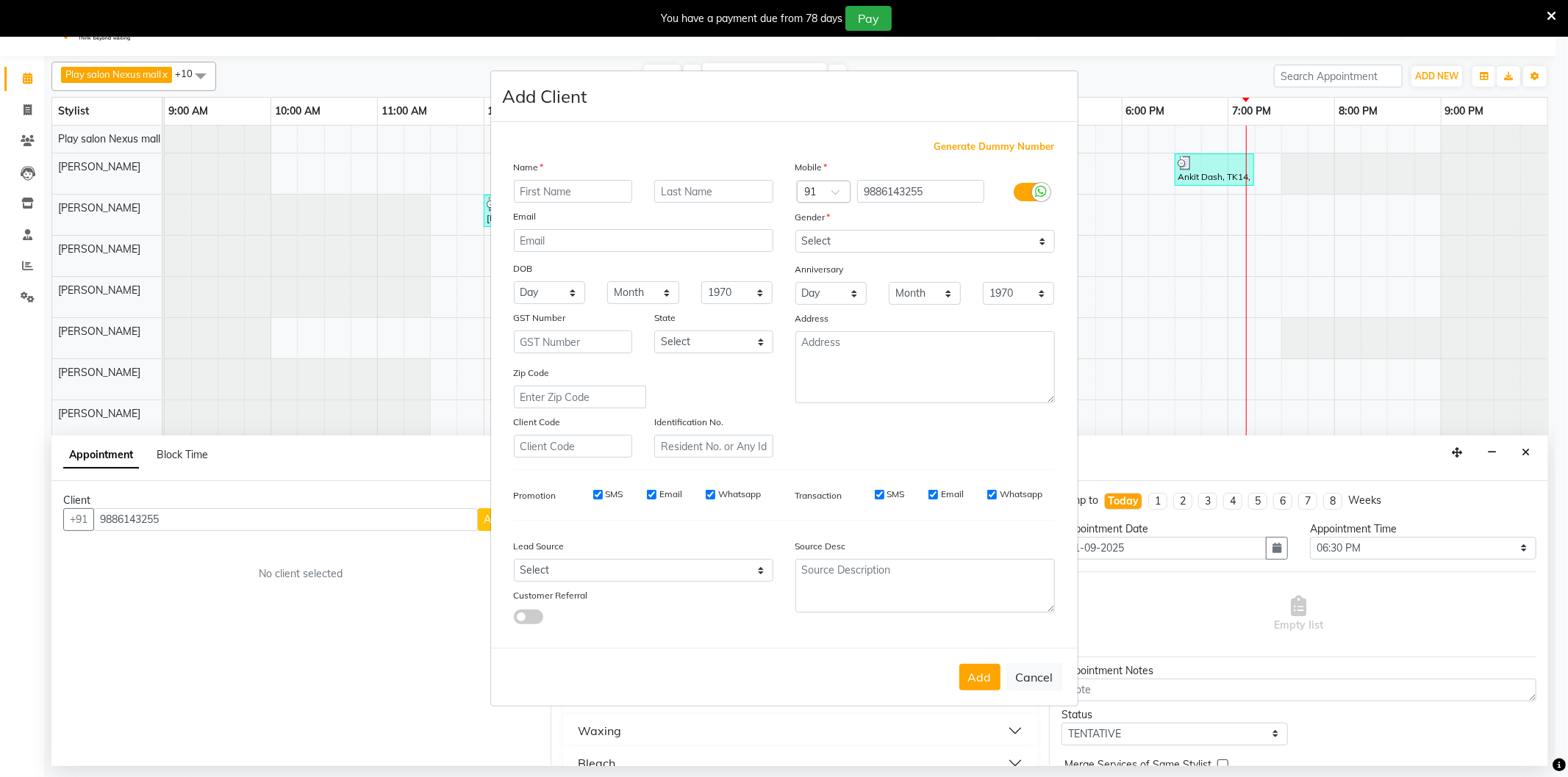
click at [547, 190] on input "text" at bounding box center [573, 191] width 119 height 23
type input "Zaibunisa"
type input "."
click at [842, 235] on select "Select [DEMOGRAPHIC_DATA] [DEMOGRAPHIC_DATA] Other Prefer Not To Say" at bounding box center [925, 241] width 260 height 23
select select "[DEMOGRAPHIC_DATA]"
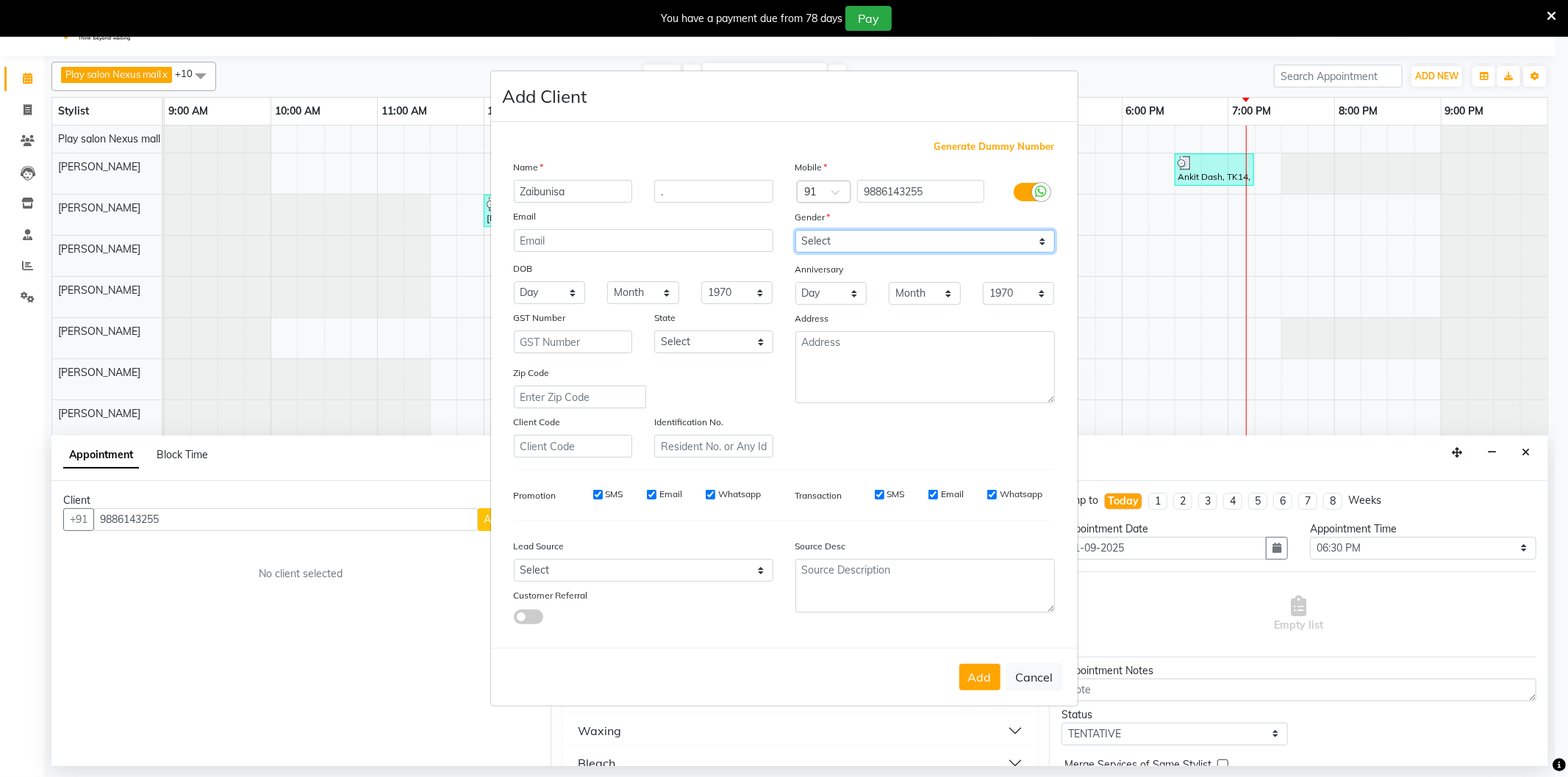
click at [795, 230] on select "Select [DEMOGRAPHIC_DATA] [DEMOGRAPHIC_DATA] Other Prefer Not To Say" at bounding box center [925, 241] width 260 height 23
click at [595, 573] on select "Select Walk-in Referral Internet Friend Word of Mouth Advertisement Facebook Ju…" at bounding box center [644, 570] width 260 height 23
select select "54912"
click at [514, 560] on select "Select Walk-in Referral Internet Friend Word of Mouth Advertisement Facebook Ju…" at bounding box center [644, 570] width 260 height 23
click at [976, 672] on button "Add" at bounding box center [980, 677] width 41 height 26
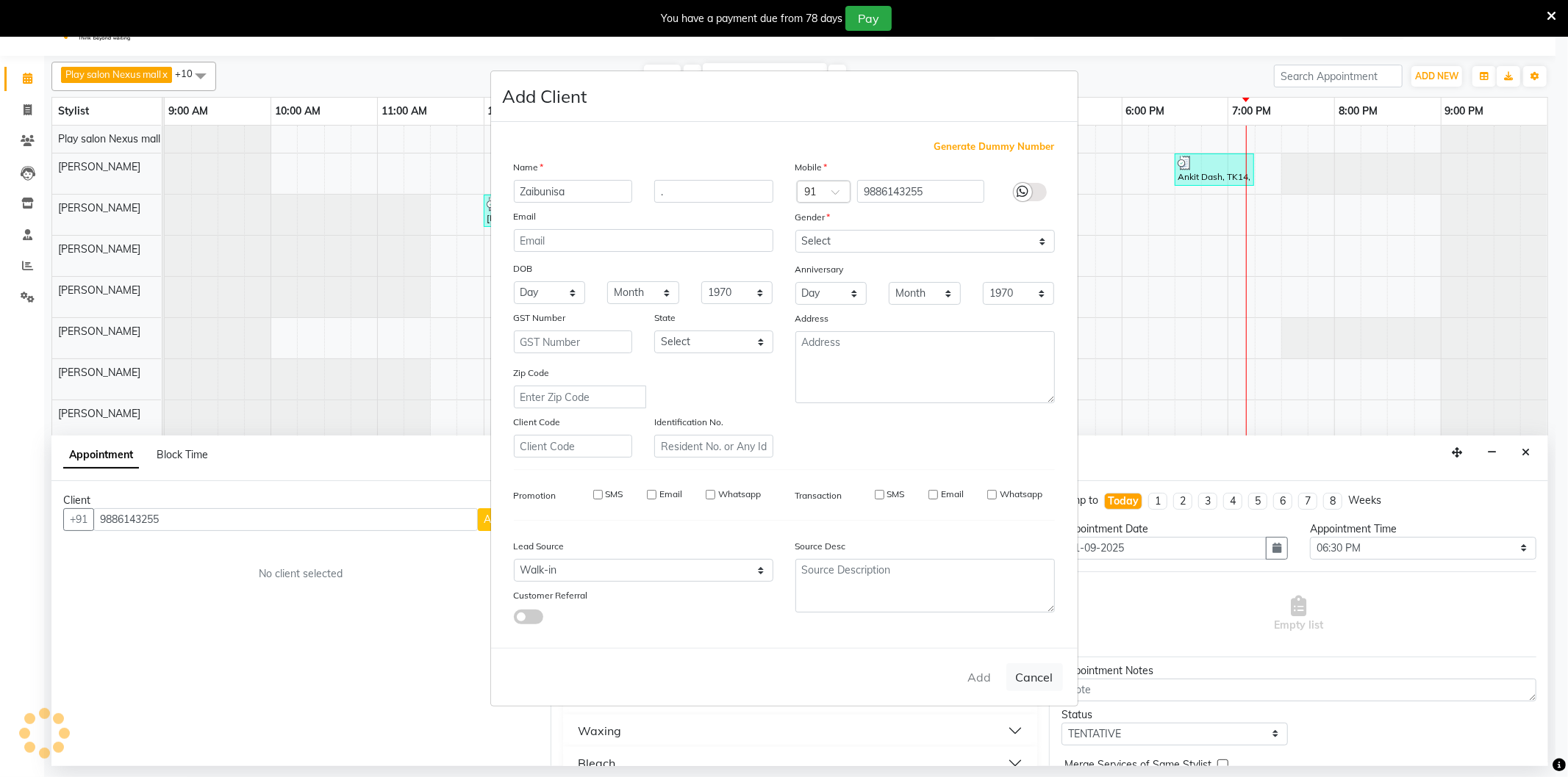
select select
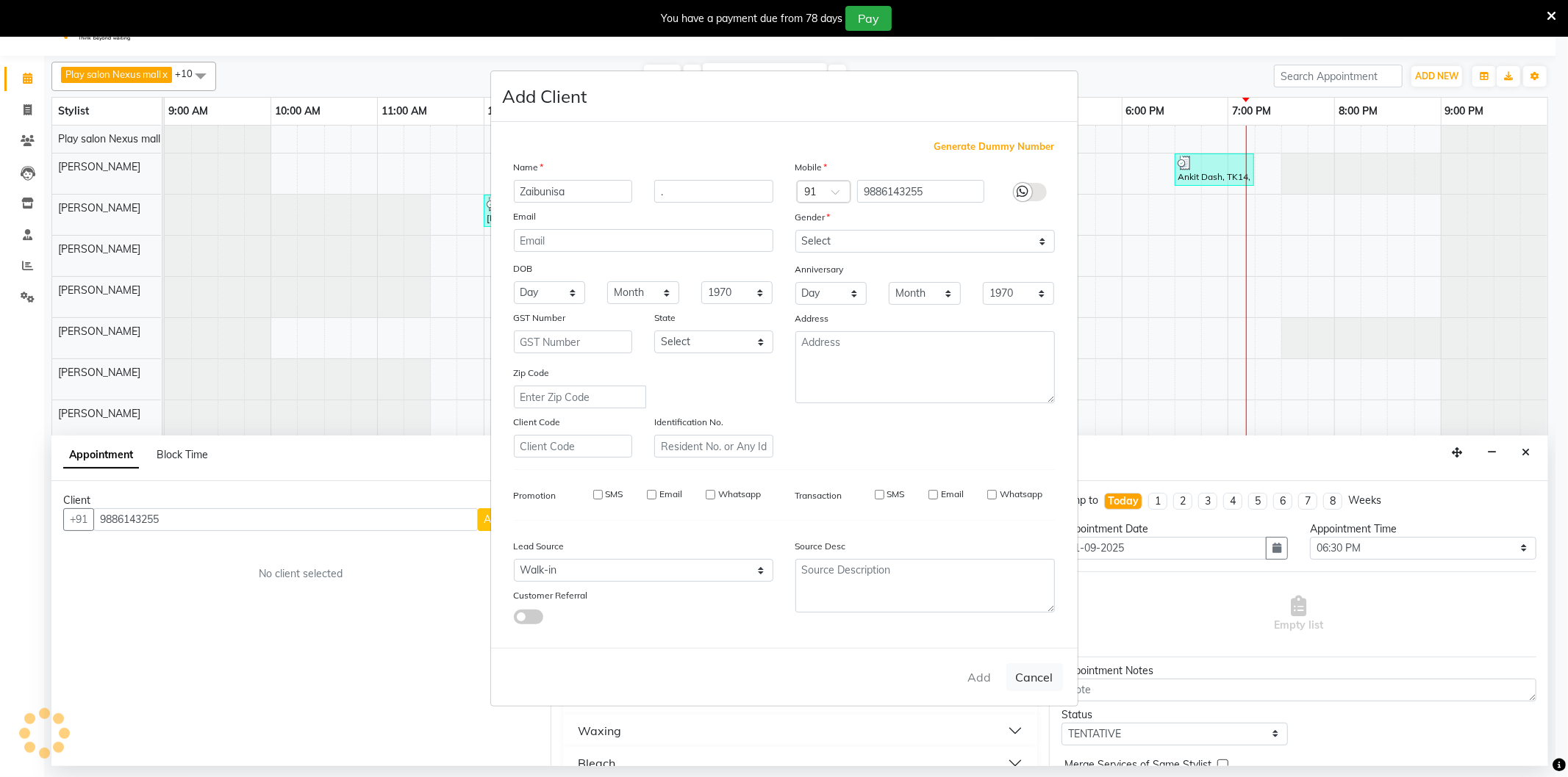
select select
checkbox input "false"
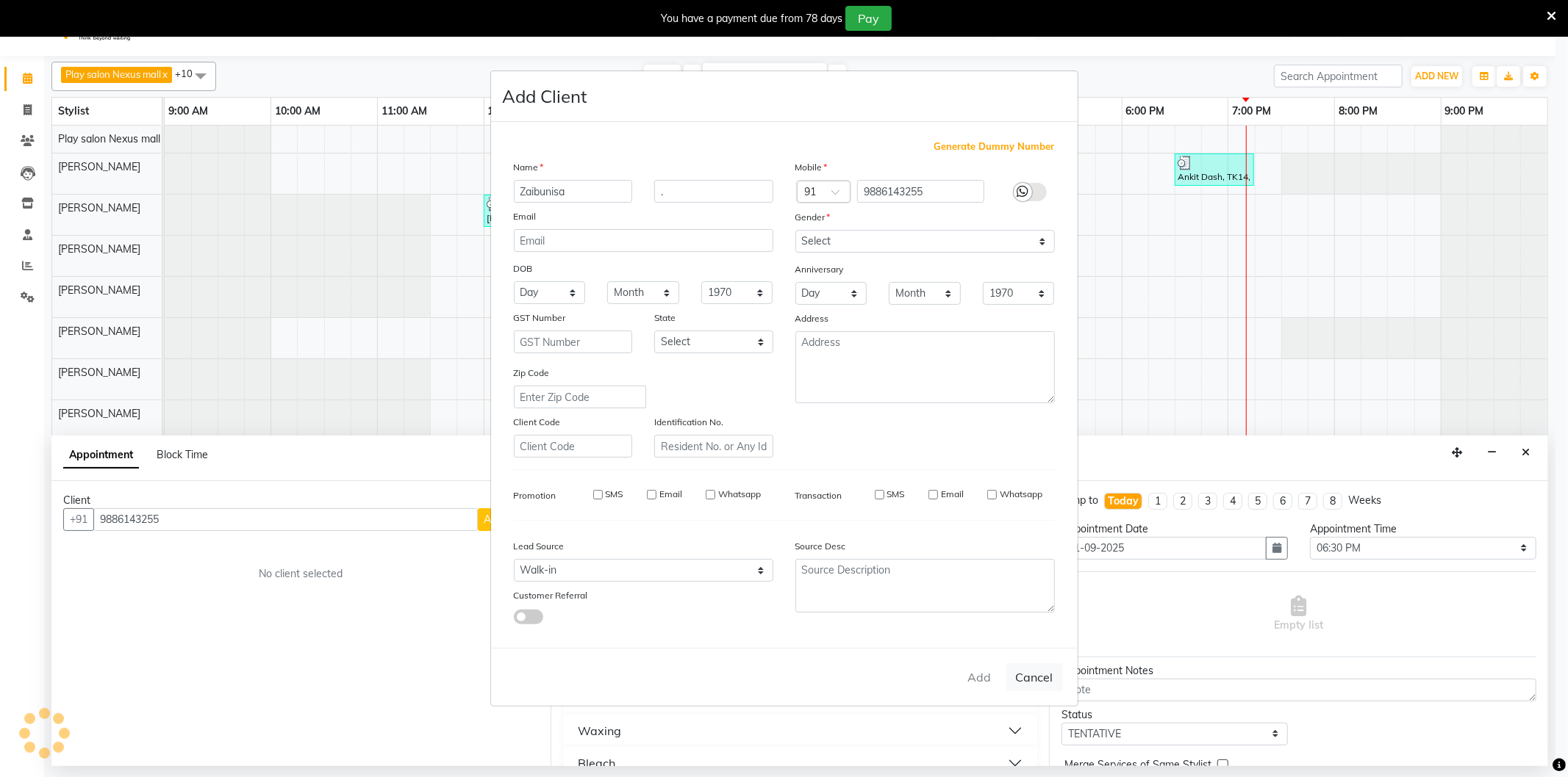
checkbox input "false"
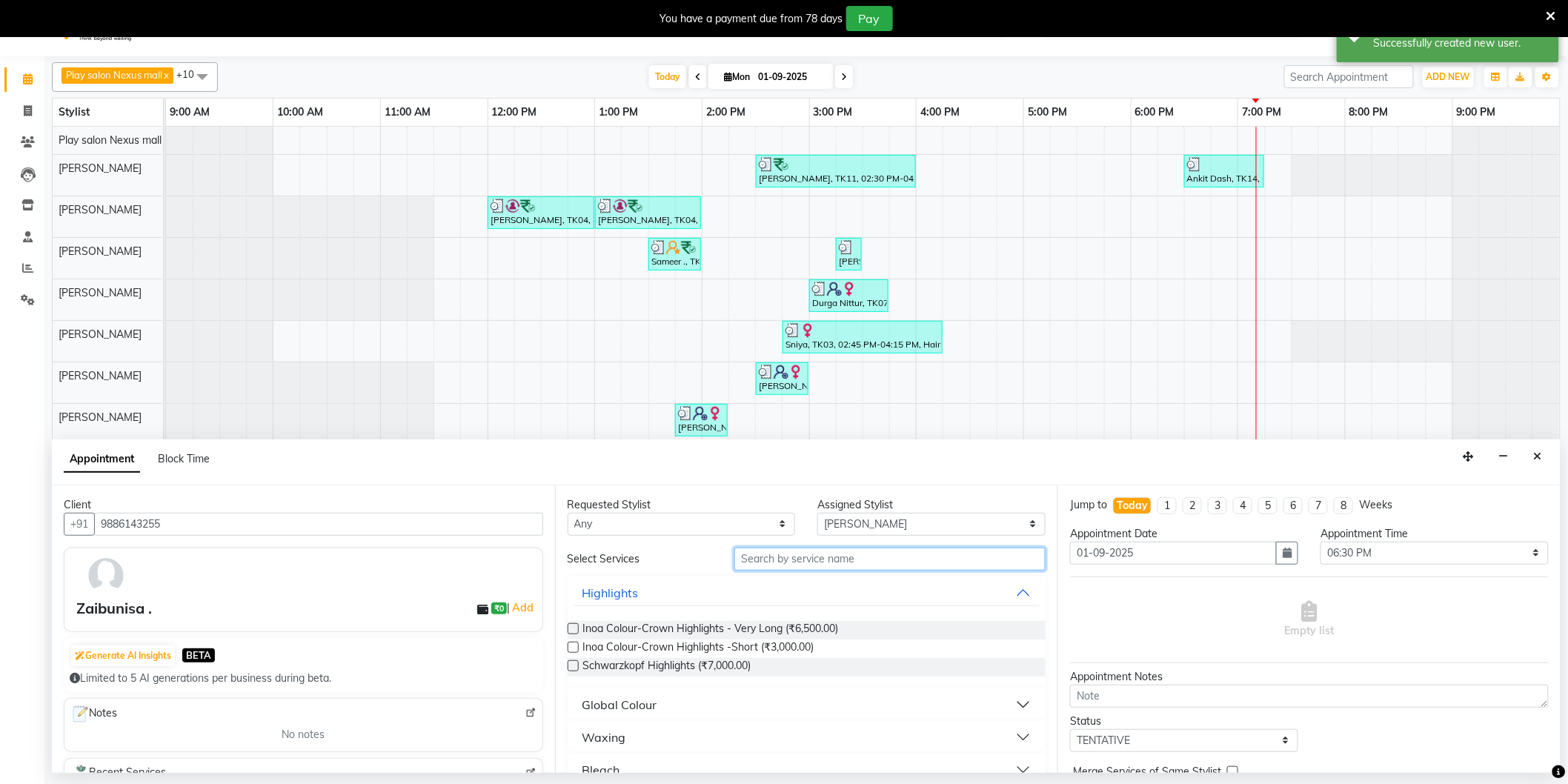
click at [801, 566] on input "text" at bounding box center [890, 559] width 311 height 23
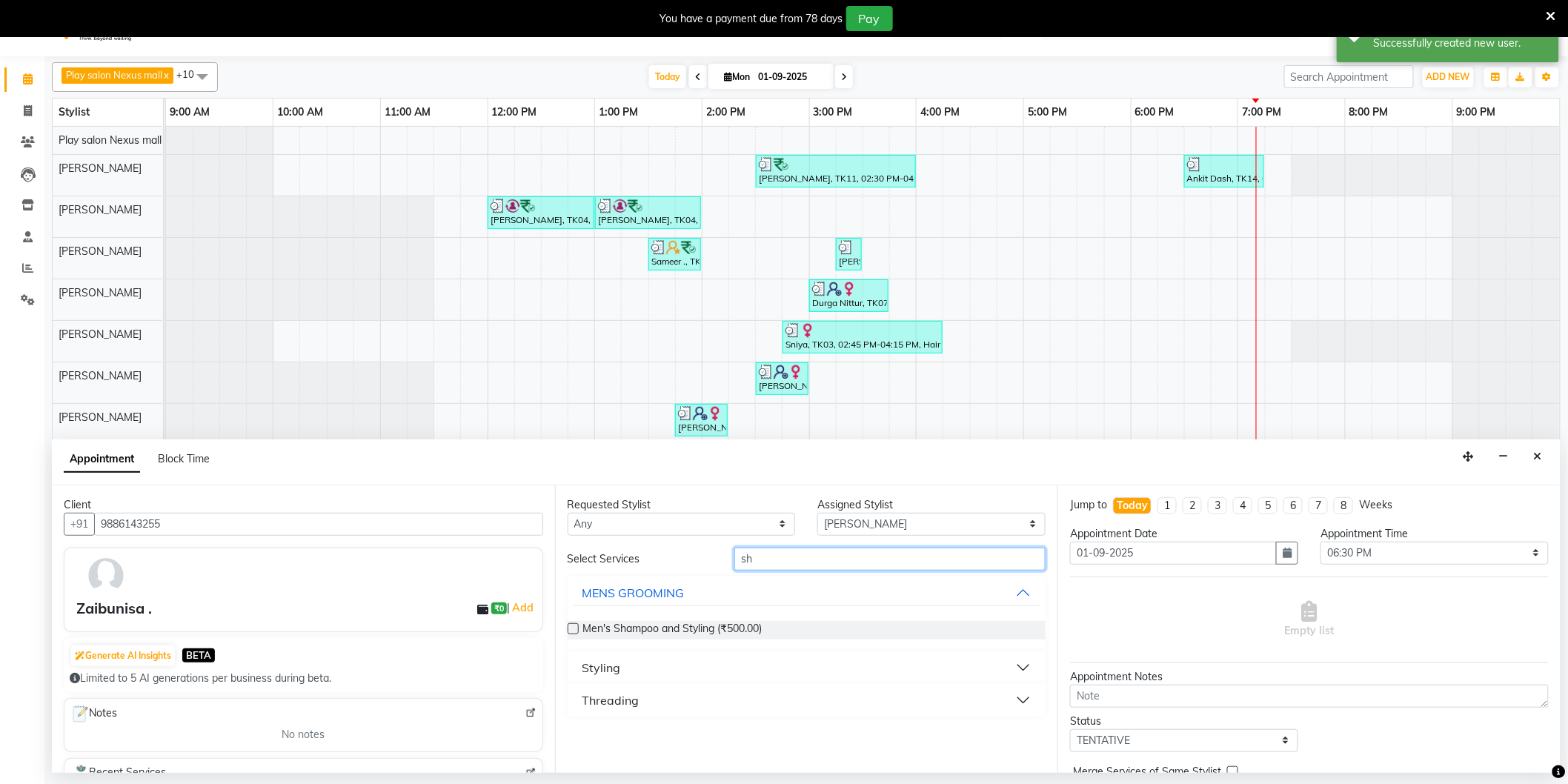
type input "s"
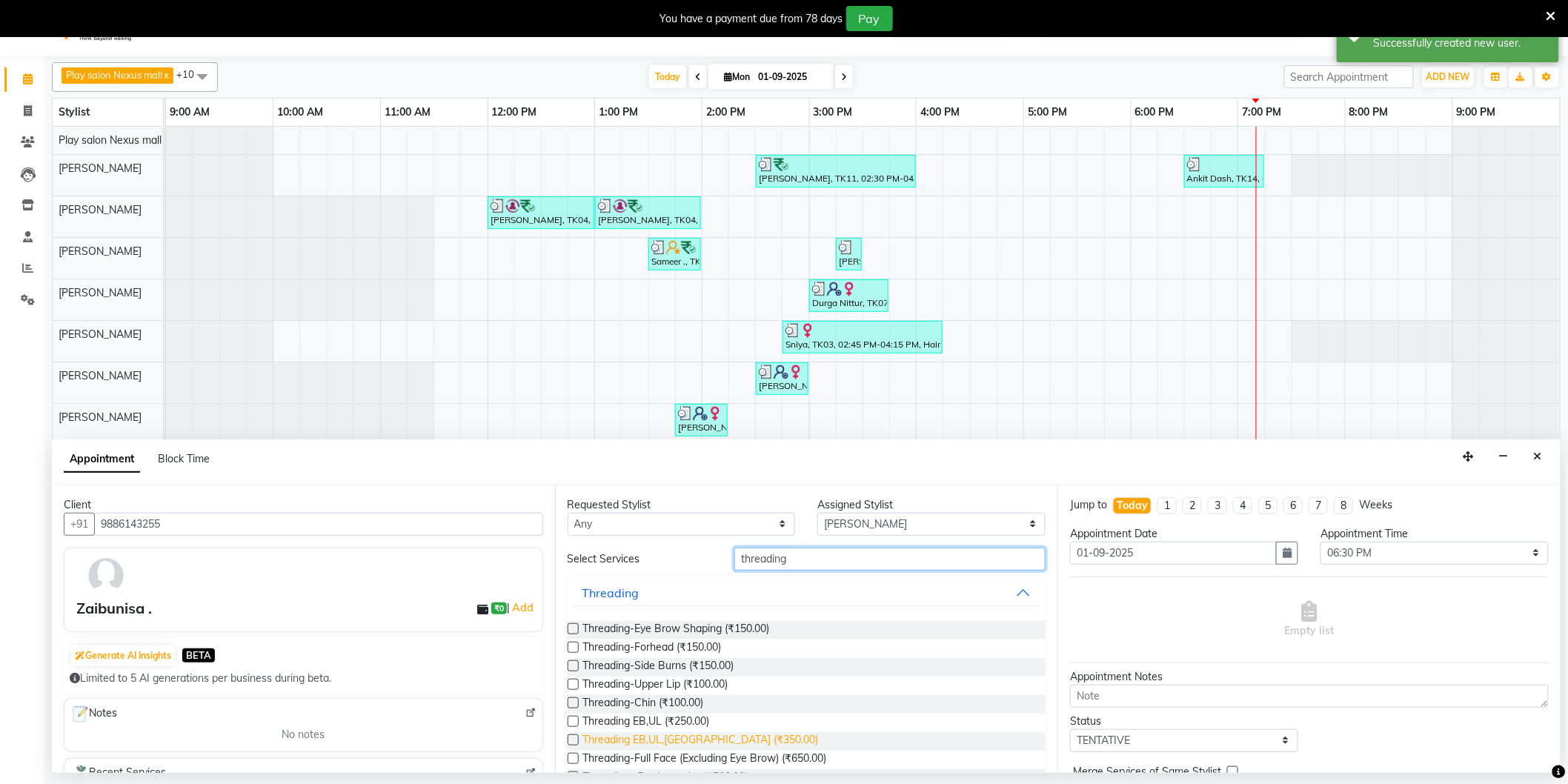
type input "threading"
drag, startPoint x: 697, startPoint y: 737, endPoint x: 952, endPoint y: 683, distance: 260.7
click at [698, 736] on span "Threading EB,UL,[GEOGRAPHIC_DATA] (₹350.00)" at bounding box center [701, 741] width 235 height 19
checkbox input "false"
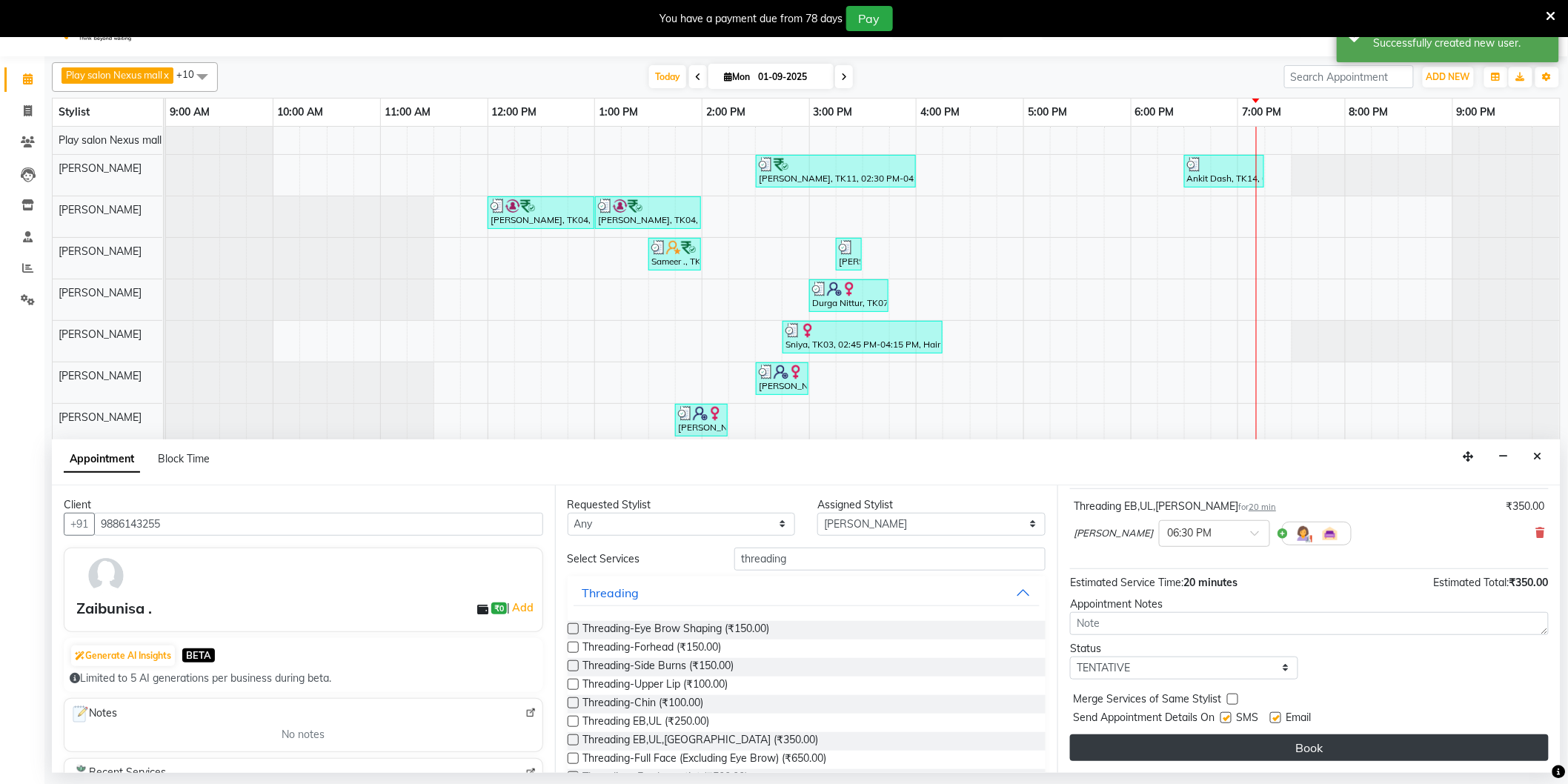
scroll to position [37, 0]
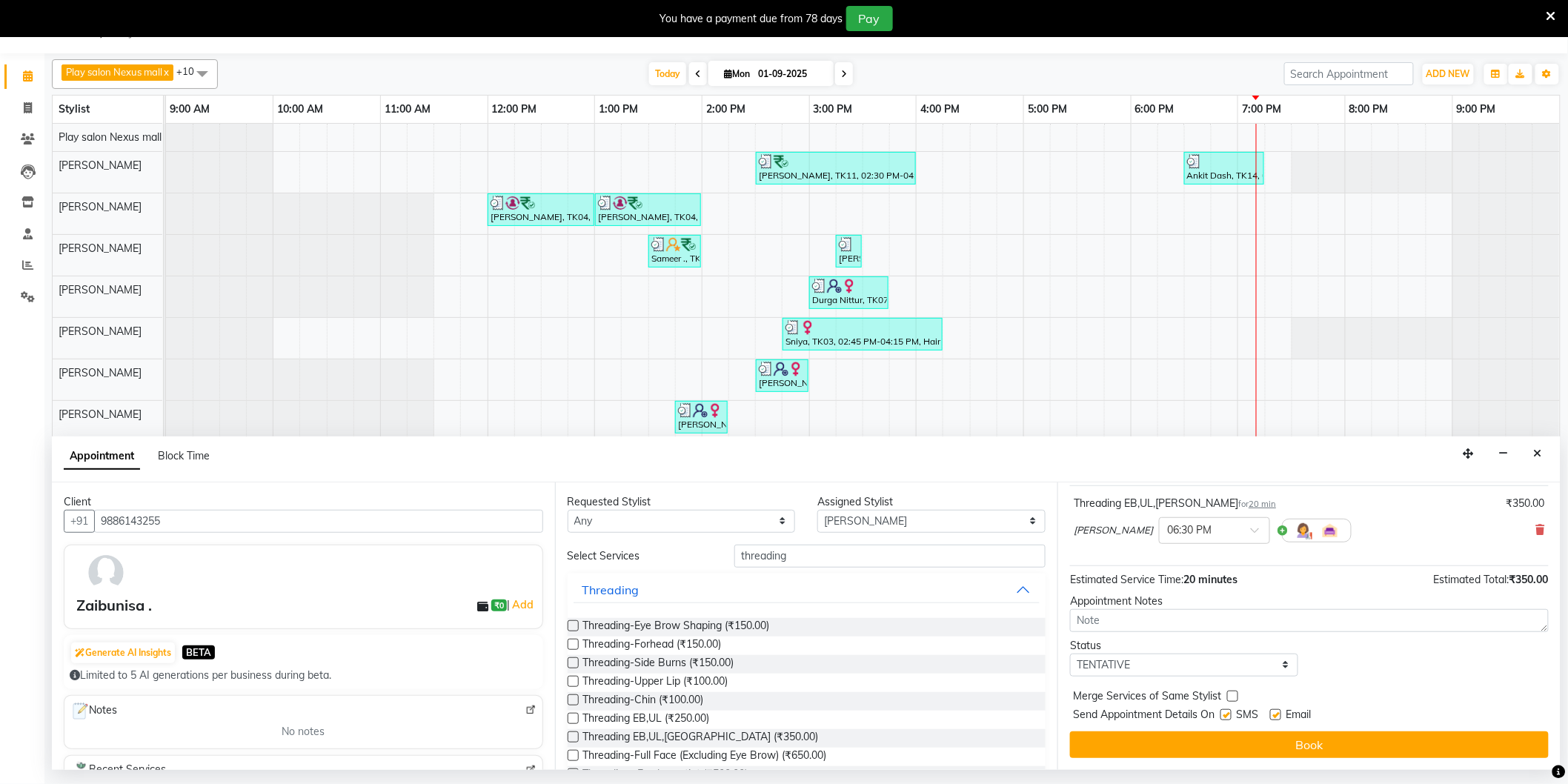
click at [1245, 737] on button "Book" at bounding box center [1309, 744] width 479 height 26
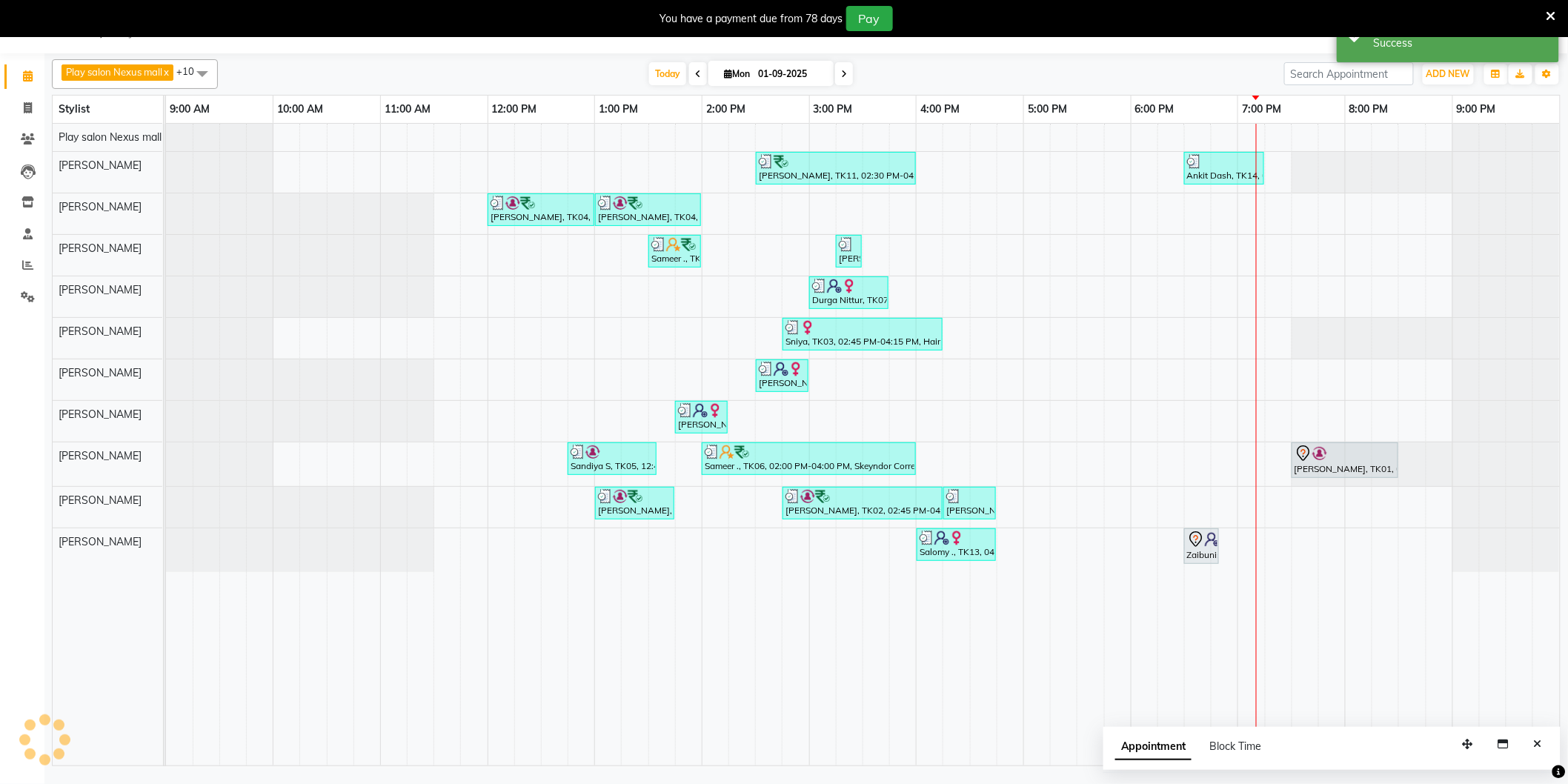
scroll to position [0, 0]
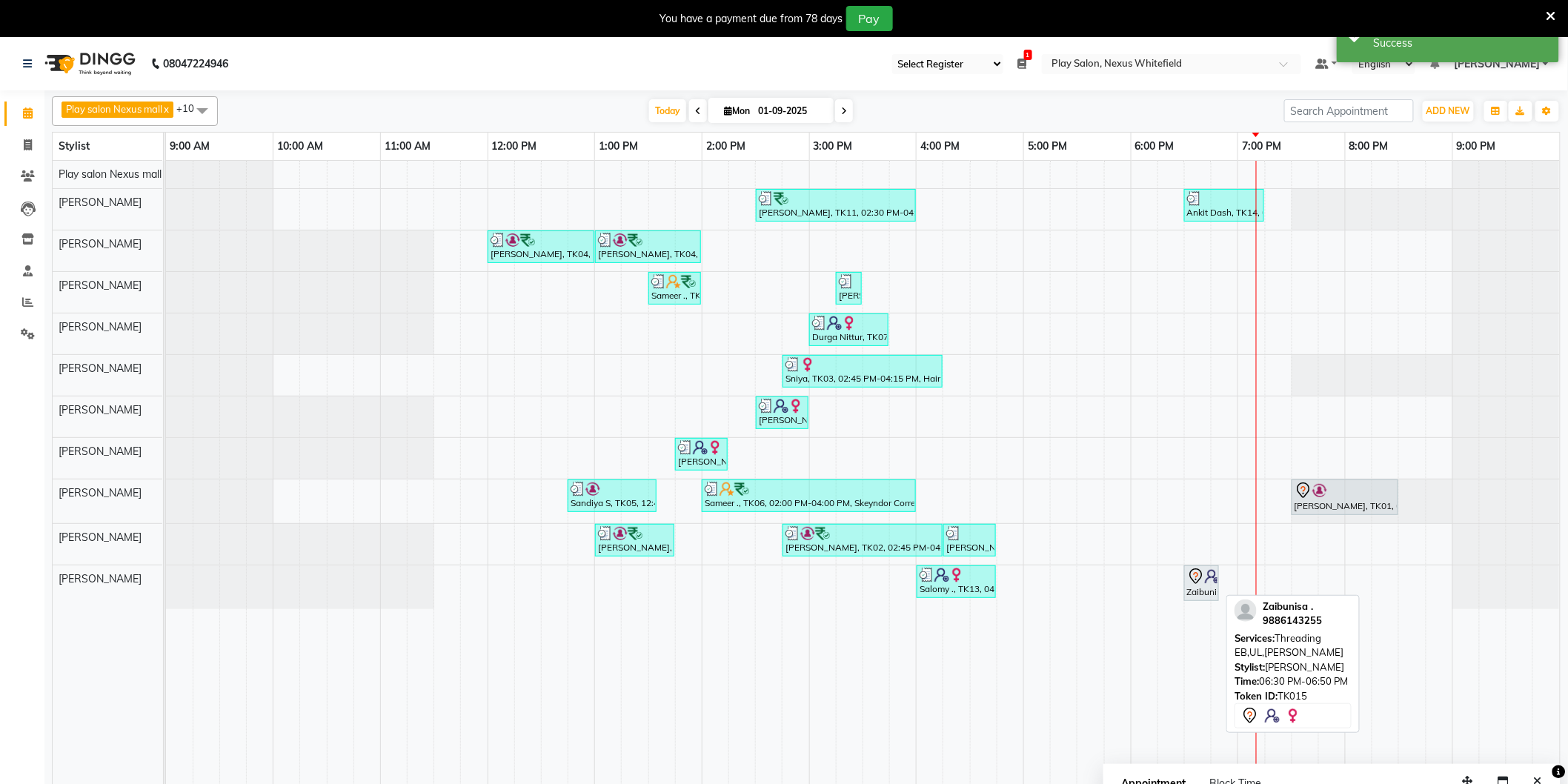
click at [1210, 573] on img at bounding box center [1212, 576] width 15 height 15
select select "7"
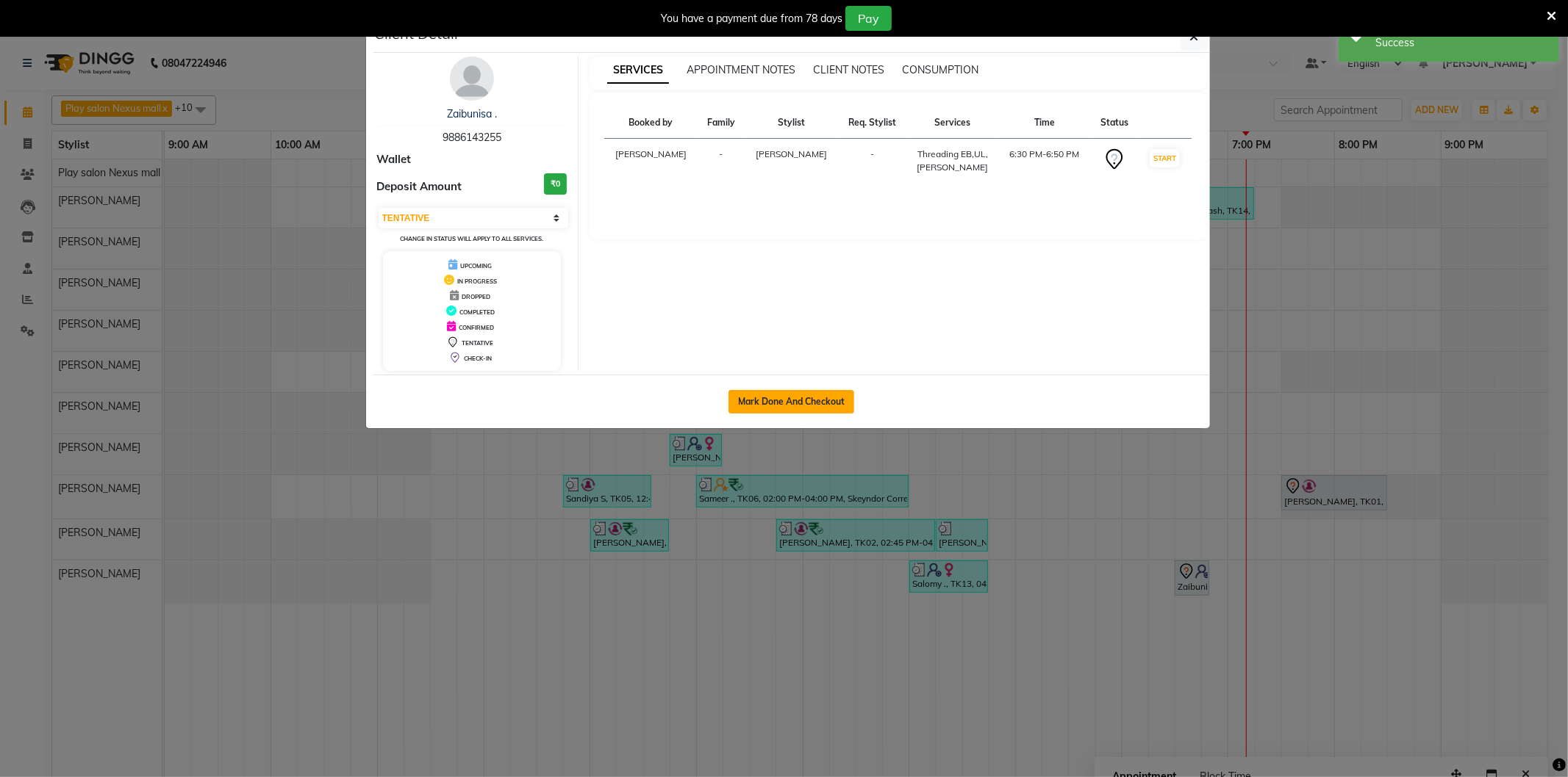
click at [816, 406] on button "Mark Done And Checkout" at bounding box center [791, 402] width 126 height 24
select select "service"
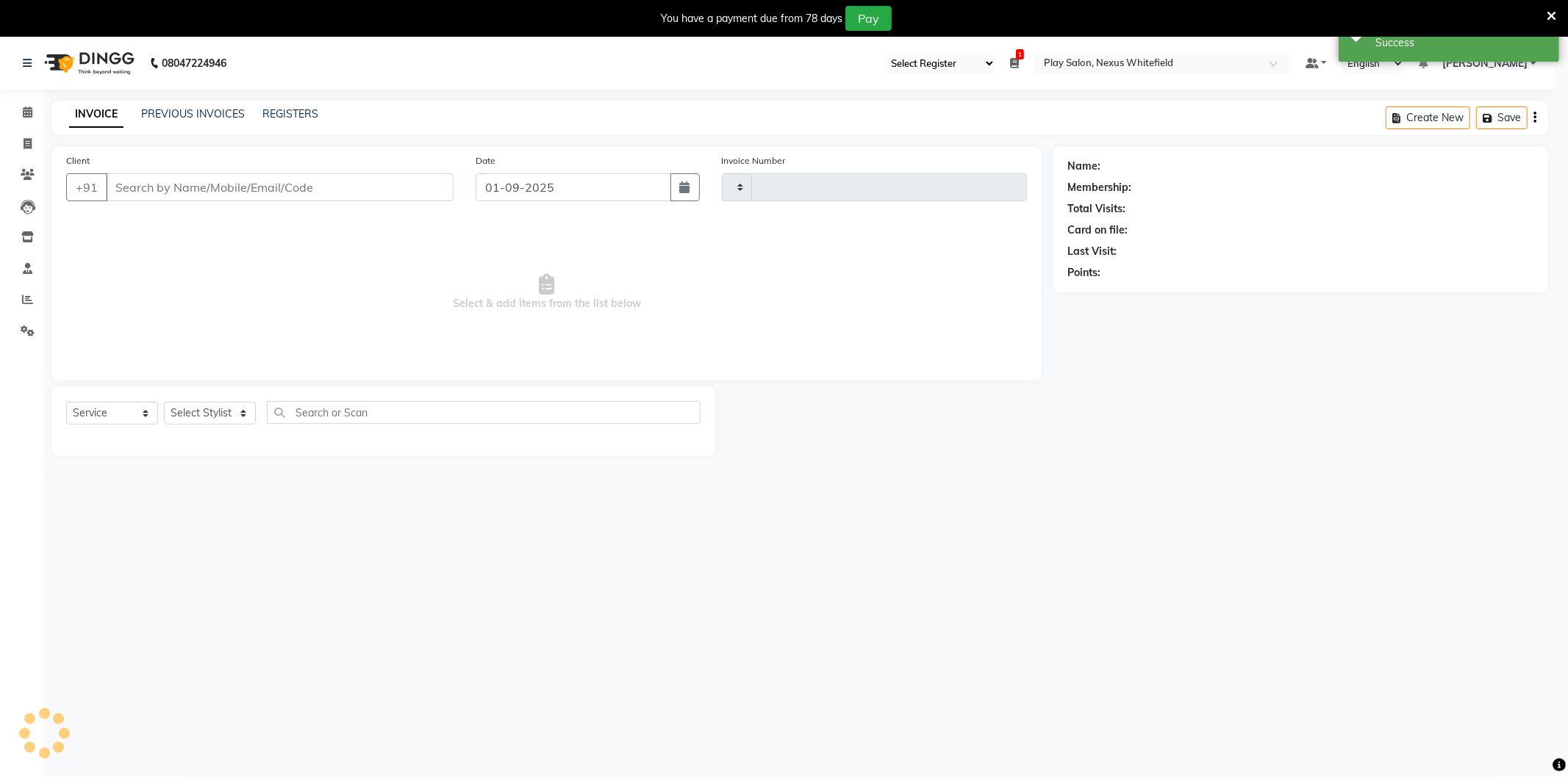
type input "3175"
select select "8356"
type input "9886143255"
select select "81404"
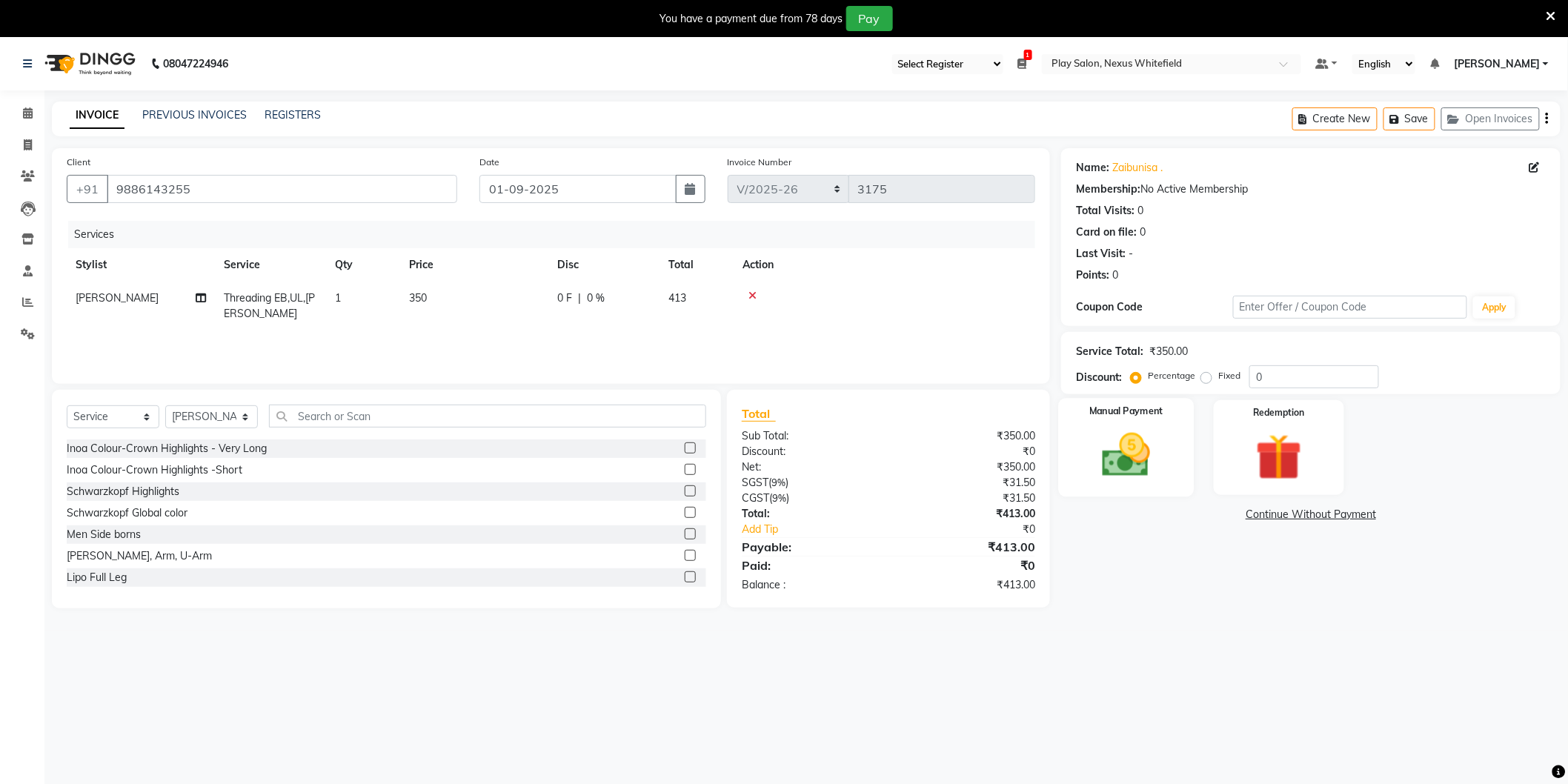
drag, startPoint x: 1105, startPoint y: 446, endPoint x: 1110, endPoint y: 497, distance: 51.2
click at [1105, 447] on img at bounding box center [1126, 456] width 78 height 56
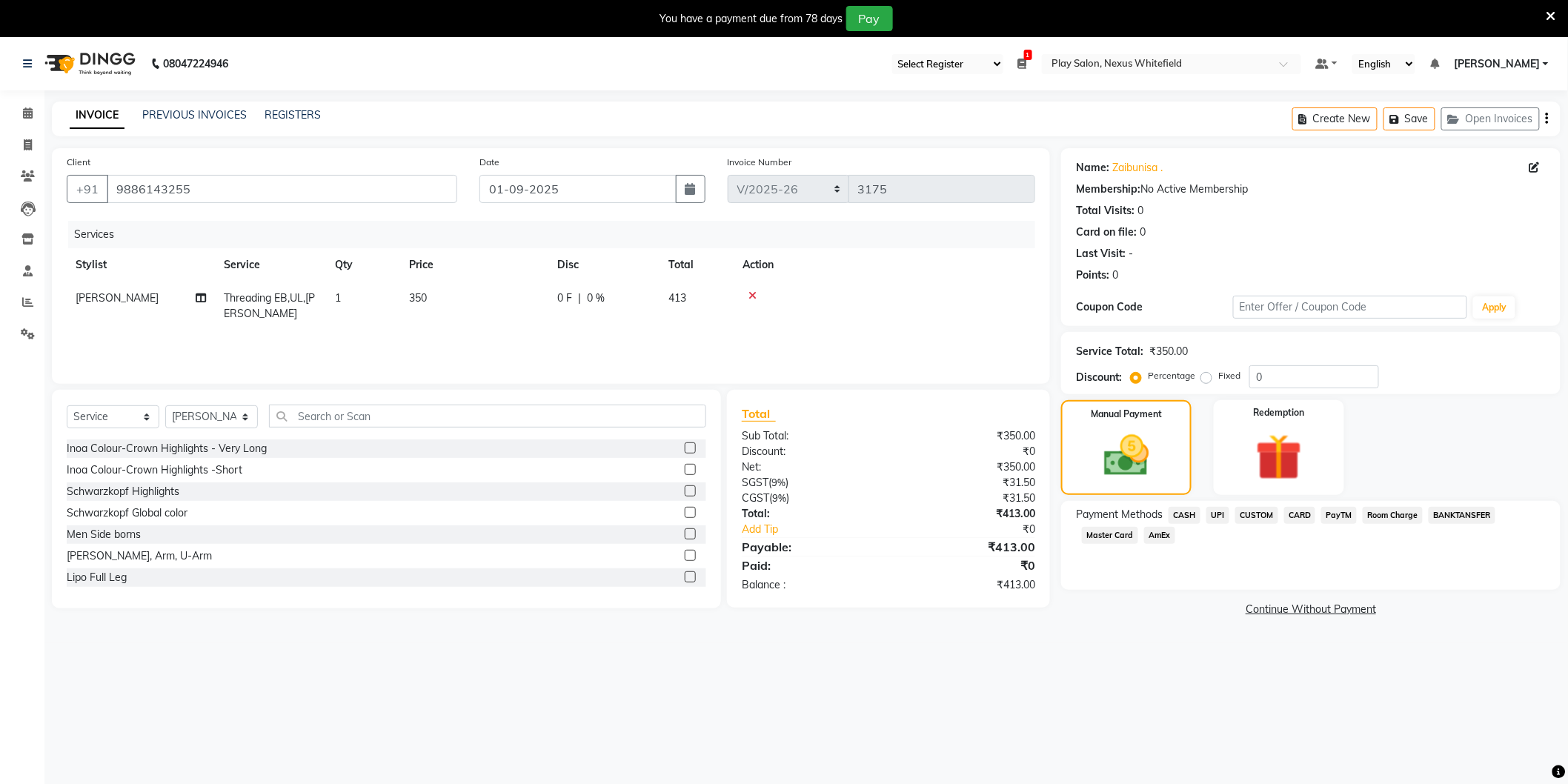
click at [1188, 512] on span "CASH" at bounding box center [1184, 515] width 32 height 17
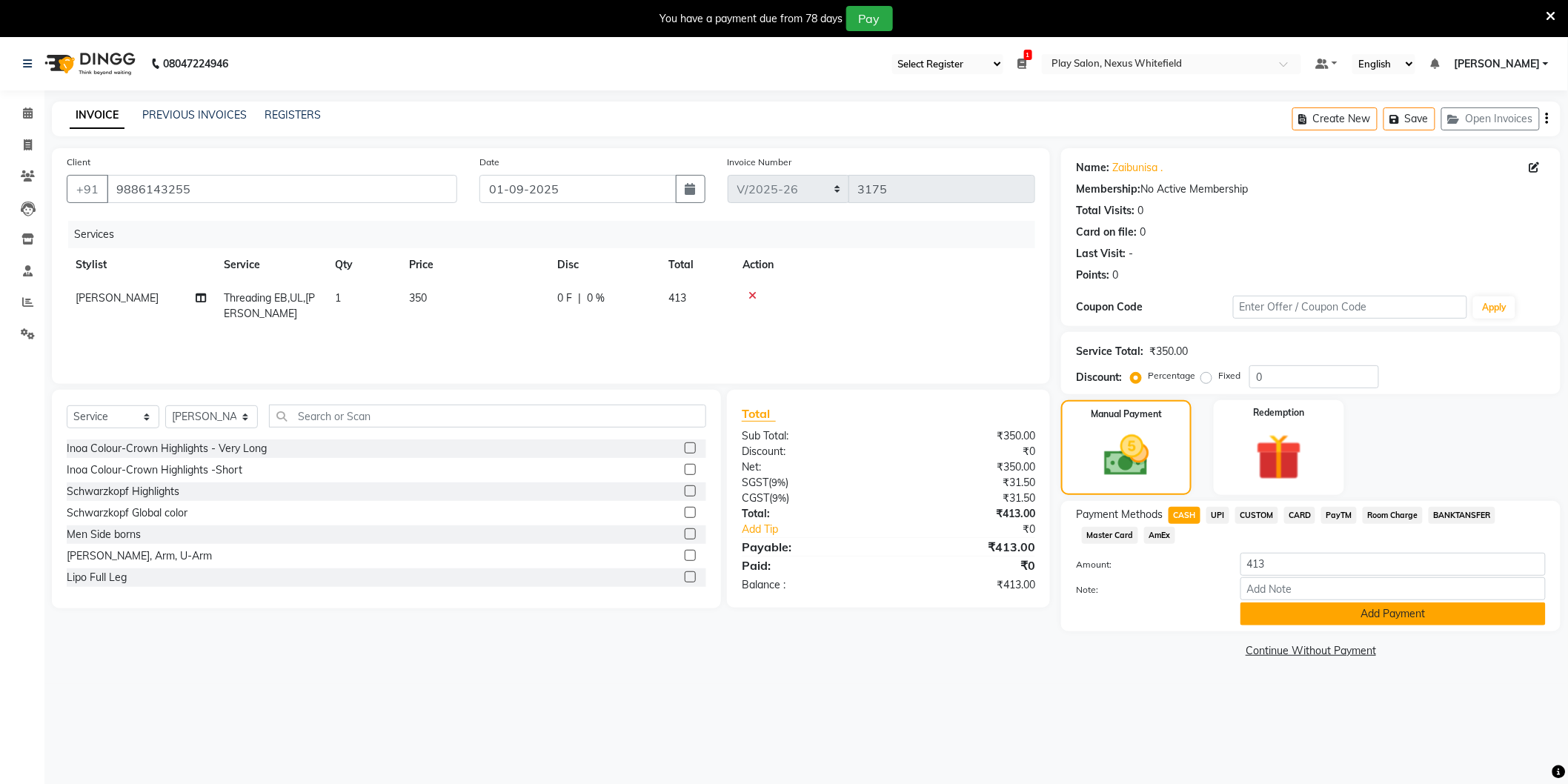
click at [1360, 623] on button "Add Payment" at bounding box center [1393, 614] width 305 height 23
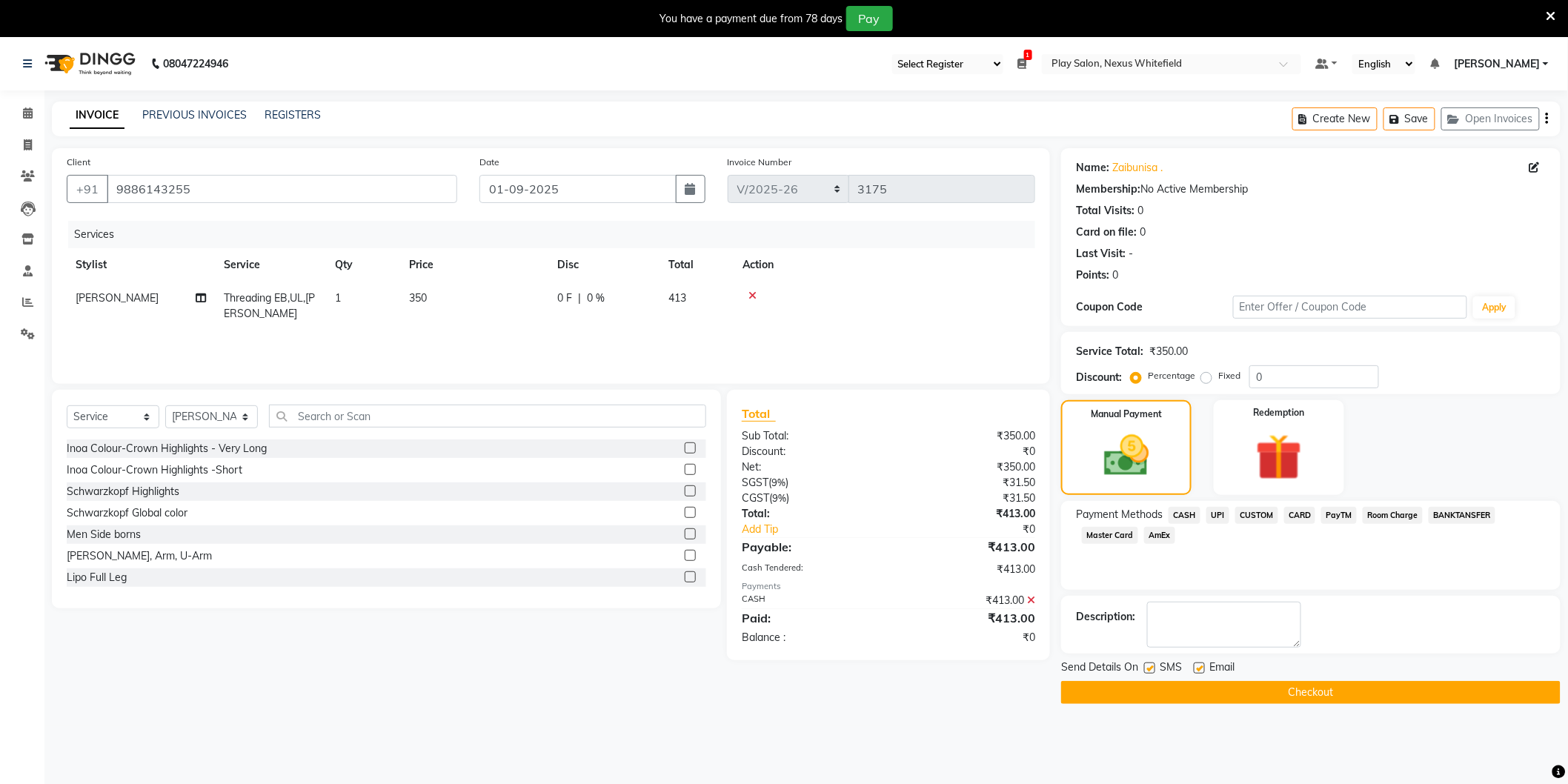
click at [1275, 685] on button "Checkout" at bounding box center [1310, 693] width 499 height 23
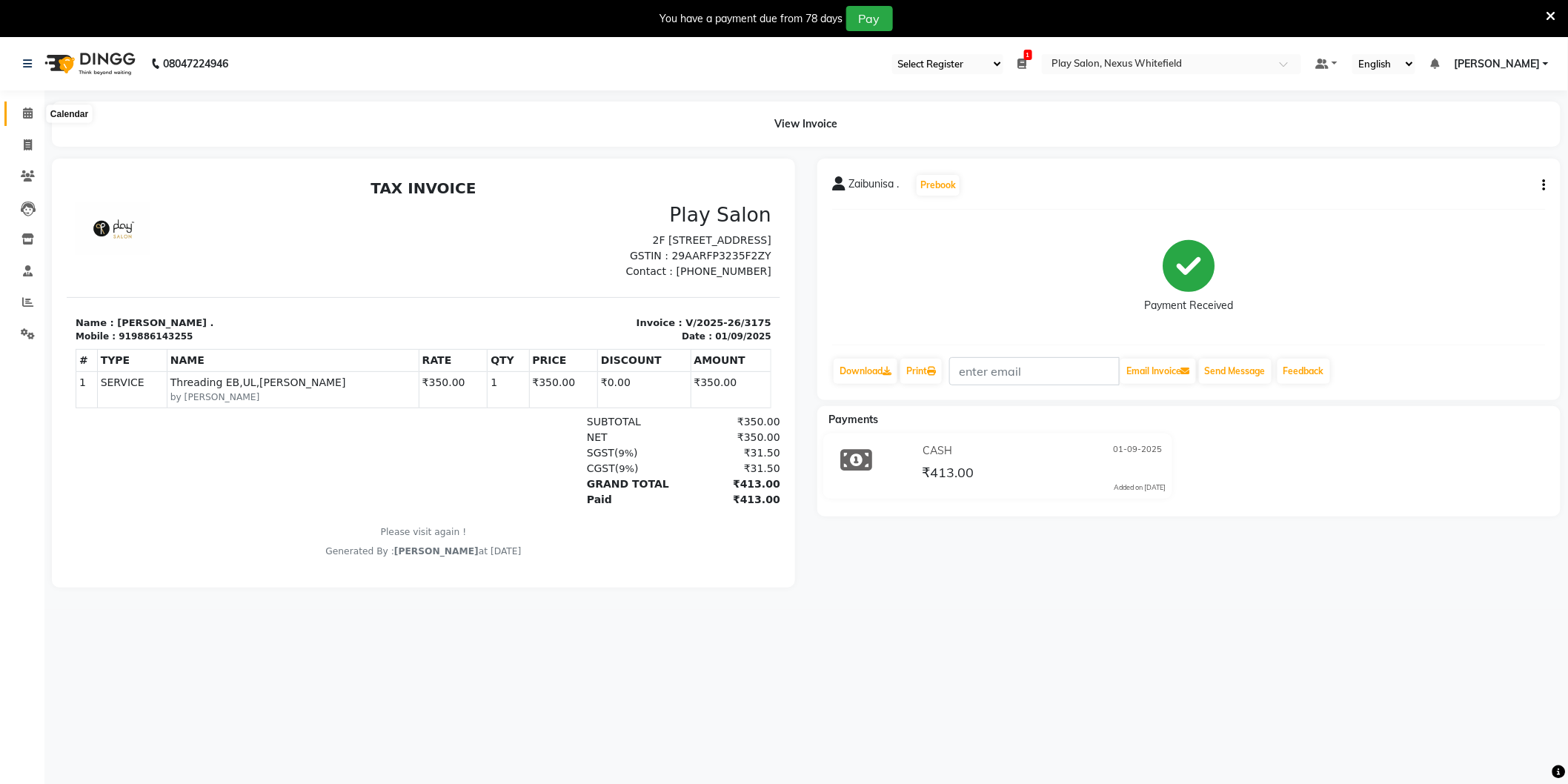
click at [33, 112] on span at bounding box center [27, 114] width 26 height 17
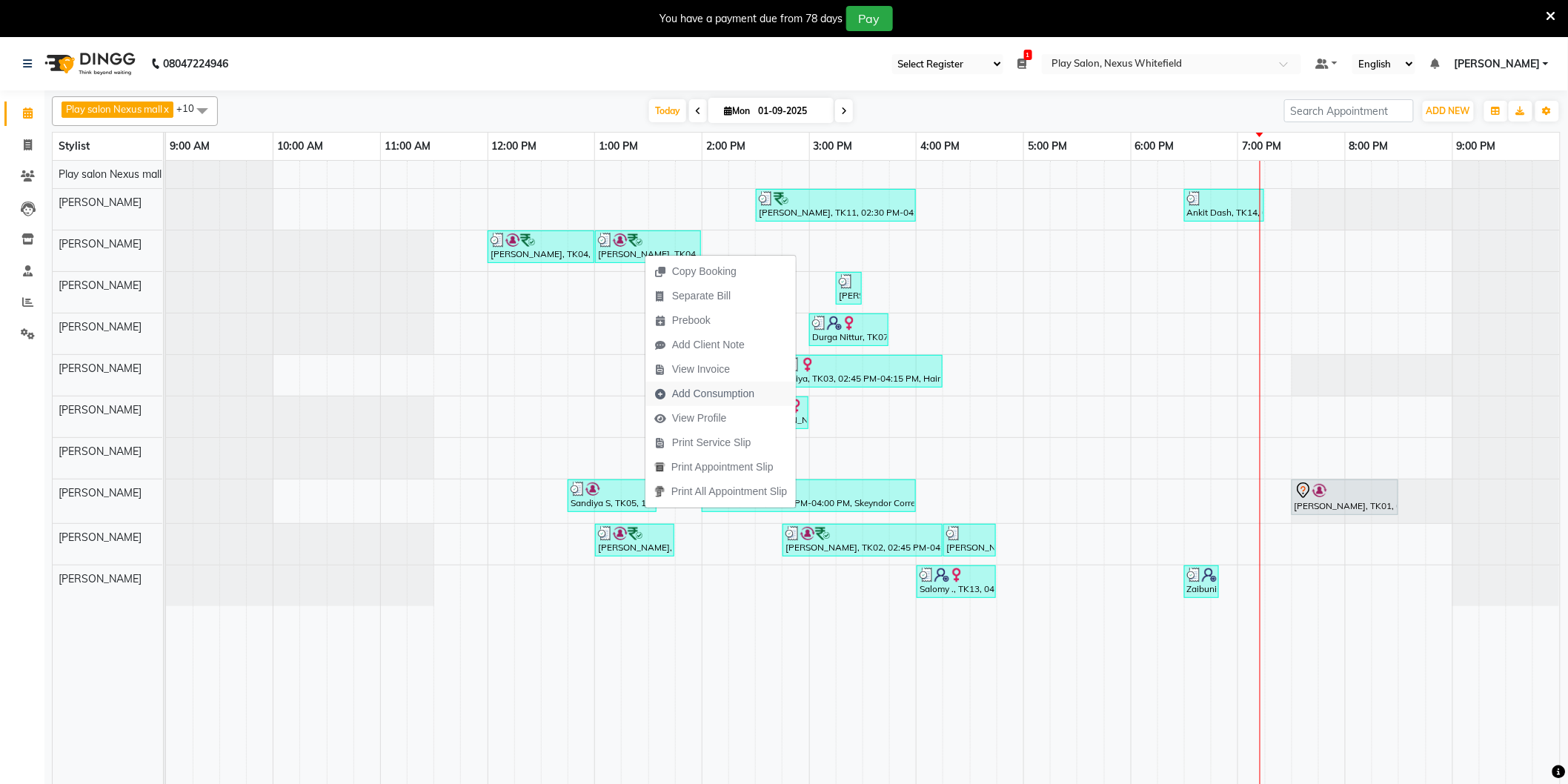
click at [702, 390] on span "Add Consumption" at bounding box center [713, 394] width 82 height 15
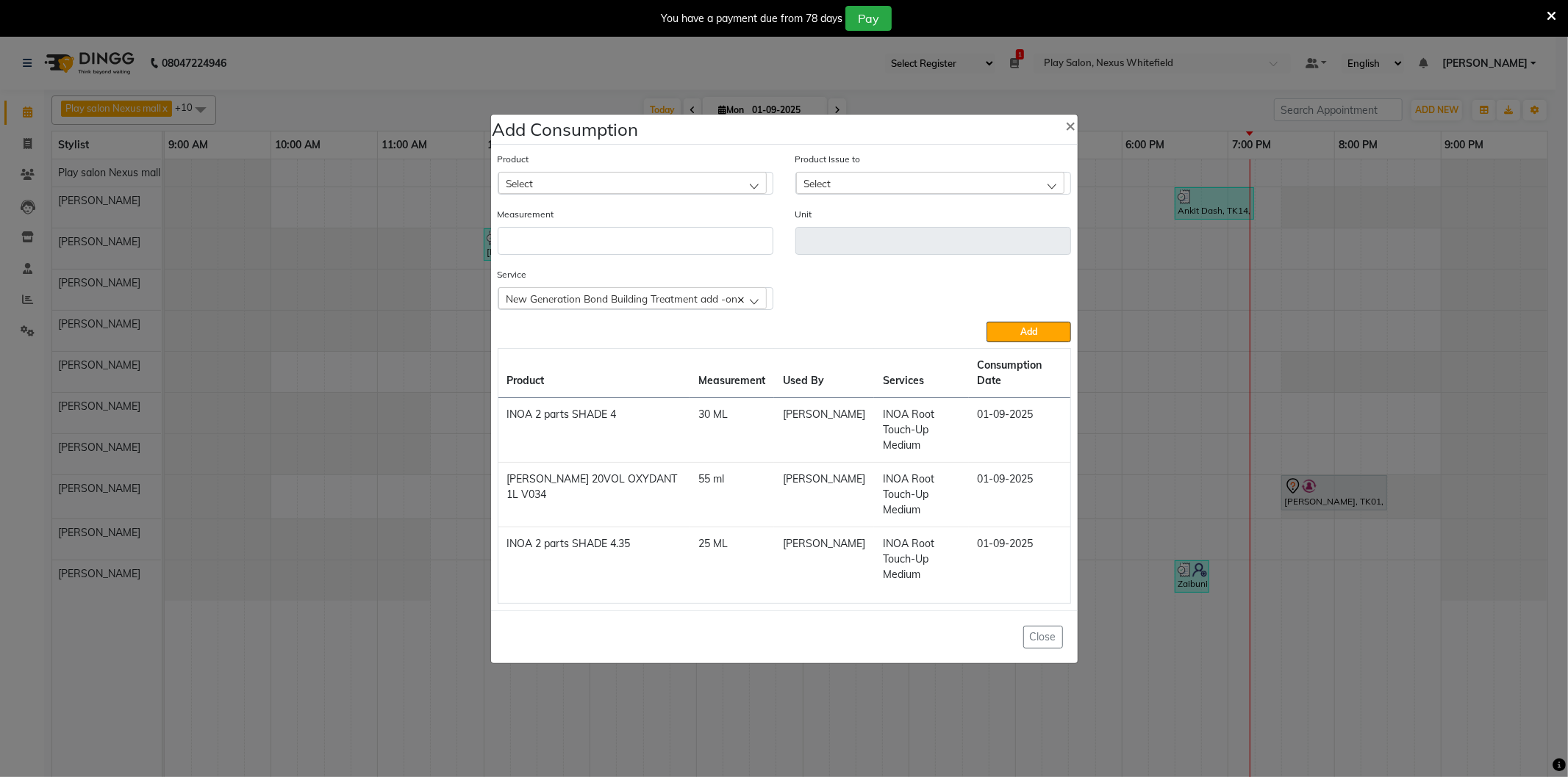
click at [541, 194] on div "Select" at bounding box center [632, 183] width 268 height 22
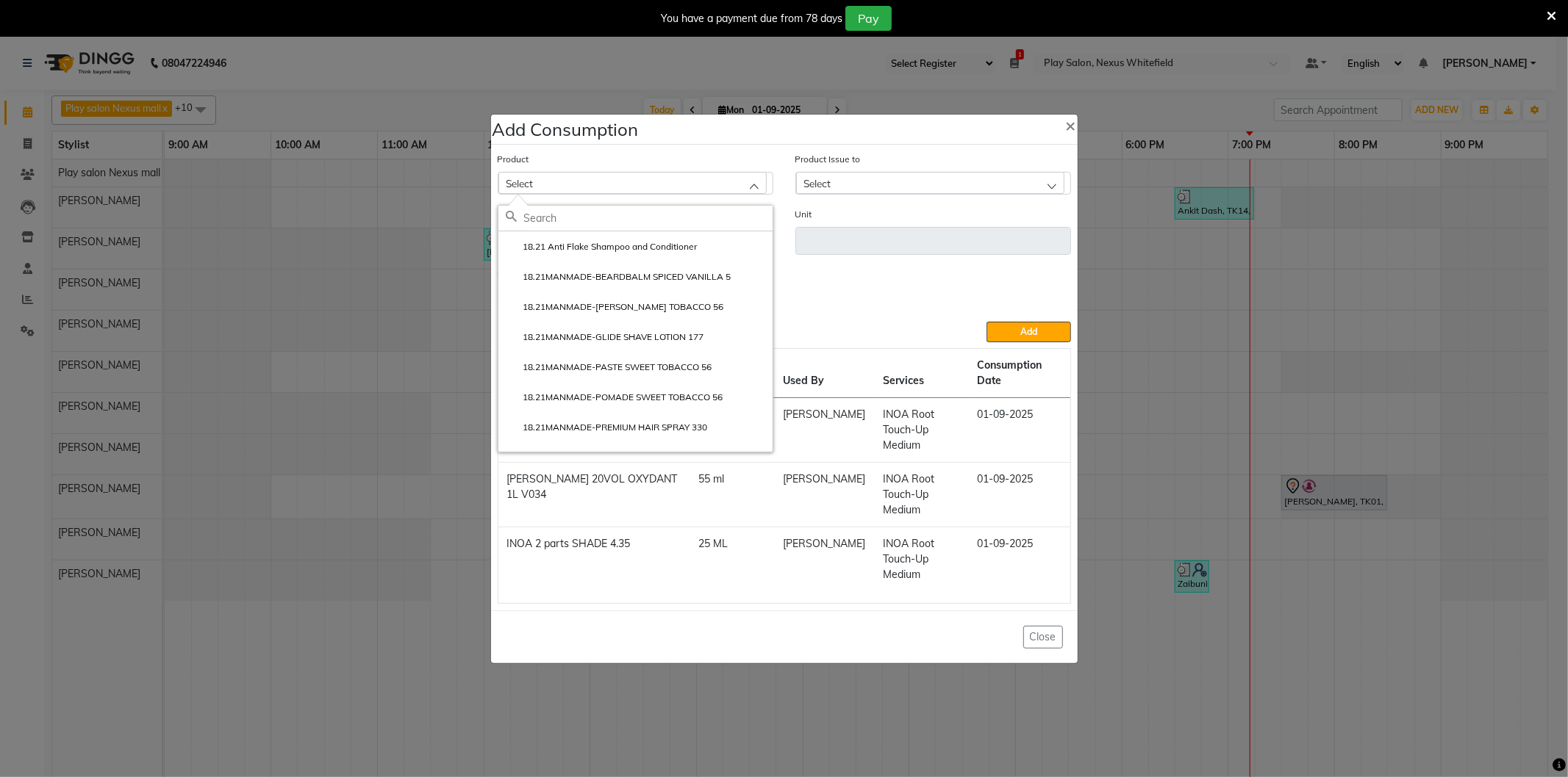
click at [542, 230] on input "text" at bounding box center [648, 218] width 248 height 25
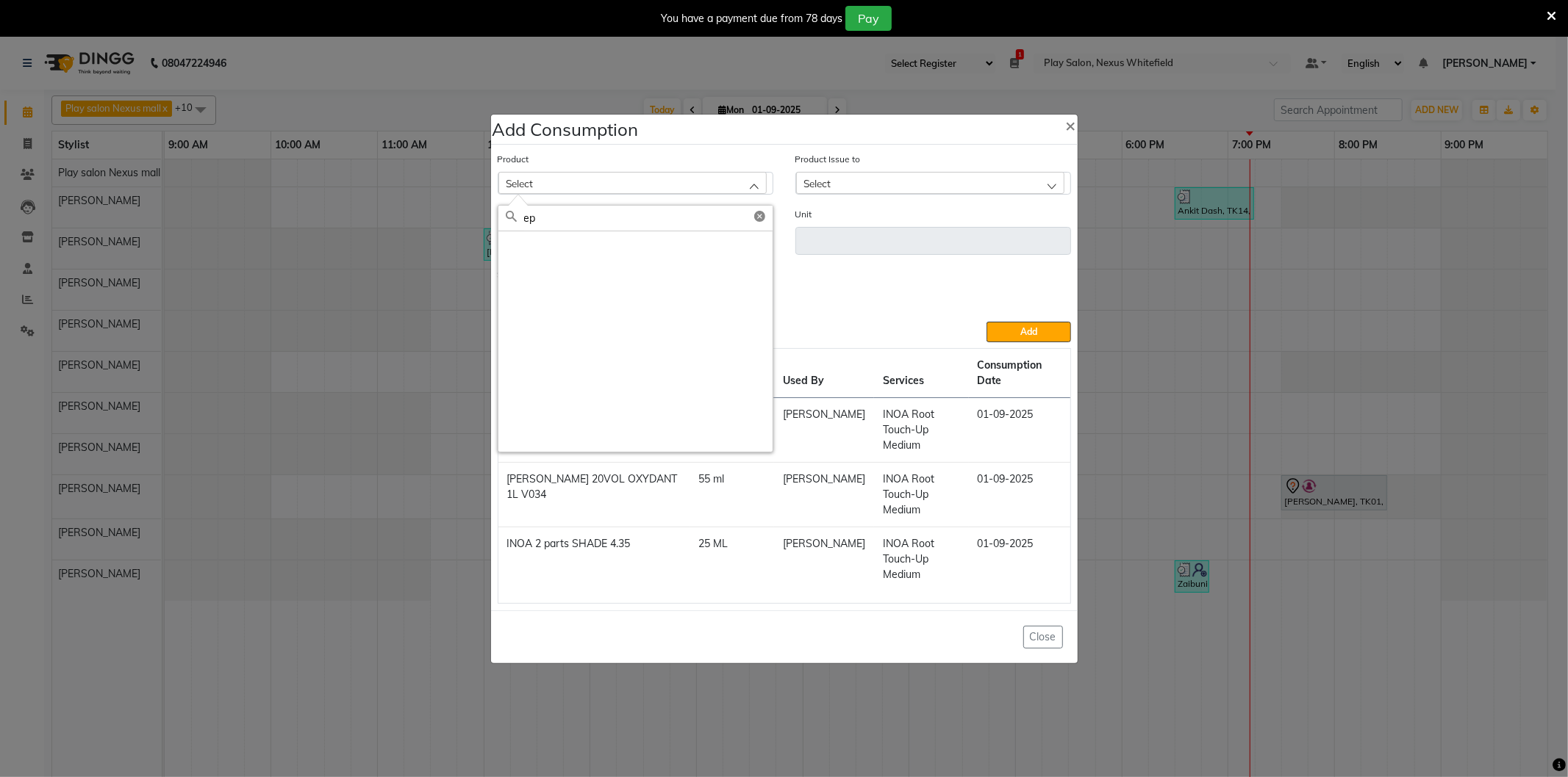
type input "e"
type input "o"
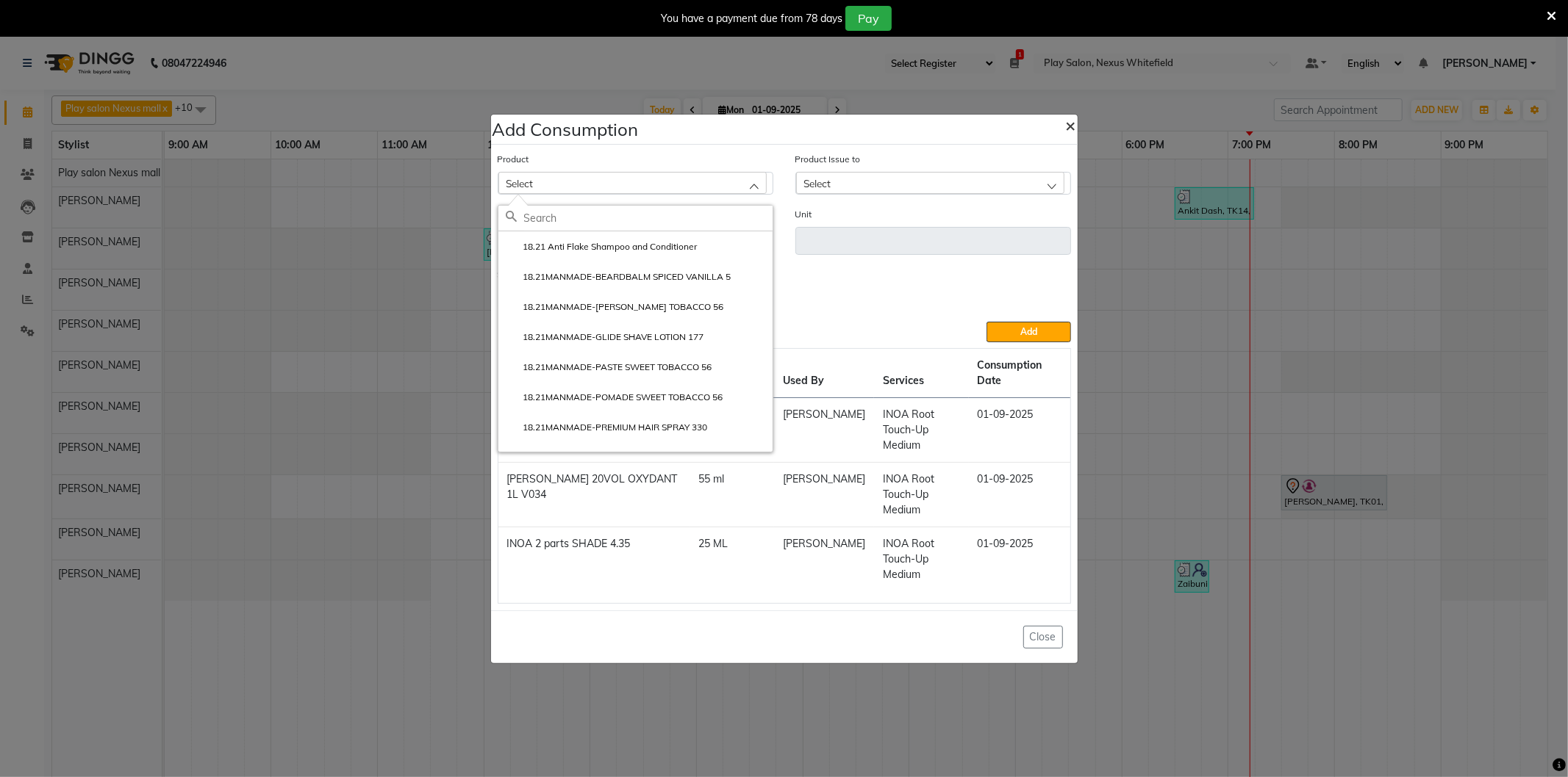
click at [1073, 136] on span "×" at bounding box center [1070, 124] width 10 height 22
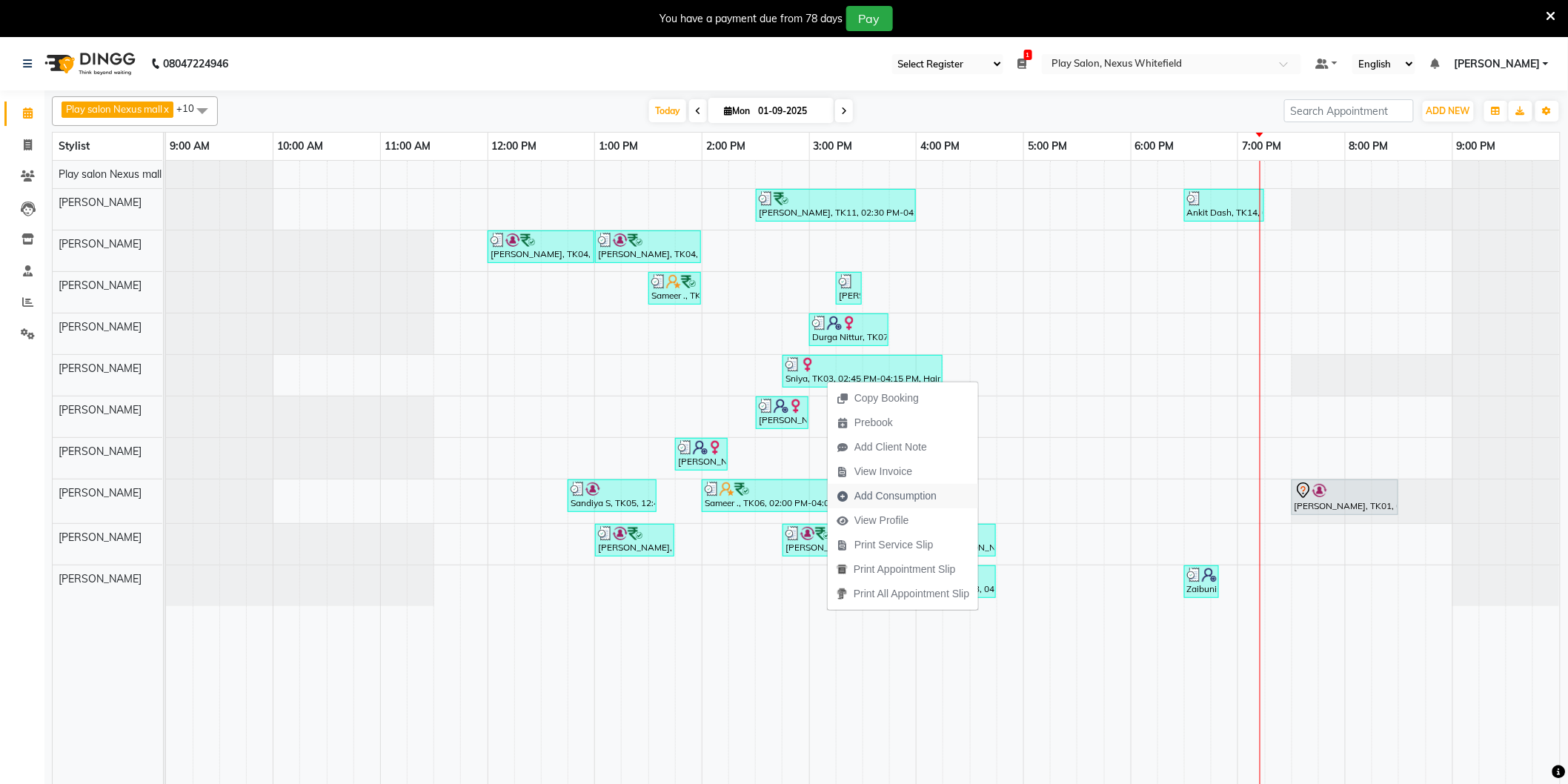
click at [884, 490] on span "Add Consumption" at bounding box center [895, 497] width 82 height 15
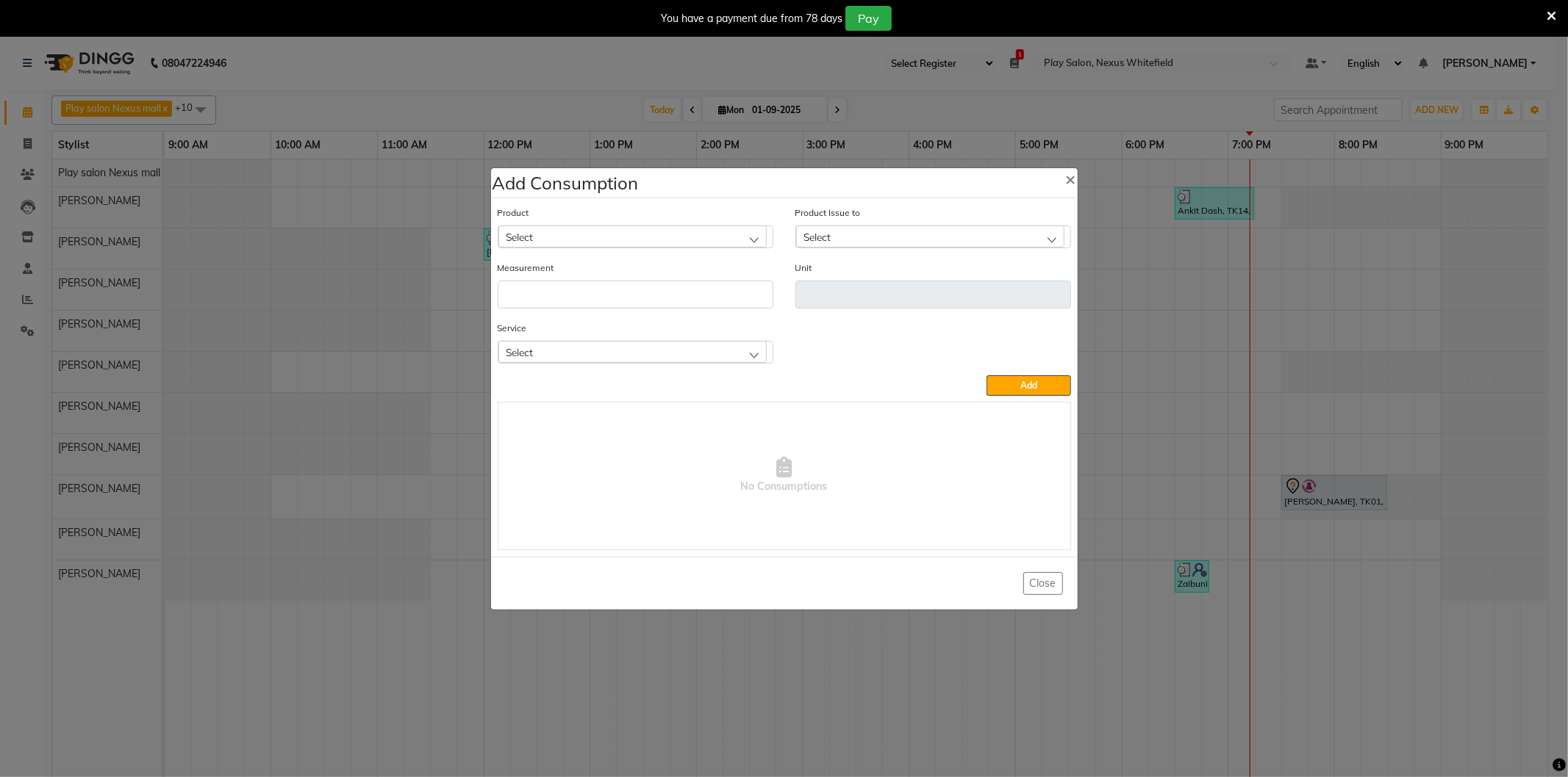
click at [535, 236] on div "Select" at bounding box center [632, 236] width 268 height 22
type input "discip"
click at [583, 304] on label "[PERSON_NAME] DISCIPLINE 1000 ML" at bounding box center [593, 300] width 176 height 13
type input "ml"
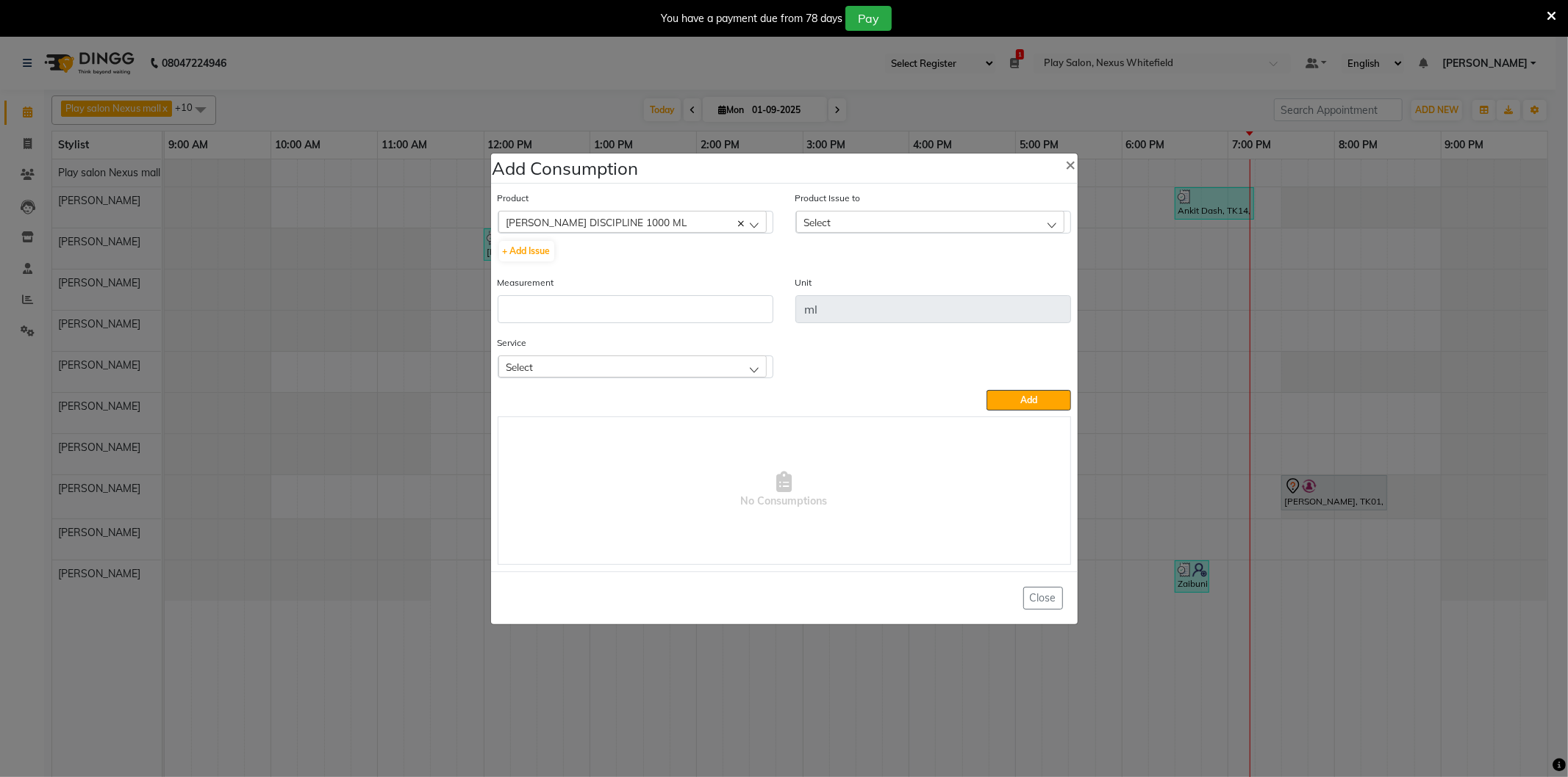
click at [836, 222] on div "Select" at bounding box center [930, 222] width 268 height 22
click at [532, 253] on button "+ Add Issue" at bounding box center [527, 251] width 55 height 21
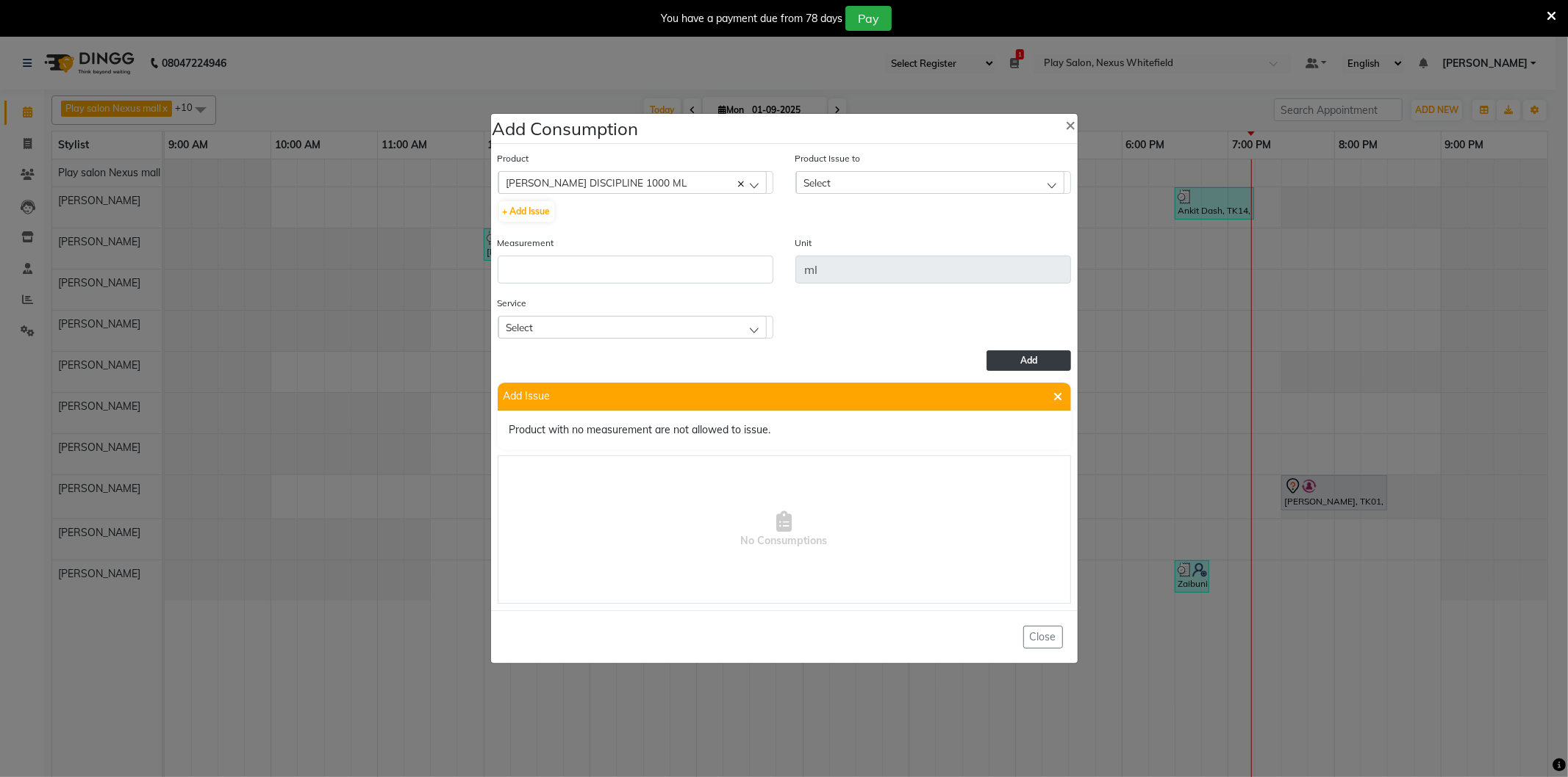
click at [1026, 356] on span "Add" at bounding box center [1029, 360] width 17 height 11
click at [612, 273] on input "number" at bounding box center [635, 269] width 276 height 28
click at [530, 208] on button "+ Add Issue" at bounding box center [527, 211] width 55 height 21
click at [539, 265] on input "number" at bounding box center [635, 269] width 276 height 28
type input "15"
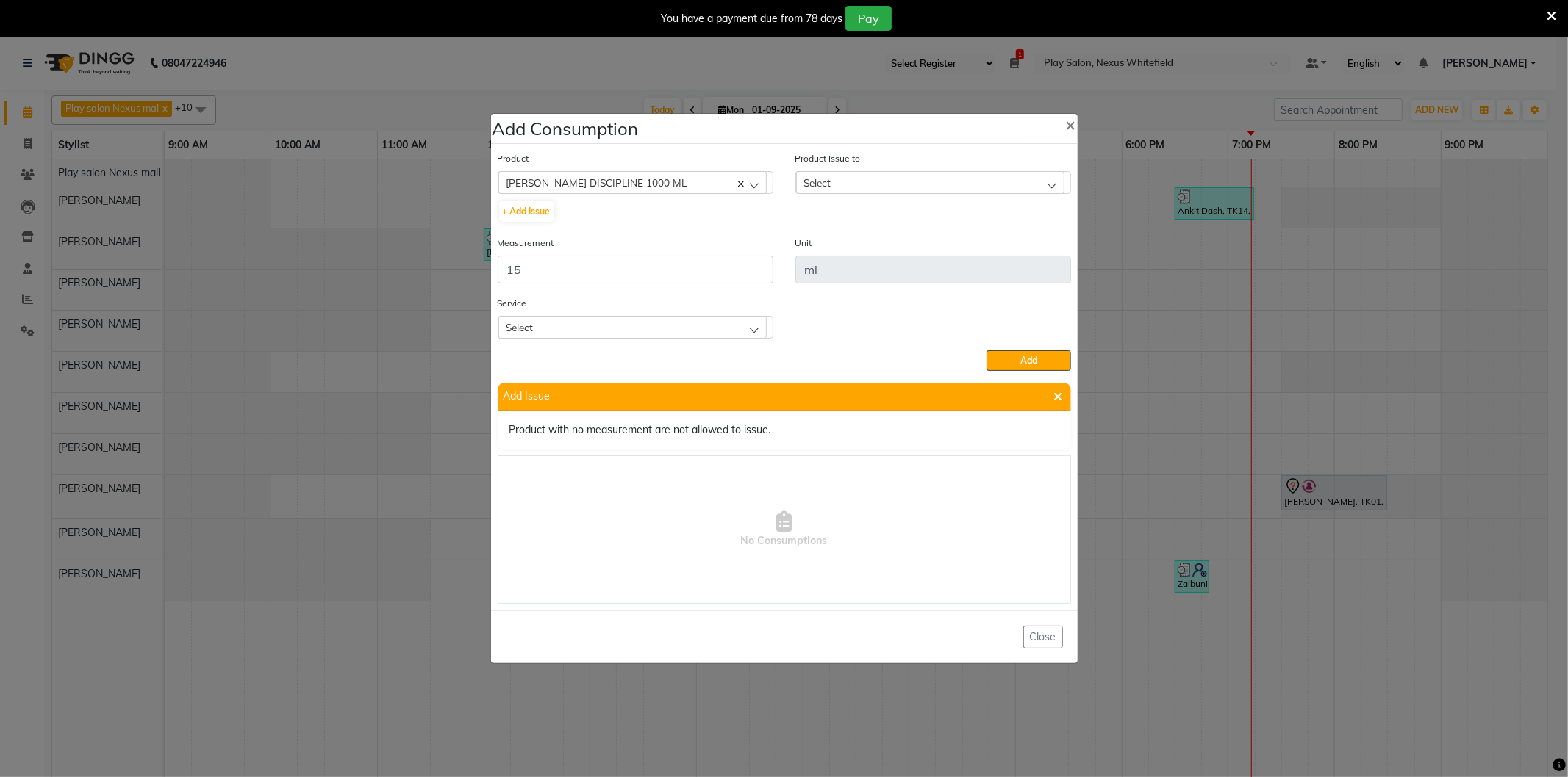
click at [544, 332] on div "Select" at bounding box center [632, 326] width 268 height 22
click at [579, 420] on label "FUSIO-DOSE PLUS RITUAL- 30 MIN" at bounding box center [587, 421] width 164 height 13
click at [1013, 356] on button "Add" at bounding box center [1028, 360] width 84 height 21
click at [1004, 358] on button "Add" at bounding box center [1028, 360] width 84 height 21
click at [1002, 357] on button "Add" at bounding box center [1028, 360] width 84 height 21
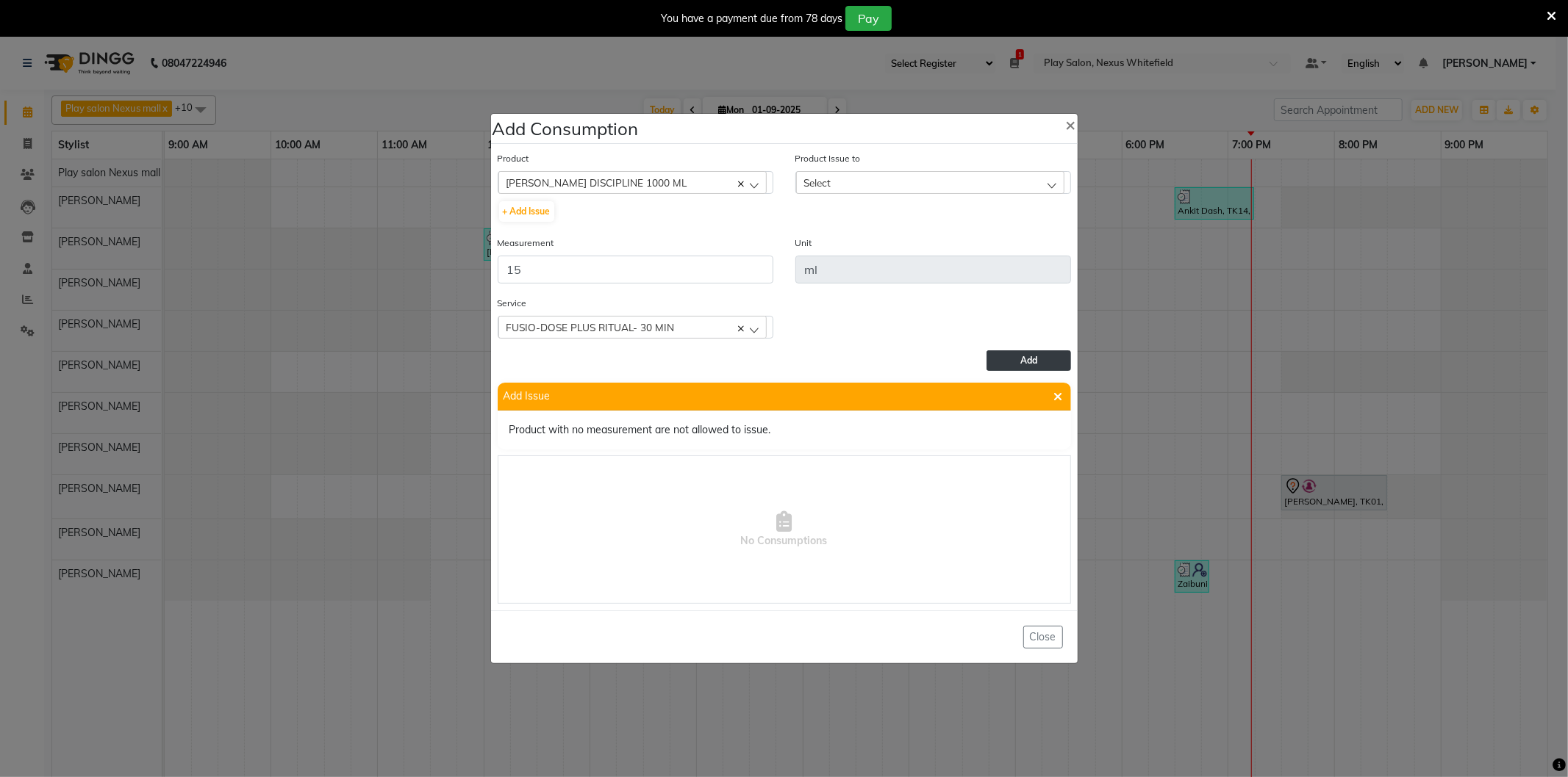
click at [999, 356] on button "Add" at bounding box center [1028, 360] width 84 height 21
click at [996, 355] on button "Add" at bounding box center [1028, 360] width 84 height 21
click at [532, 209] on button "+ Add Issue" at bounding box center [527, 211] width 55 height 21
click at [1064, 121] on button "×" at bounding box center [1071, 124] width 34 height 41
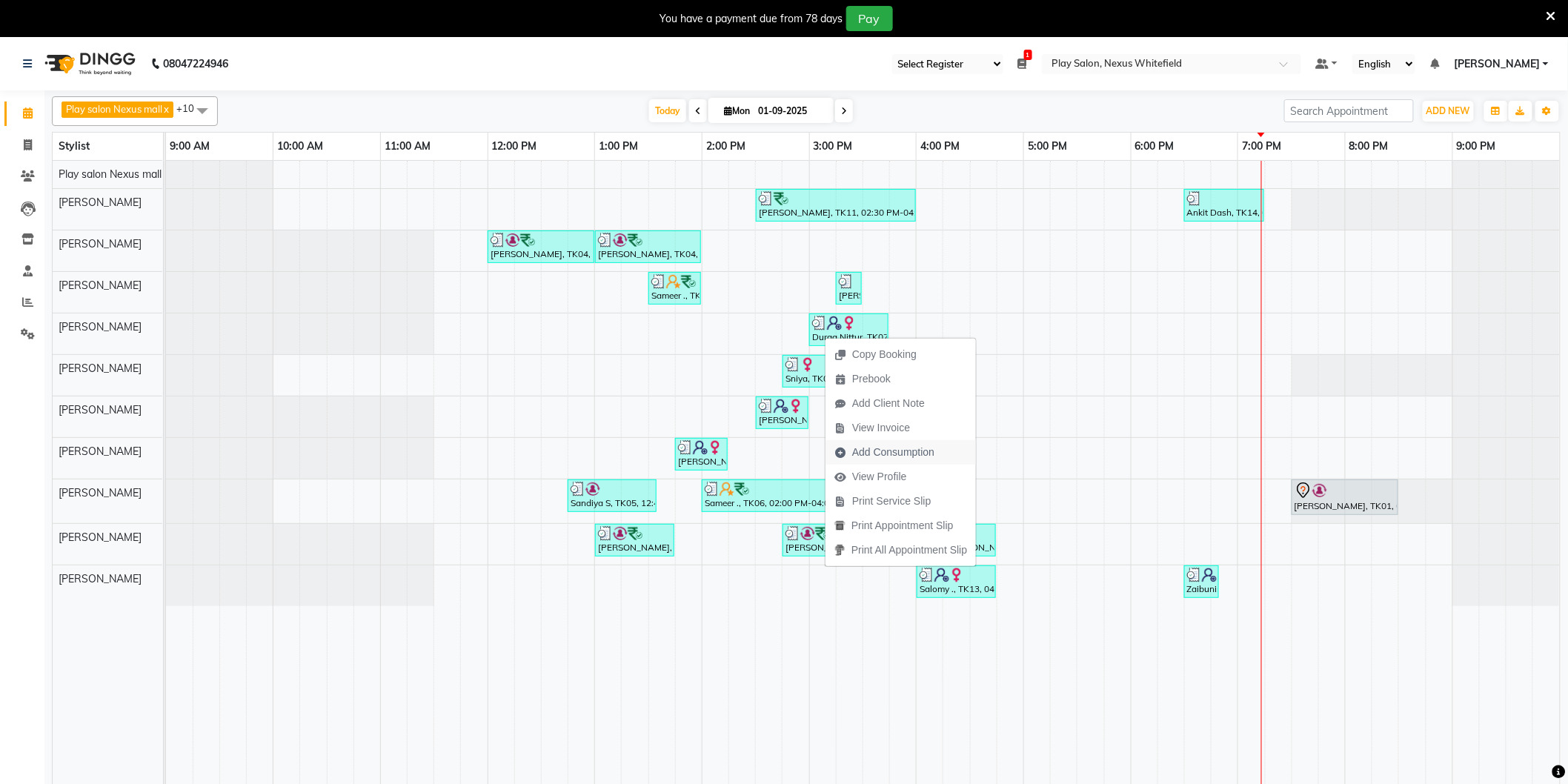
click at [873, 451] on span "Add Consumption" at bounding box center [893, 452] width 82 height 15
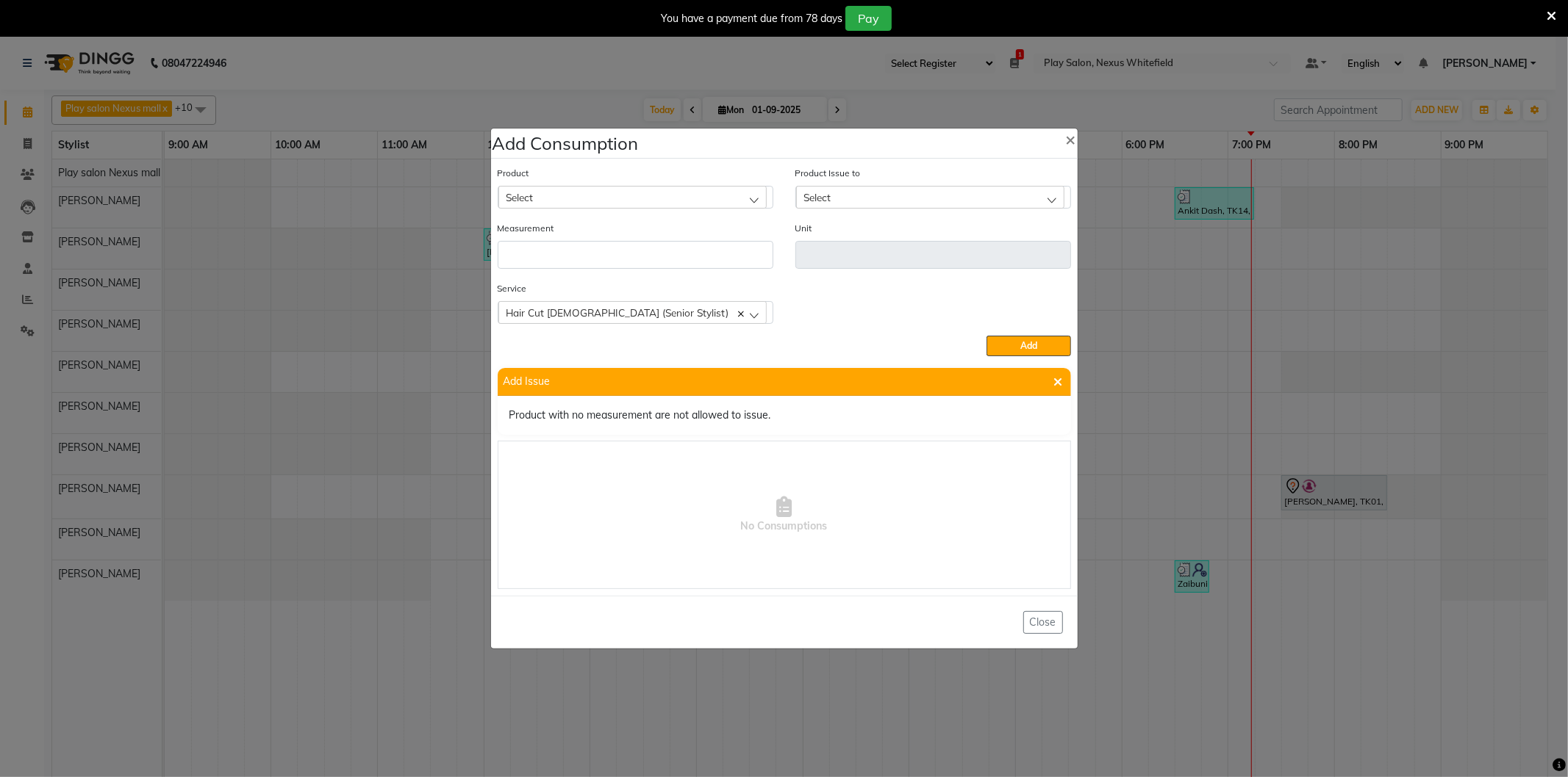
click at [552, 198] on div "Select" at bounding box center [632, 197] width 268 height 22
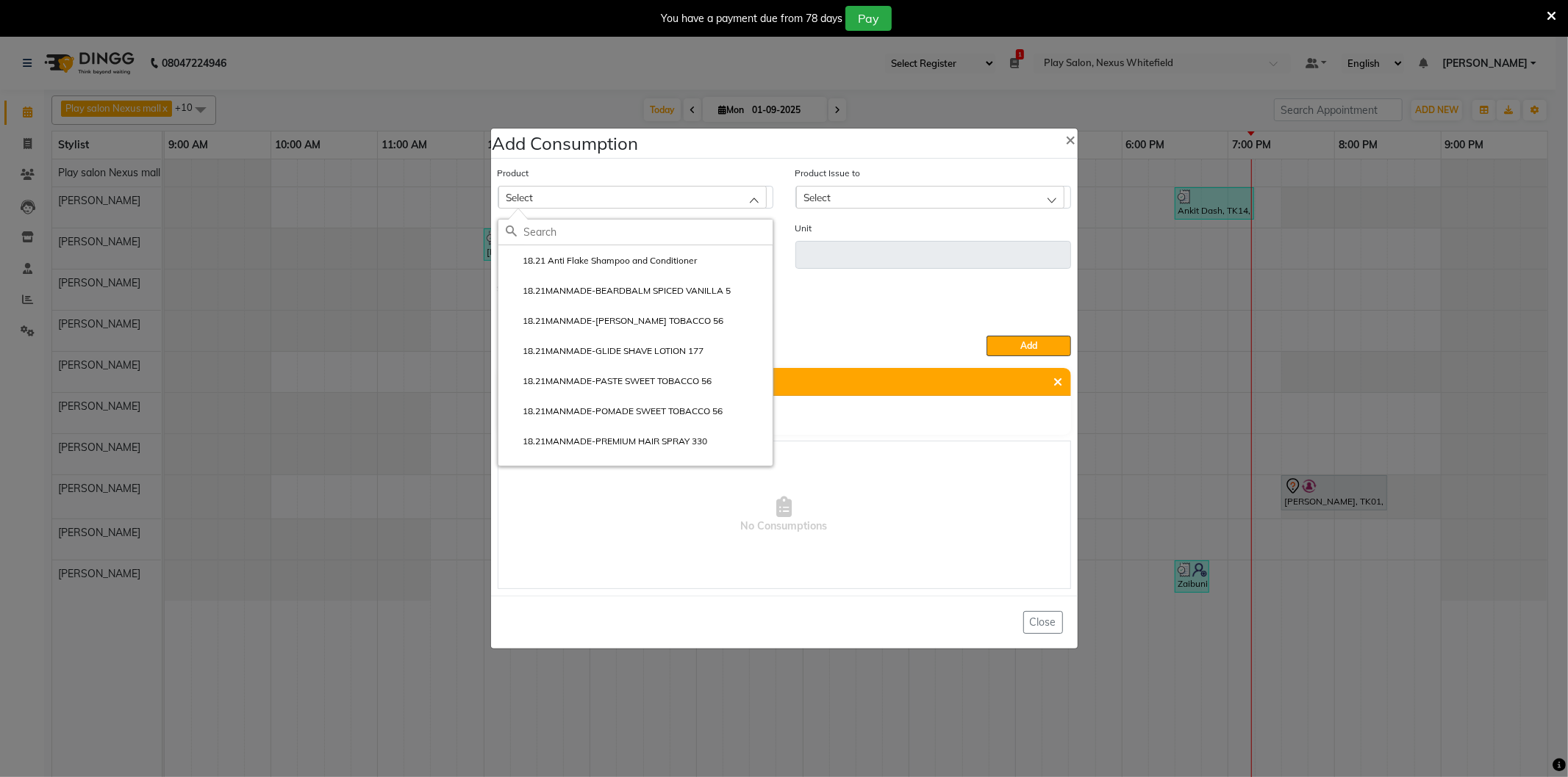
click at [554, 230] on input "text" at bounding box center [648, 232] width 248 height 25
type input "abs"
click at [618, 448] on li "SE LIP ABS REP SHAMPOO 1500ML" at bounding box center [635, 462] width 274 height 30
type input "ml"
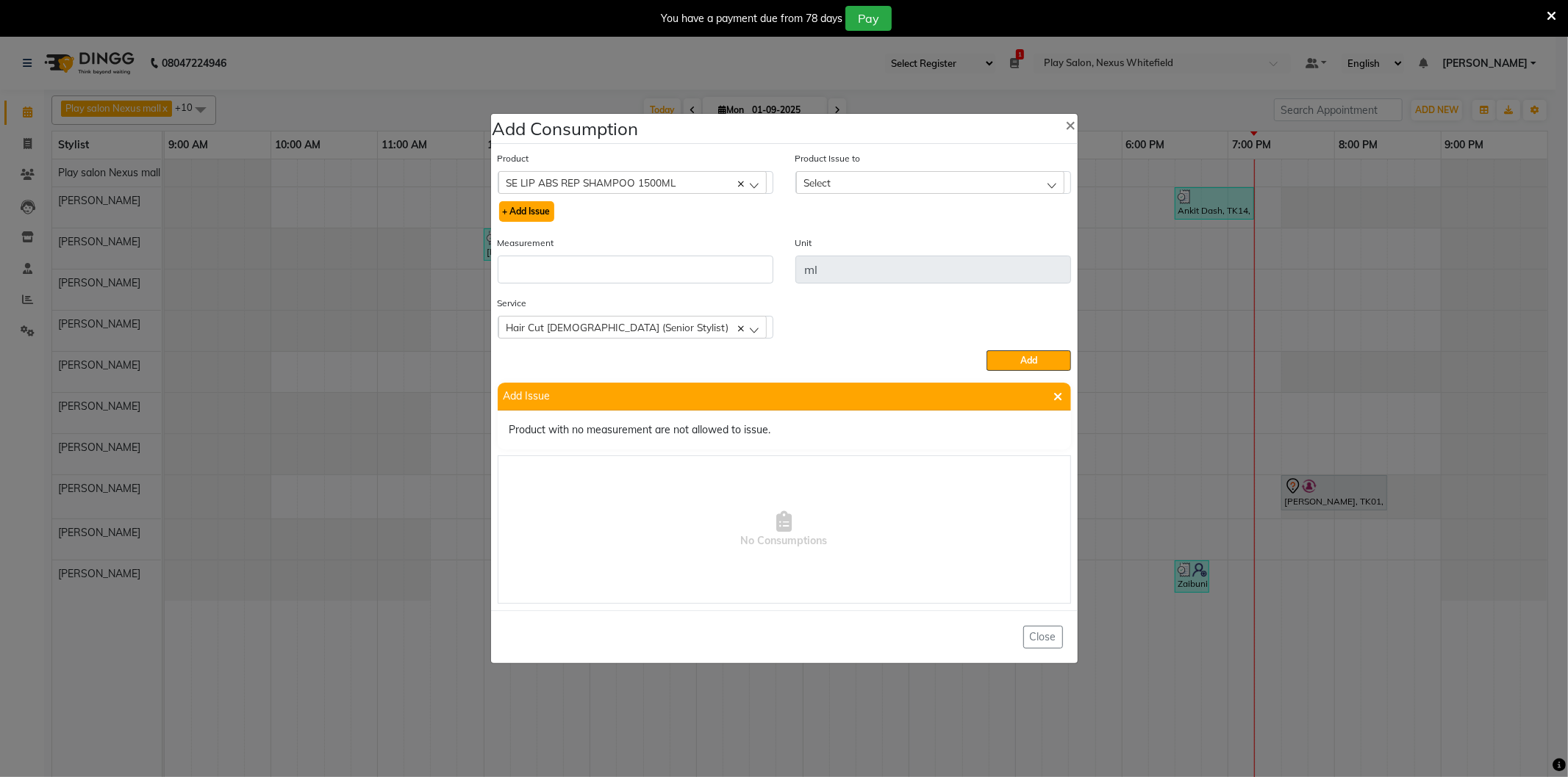
click at [532, 208] on button "+ Add Issue" at bounding box center [527, 211] width 55 height 21
select select
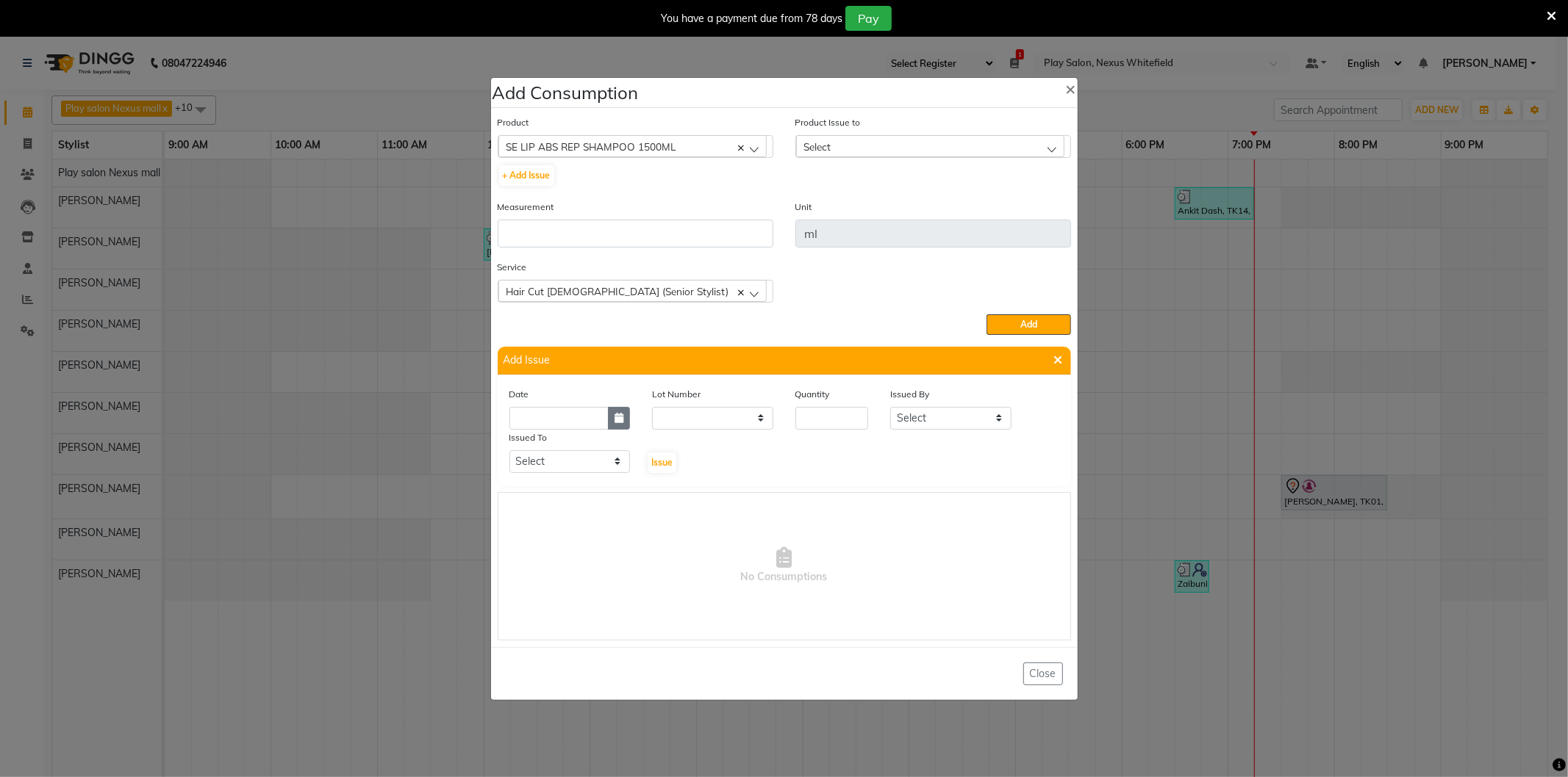
click at [615, 417] on icon "button" at bounding box center [618, 418] width 8 height 10
select select "9"
select select "2025"
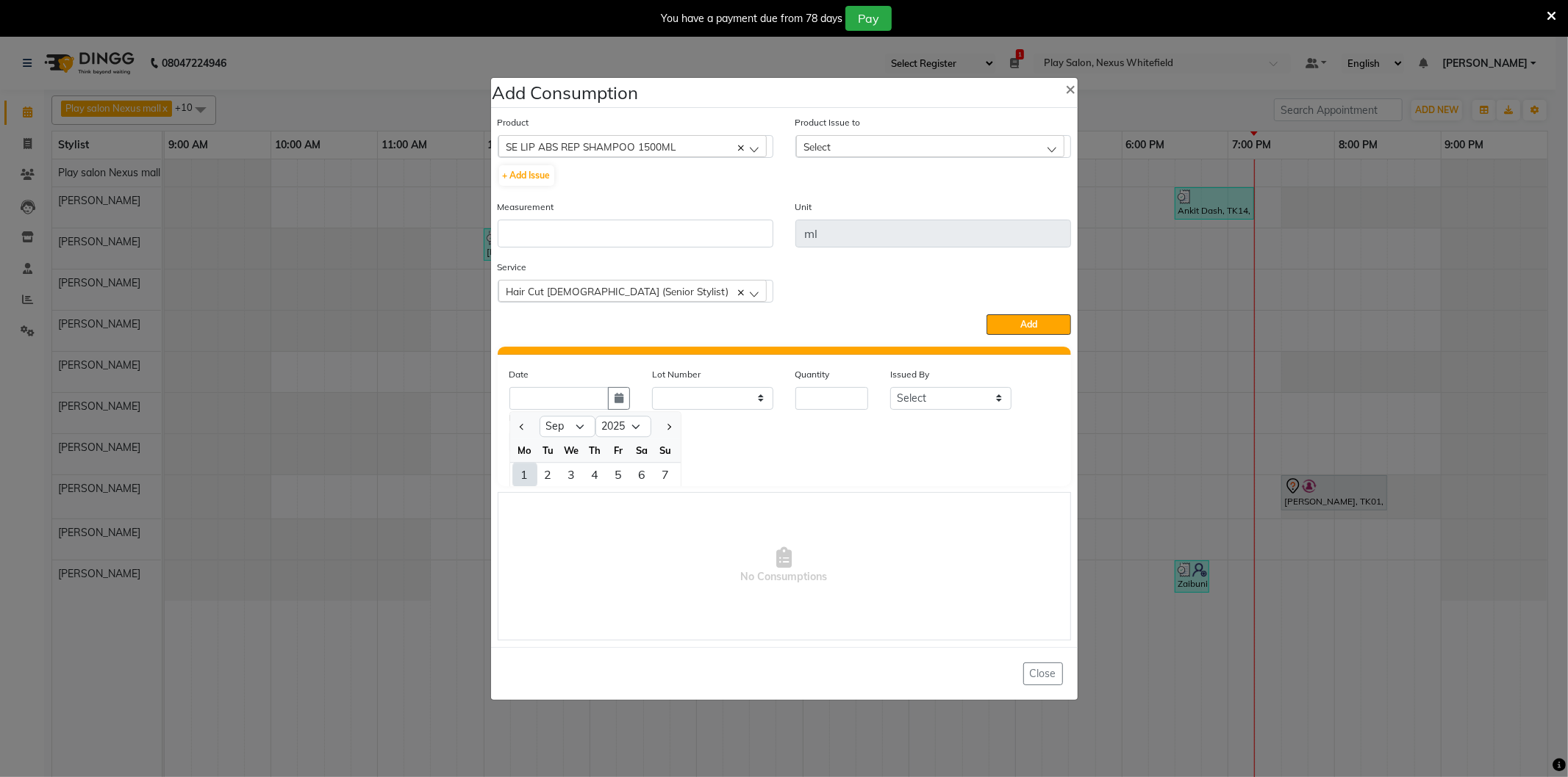
click at [525, 472] on div "1" at bounding box center [525, 474] width 24 height 24
type input "01-09-2025"
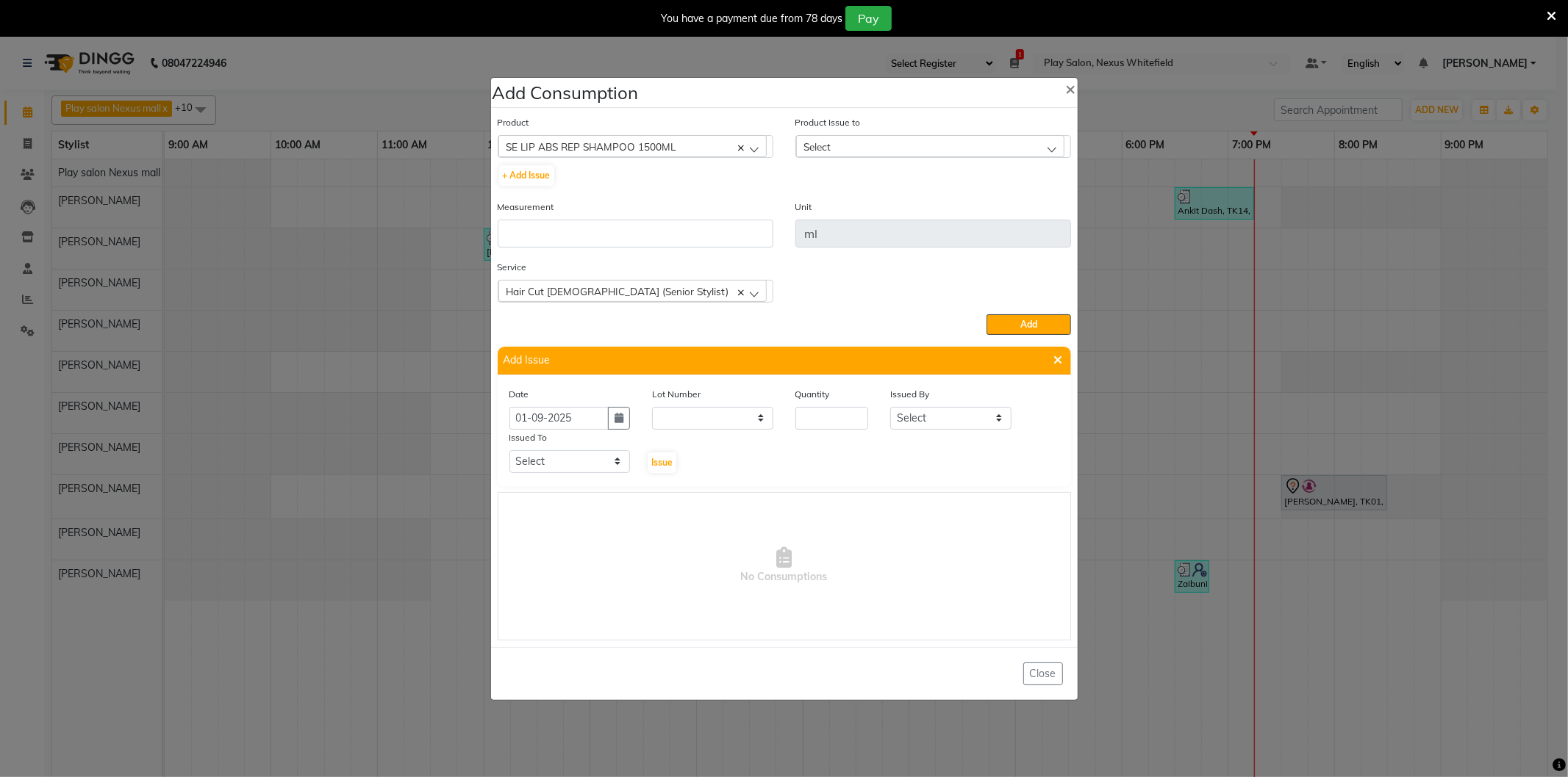
scroll to position [0, 0]
click at [821, 420] on input "number" at bounding box center [832, 418] width 74 height 23
type input "1"
click at [930, 419] on select "Select Play salon Nexus mall [PERSON_NAME] [PERSON_NAME] [PERSON_NAME] [PERSON_…" at bounding box center [951, 418] width 121 height 23
select select "81403"
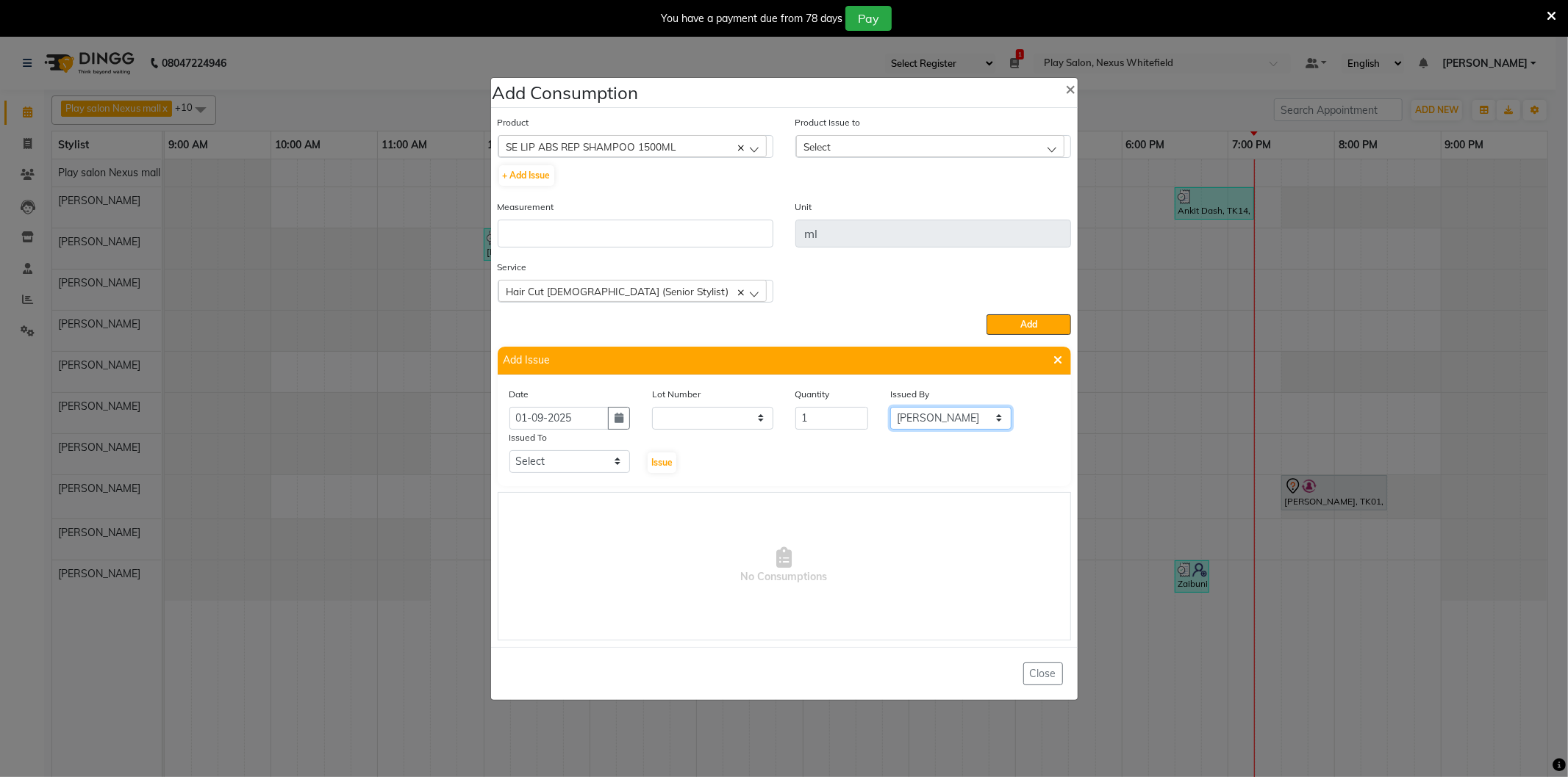
click at [890, 407] on select "Select Play salon Nexus mall [PERSON_NAME] [PERSON_NAME] [PERSON_NAME] [PERSON_…" at bounding box center [951, 418] width 121 height 23
click at [546, 463] on select "Select Play salon Nexus mall [PERSON_NAME] [PERSON_NAME] [PERSON_NAME] [PERSON_…" at bounding box center [570, 462] width 121 height 23
select select "81403"
click at [509, 451] on select "Select Play salon Nexus mall [PERSON_NAME] [PERSON_NAME] [PERSON_NAME] [PERSON_…" at bounding box center [570, 462] width 121 height 23
click at [655, 461] on span "Issue" at bounding box center [662, 462] width 22 height 11
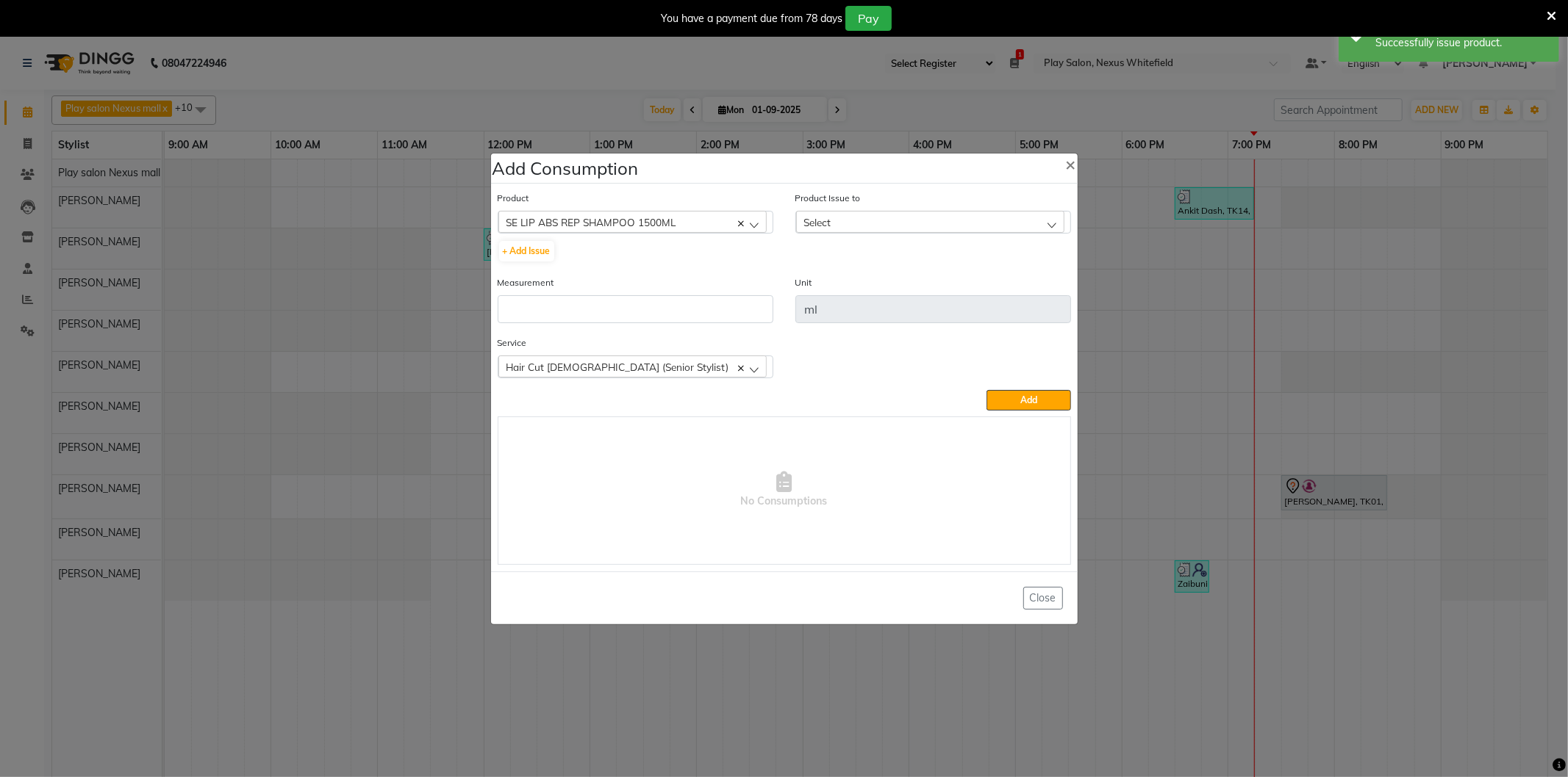
click at [855, 223] on div "Select" at bounding box center [930, 222] width 268 height 22
click at [973, 287] on label "[DATE], Issued to: [PERSON_NAME], Balance: 1500" at bounding box center [917, 286] width 226 height 13
click at [532, 250] on button "+ Add Issue" at bounding box center [527, 251] width 55 height 21
select select
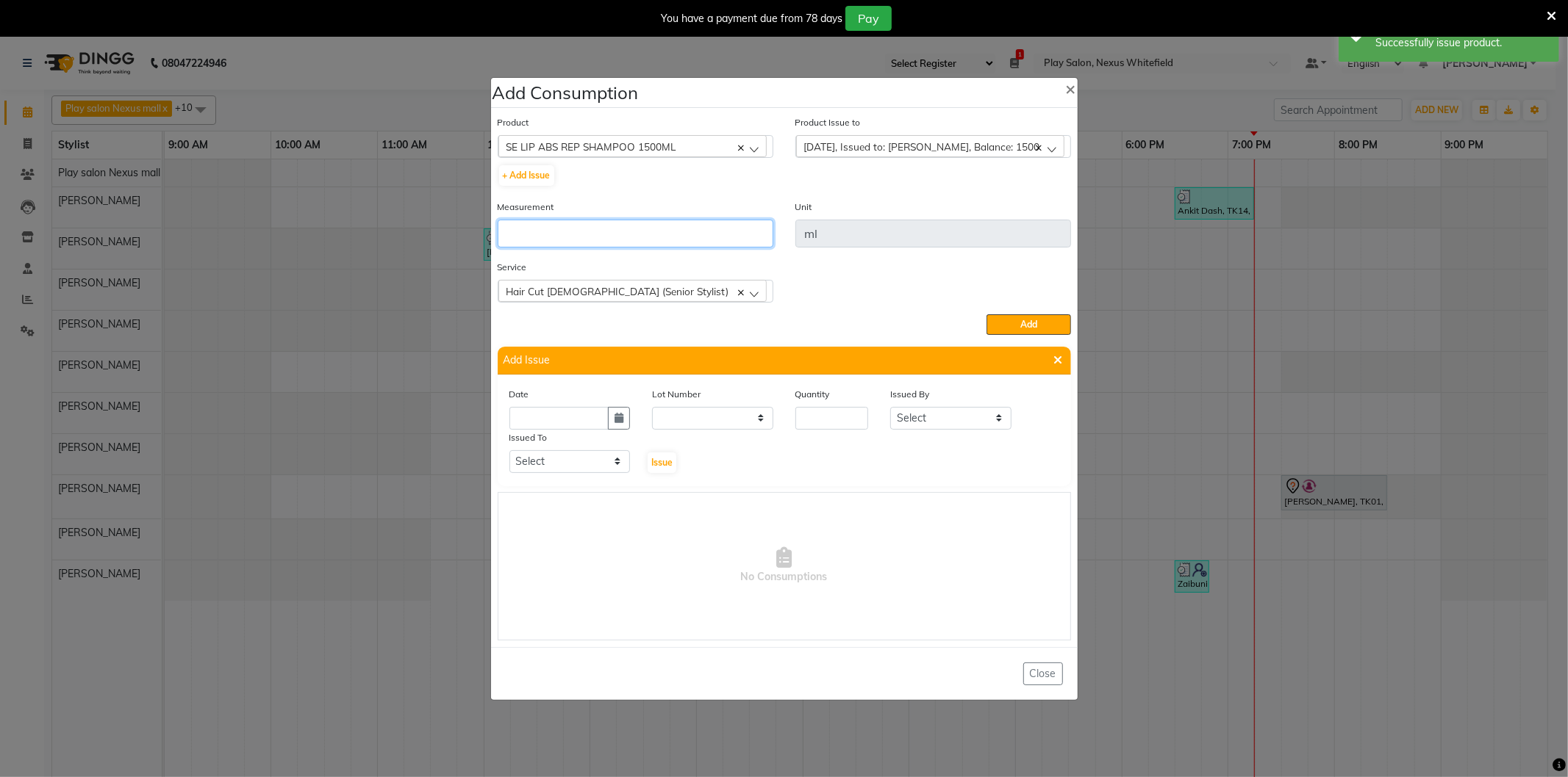
click at [535, 233] on input "number" at bounding box center [635, 233] width 276 height 28
type input "15"
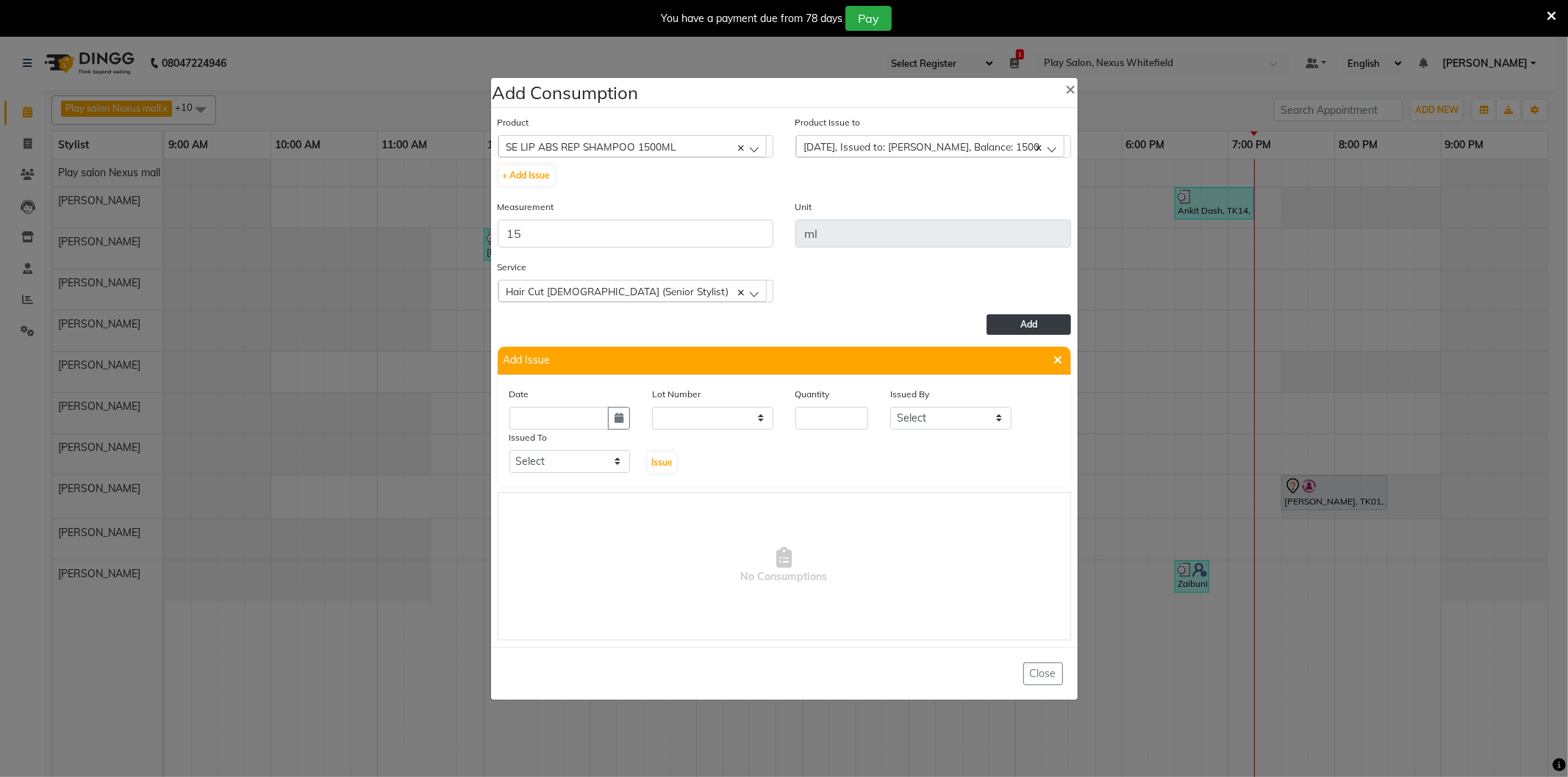
click at [1027, 319] on span "Add" at bounding box center [1029, 324] width 17 height 11
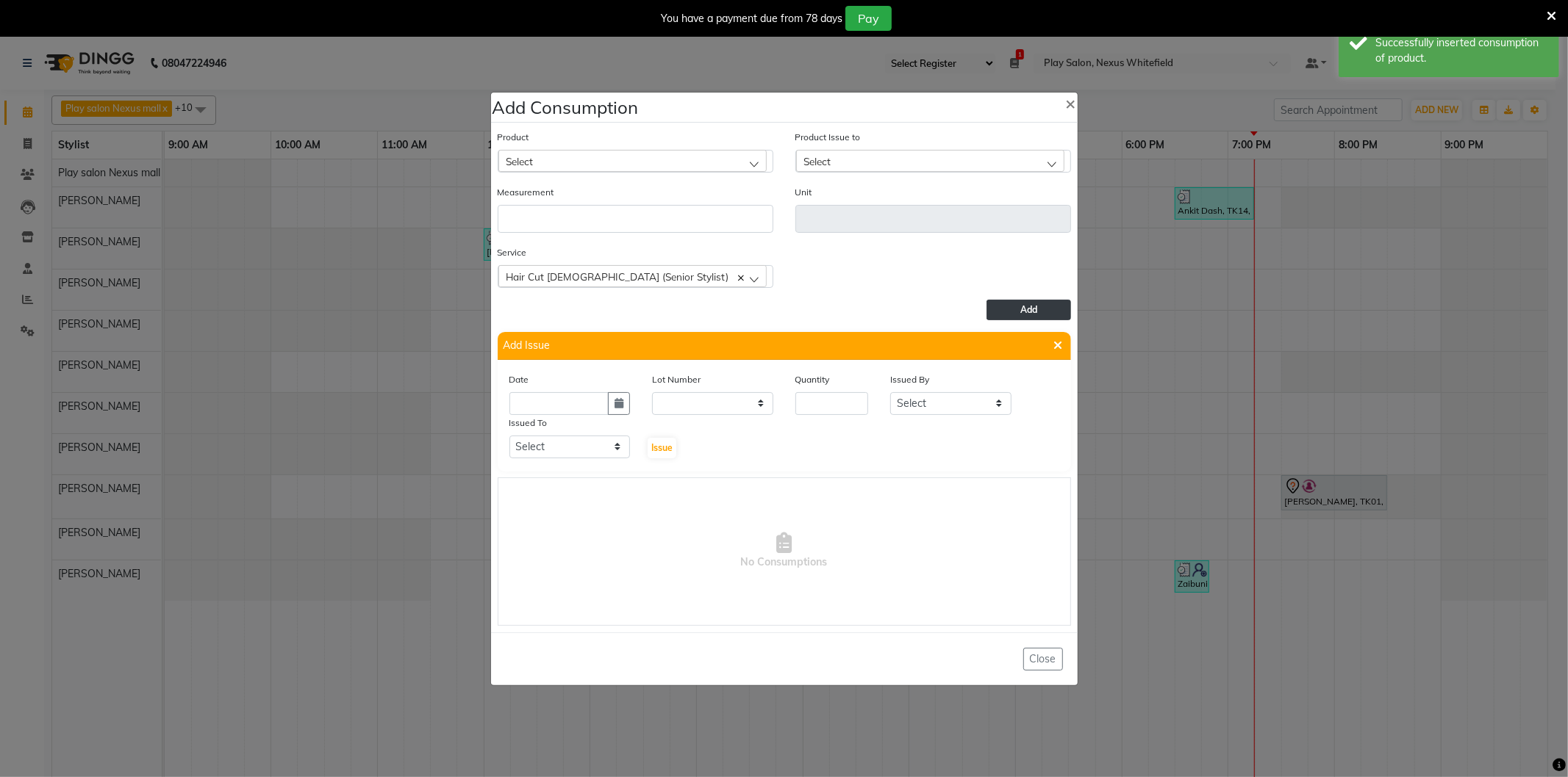
click at [544, 154] on div "Select" at bounding box center [632, 160] width 268 height 22
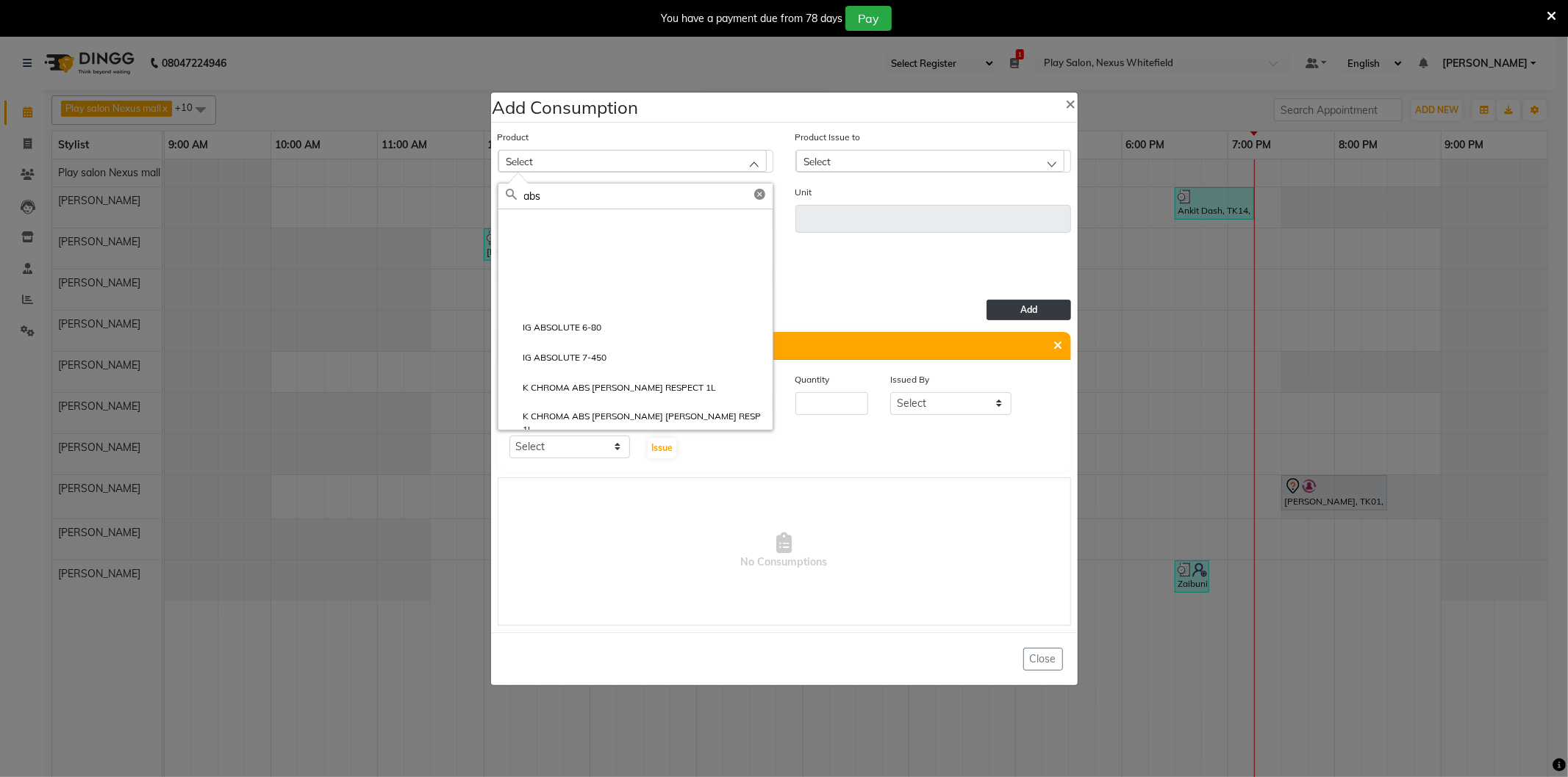
scroll to position [291, 0]
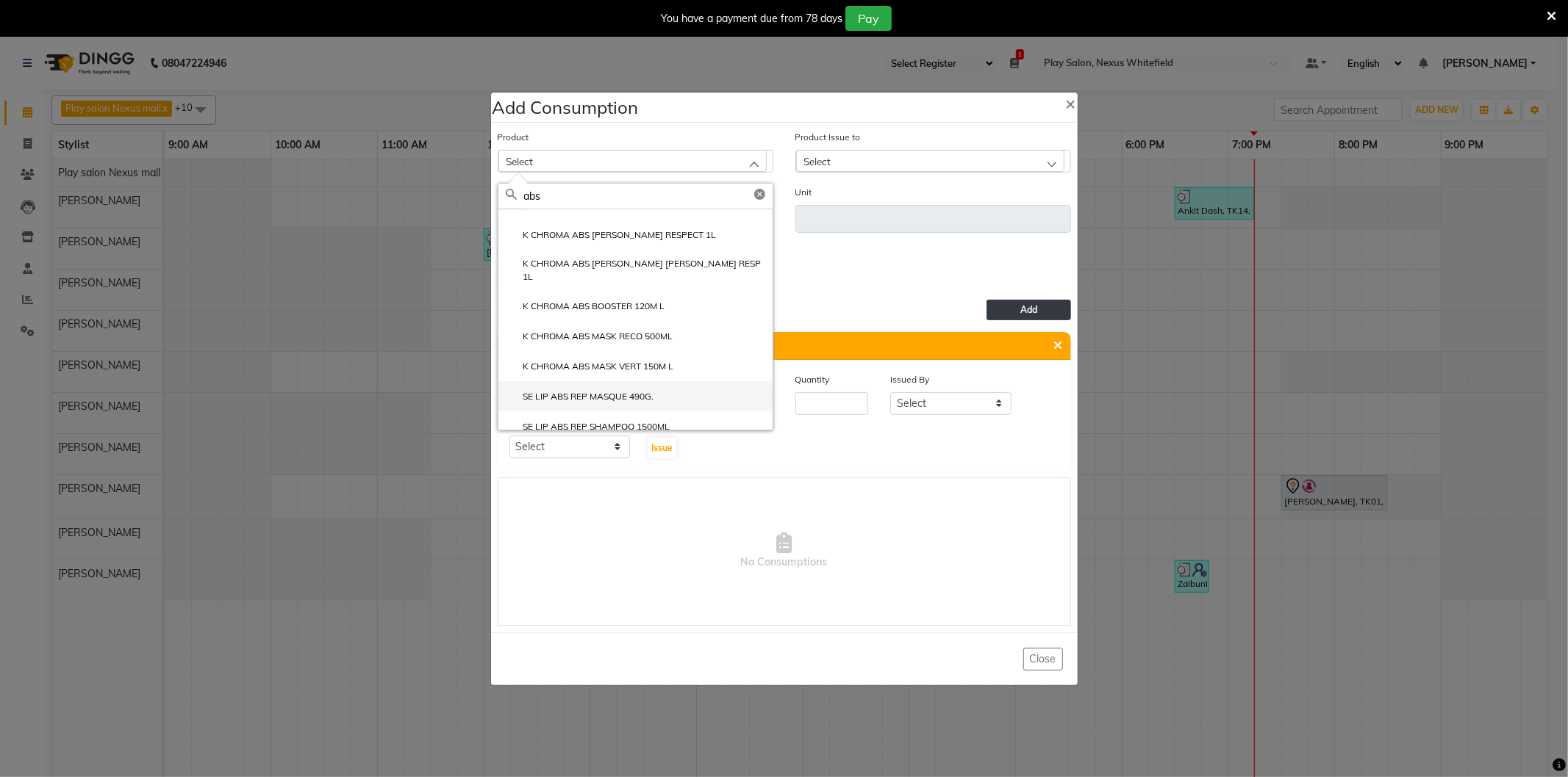
type input "abs"
click at [608, 390] on label "SE LIP ABS REP MASQUE 490G." at bounding box center [579, 396] width 148 height 13
type input "gm"
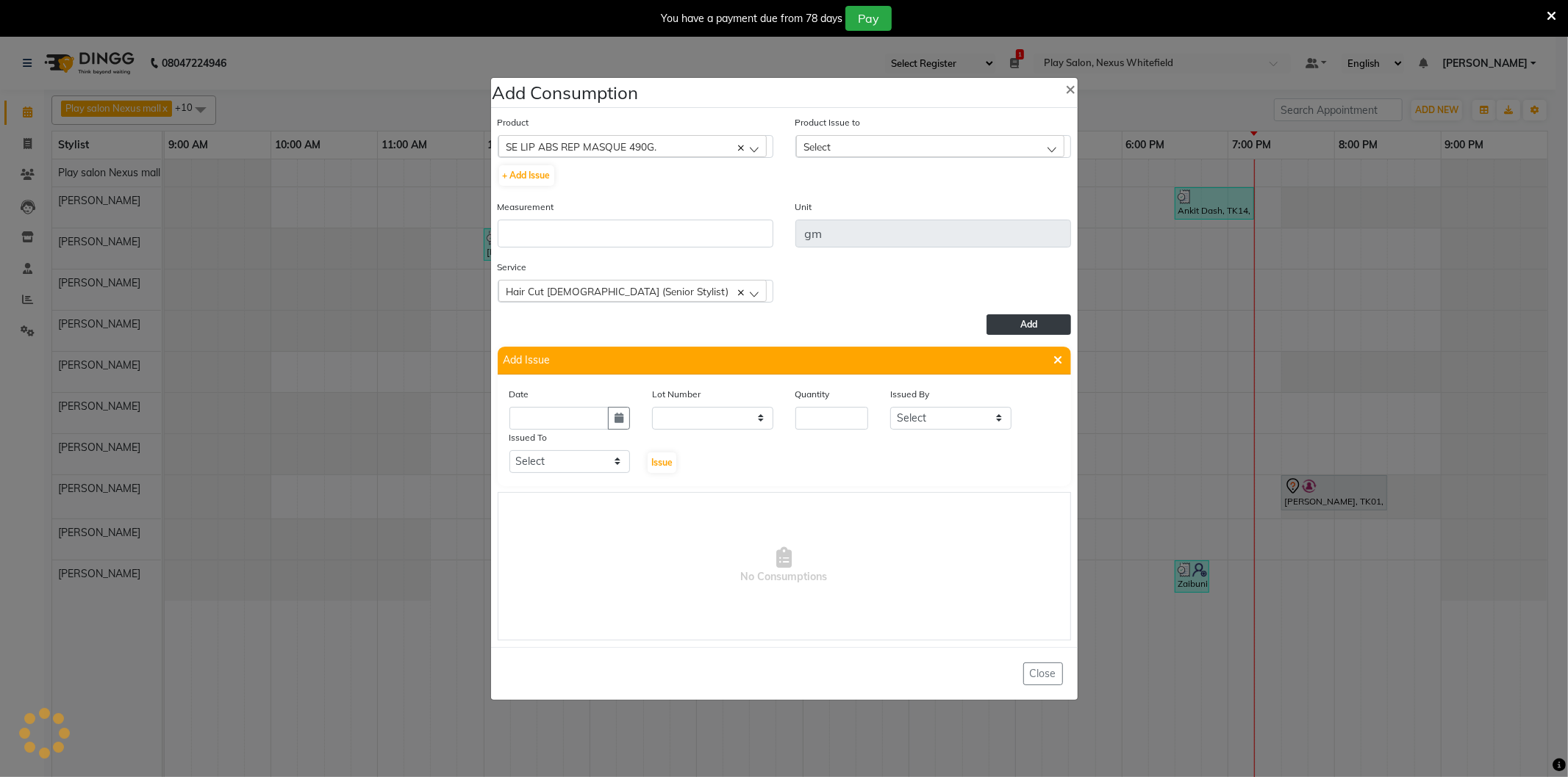
click at [850, 152] on div "Select" at bounding box center [930, 146] width 268 height 22
drag, startPoint x: 900, startPoint y: 243, endPoint x: 887, endPoint y: 233, distance: 16.4
click at [891, 236] on label "[DATE], Issued to: [PERSON_NAME], Balance: 480" at bounding box center [913, 240] width 220 height 13
click at [535, 173] on button "+ Add Issue" at bounding box center [527, 175] width 55 height 21
click at [540, 226] on input "number" at bounding box center [635, 233] width 276 height 28
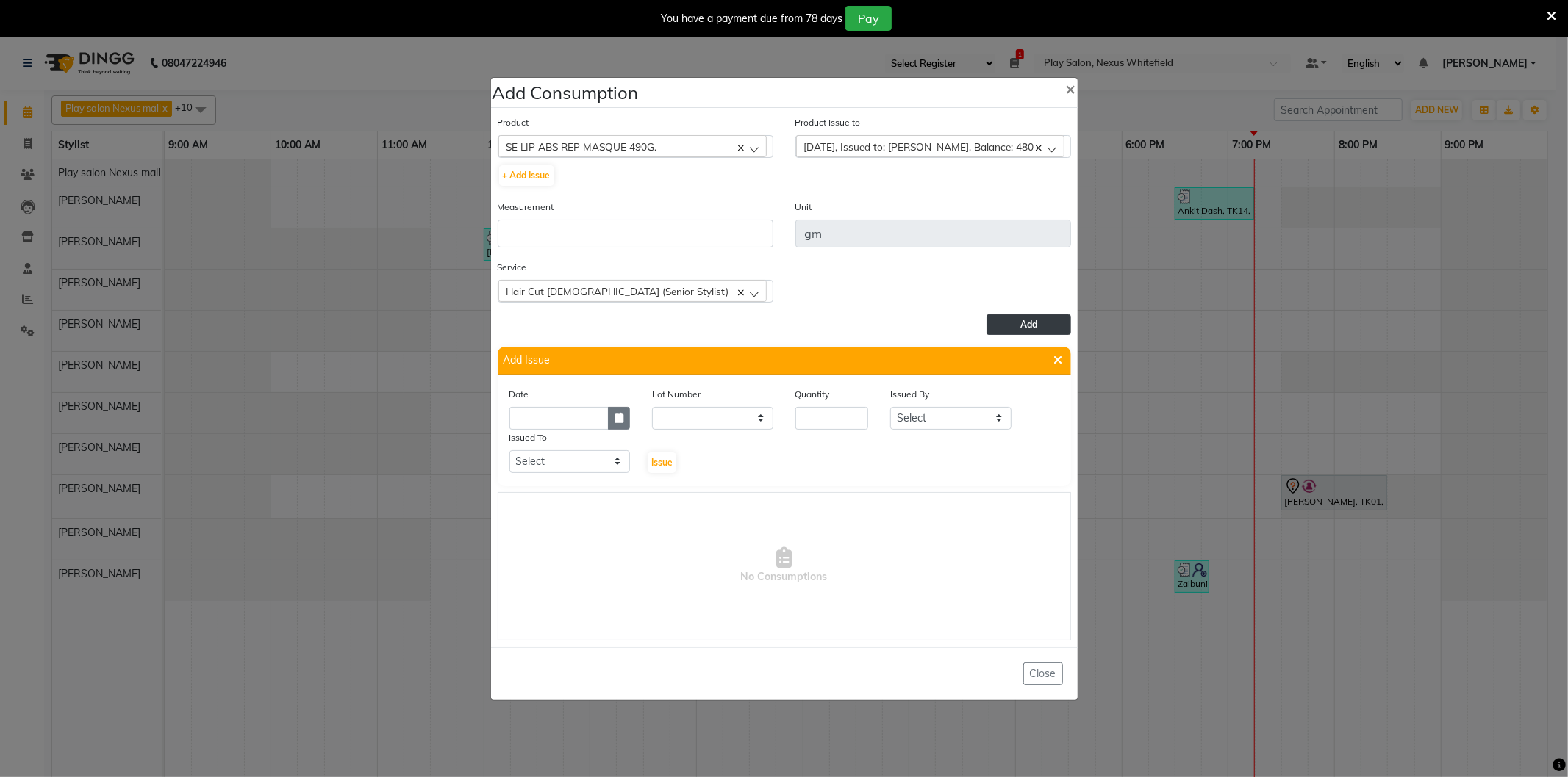
click at [619, 418] on icon "button" at bounding box center [618, 418] width 8 height 10
select select "9"
select select "2025"
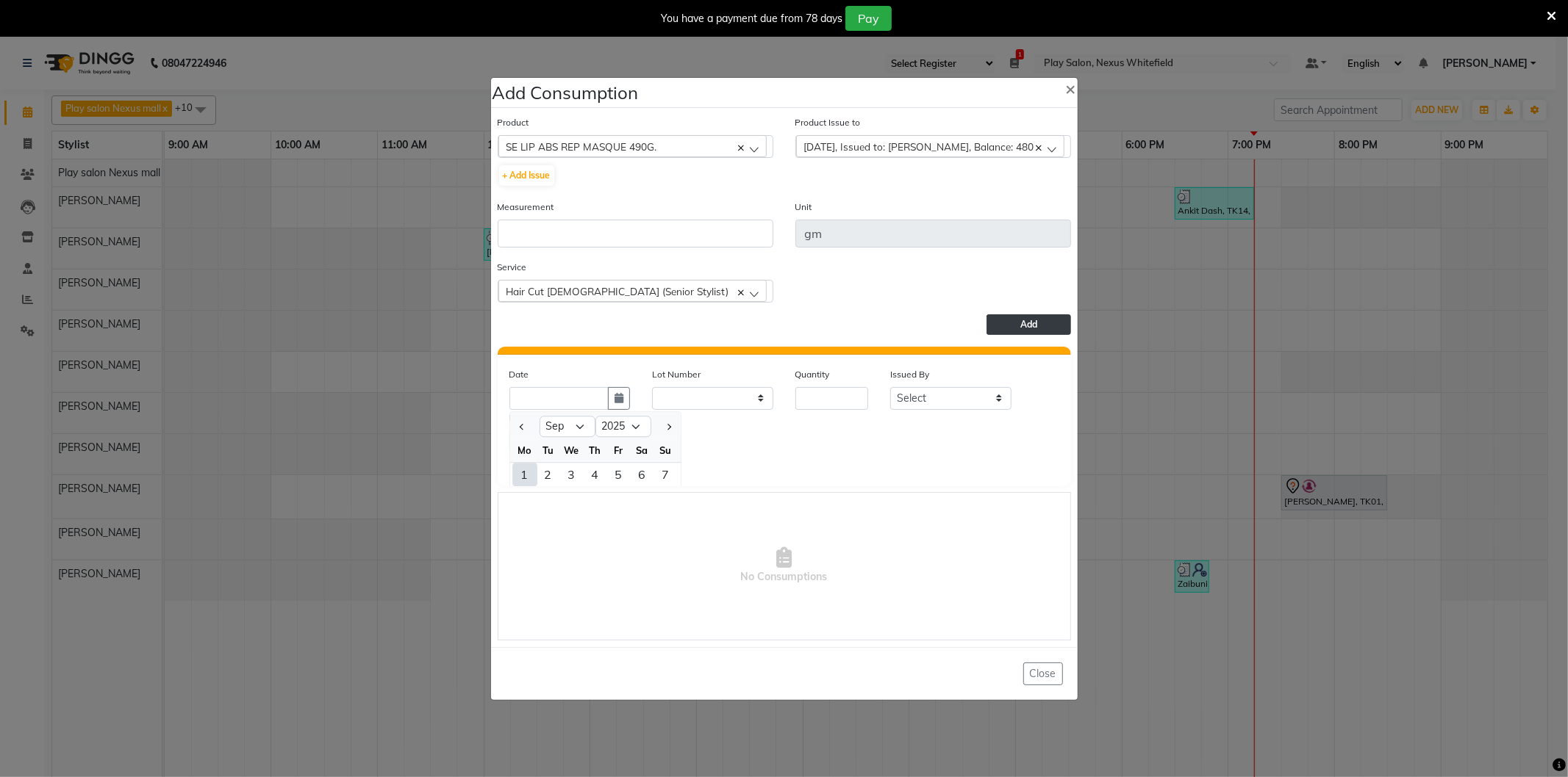
drag, startPoint x: 524, startPoint y: 471, endPoint x: 537, endPoint y: 466, distance: 13.9
click at [524, 471] on div "1" at bounding box center [525, 474] width 24 height 24
type input "01-09-2025"
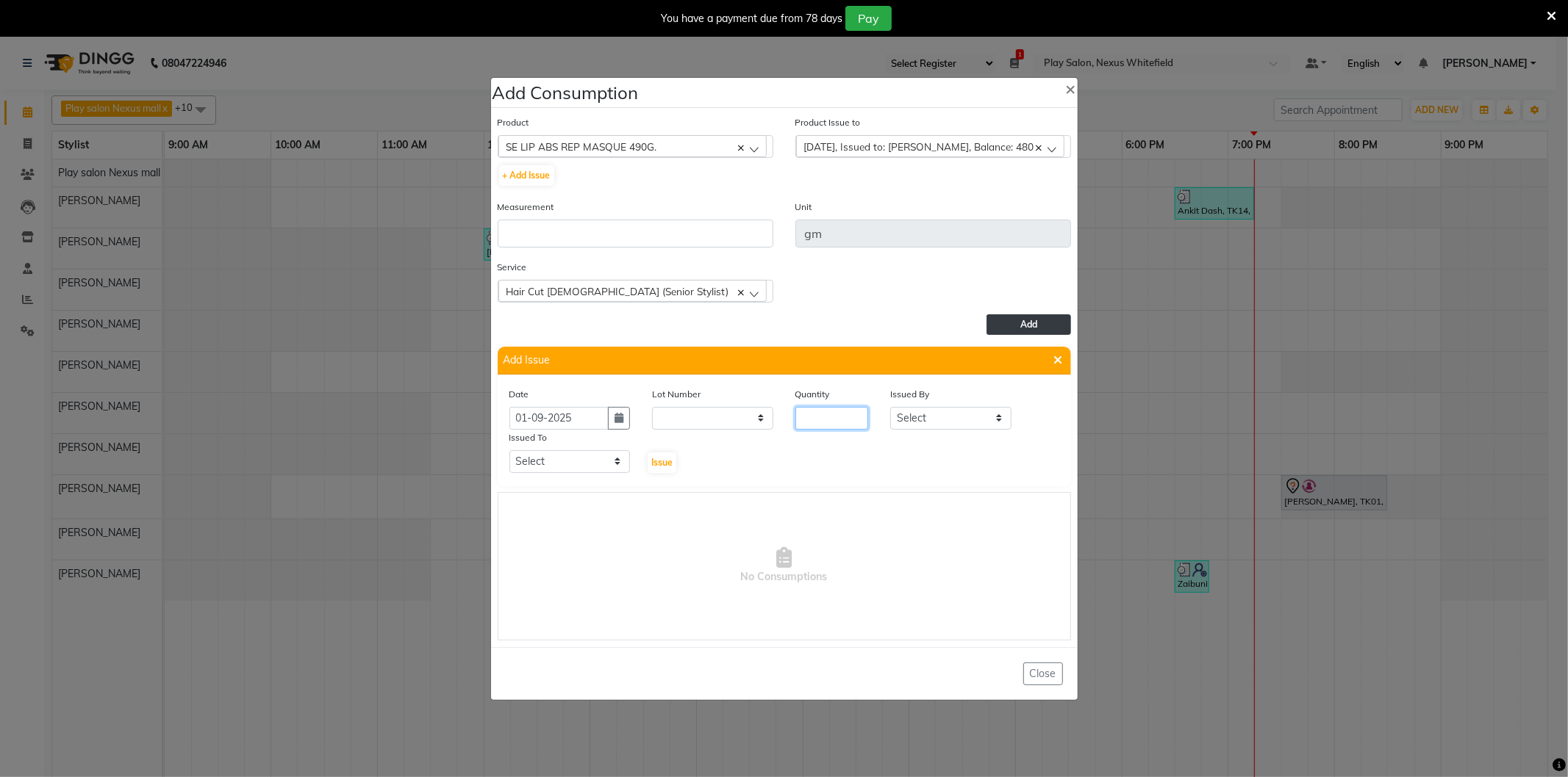
click at [811, 418] on input "number" at bounding box center [832, 418] width 74 height 23
type input "1"
click at [945, 413] on select "Select Play salon Nexus mall [PERSON_NAME] [PERSON_NAME] [PERSON_NAME] [PERSON_…" at bounding box center [951, 418] width 121 height 23
select select "81403"
click at [890, 407] on select "Select Play salon Nexus mall [PERSON_NAME] [PERSON_NAME] [PERSON_NAME] [PERSON_…" at bounding box center [951, 418] width 121 height 23
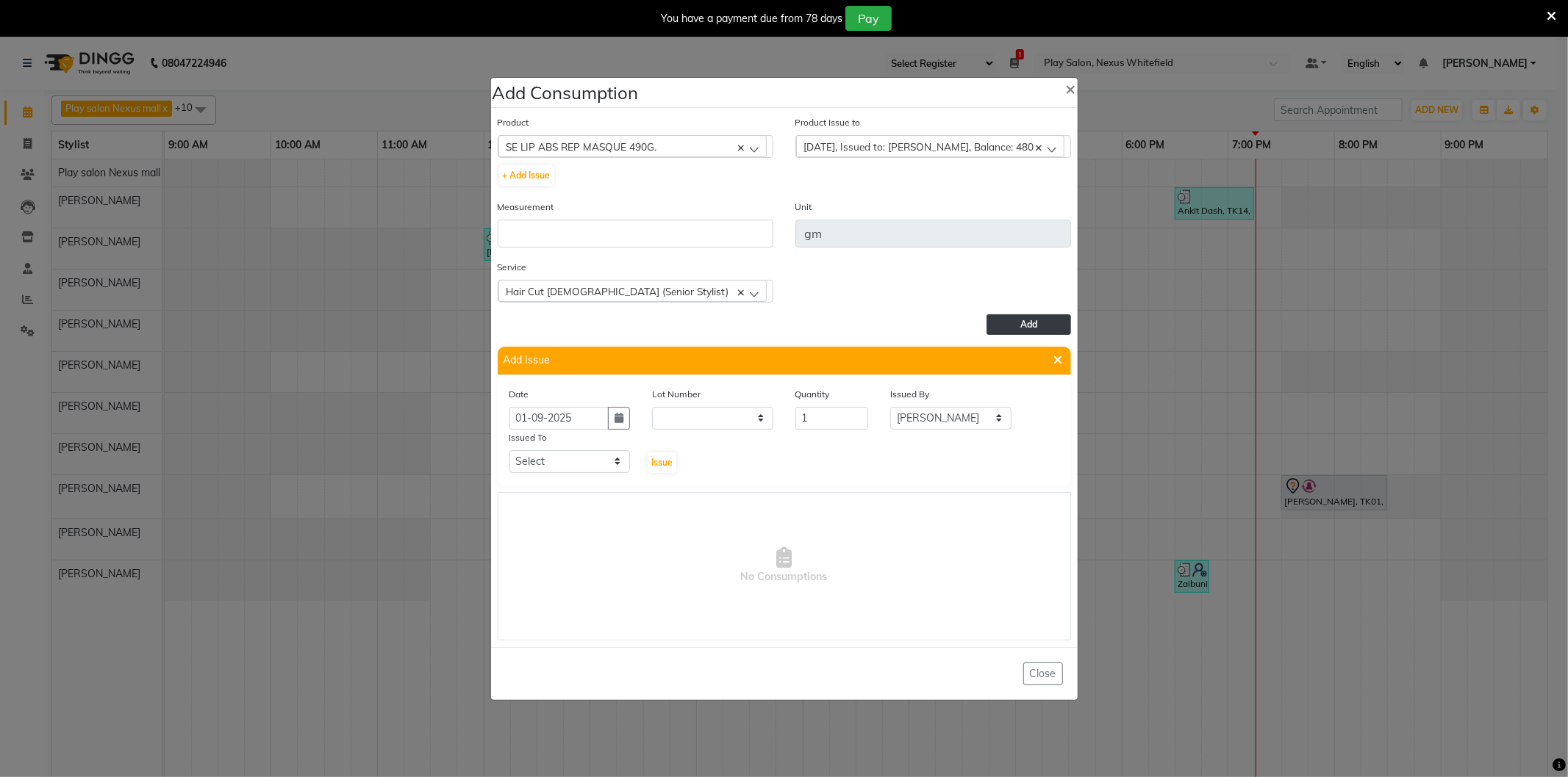
click at [502, 466] on div "Issued To Select Play salon Nexus mall [PERSON_NAME] [PERSON_NAME] [PERSON_NAME…" at bounding box center [570, 452] width 144 height 45
click at [502, 467] on div "Issued To Select Play salon Nexus mall [PERSON_NAME] [PERSON_NAME] [PERSON_NAME…" at bounding box center [570, 452] width 144 height 45
click at [523, 459] on select "Select Play salon Nexus mall [PERSON_NAME] [PERSON_NAME] [PERSON_NAME] [PERSON_…" at bounding box center [570, 462] width 121 height 23
select select "81403"
click at [509, 451] on select "Select Play salon Nexus mall [PERSON_NAME] [PERSON_NAME] [PERSON_NAME] [PERSON_…" at bounding box center [570, 462] width 121 height 23
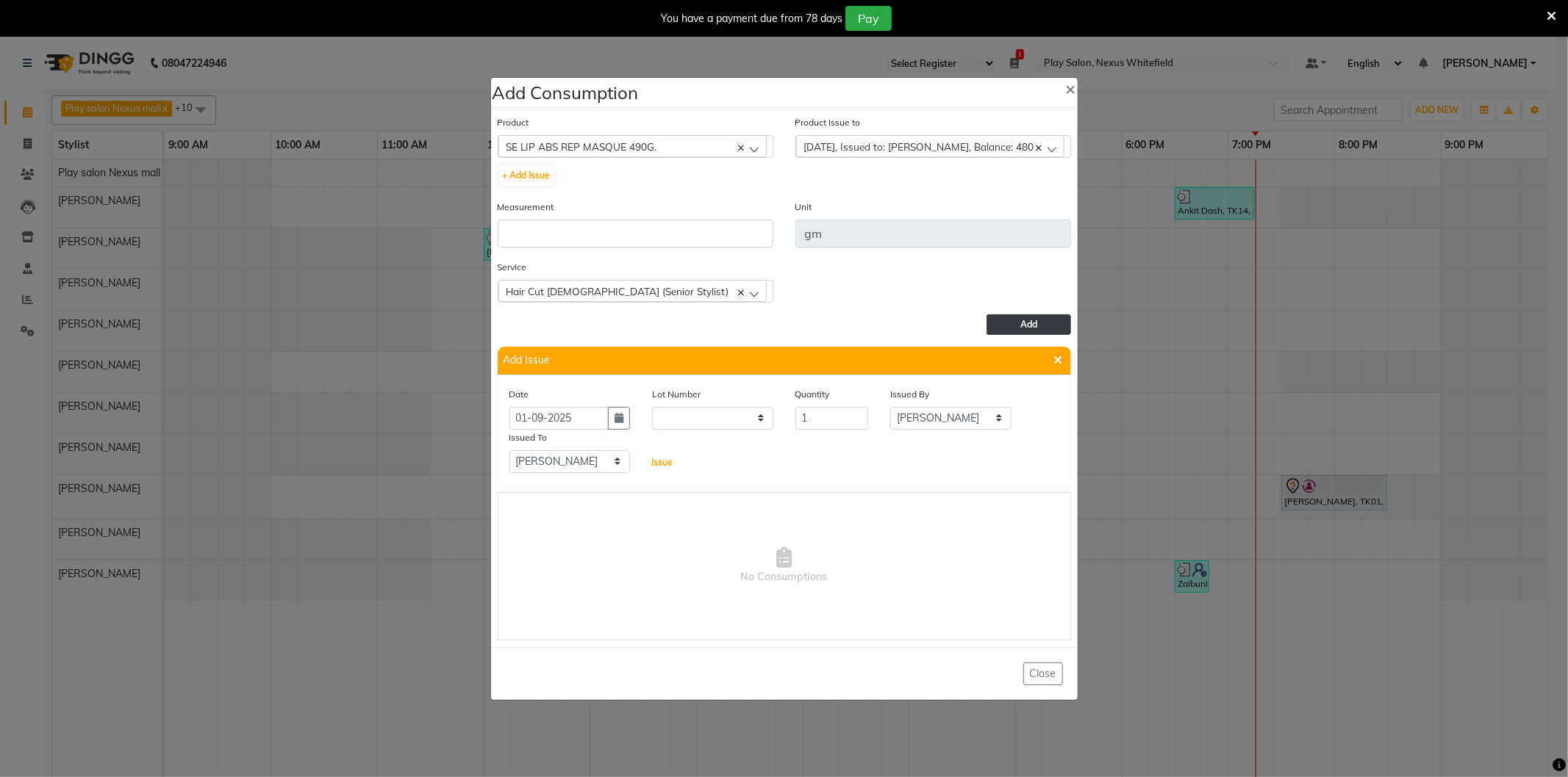
click at [652, 463] on span "Issue" at bounding box center [662, 462] width 22 height 11
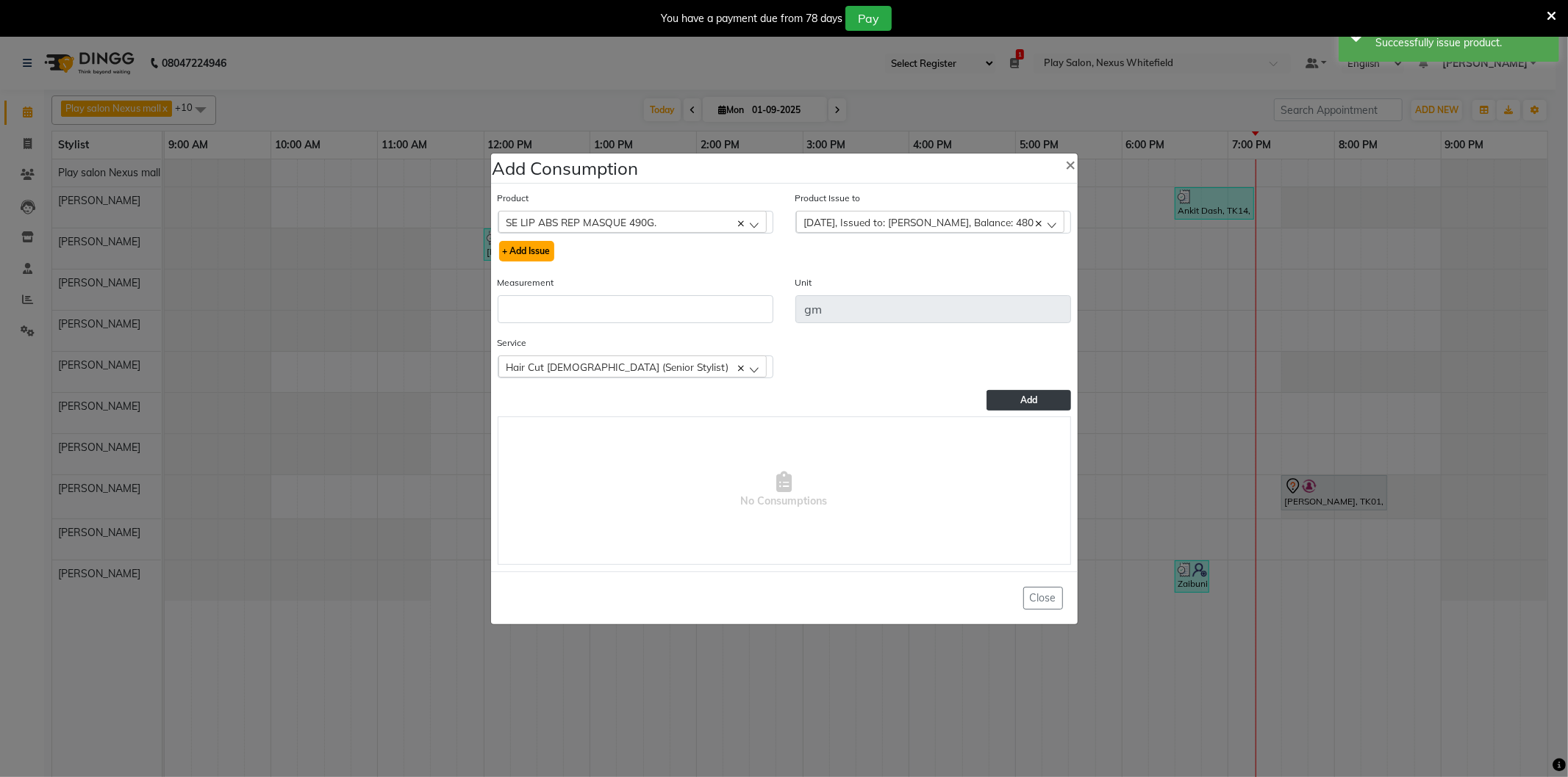
click at [525, 254] on button "+ Add Issue" at bounding box center [527, 251] width 55 height 21
select select
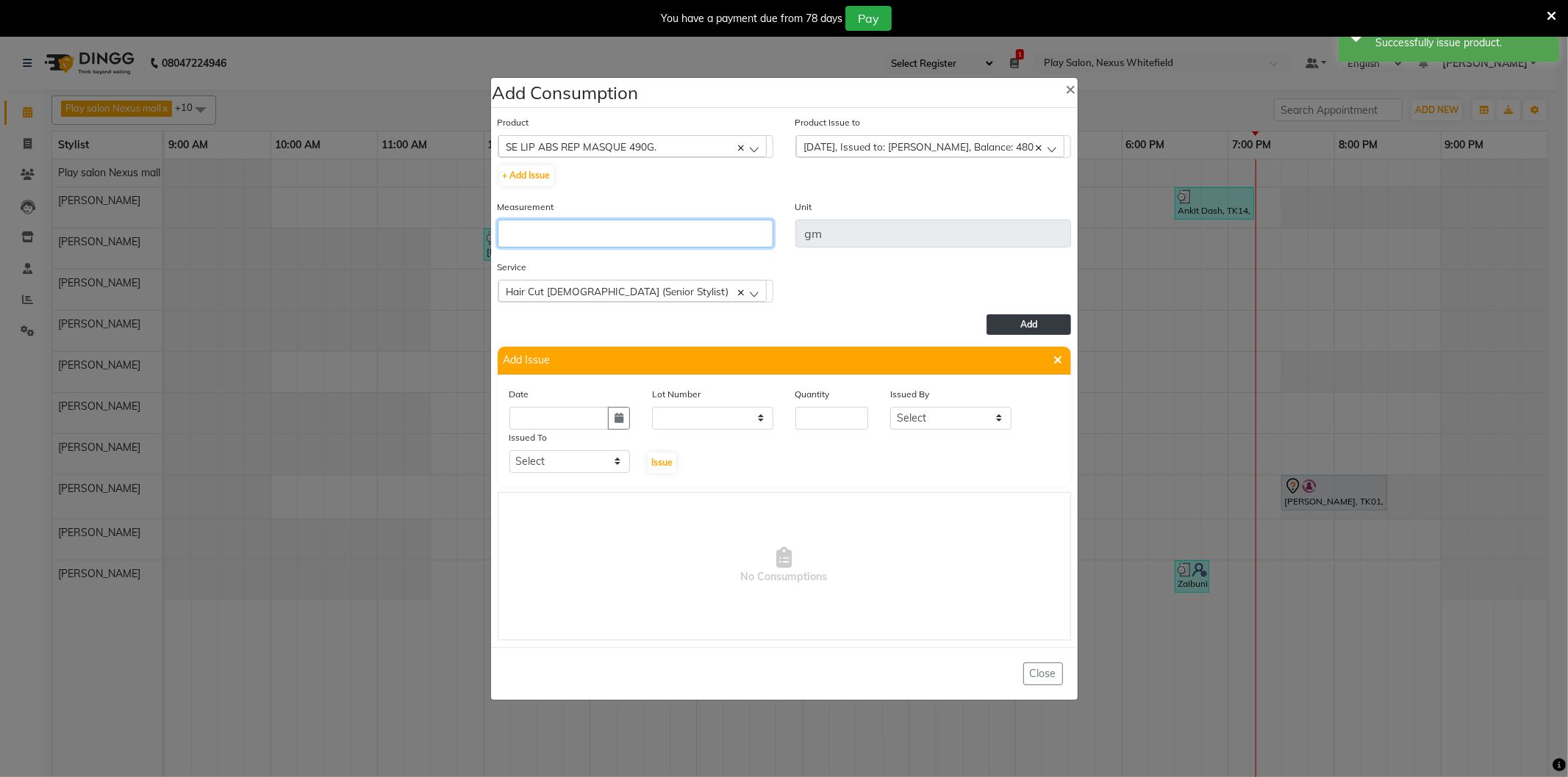
click at [545, 235] on input "number" at bounding box center [635, 233] width 276 height 28
type input "10"
click at [1006, 320] on button "Add" at bounding box center [1028, 325] width 84 height 21
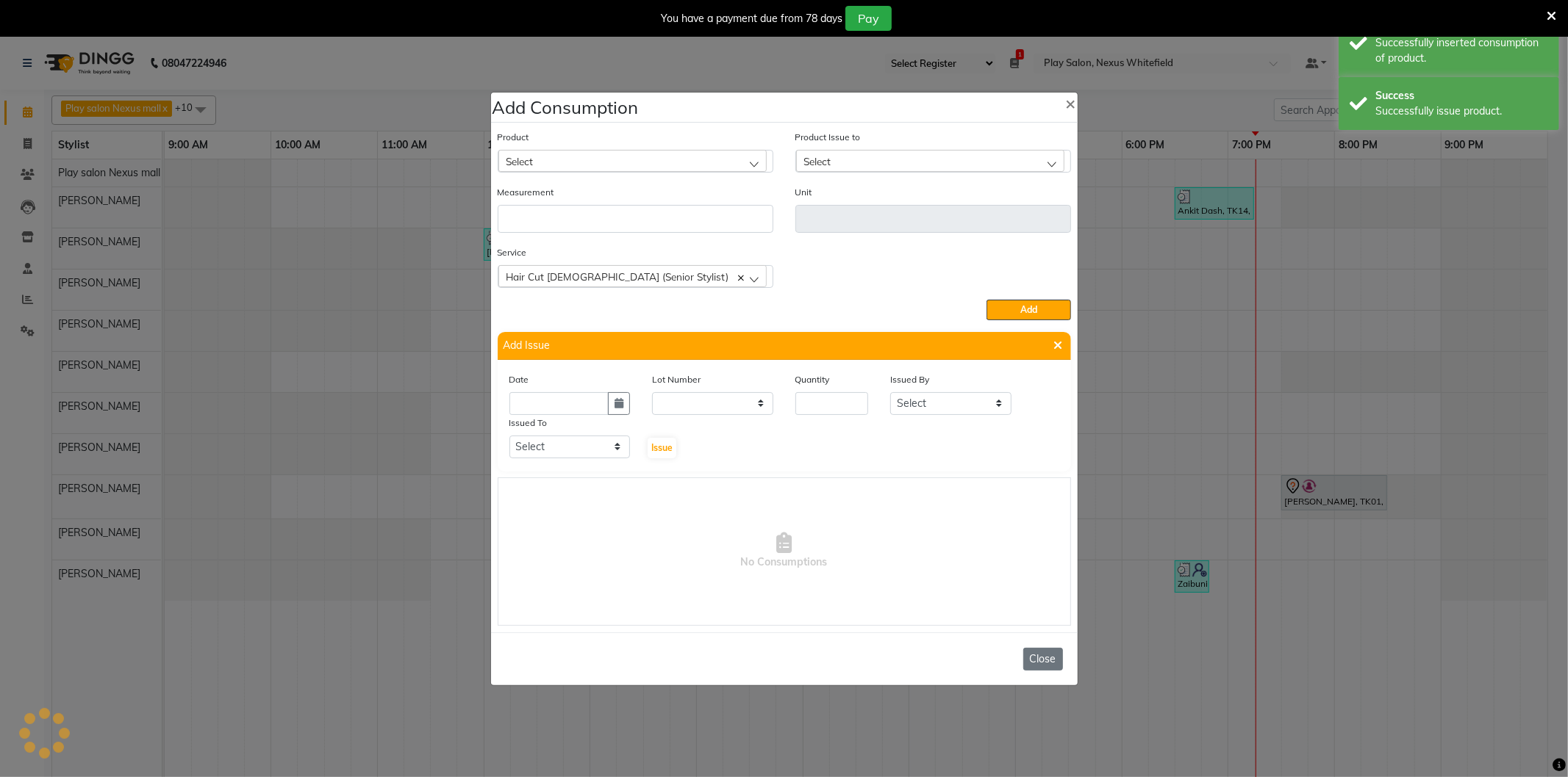
drag, startPoint x: 1033, startPoint y: 655, endPoint x: 1031, endPoint y: 646, distance: 9.2
click at [1033, 653] on button "Close" at bounding box center [1043, 660] width 40 height 23
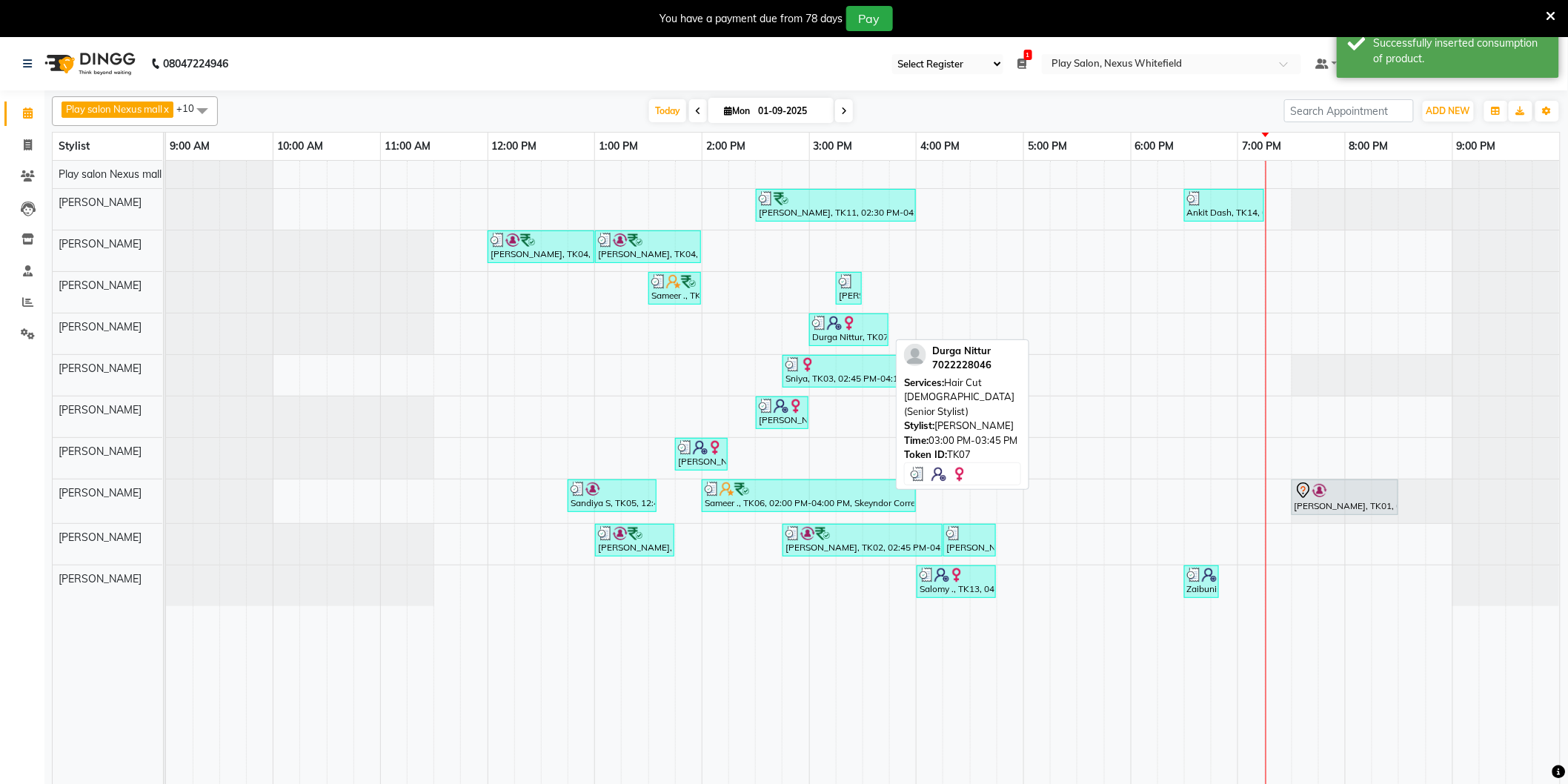
click at [856, 334] on div "Durga Nittur, TK07, 03:00 PM-03:45 PM, Hair Cut [DEMOGRAPHIC_DATA] (Senior Styl…" at bounding box center [849, 330] width 77 height 28
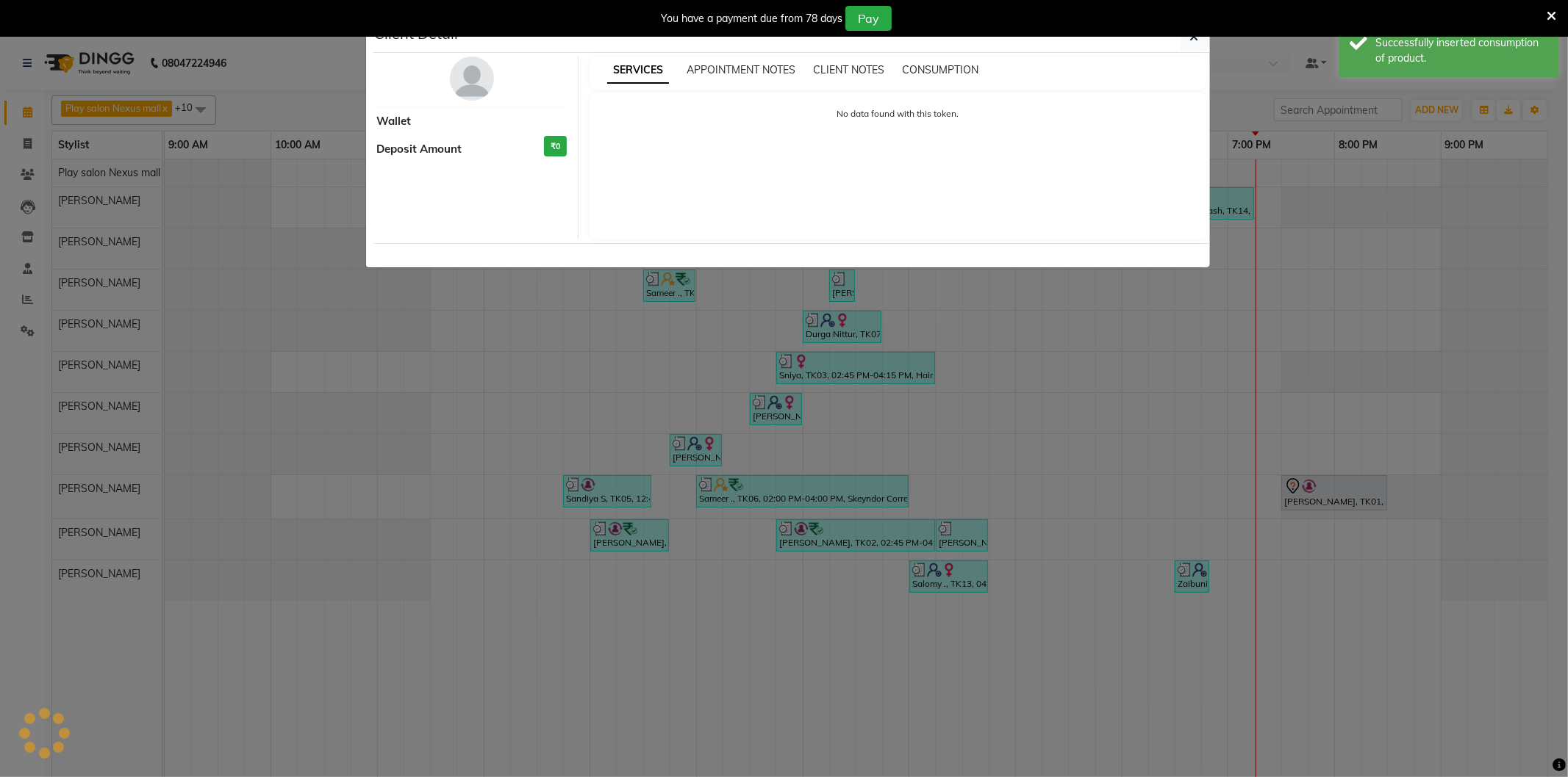
select select "3"
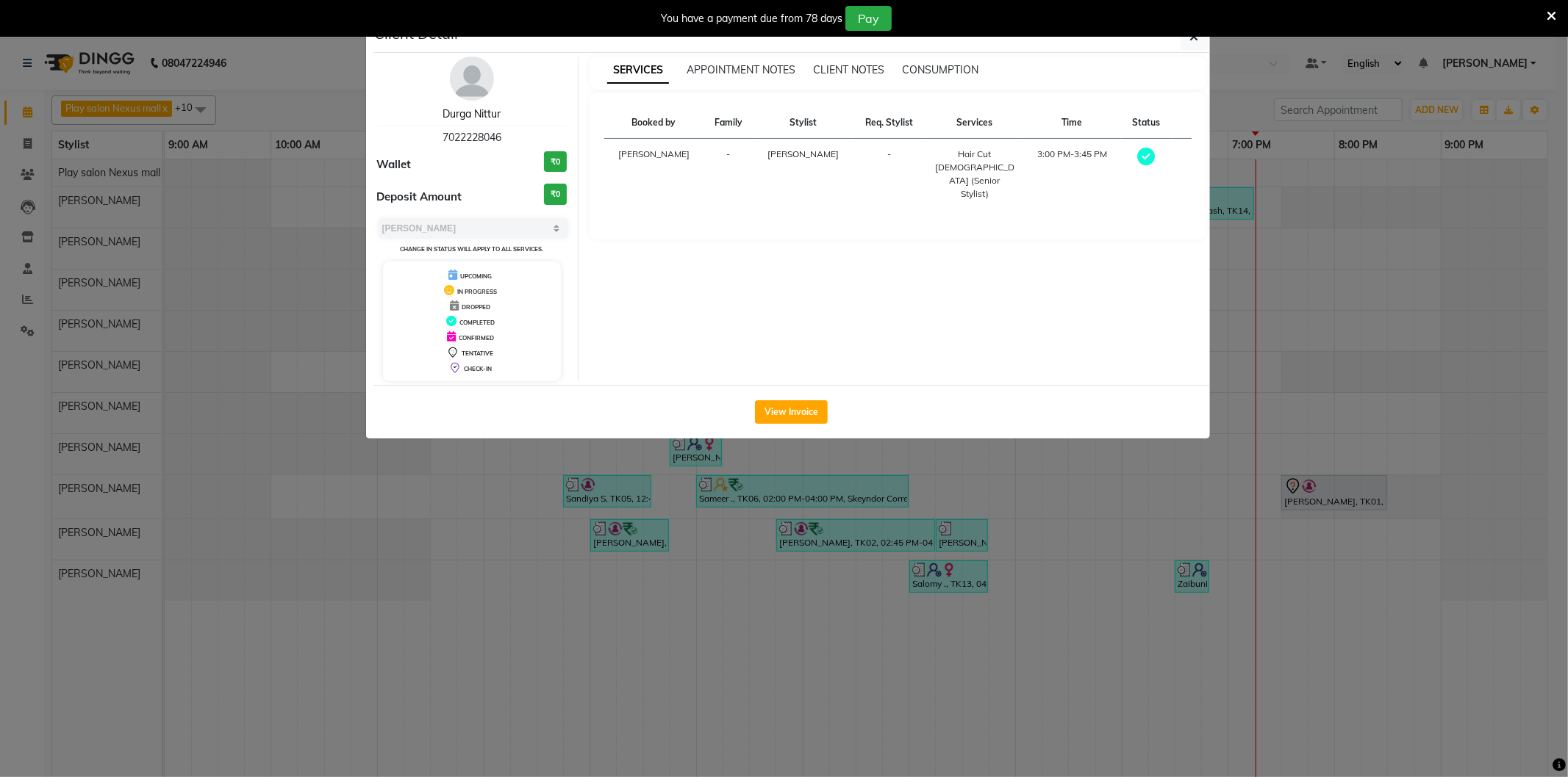
click at [458, 116] on link "Durga Nittur" at bounding box center [472, 114] width 58 height 13
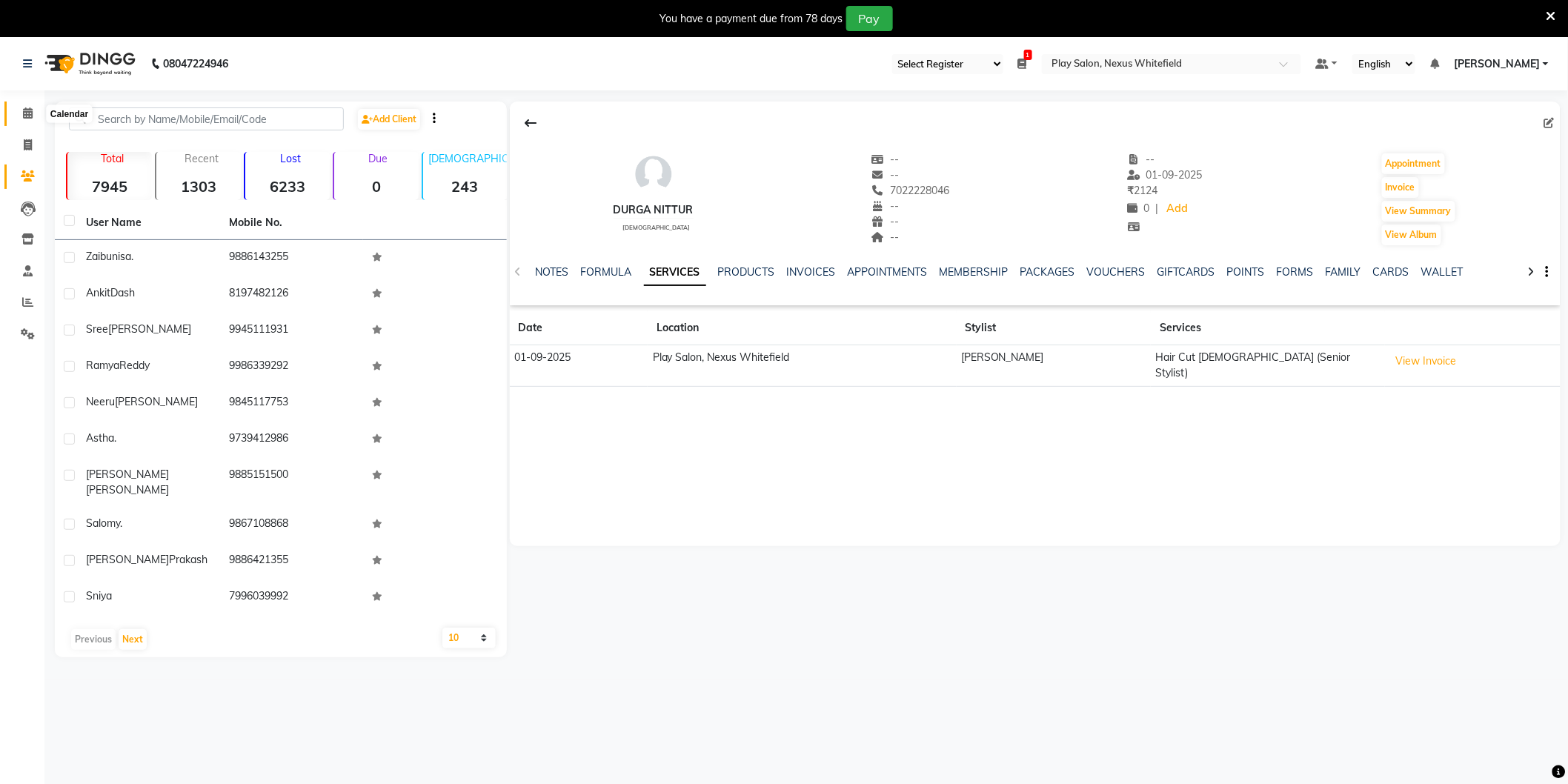
click at [26, 119] on icon at bounding box center [28, 113] width 9 height 11
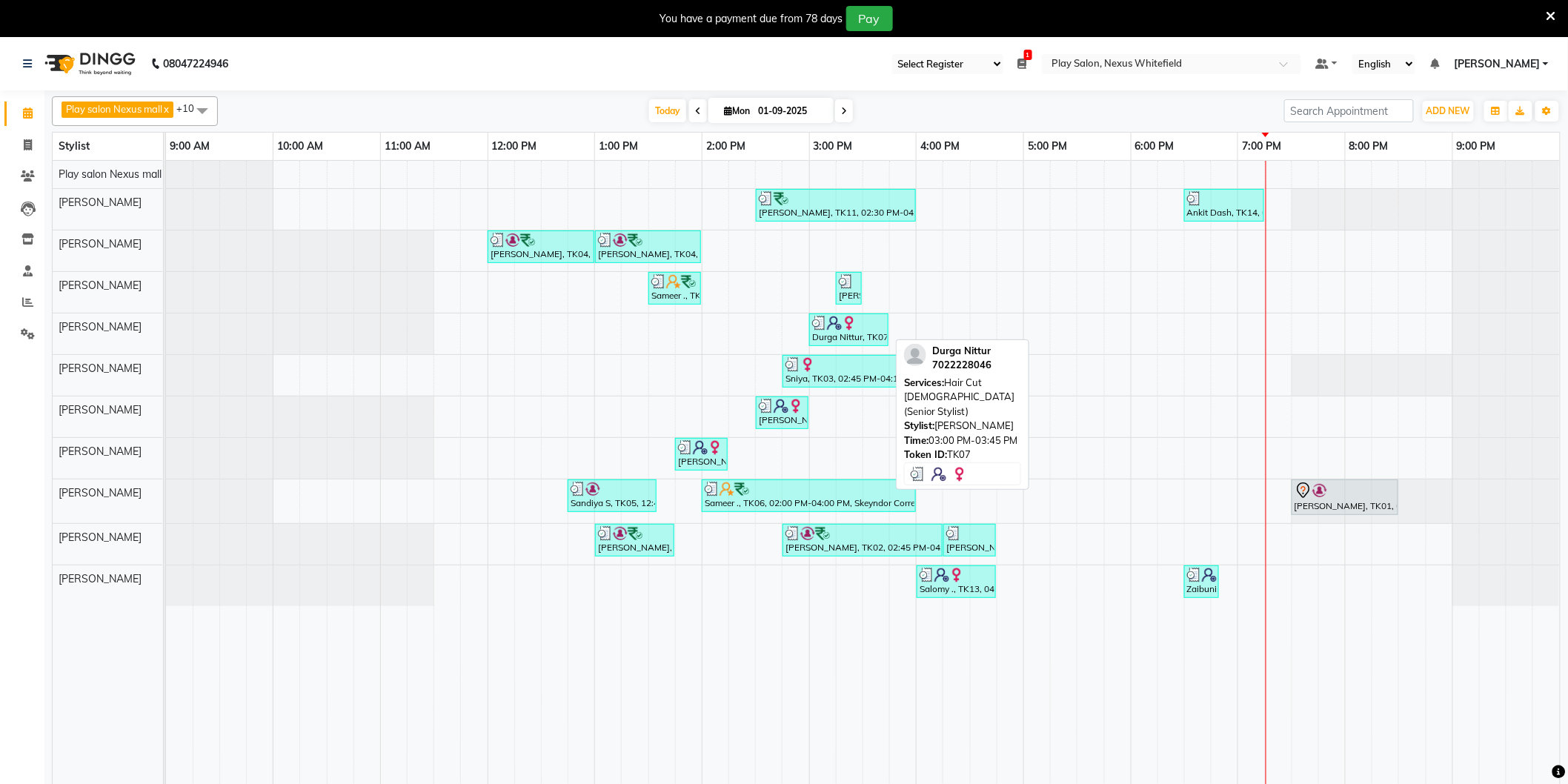
click at [840, 336] on div "Durga Nittur, TK07, 03:00 PM-03:45 PM, Hair Cut [DEMOGRAPHIC_DATA] (Senior Styl…" at bounding box center [849, 330] width 77 height 28
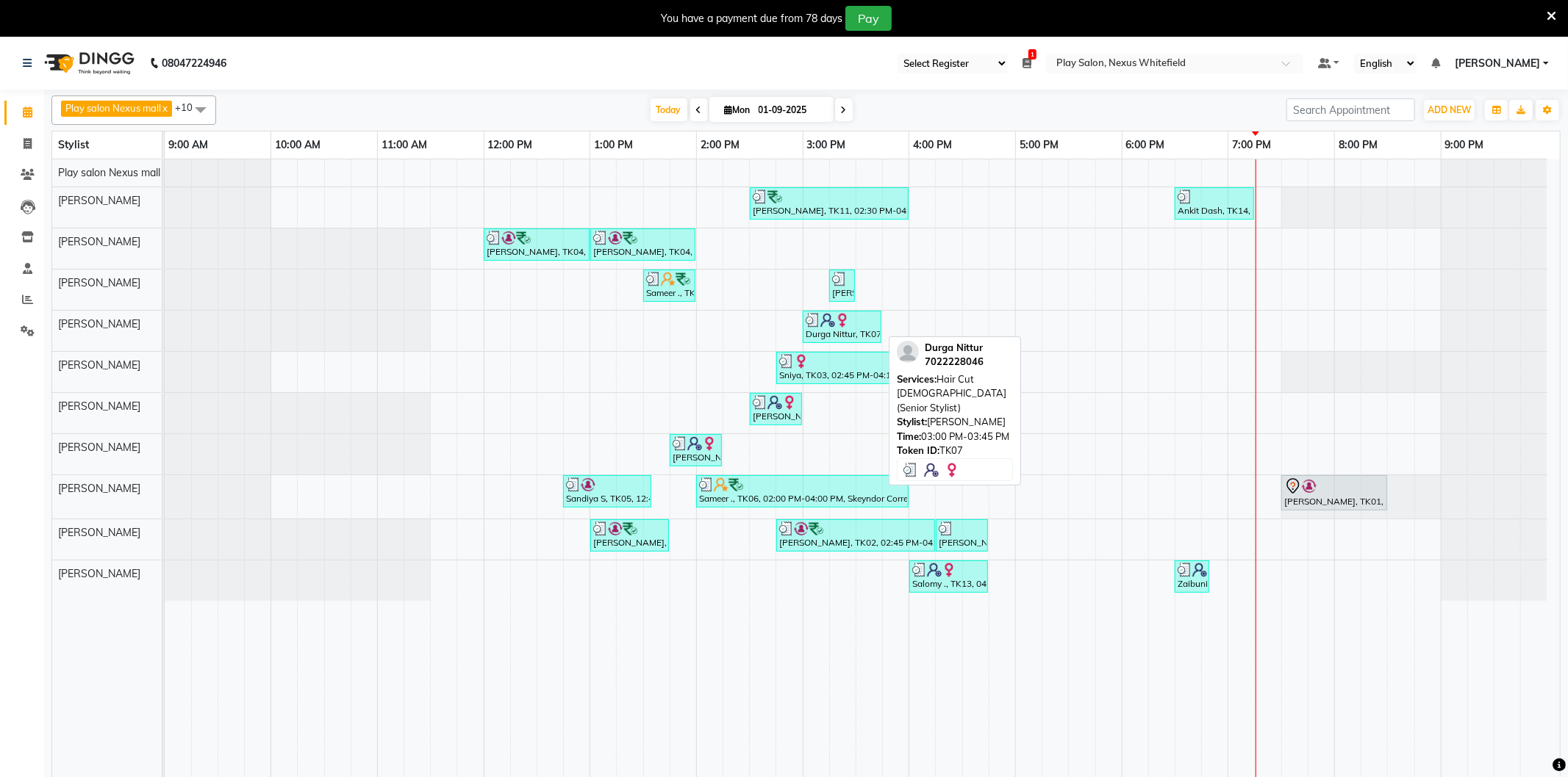
select select "3"
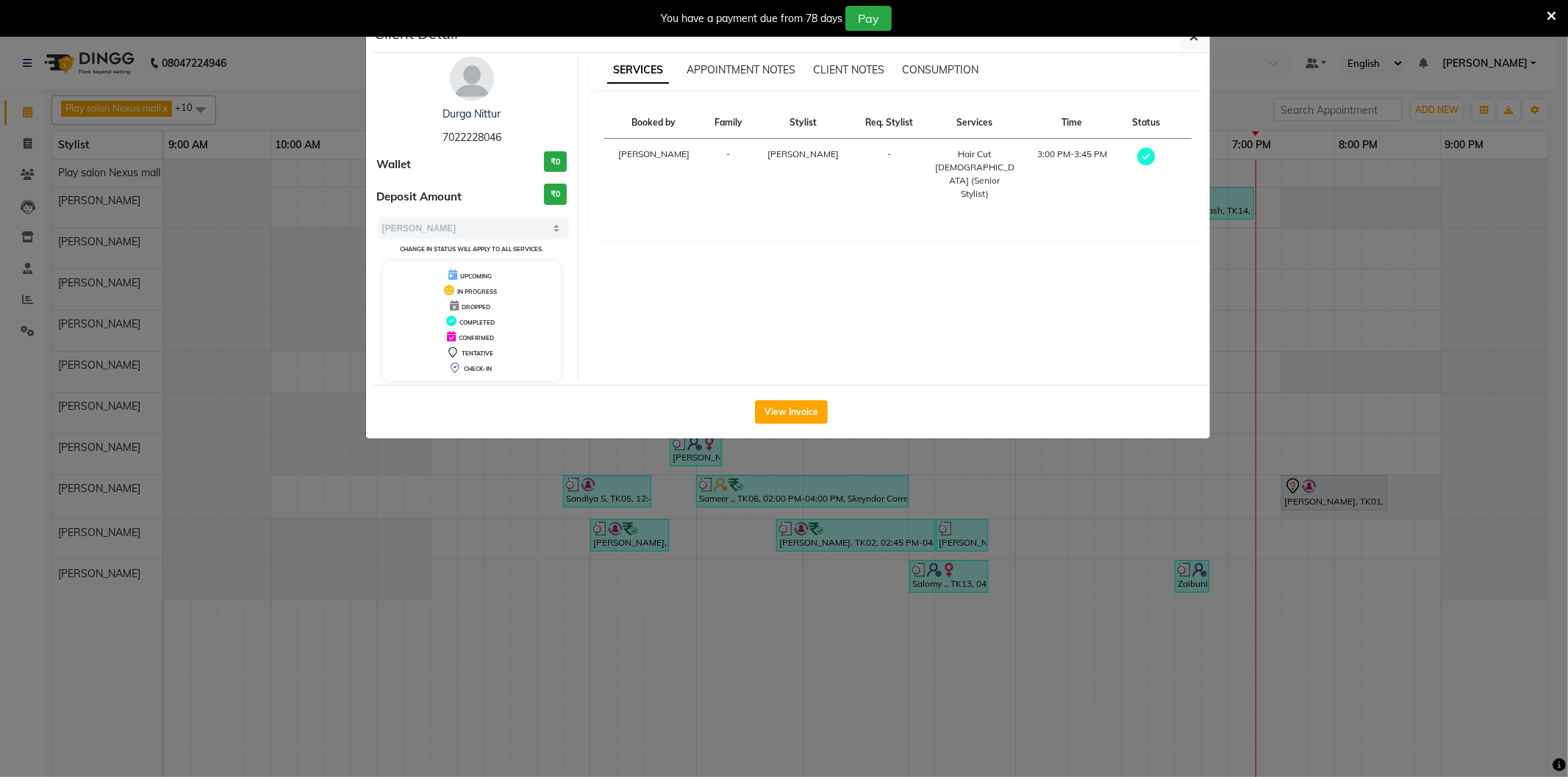
click at [958, 77] on div "CONSUMPTION" at bounding box center [940, 70] width 77 height 15
click at [956, 71] on span "CONSUMPTION" at bounding box center [940, 69] width 77 height 13
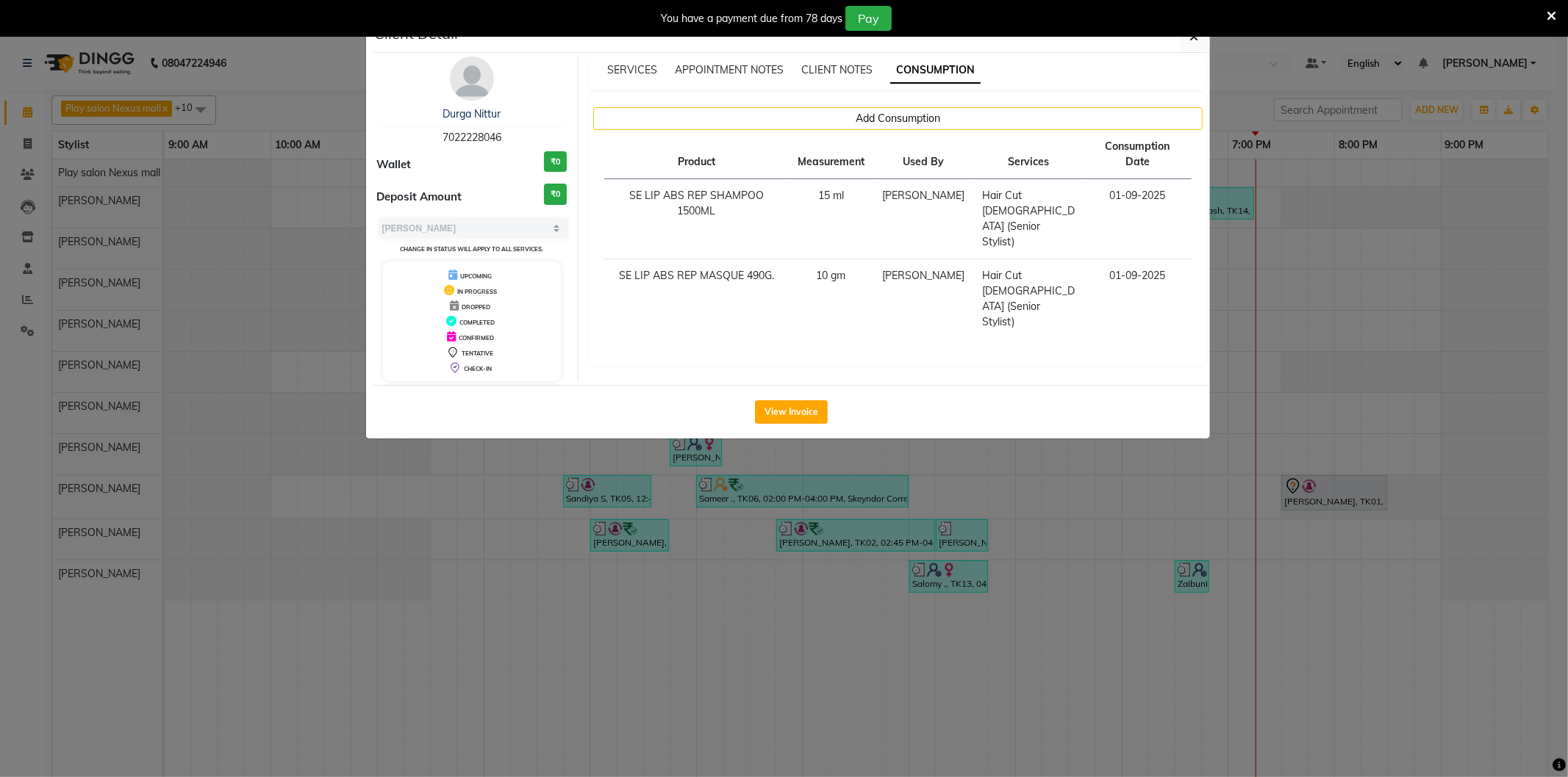
click at [1195, 37] on div "You have a payment due from 78 days Pay" at bounding box center [784, 18] width 1568 height 37
click at [1195, 40] on icon "button" at bounding box center [1194, 36] width 8 height 12
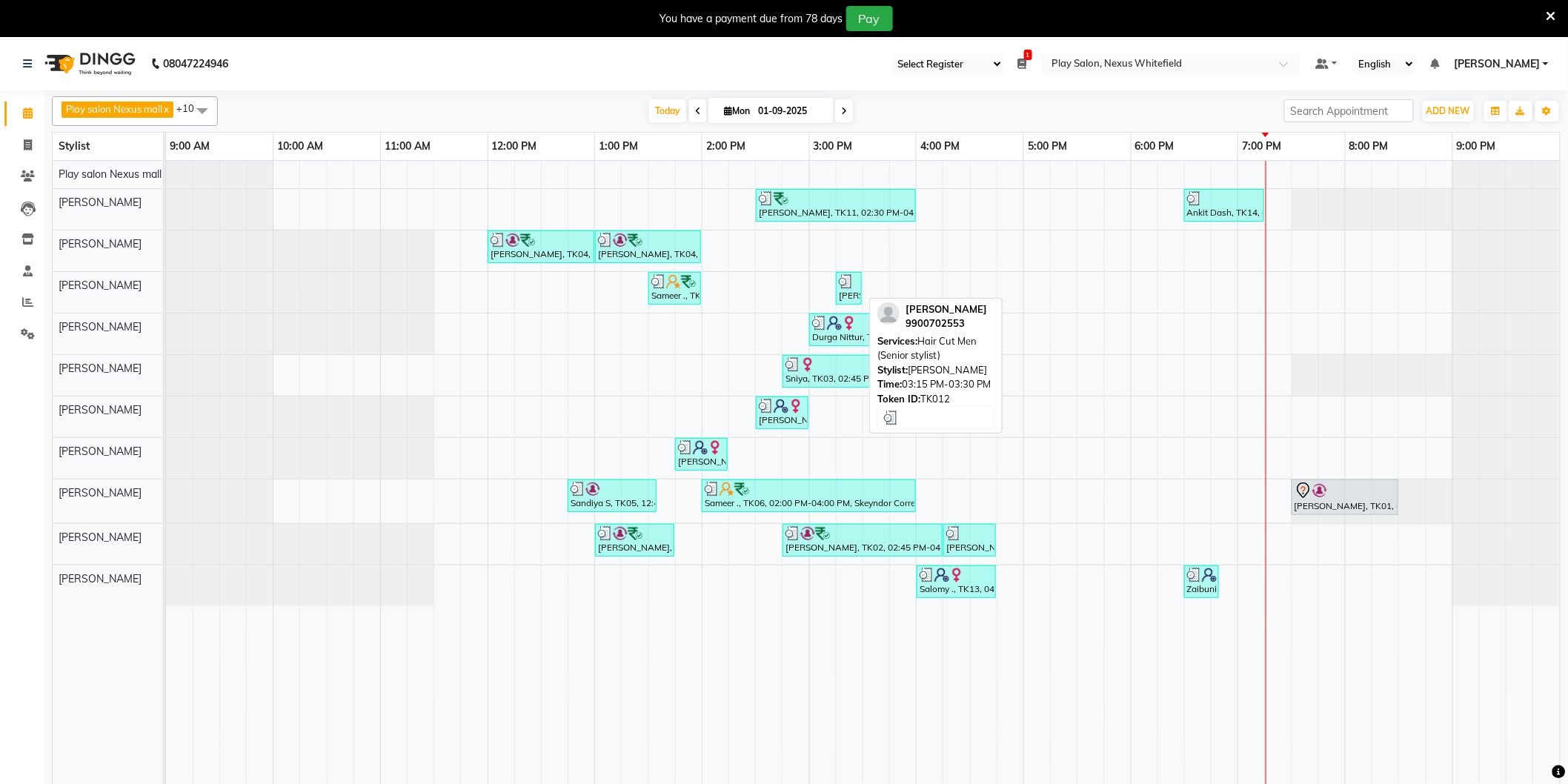
click at [847, 289] on div "[PERSON_NAME], TK12, 03:15 PM-03:30 PM, Hair Cut Men (Senior stylist)" at bounding box center [849, 288] width 23 height 28
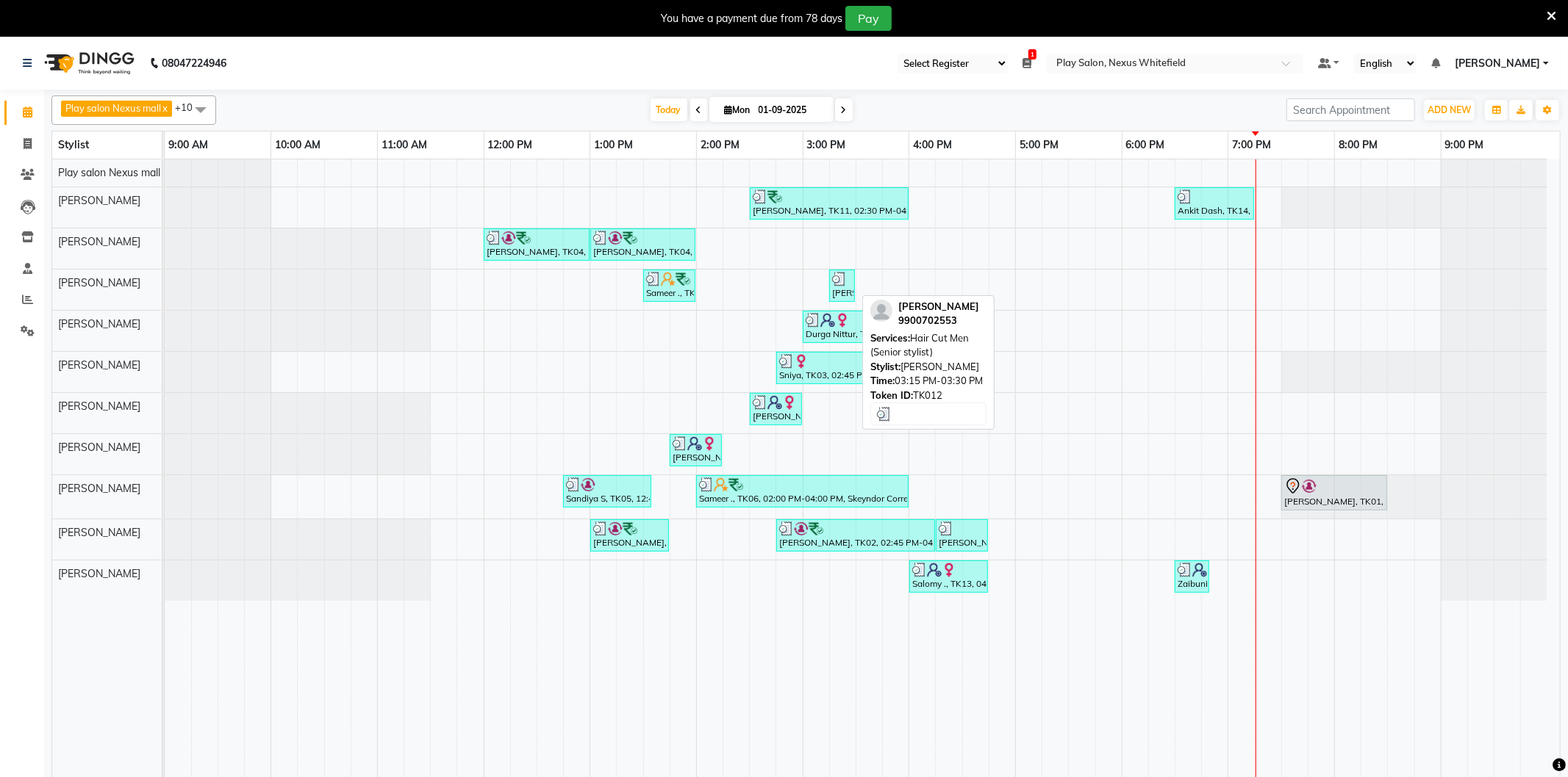
select select "3"
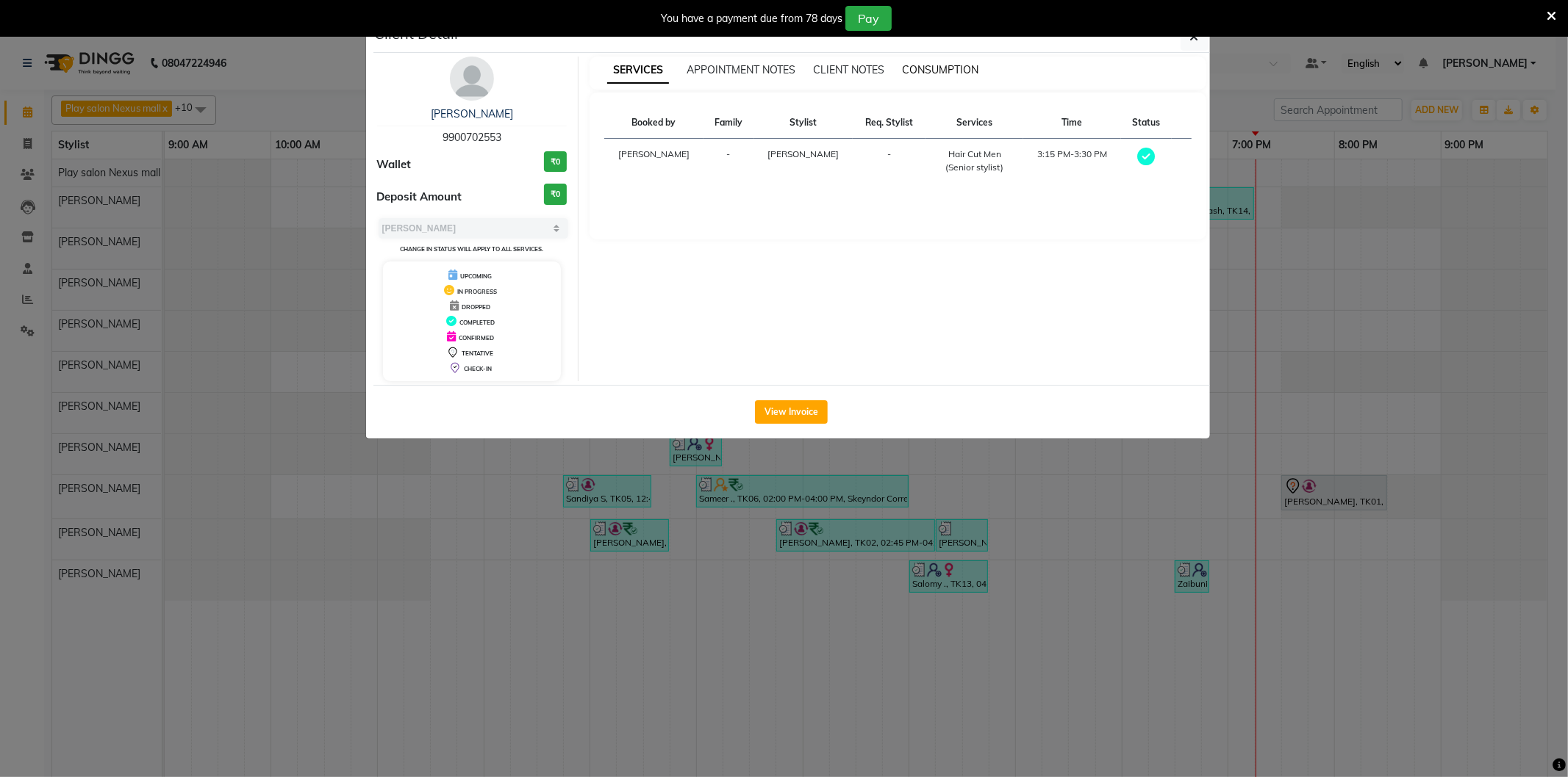
click at [932, 74] on span "CONSUMPTION" at bounding box center [940, 69] width 77 height 13
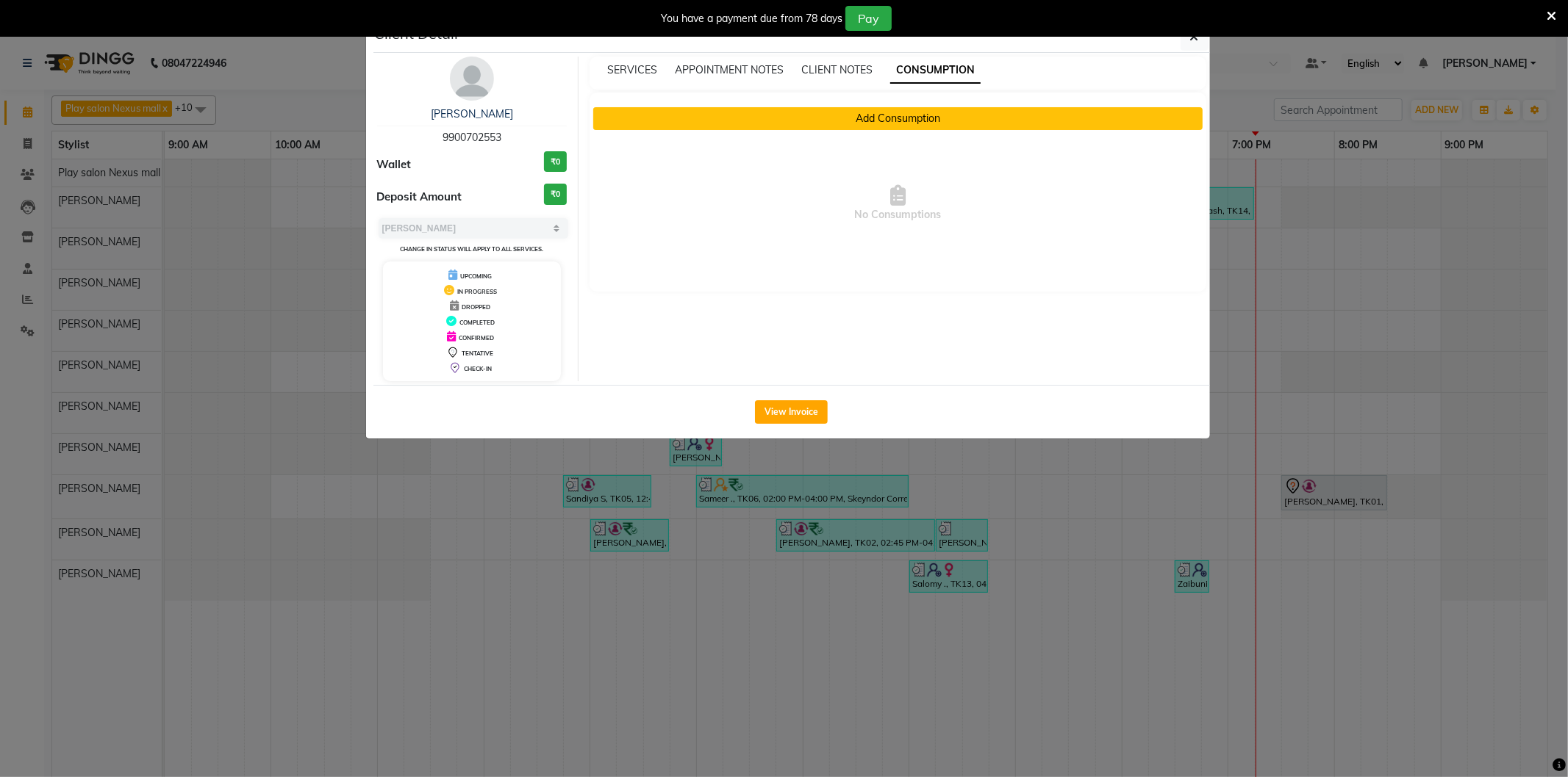
click at [877, 114] on button "Add Consumption" at bounding box center [897, 119] width 609 height 23
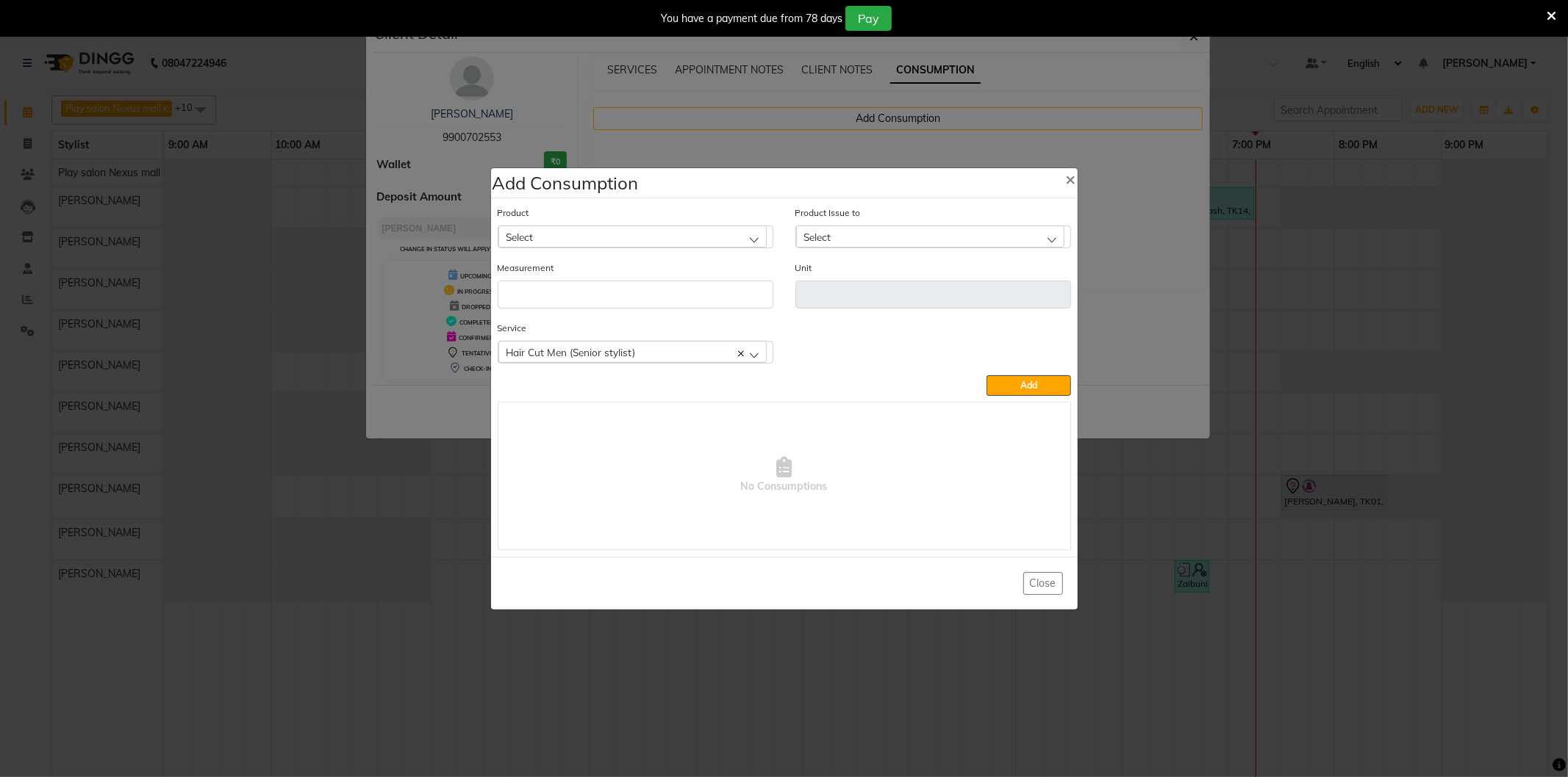
click at [565, 237] on div "Select" at bounding box center [632, 236] width 268 height 22
type input "density"
click at [602, 305] on label "SER EXP DENSITY ADV. SH 1.5L" at bounding box center [579, 300] width 148 height 13
type input "ML"
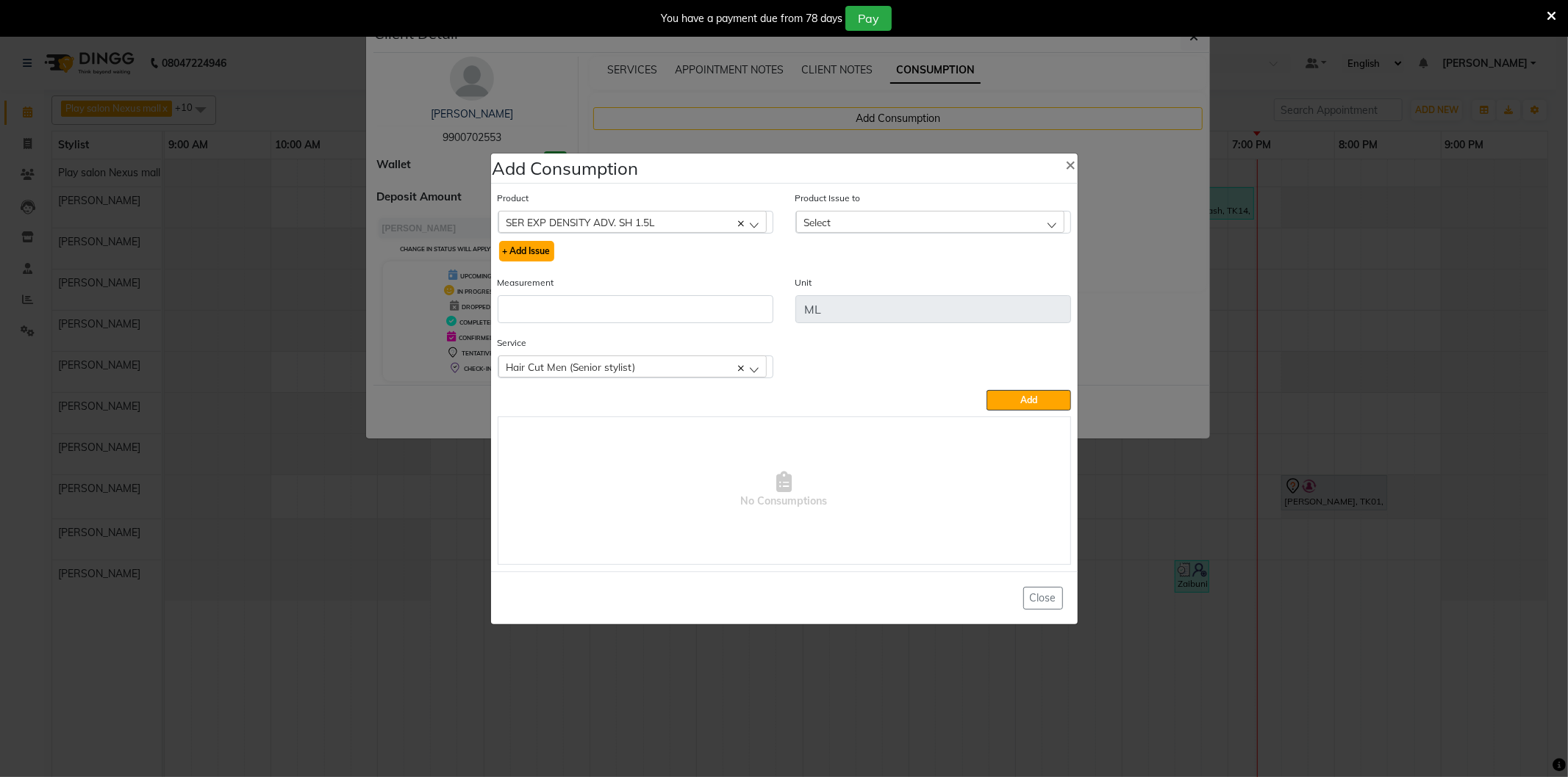
click at [541, 246] on button "+ Add Issue" at bounding box center [527, 251] width 55 height 21
select select
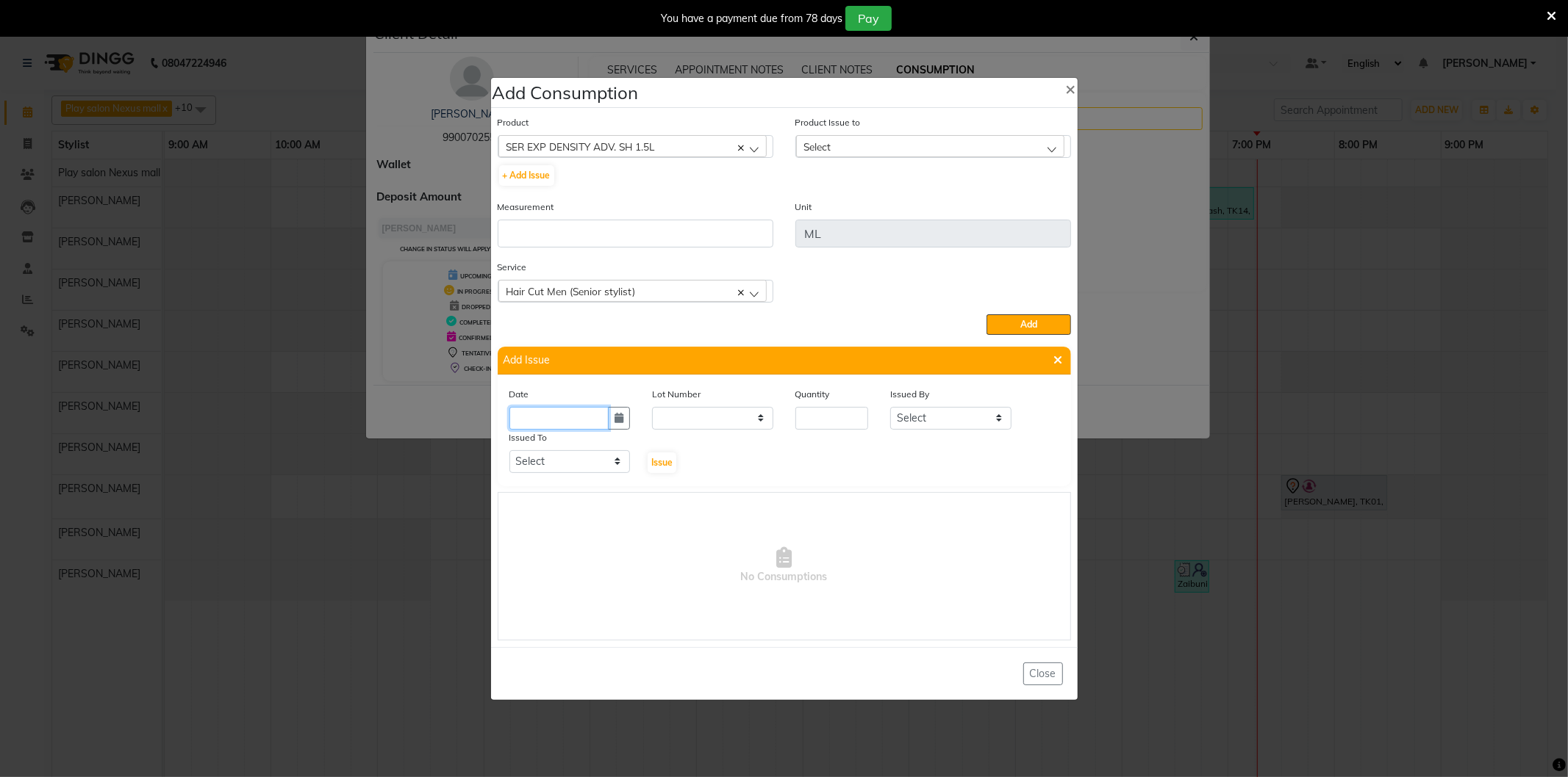
click at [537, 422] on input "text" at bounding box center [559, 418] width 100 height 23
select select "9"
select select "2025"
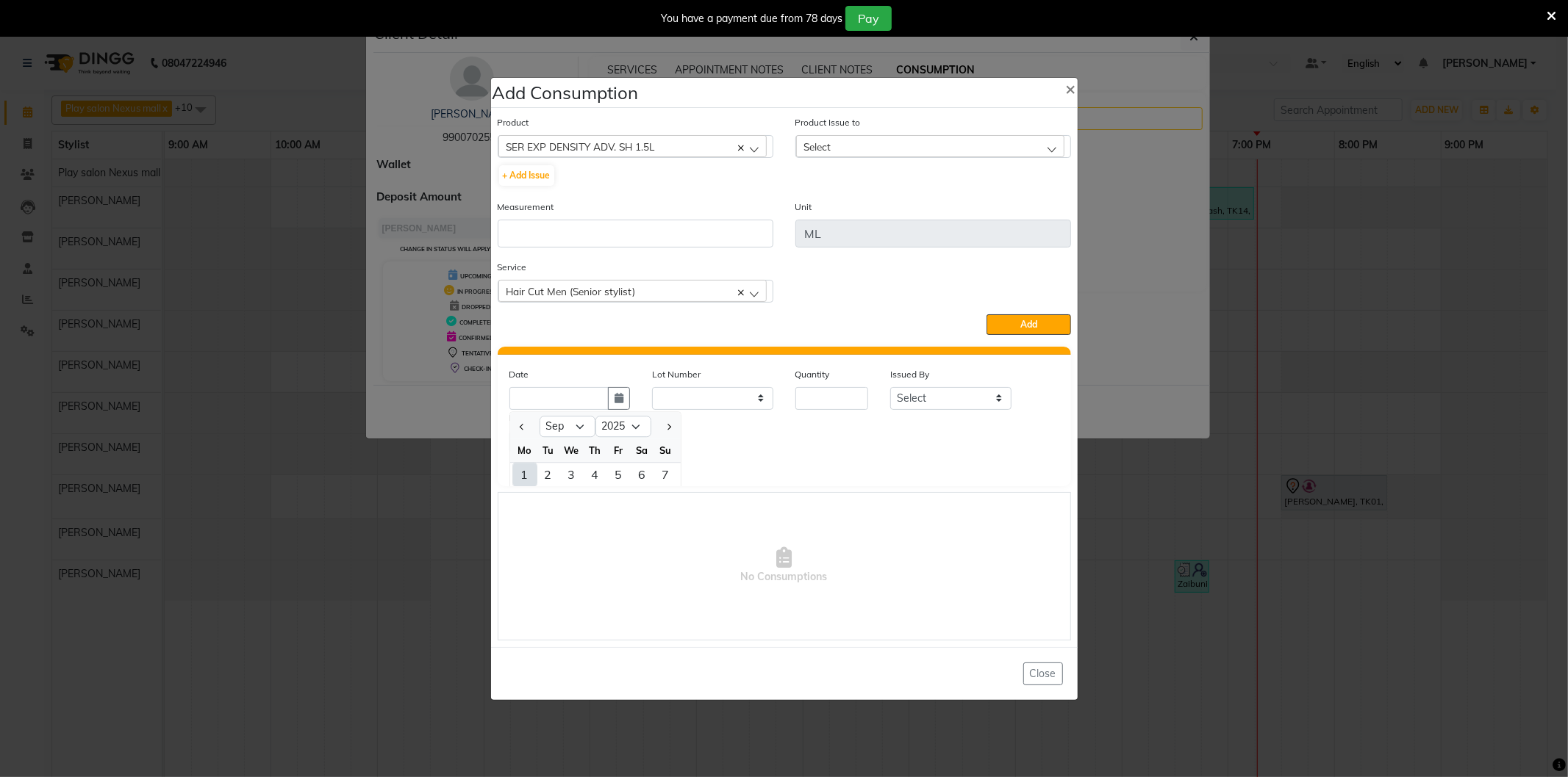
click at [524, 476] on div "1" at bounding box center [525, 474] width 24 height 24
type input "01-09-2025"
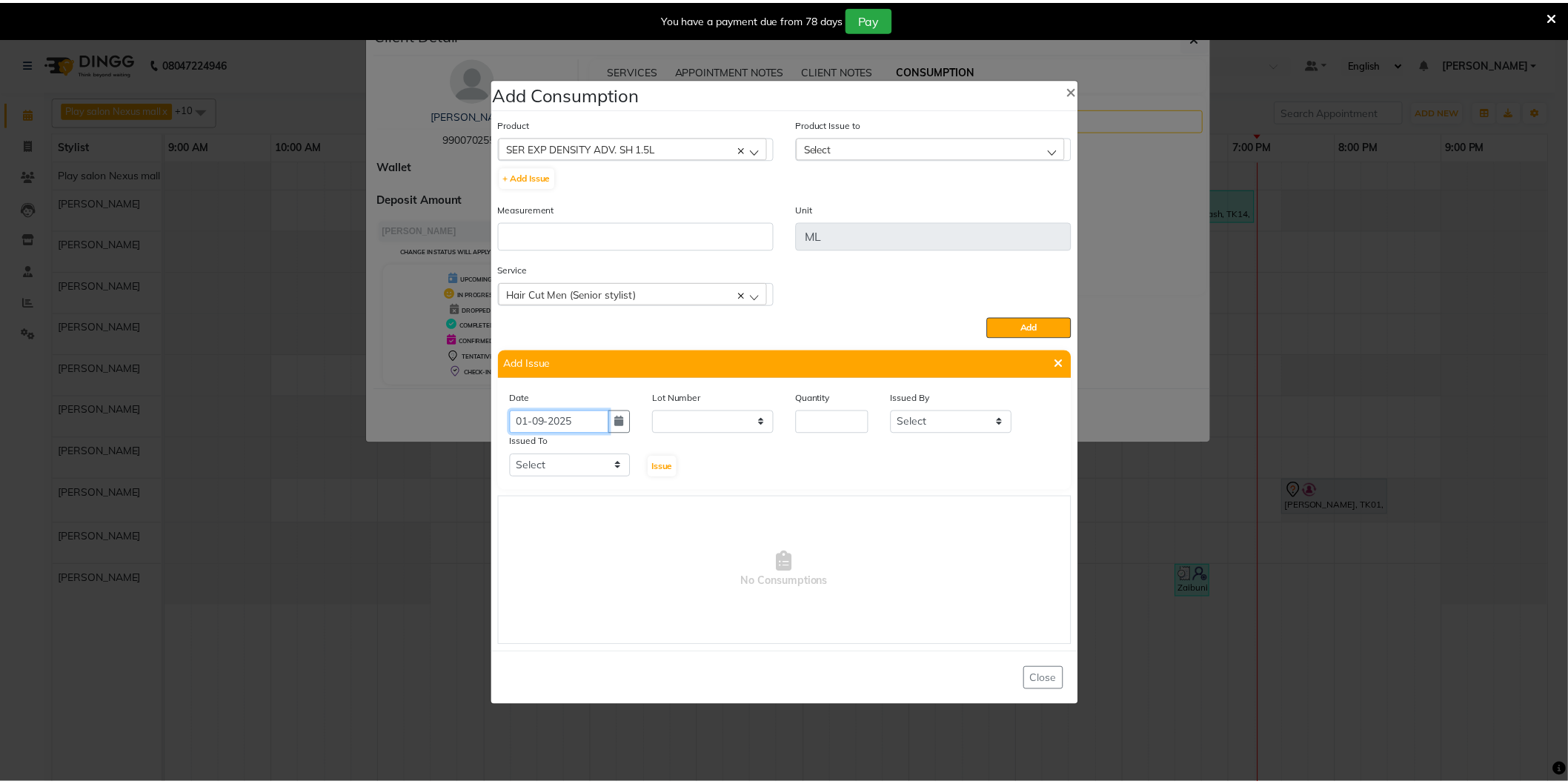
scroll to position [0, 0]
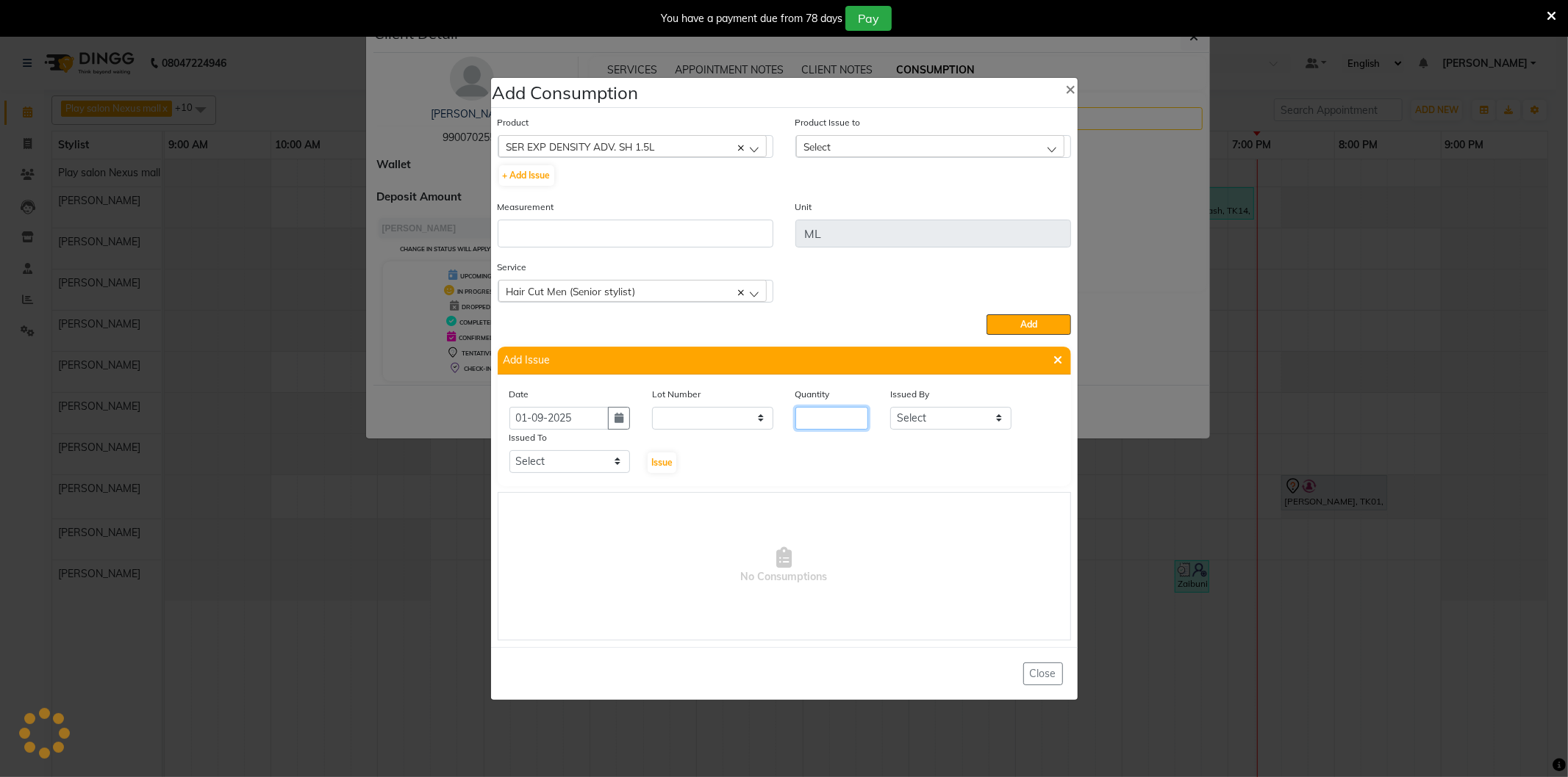
drag, startPoint x: 819, startPoint y: 415, endPoint x: 817, endPoint y: 402, distance: 13.2
click at [819, 415] on input "number" at bounding box center [832, 418] width 74 height 23
type input "1"
click at [916, 417] on select "Select Play salon Nexus mall [PERSON_NAME] [PERSON_NAME] [PERSON_NAME] [PERSON_…" at bounding box center [951, 418] width 121 height 23
select select "81391"
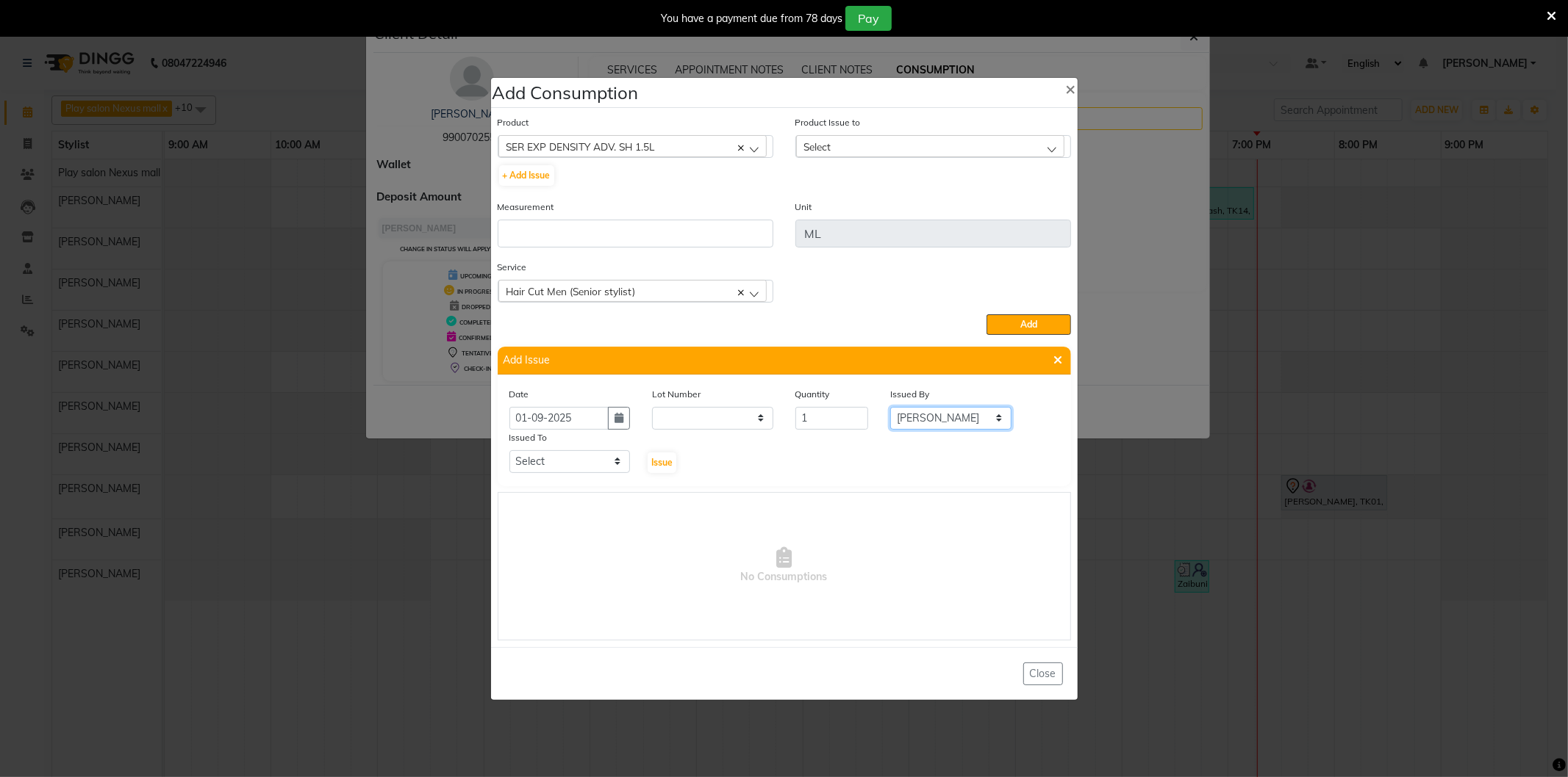
click at [890, 407] on select "Select Play salon Nexus mall [PERSON_NAME] [PERSON_NAME] [PERSON_NAME] [PERSON_…" at bounding box center [951, 418] width 121 height 23
click at [570, 468] on select "Select Play salon Nexus mall [PERSON_NAME] [PERSON_NAME] [PERSON_NAME] [PERSON_…" at bounding box center [570, 462] width 121 height 23
select select "81391"
click at [509, 451] on select "Select Play salon Nexus mall [PERSON_NAME] [PERSON_NAME] [PERSON_NAME] [PERSON_…" at bounding box center [570, 462] width 121 height 23
click at [564, 563] on span "No Consumptions" at bounding box center [784, 566] width 572 height 147
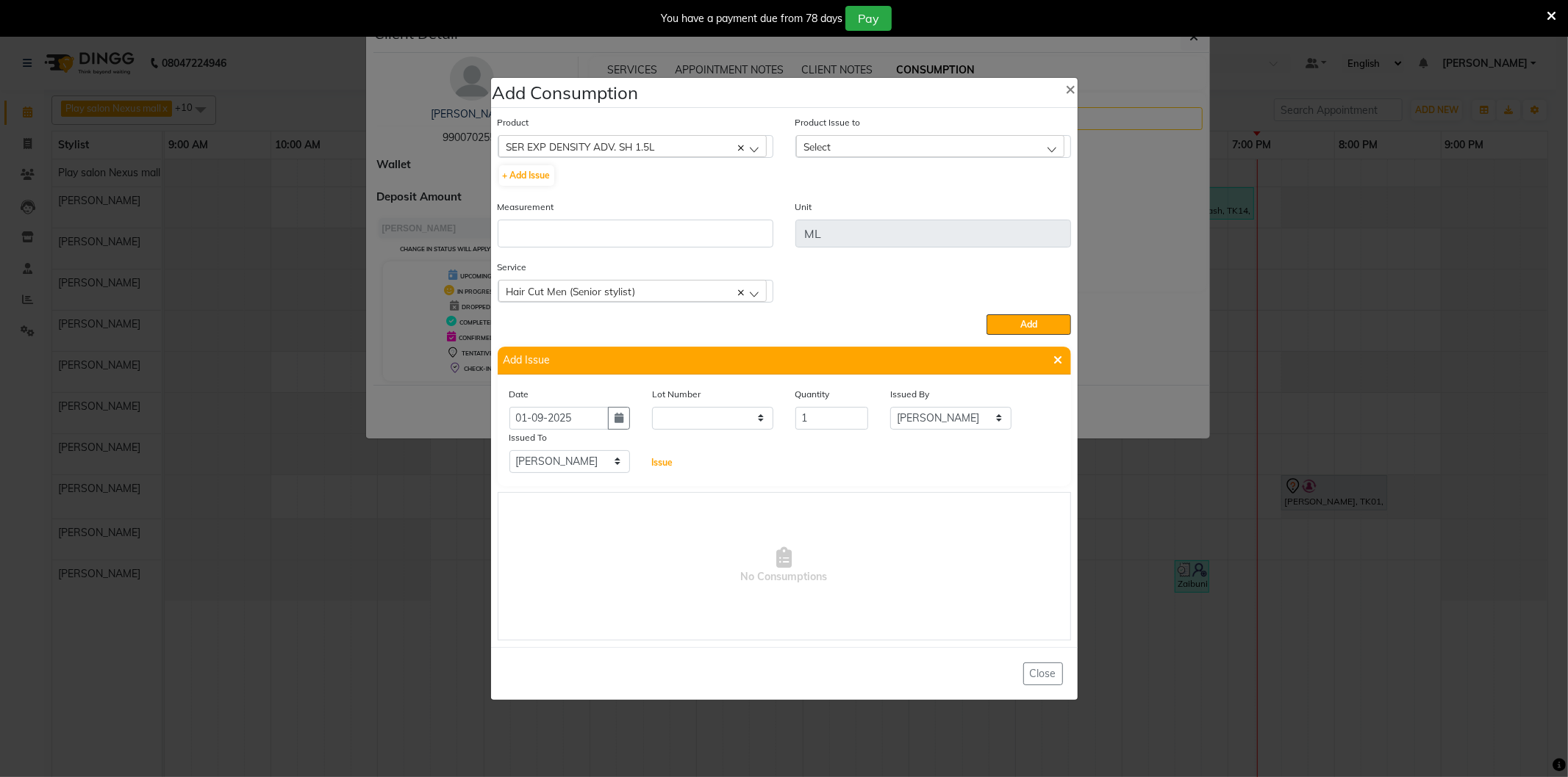
click at [664, 460] on span "Issue" at bounding box center [662, 462] width 22 height 11
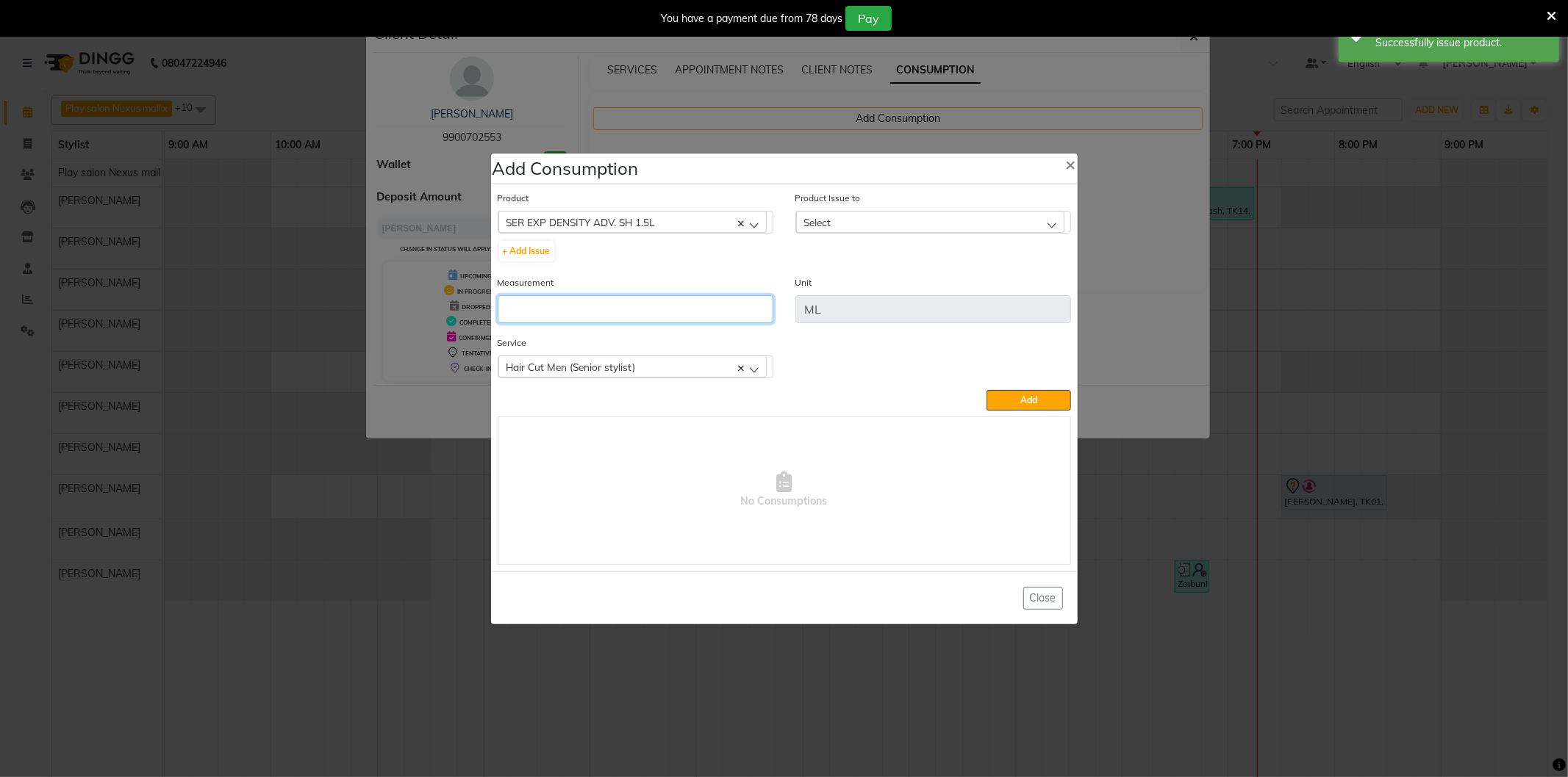
click at [544, 309] on input "number" at bounding box center [635, 309] width 276 height 28
drag, startPoint x: 845, startPoint y: 222, endPoint x: 834, endPoint y: 233, distance: 15.6
click at [843, 222] on div "Select" at bounding box center [930, 222] width 268 height 22
click at [860, 283] on label "[DATE], Issued to: [PERSON_NAME], Balance: 1500" at bounding box center [917, 286] width 226 height 13
click at [511, 319] on input "number" at bounding box center [635, 309] width 276 height 28
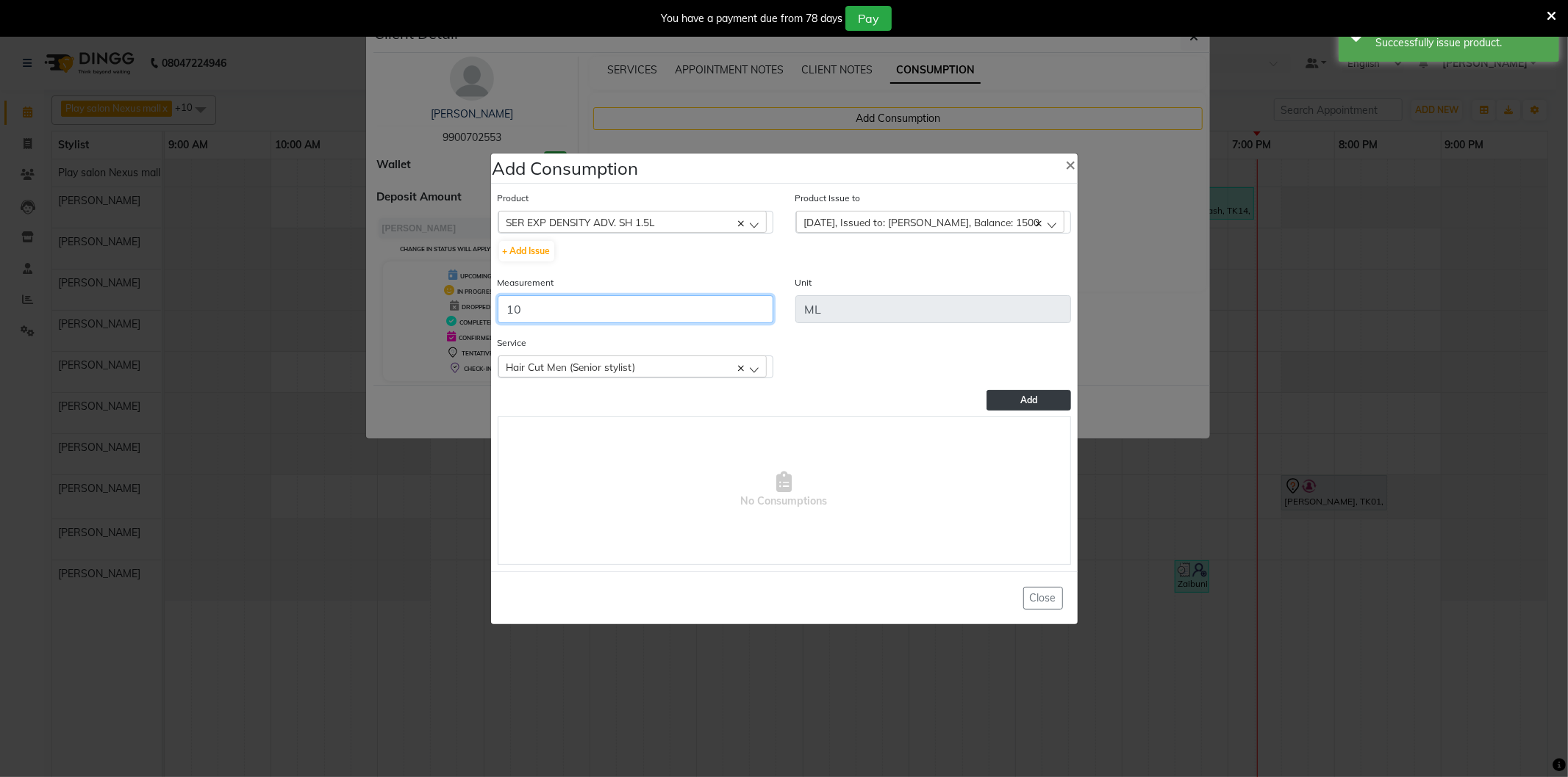
type input "10"
click at [1043, 401] on button "Add" at bounding box center [1028, 400] width 84 height 21
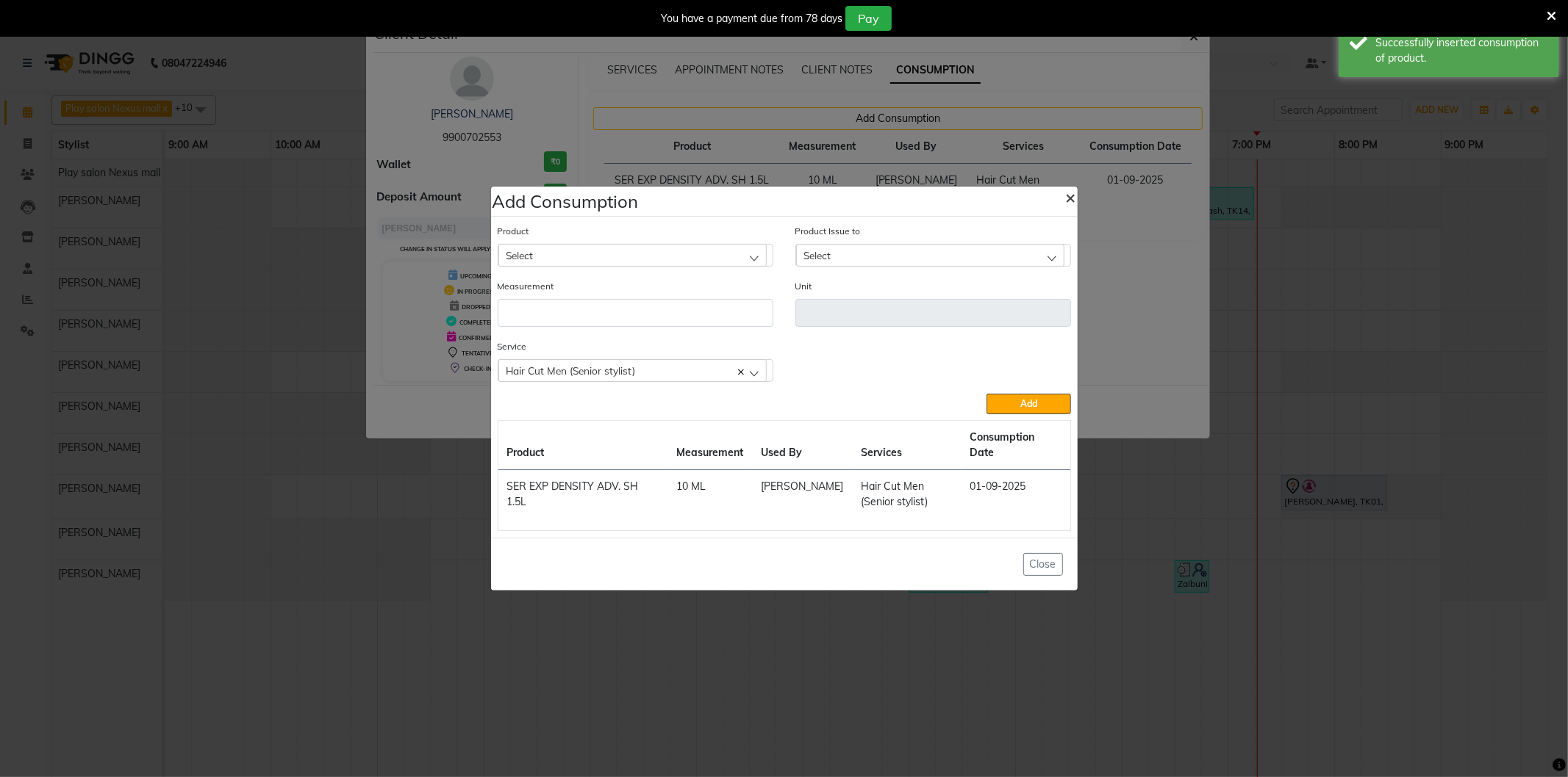
click at [1069, 208] on span "×" at bounding box center [1070, 197] width 10 height 22
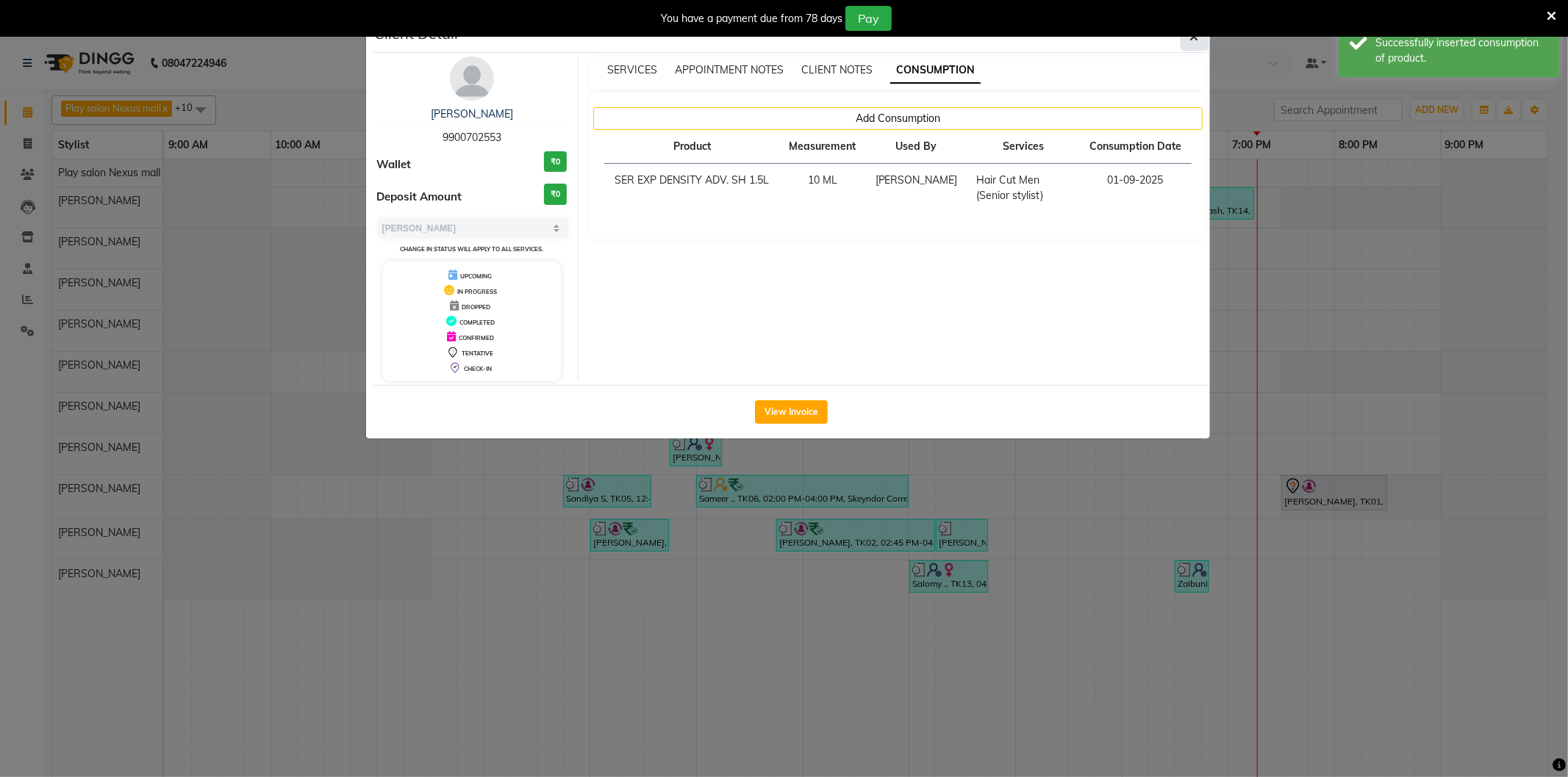
click at [1197, 42] on span "button" at bounding box center [1194, 36] width 8 height 15
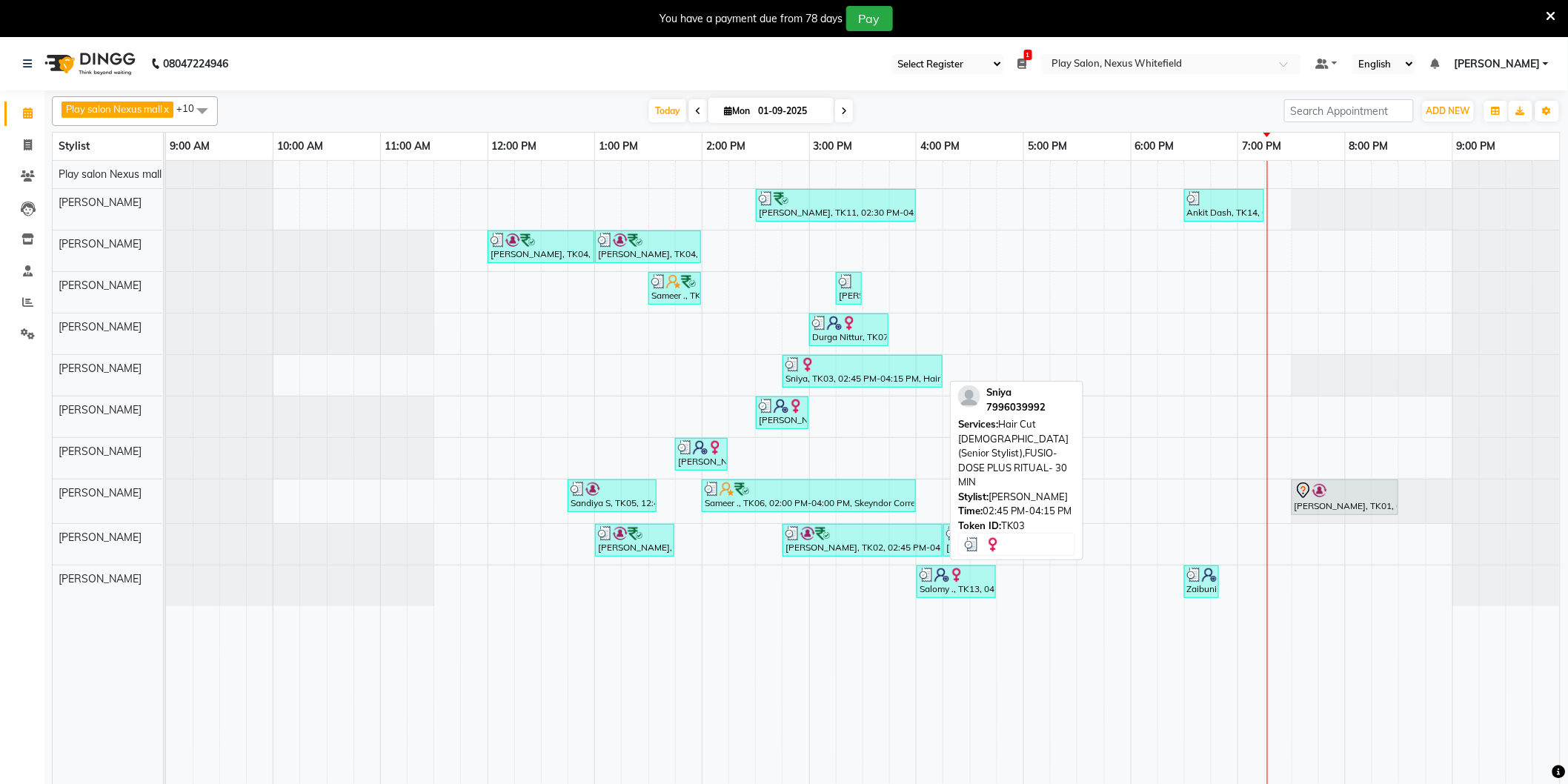
click at [815, 383] on div "Sniya, TK03, 02:45 PM-04:15 PM, Hair Cut [DEMOGRAPHIC_DATA] (Senior Stylist),FU…" at bounding box center [862, 371] width 157 height 28
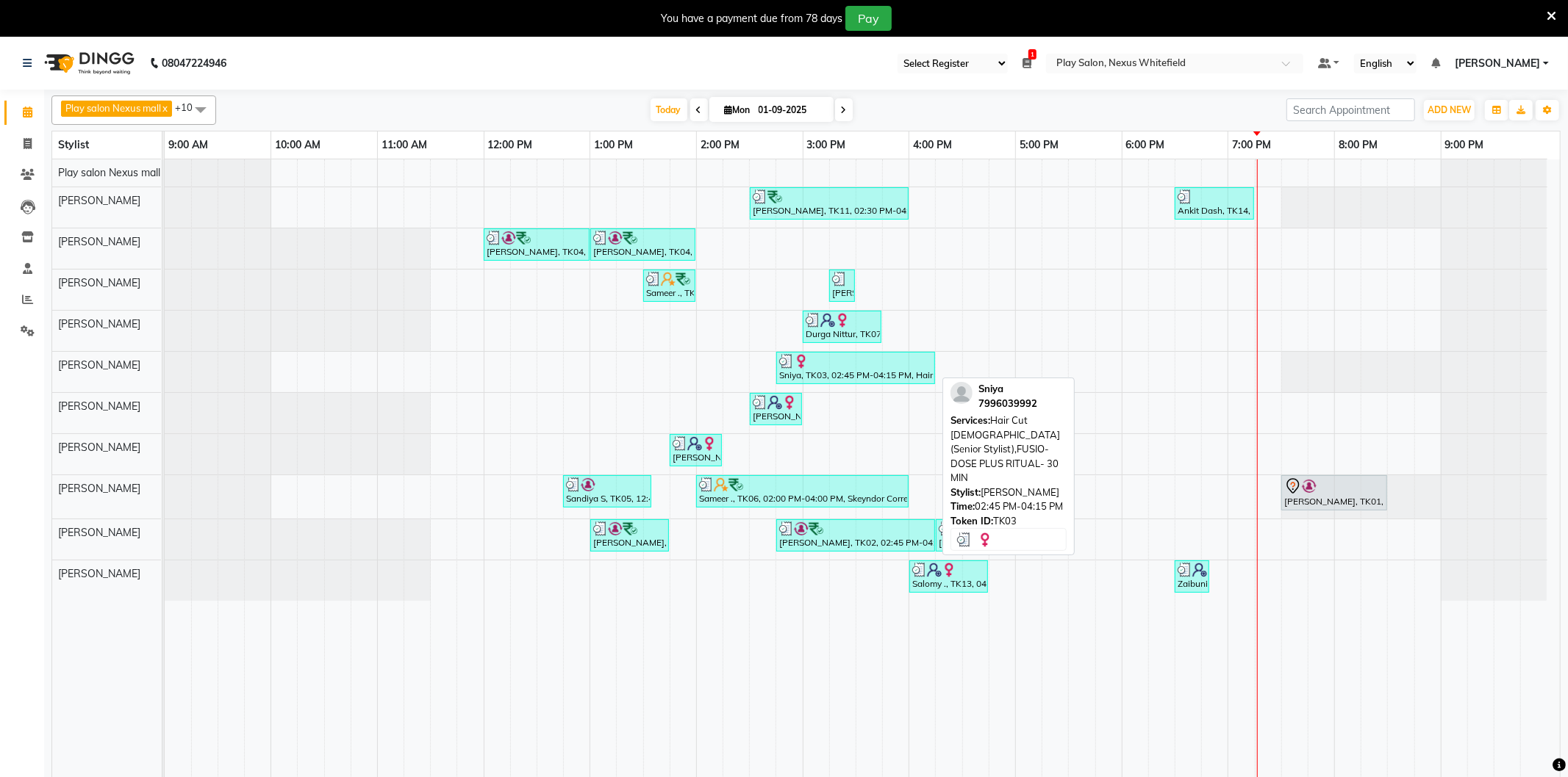
select select "3"
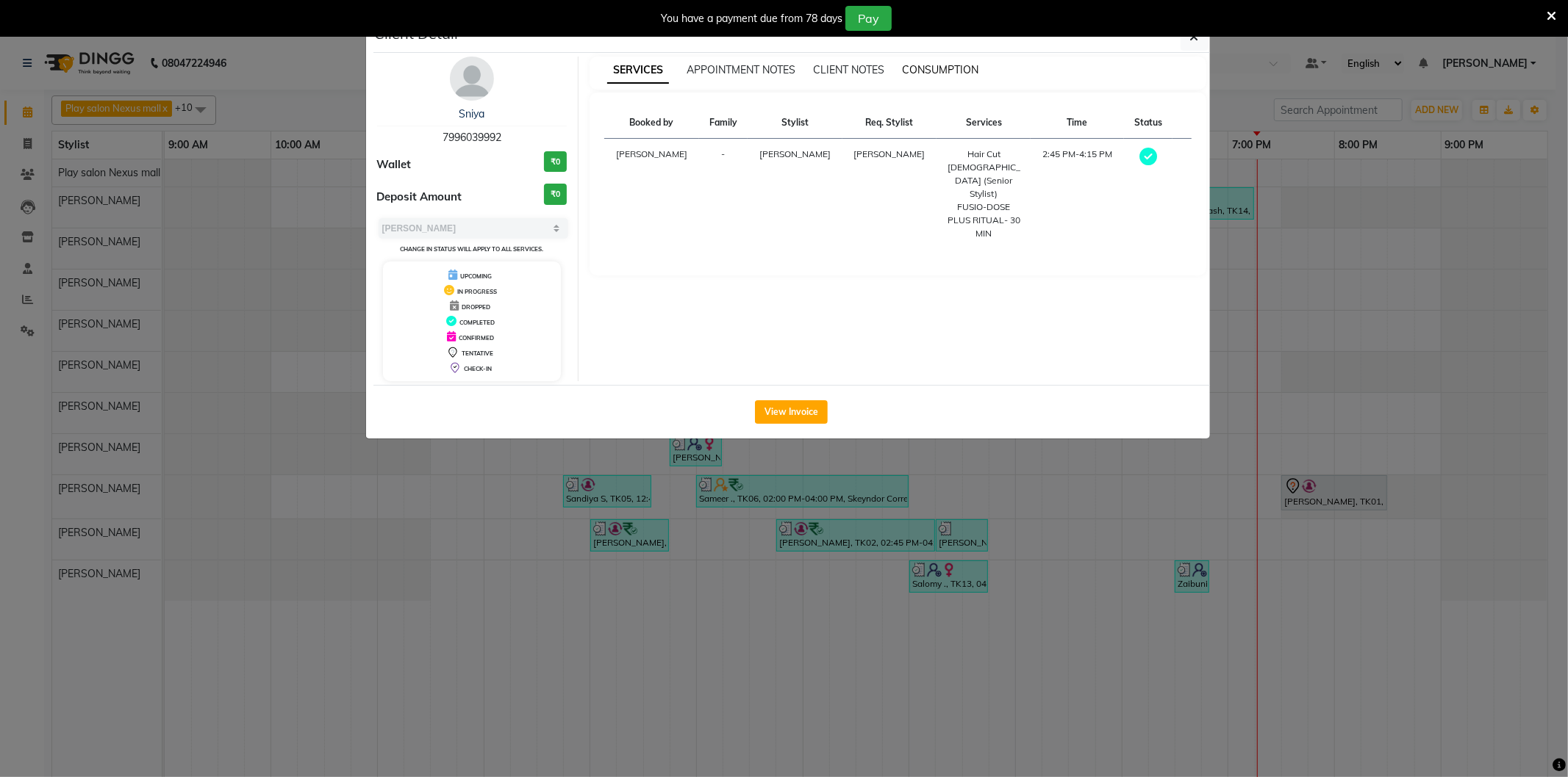
click at [940, 69] on span "CONSUMPTION" at bounding box center [940, 69] width 77 height 13
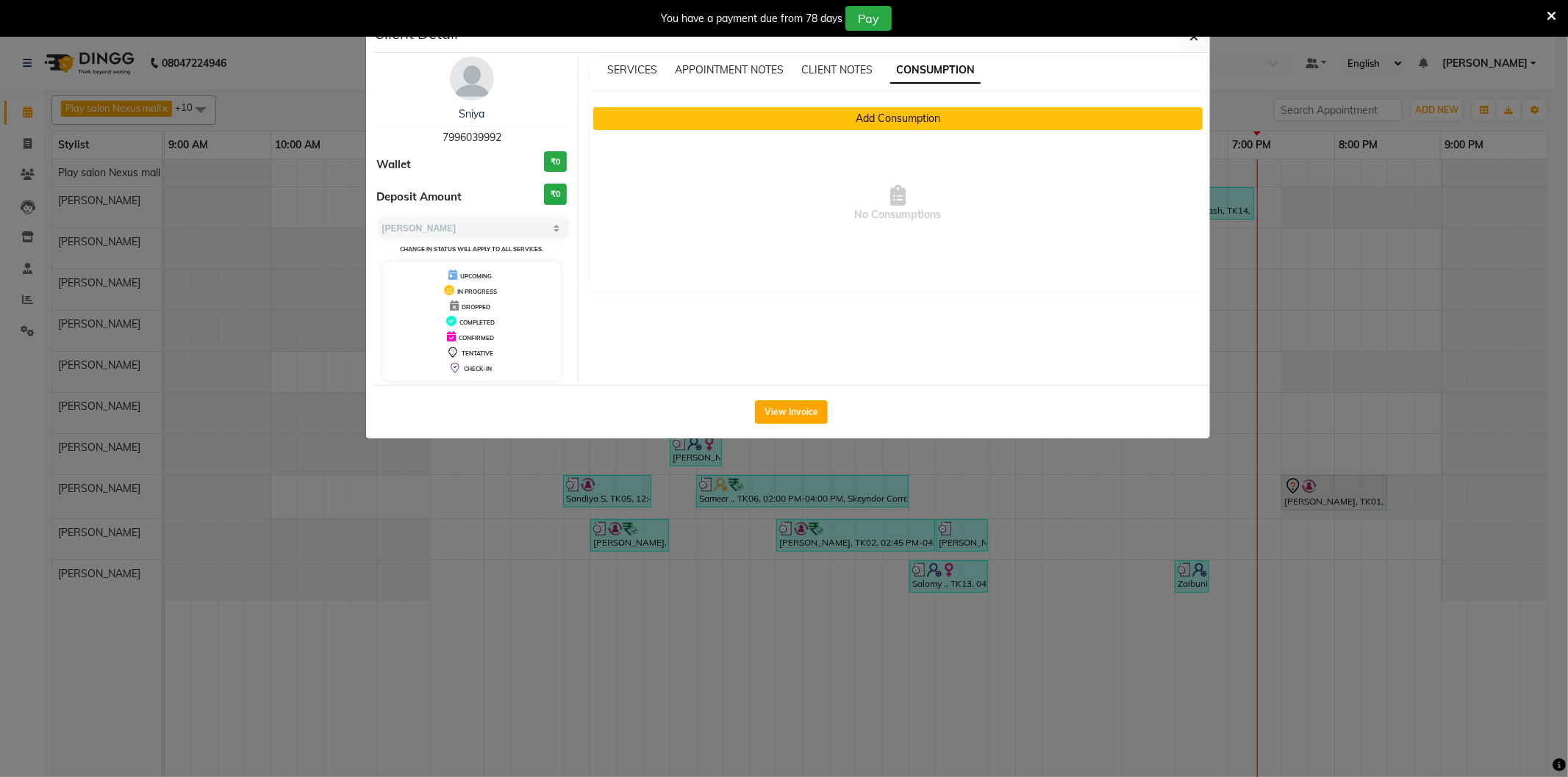
click at [878, 111] on button "Add Consumption" at bounding box center [897, 119] width 609 height 23
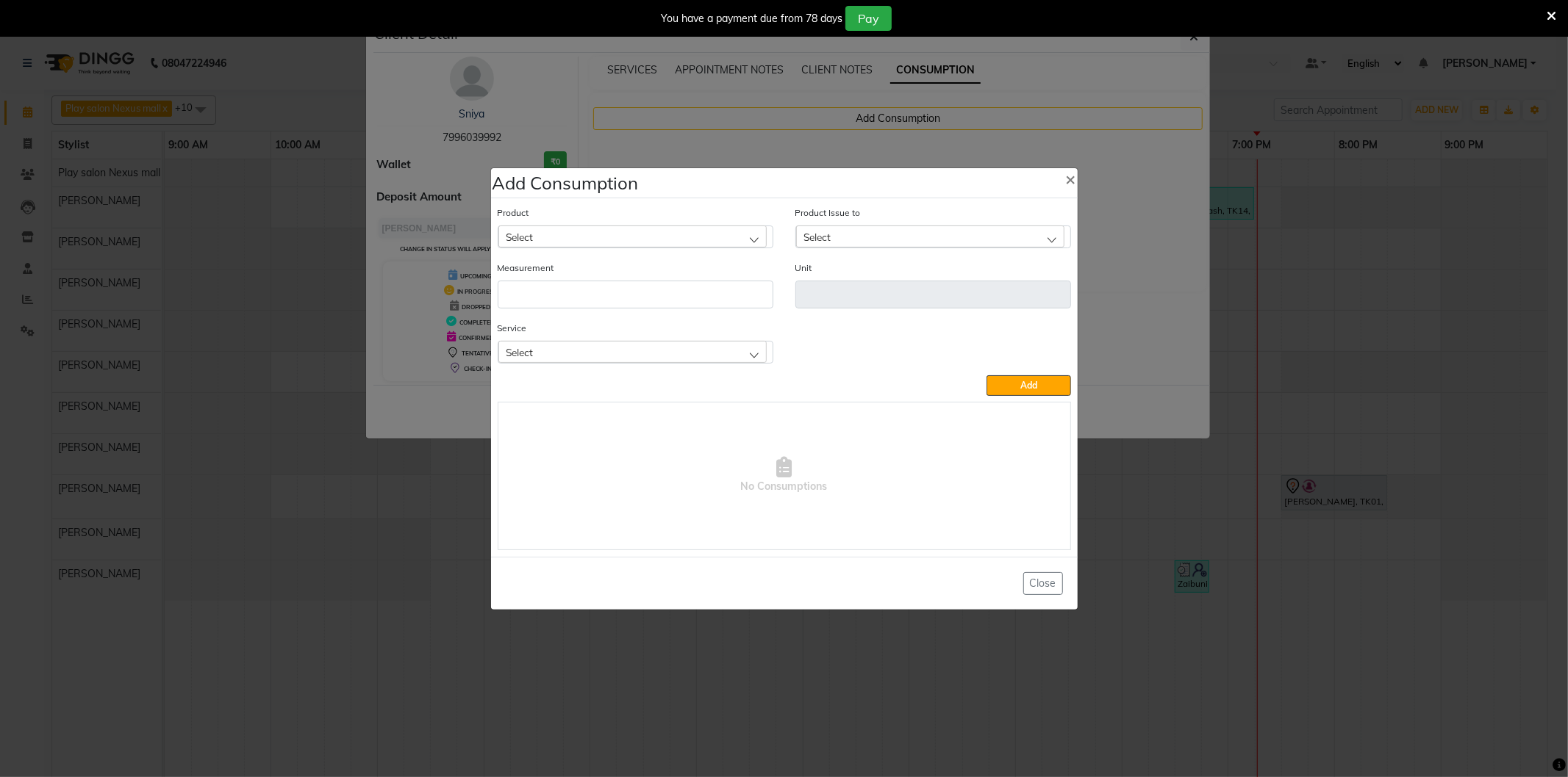
click at [554, 240] on div "Select" at bounding box center [632, 236] width 268 height 22
type input "discip"
click at [594, 304] on label "[PERSON_NAME] DISCIPLINE 1000 ML" at bounding box center [593, 300] width 176 height 13
type input "ml"
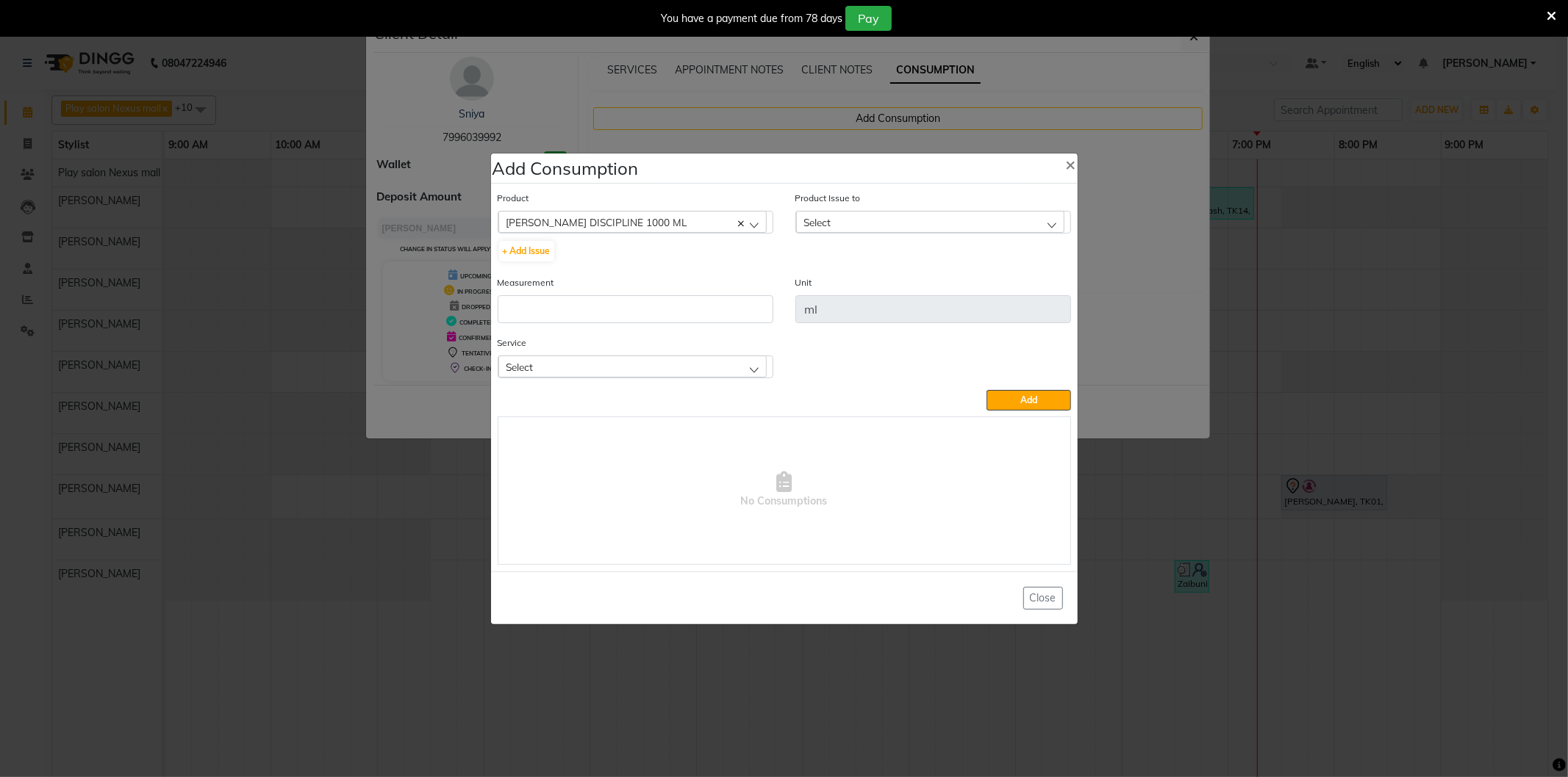
click at [824, 226] on span "Select" at bounding box center [817, 222] width 27 height 12
click at [535, 248] on button "+ Add Issue" at bounding box center [527, 251] width 55 height 21
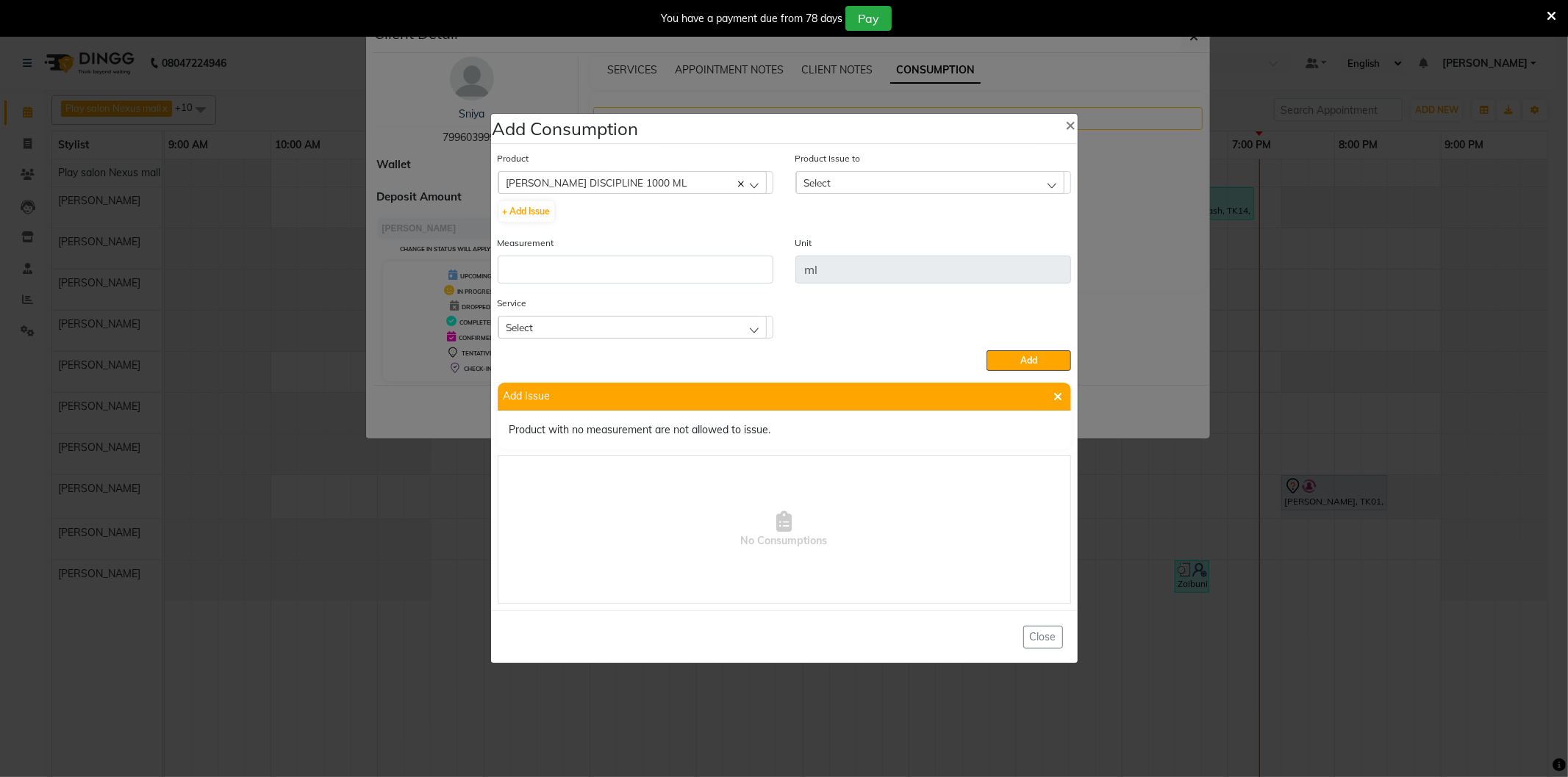
click at [542, 326] on div "Select" at bounding box center [632, 326] width 268 height 22
drag, startPoint x: 561, startPoint y: 422, endPoint x: 568, endPoint y: 412, distance: 12.2
click at [560, 418] on label "FUSIO-DOSE PLUS RITUAL- 30 MIN" at bounding box center [587, 421] width 164 height 13
click at [850, 332] on div "Service FUSIO-DOSE PLUS RITUAL- 30 MIN Hair Cut [DEMOGRAPHIC_DATA] (Senior Styl…" at bounding box center [784, 323] width 595 height 55
click at [1024, 362] on span "Add" at bounding box center [1029, 360] width 17 height 11
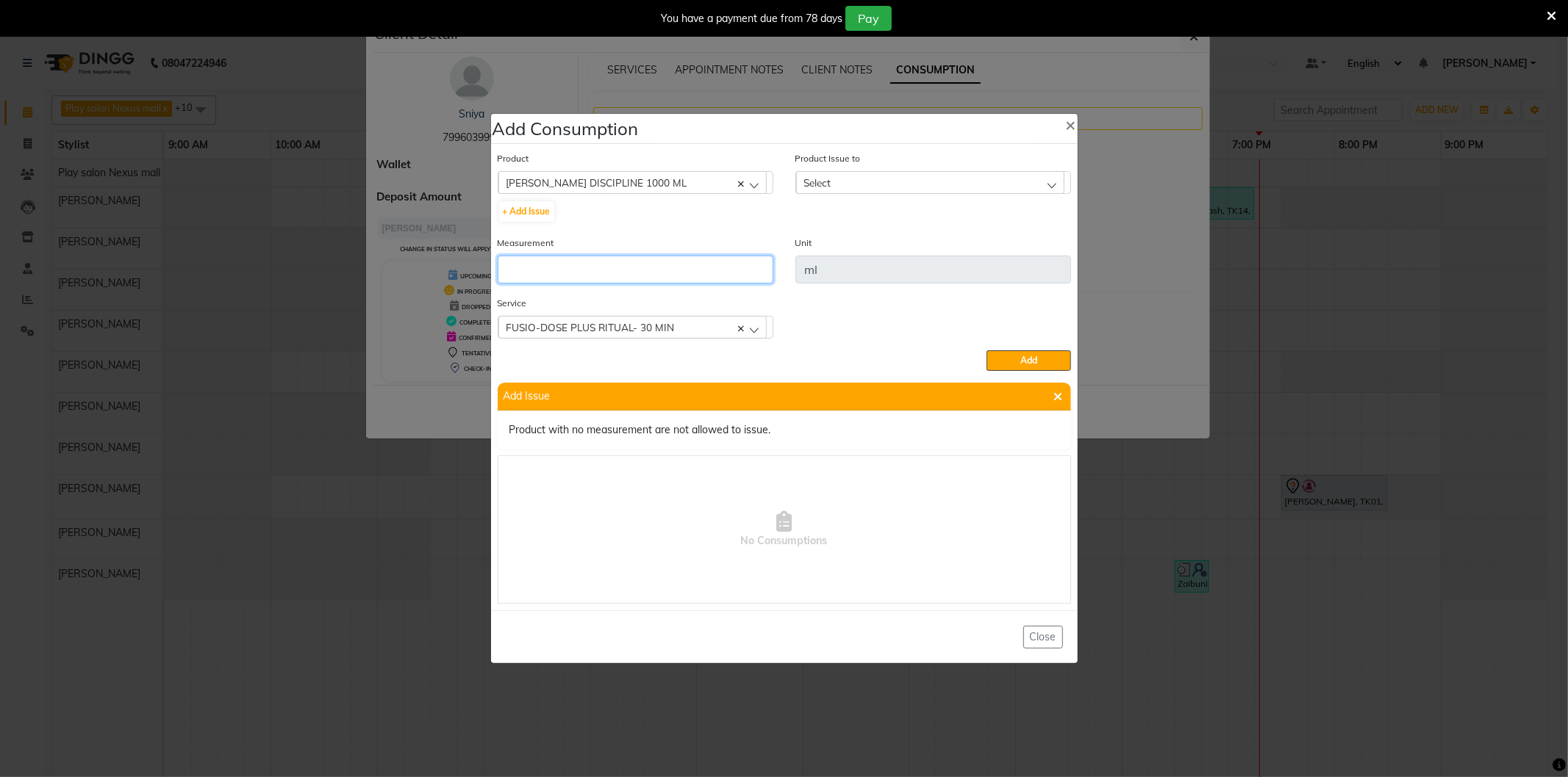
click at [515, 272] on input "number" at bounding box center [635, 269] width 276 height 28
click at [1074, 121] on span "×" at bounding box center [1070, 124] width 10 height 22
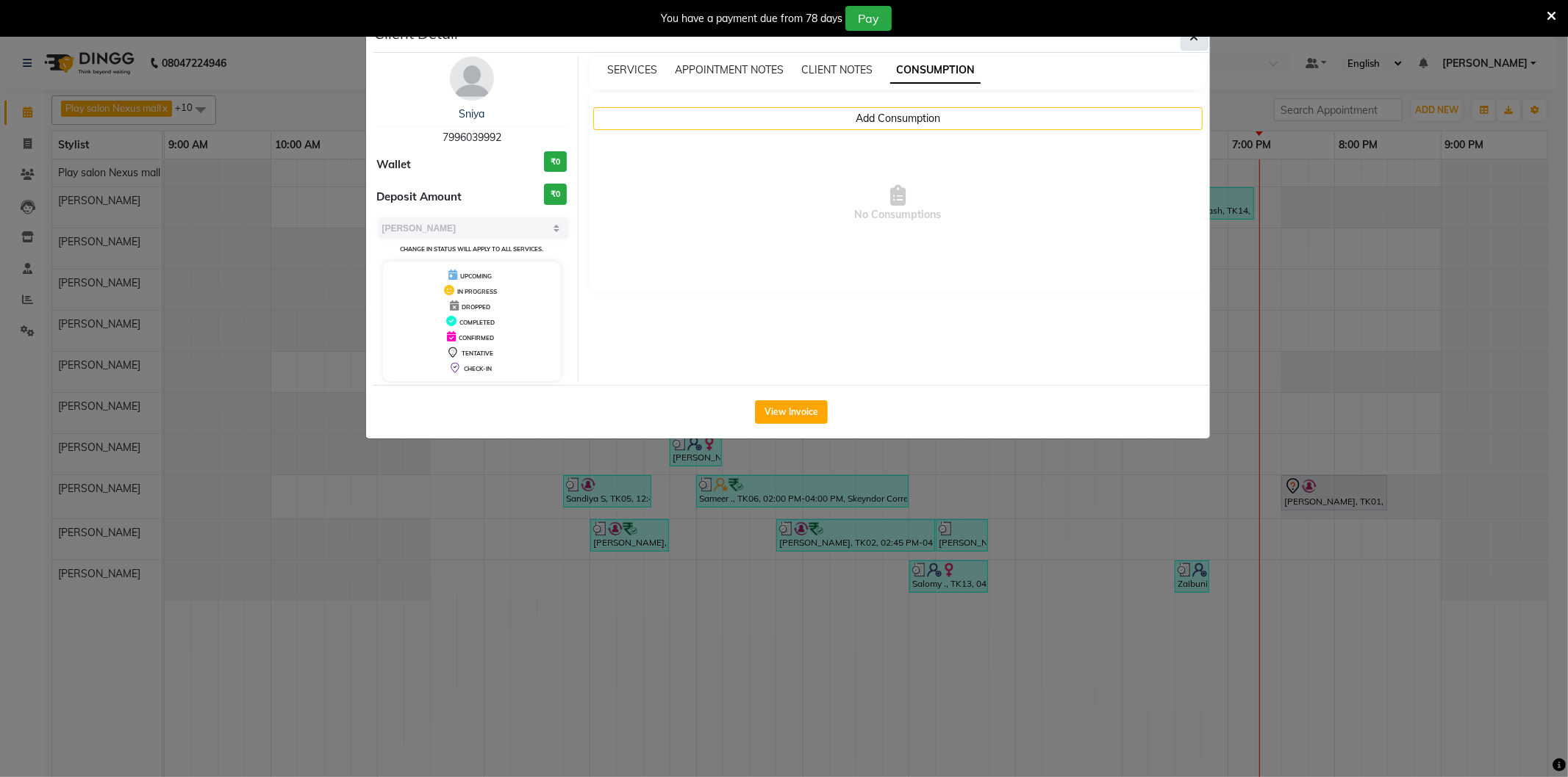
click at [1197, 41] on icon "button" at bounding box center [1194, 36] width 8 height 12
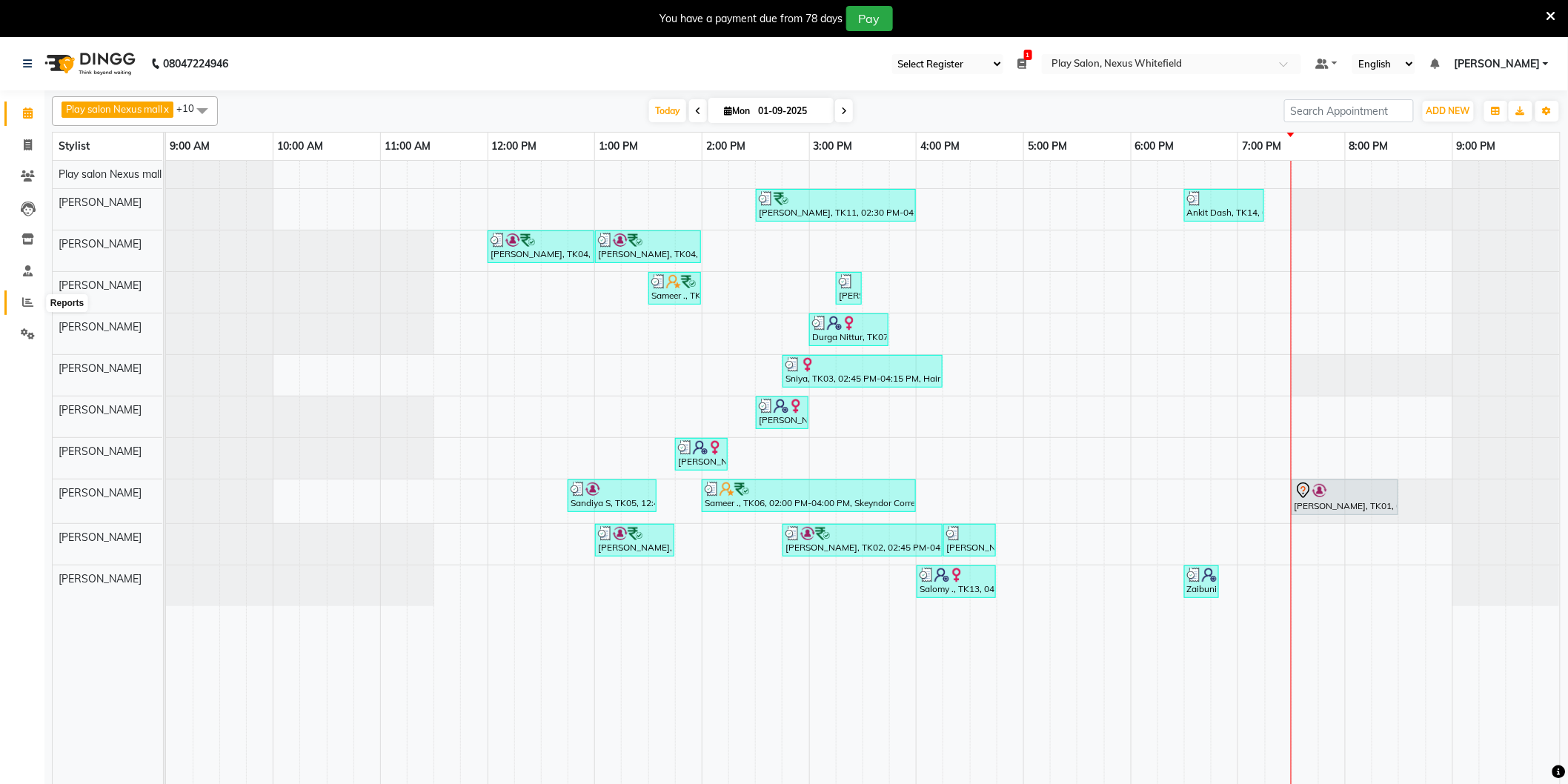
click at [26, 302] on icon at bounding box center [28, 302] width 11 height 11
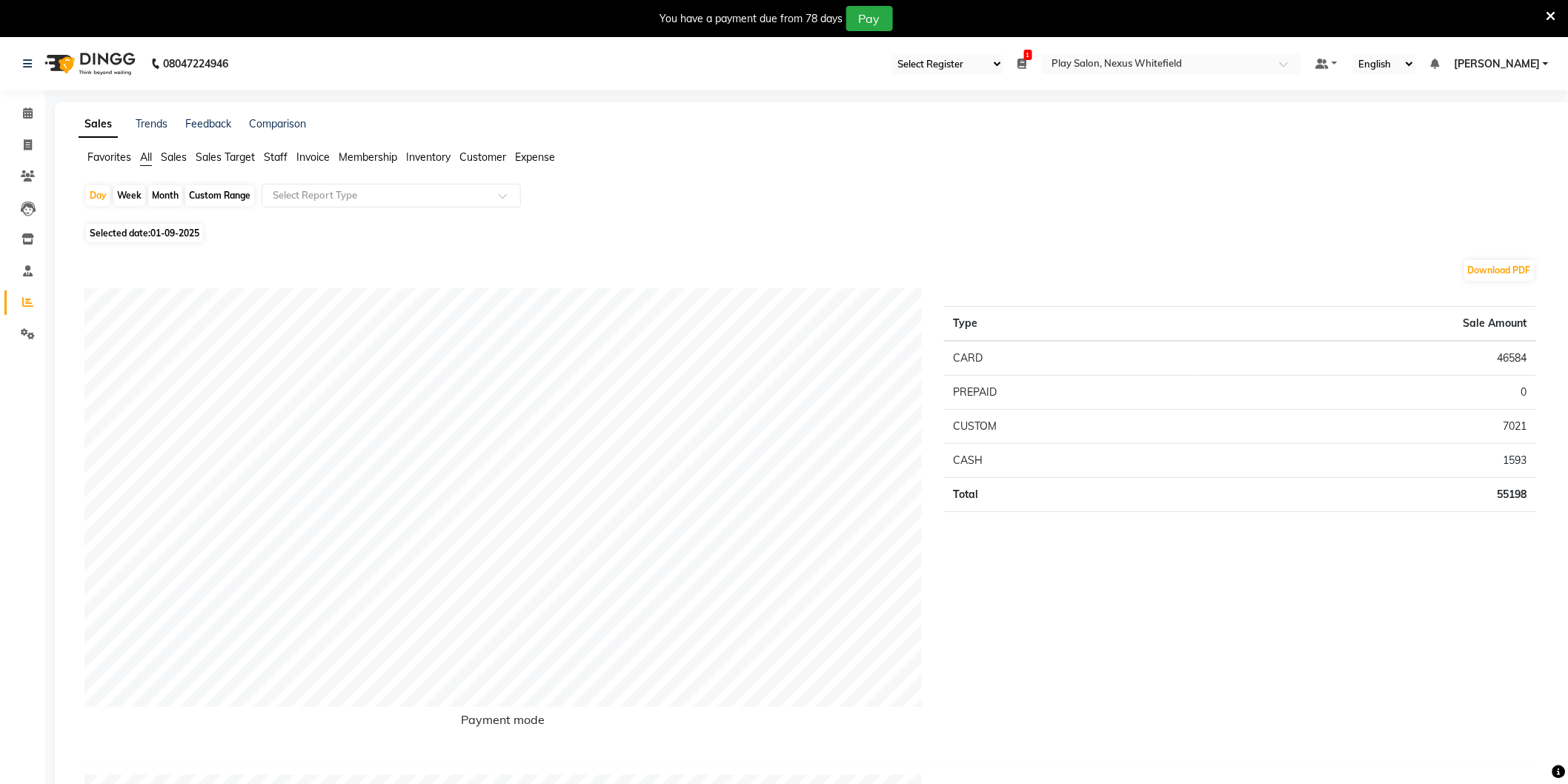
click at [273, 153] on span "Staff" at bounding box center [276, 156] width 24 height 13
